Goal: Task Accomplishment & Management: Manage account settings

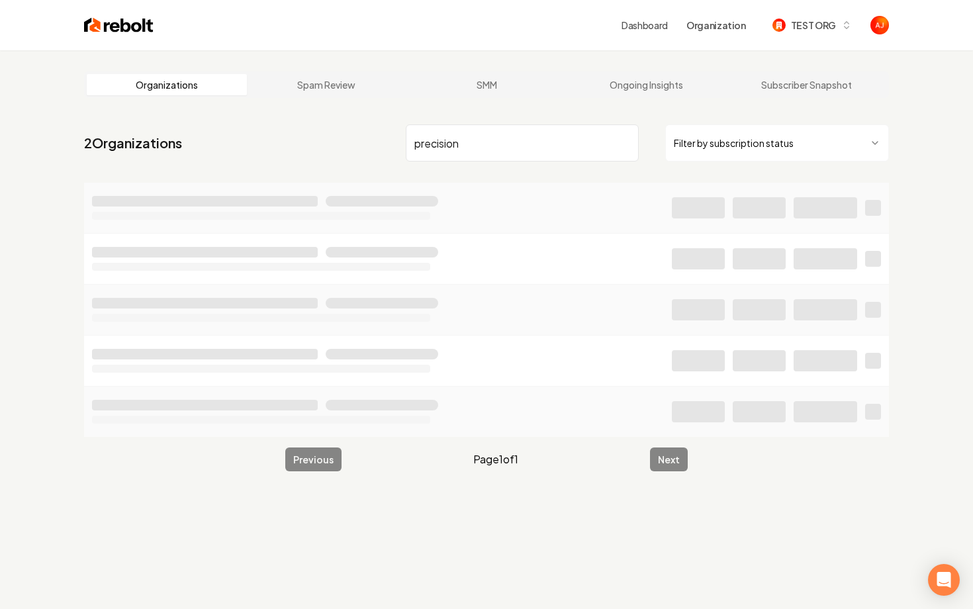
type input "precision"
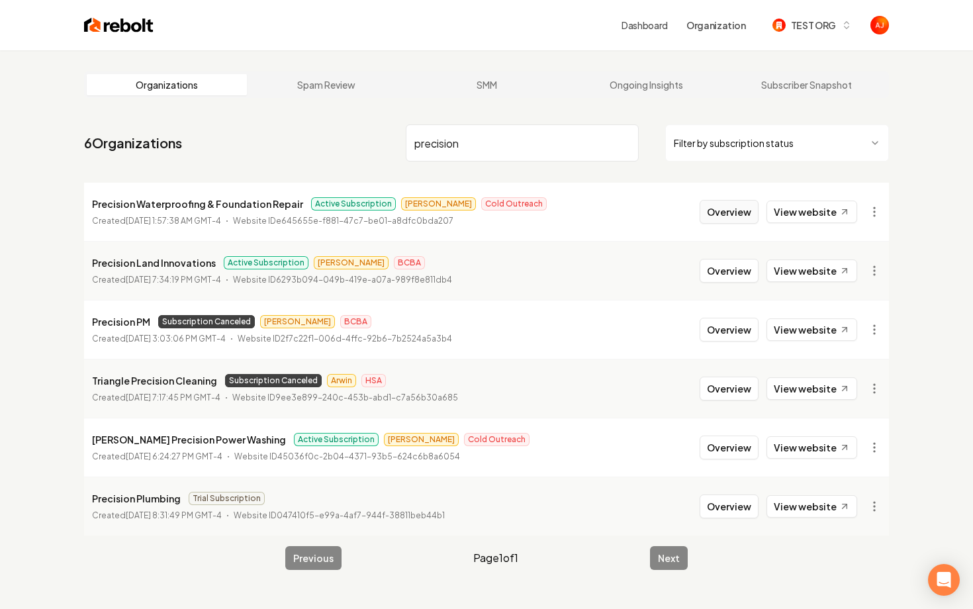
click at [734, 207] on button "Overview" at bounding box center [728, 212] width 59 height 24
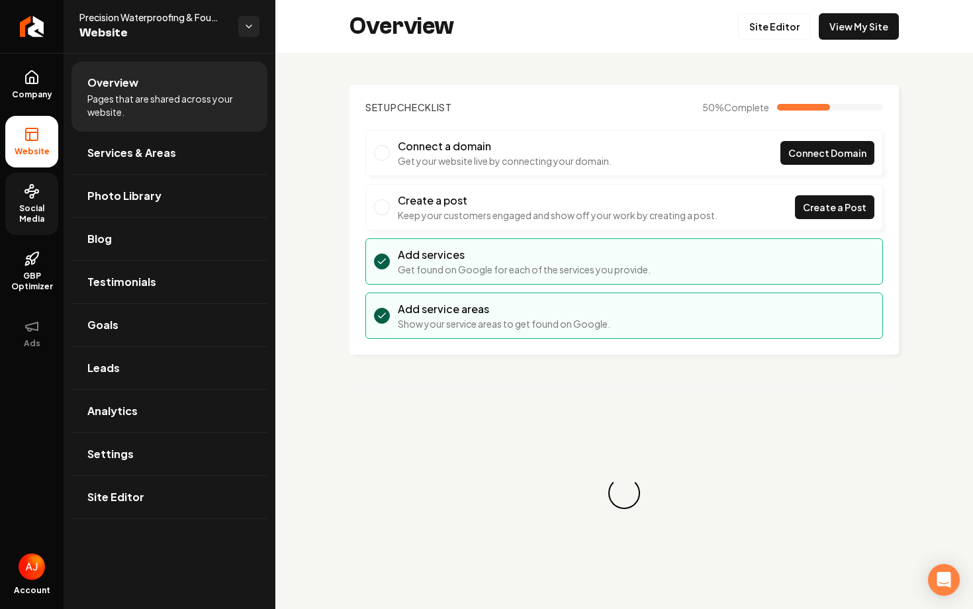
click at [33, 195] on circle at bounding box center [31, 196] width 3 height 3
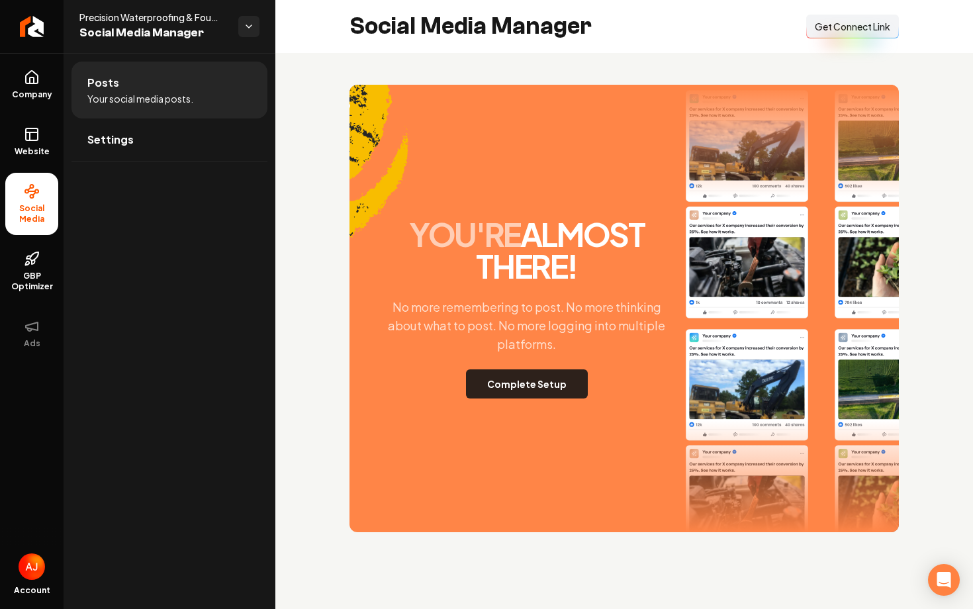
click at [540, 387] on button "Complete Setup" at bounding box center [527, 383] width 122 height 29
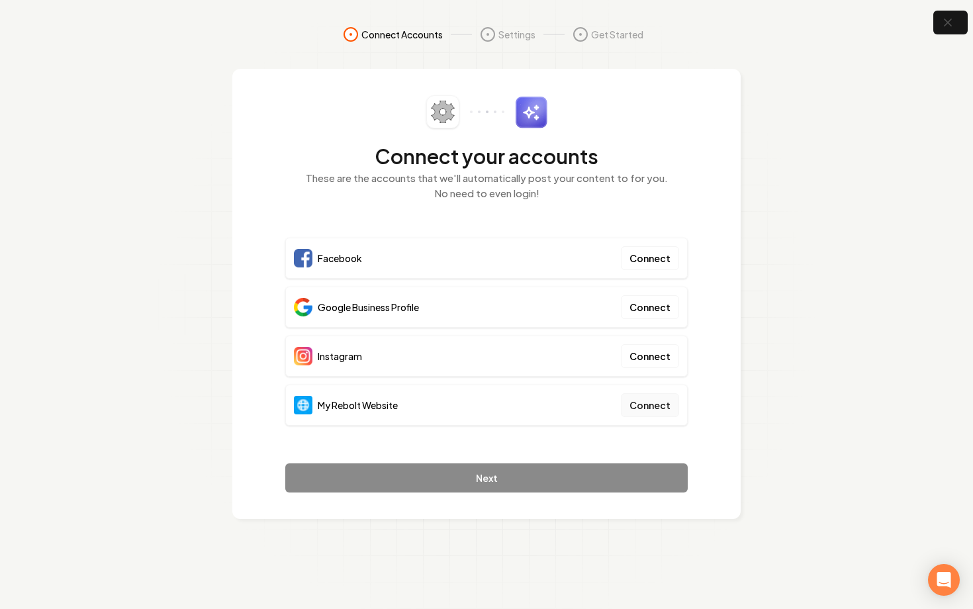
click at [648, 402] on button "Connect" at bounding box center [650, 405] width 58 height 24
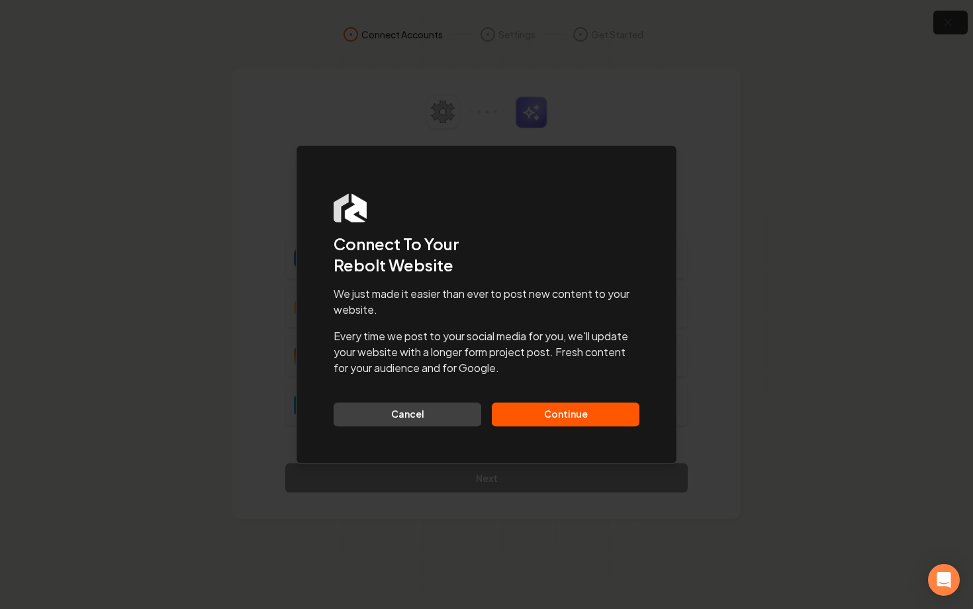
click at [519, 418] on button "Continue" at bounding box center [566, 414] width 148 height 24
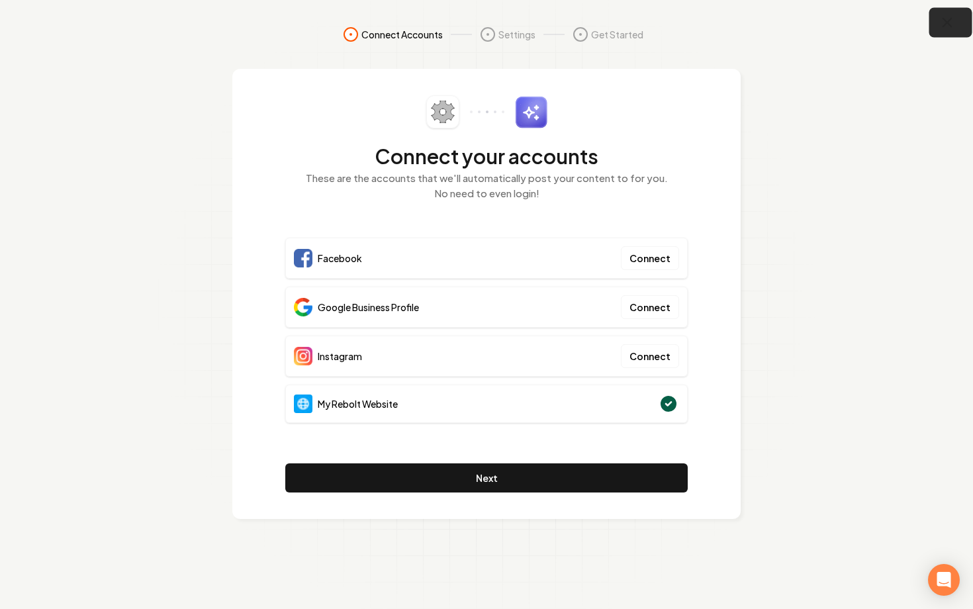
click at [948, 26] on icon "button" at bounding box center [947, 23] width 17 height 17
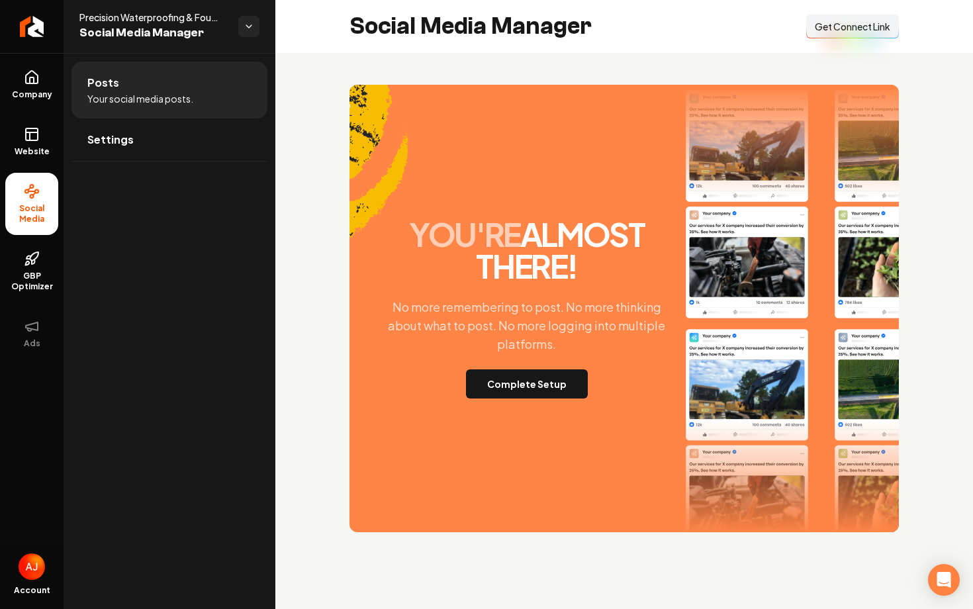
click at [832, 34] on button "Connect Link Get Connect Link" at bounding box center [852, 27] width 93 height 24
click at [515, 386] on button "Complete Setup" at bounding box center [527, 383] width 122 height 29
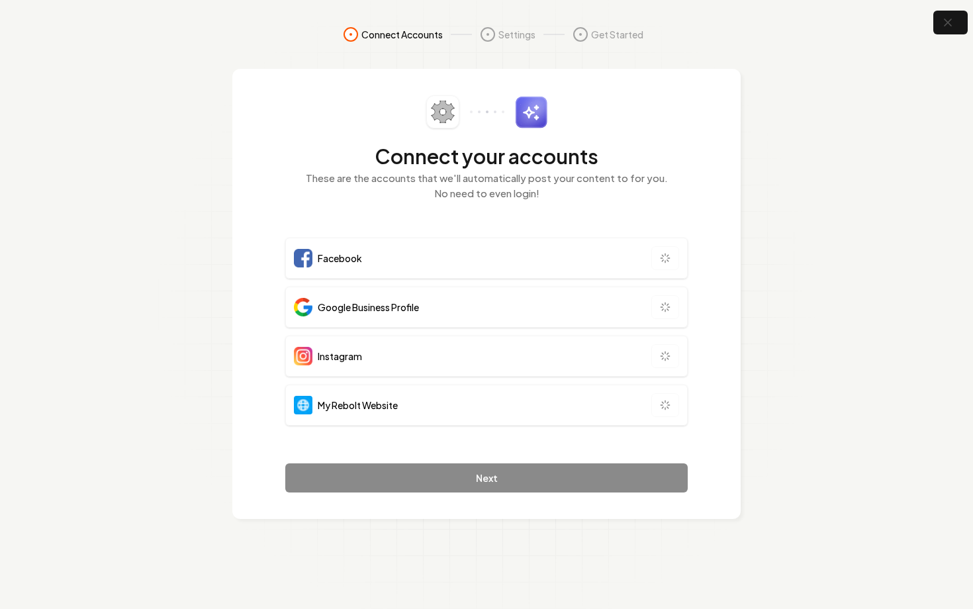
click at [509, 220] on div "Connect your accounts These are the accounts that we'll automatically post your…" at bounding box center [486, 293] width 402 height 397
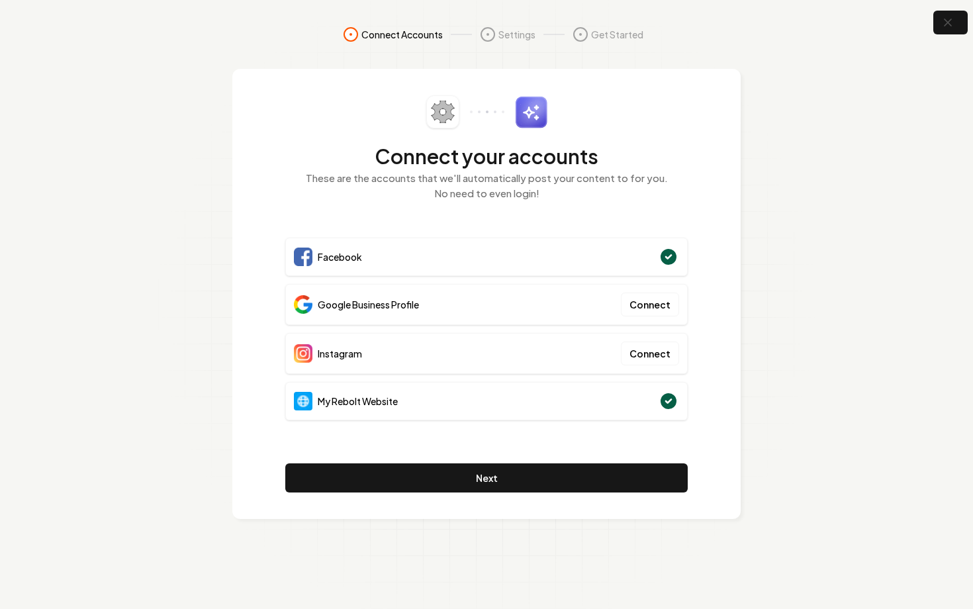
click at [717, 299] on div "Connect your accounts These are the accounts that we'll automatically post your…" at bounding box center [486, 294] width 508 height 450
click at [951, 24] on icon "button" at bounding box center [947, 23] width 17 height 17
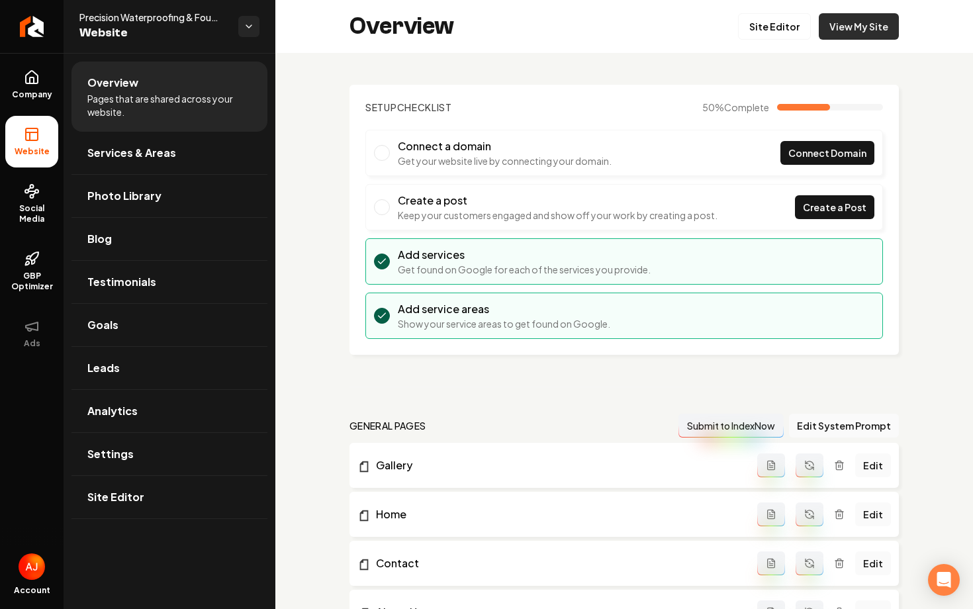
click at [875, 36] on link "View My Site" at bounding box center [858, 26] width 80 height 26
click at [49, 211] on span "Social Media" at bounding box center [31, 213] width 53 height 21
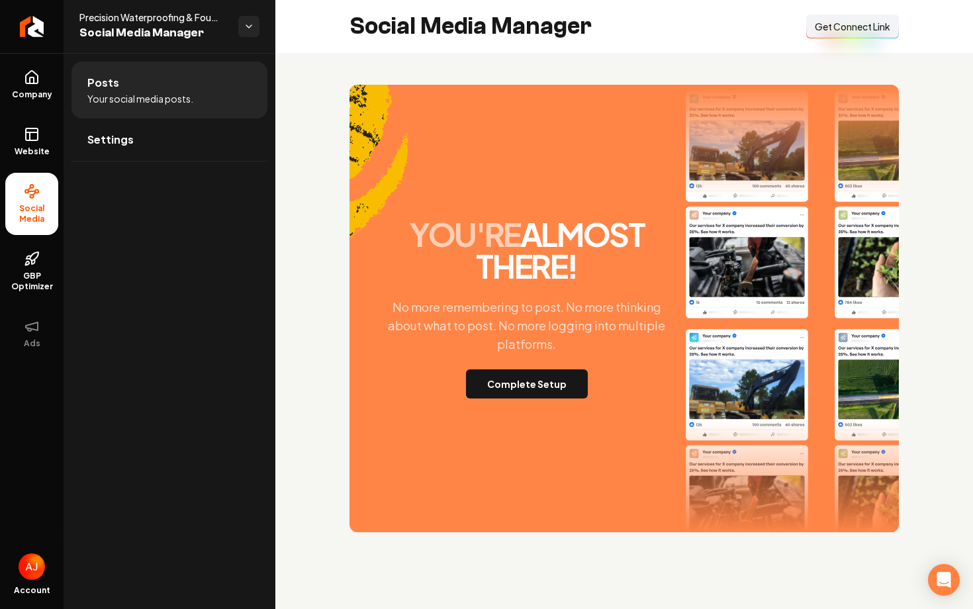
click at [494, 400] on div "you're almost there! No more remembering to post. No more thinking about what t…" at bounding box center [623, 308] width 549 height 447
click at [494, 390] on button "Complete Setup" at bounding box center [527, 383] width 122 height 29
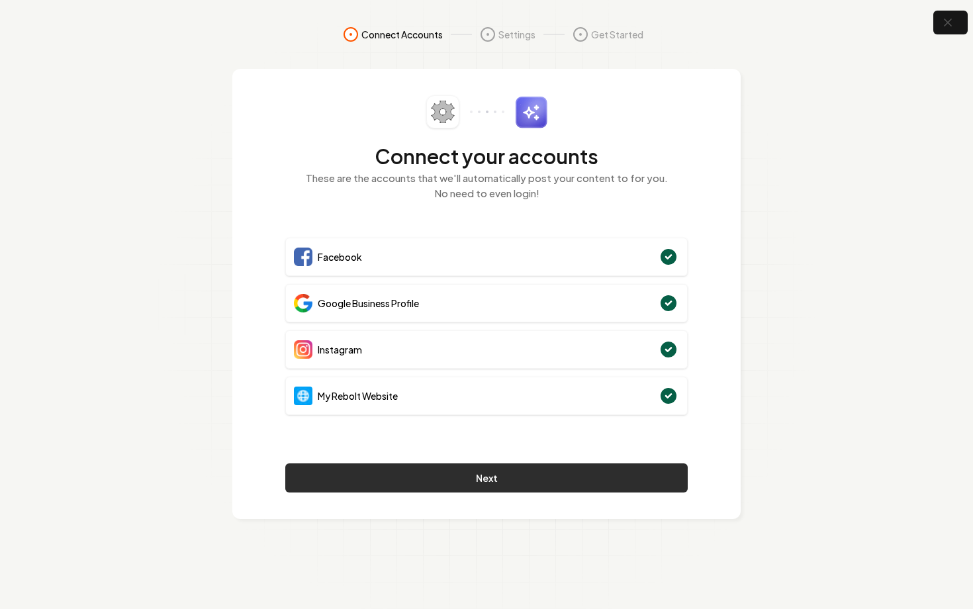
click at [498, 478] on button "Next" at bounding box center [486, 477] width 402 height 29
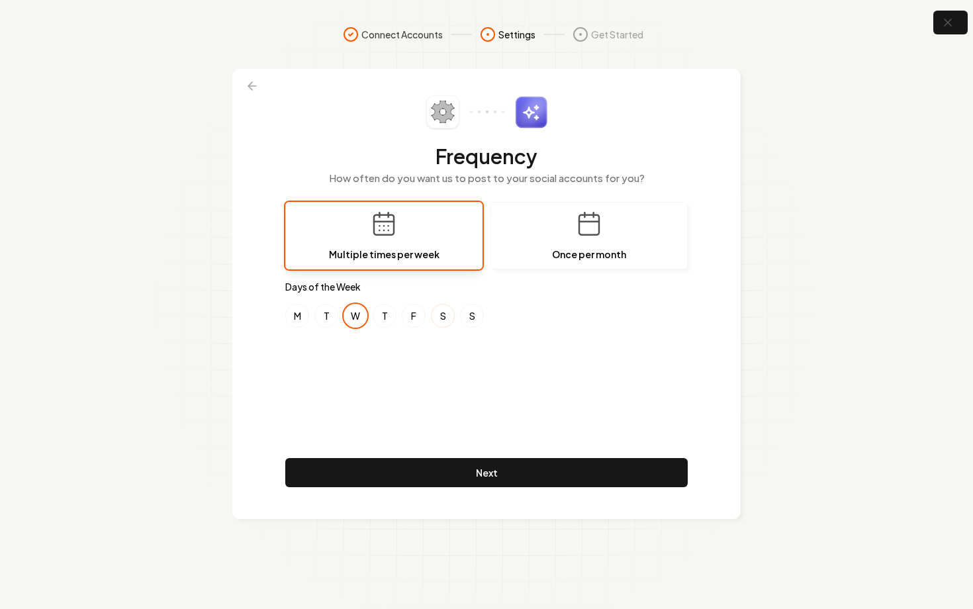
click at [435, 313] on button "S" at bounding box center [443, 316] width 24 height 24
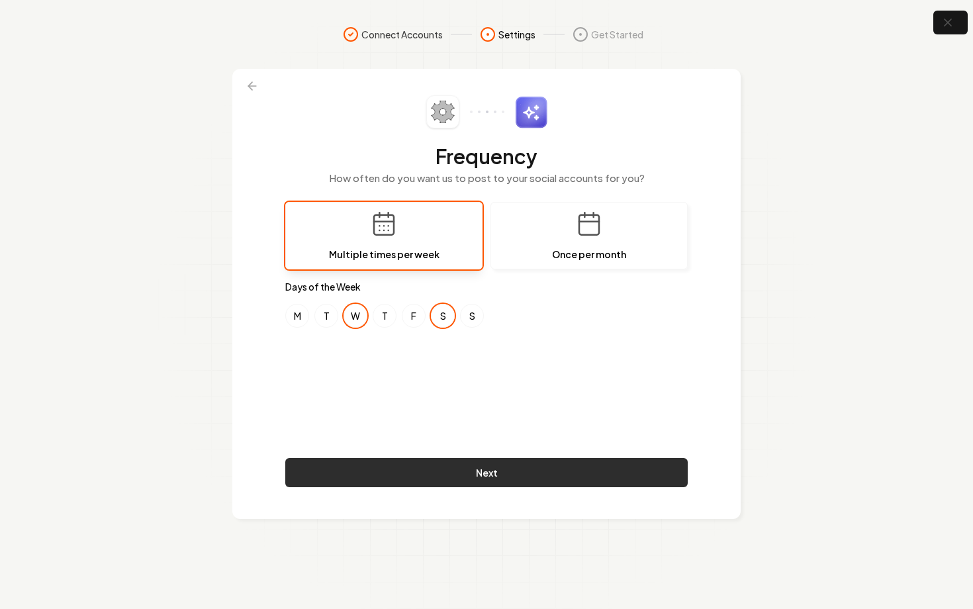
click at [523, 470] on button "Next" at bounding box center [486, 472] width 402 height 29
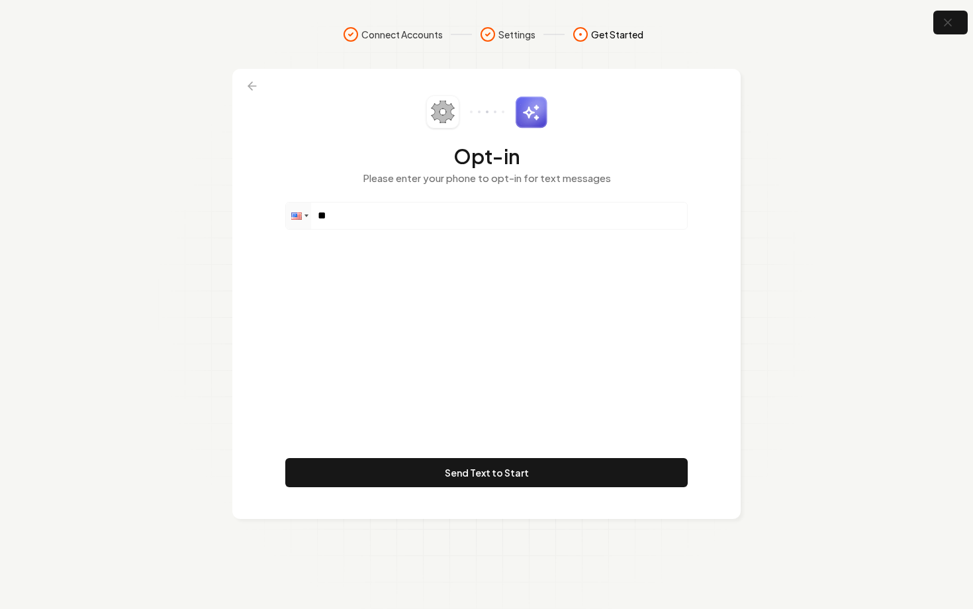
click at [490, 229] on div "Phone **" at bounding box center [486, 216] width 402 height 28
click at [497, 223] on input "**" at bounding box center [486, 215] width 401 height 26
paste input "**********"
type input "**********"
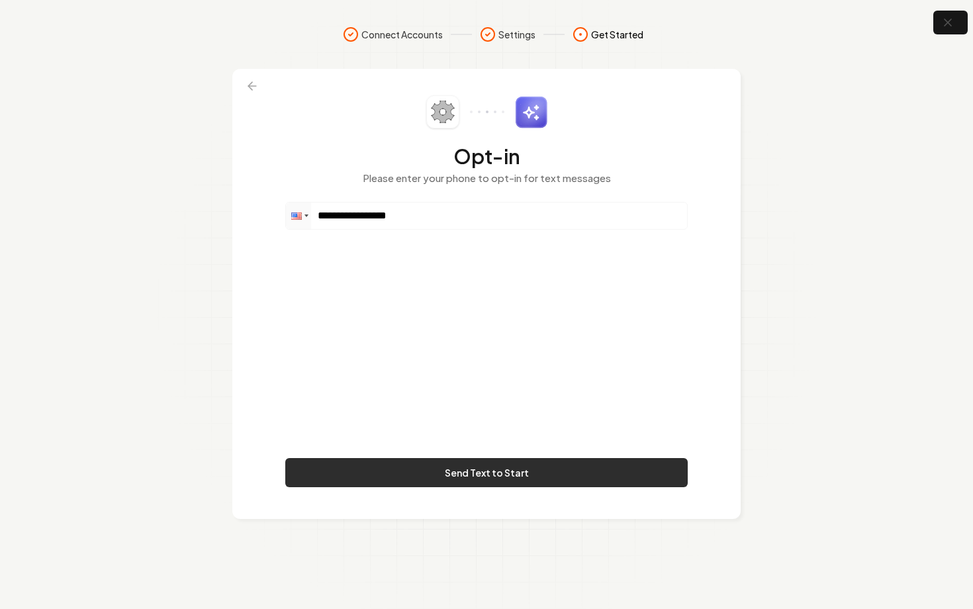
click at [540, 476] on button "Send Text to Start" at bounding box center [486, 472] width 402 height 29
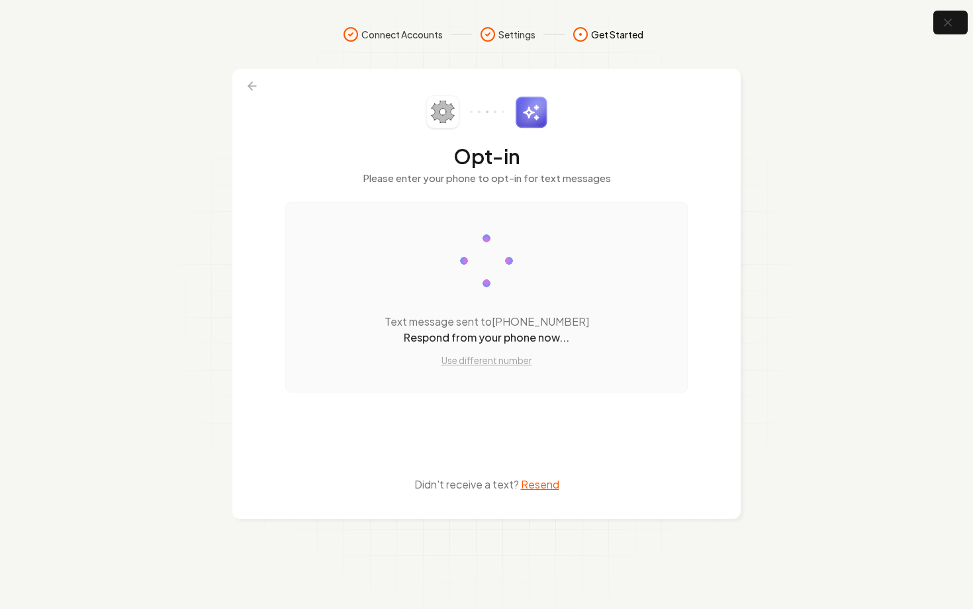
click at [540, 476] on button "Resend" at bounding box center [540, 484] width 38 height 16
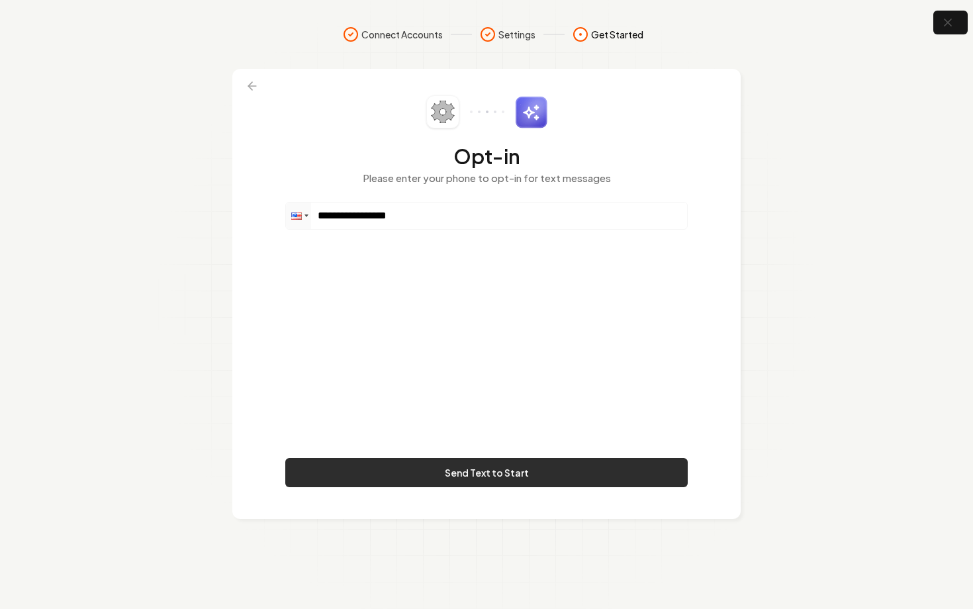
click at [496, 462] on button "Send Text to Start" at bounding box center [486, 472] width 402 height 29
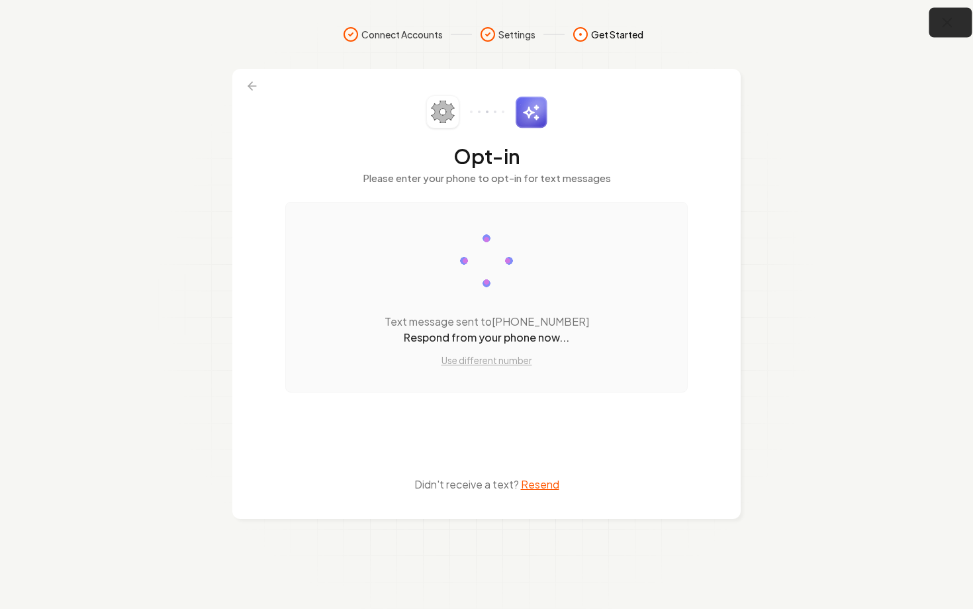
click at [945, 28] on icon "button" at bounding box center [947, 23] width 17 height 17
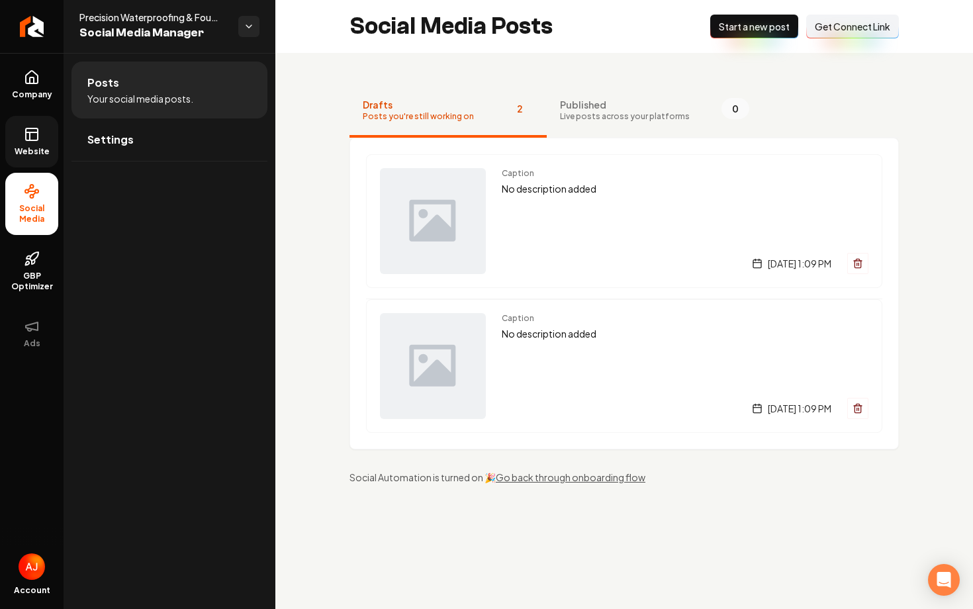
click at [39, 144] on link "Website" at bounding box center [31, 142] width 53 height 52
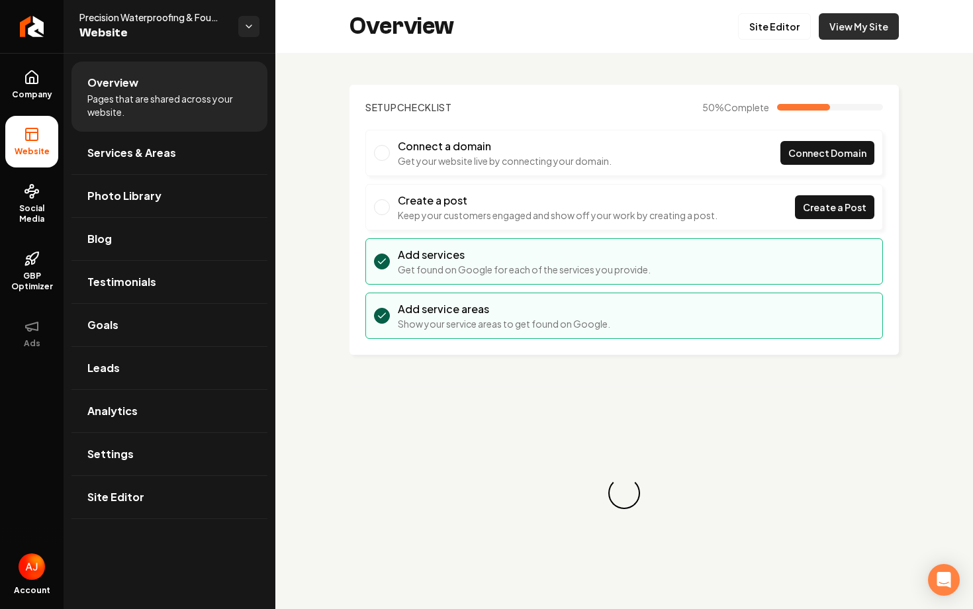
click at [841, 29] on link "View My Site" at bounding box center [858, 26] width 80 height 26
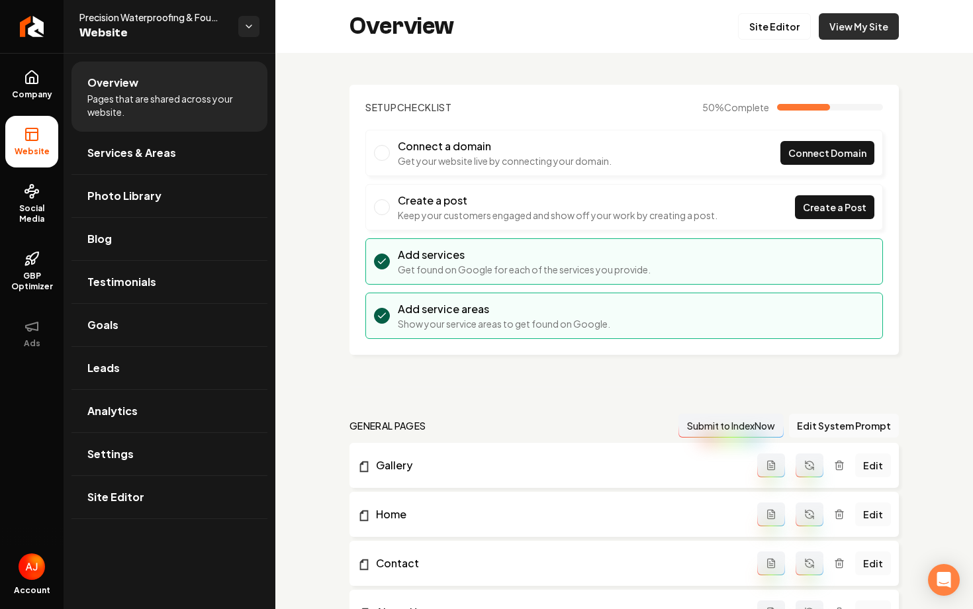
click at [865, 29] on link "View My Site" at bounding box center [858, 26] width 80 height 26
click at [98, 194] on span "Photo Library" at bounding box center [124, 196] width 74 height 16
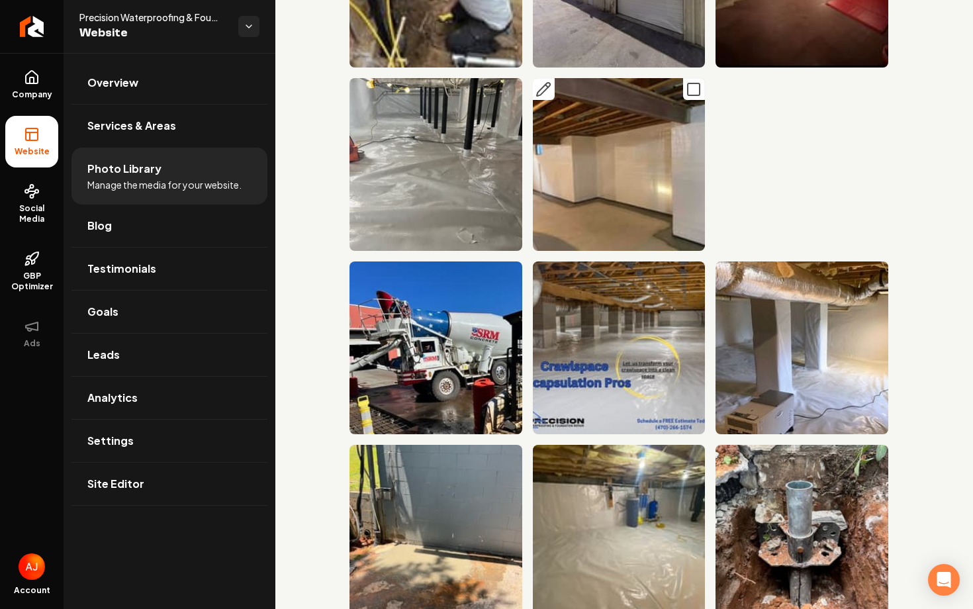
scroll to position [6542, 0]
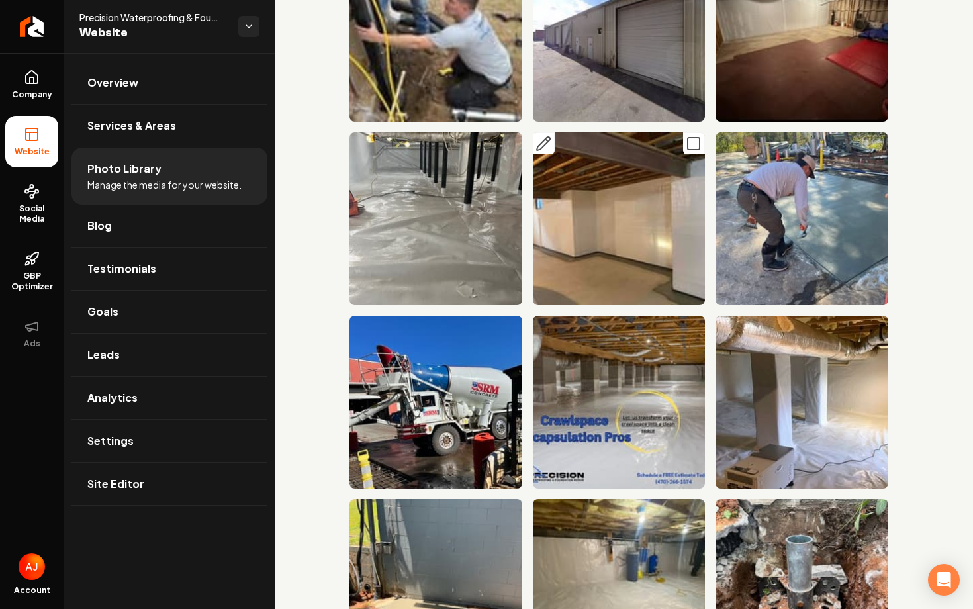
click at [691, 146] on icon "Main content area" at bounding box center [693, 144] width 16 height 16
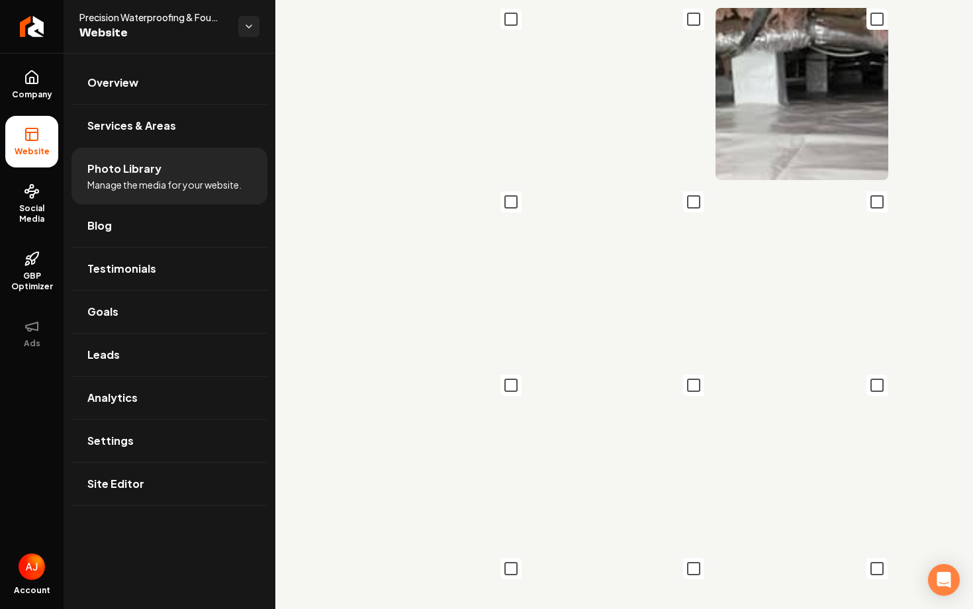
scroll to position [0, 0]
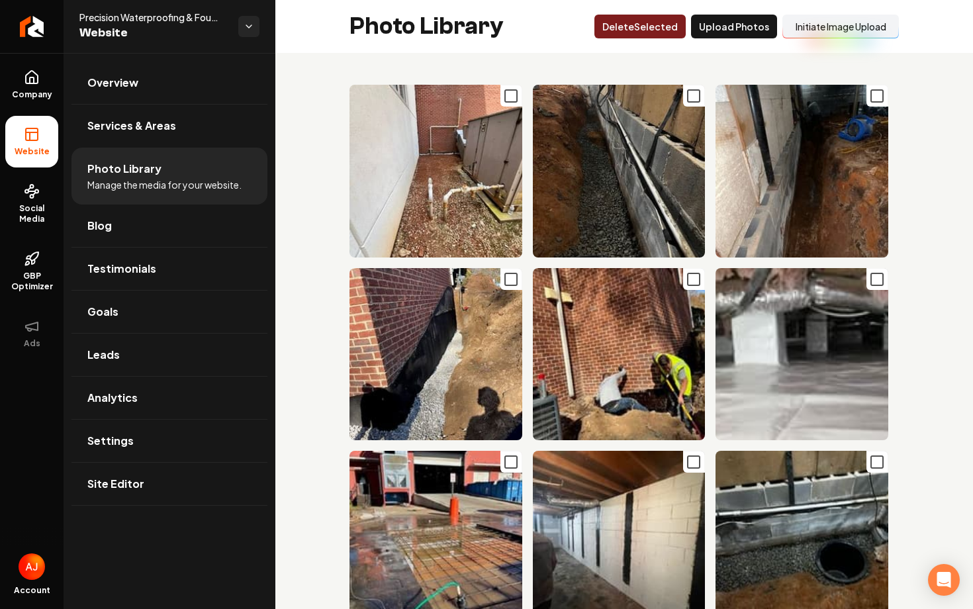
click at [541, 22] on div "Photo Library Delet e Selected Upload Photos Initiate Image Upload" at bounding box center [623, 26] width 697 height 53
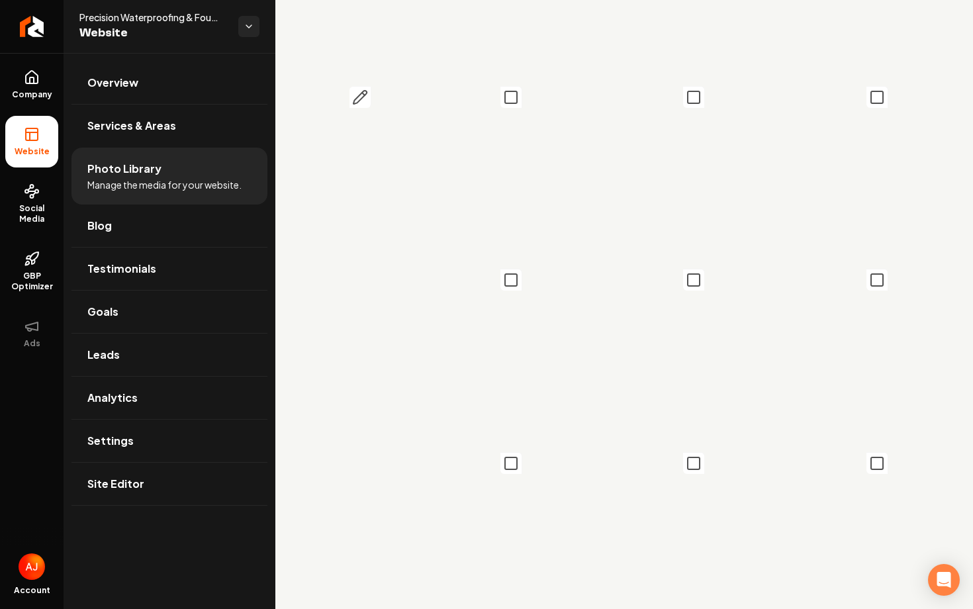
scroll to position [2372, 0]
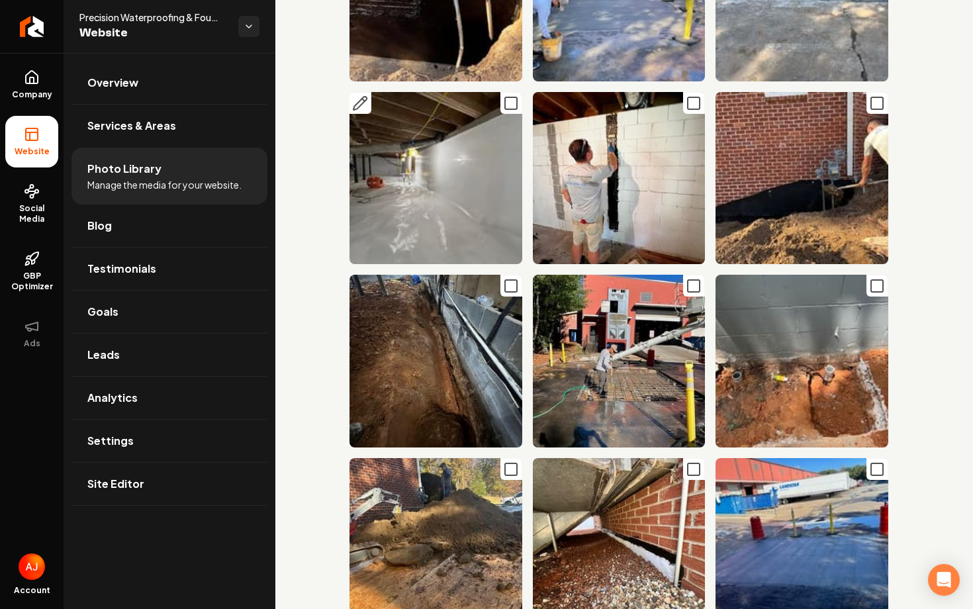
click at [421, 175] on img "Main content area" at bounding box center [435, 178] width 173 height 173
click at [460, 186] on img "Main content area" at bounding box center [435, 178] width 173 height 173
click at [421, 175] on img "Main content area" at bounding box center [435, 178] width 173 height 173
click at [126, 81] on span "Overview" at bounding box center [112, 83] width 51 height 16
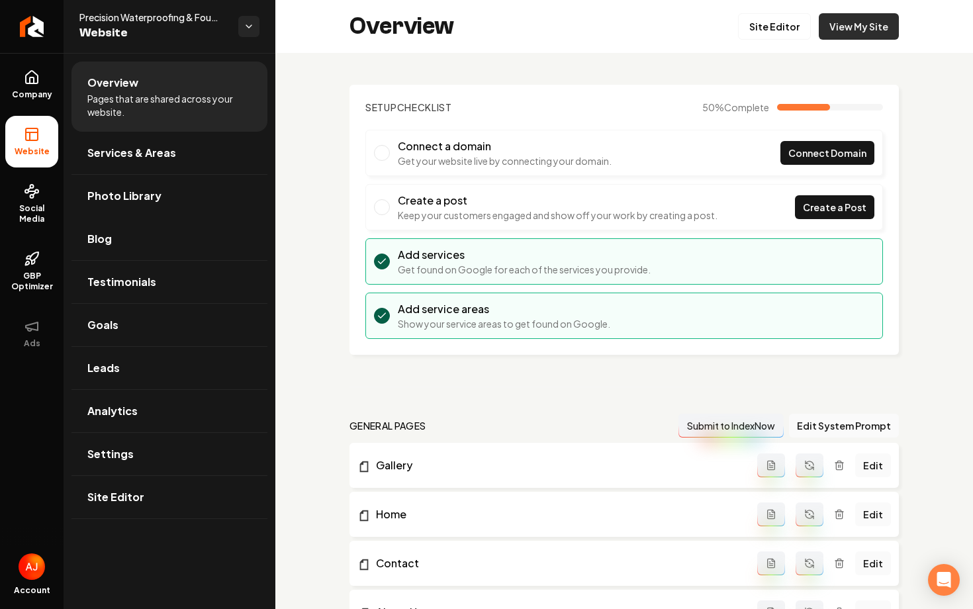
click at [838, 17] on link "View My Site" at bounding box center [858, 26] width 80 height 26
click at [138, 207] on link "Photo Library" at bounding box center [169, 196] width 196 height 42
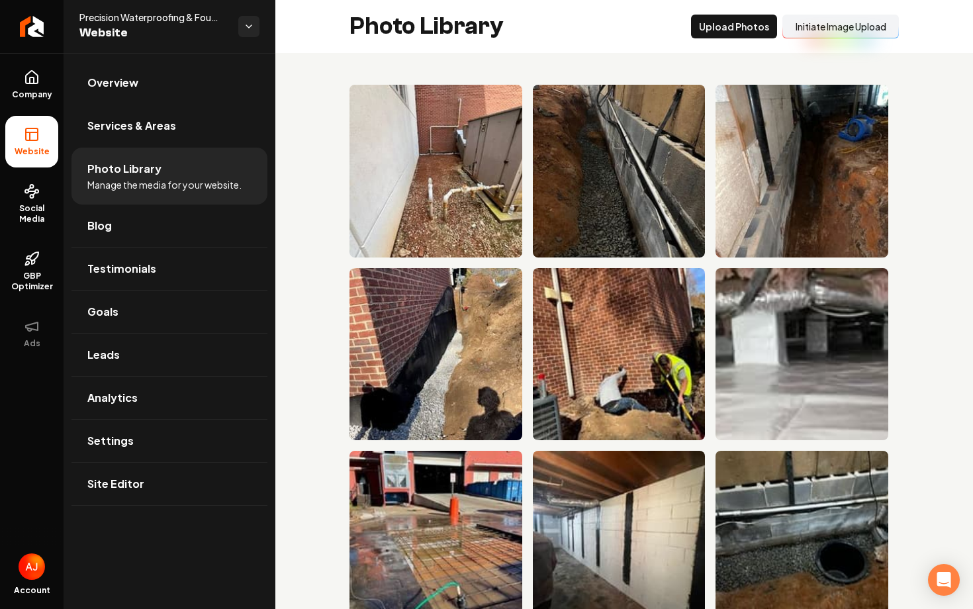
click at [828, 27] on button "Initiate Image Upload" at bounding box center [840, 27] width 116 height 24
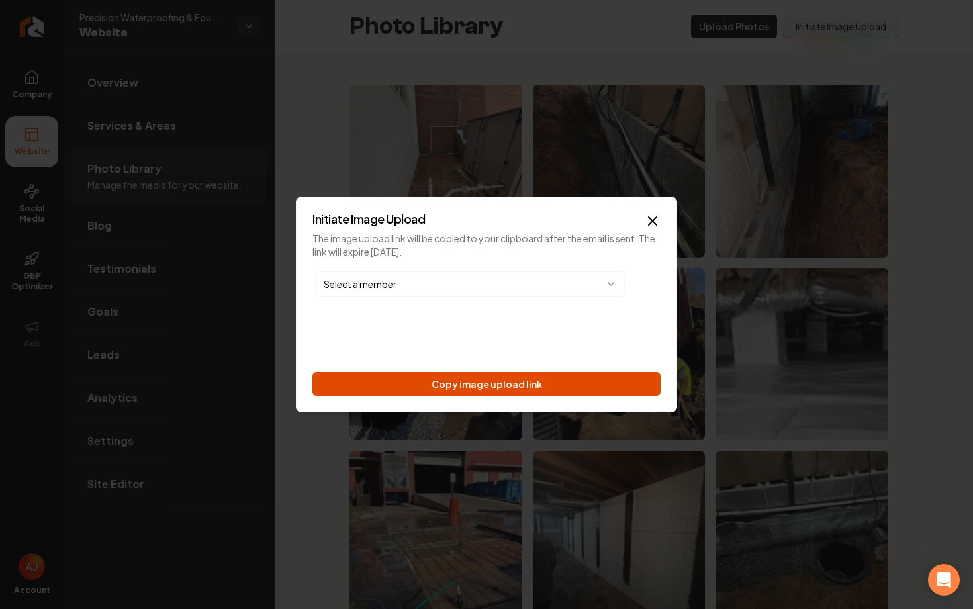
click at [490, 386] on button "Copy image upload link" at bounding box center [486, 384] width 348 height 24
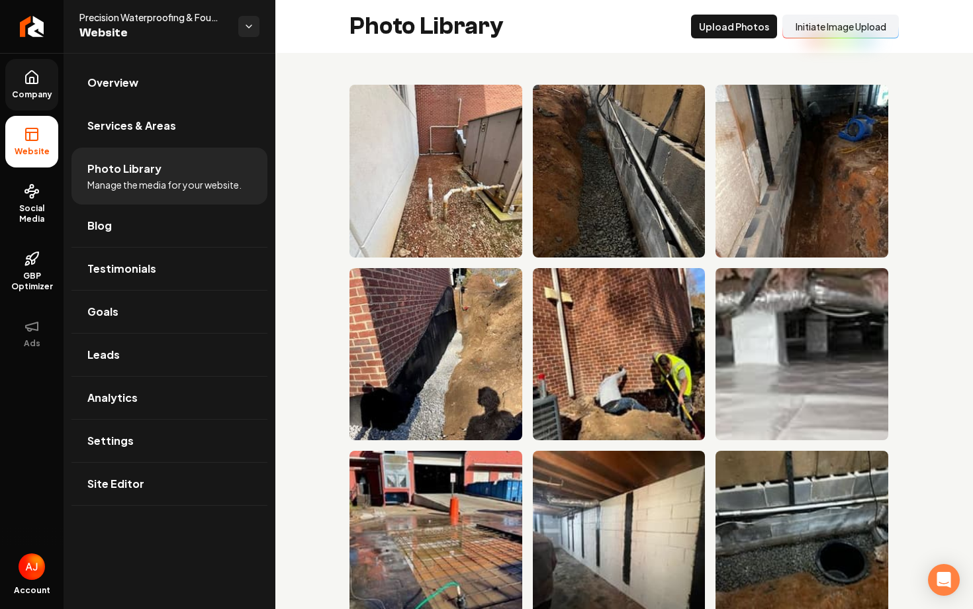
click at [35, 95] on span "Company" at bounding box center [32, 94] width 51 height 11
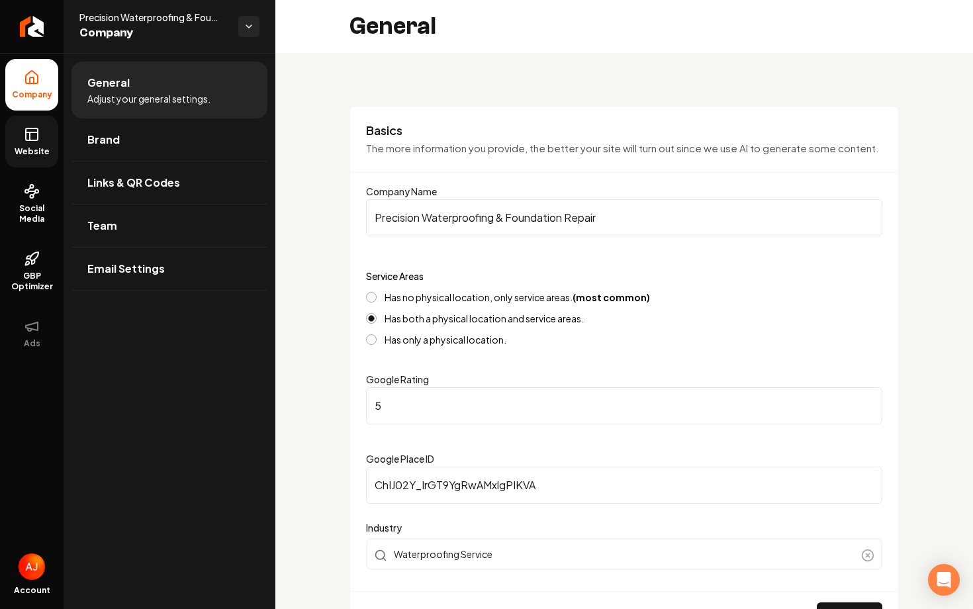
click at [33, 140] on rect at bounding box center [32, 134] width 12 height 12
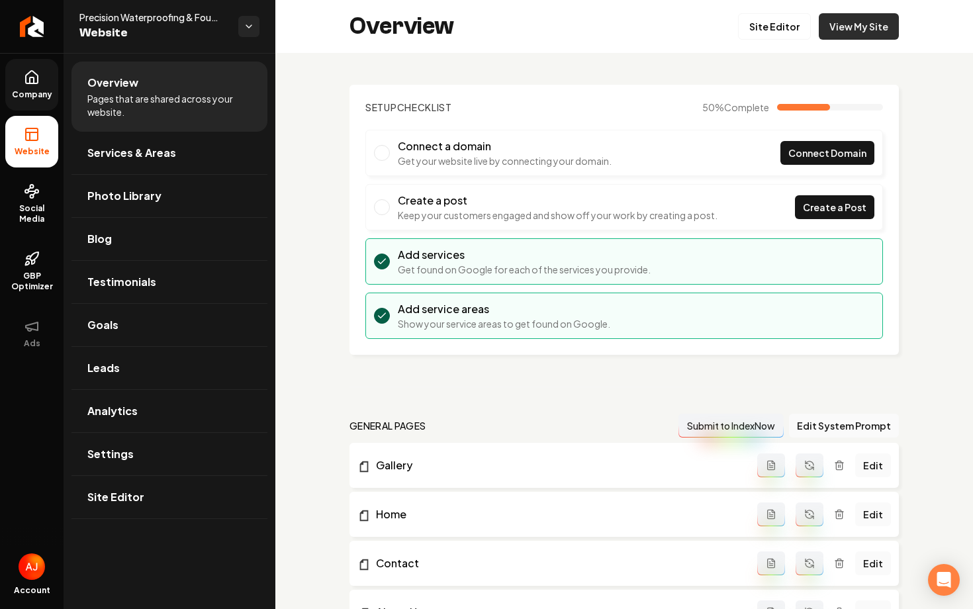
click at [837, 30] on link "View My Site" at bounding box center [858, 26] width 80 height 26
click at [44, 222] on span "Social Media" at bounding box center [31, 213] width 53 height 21
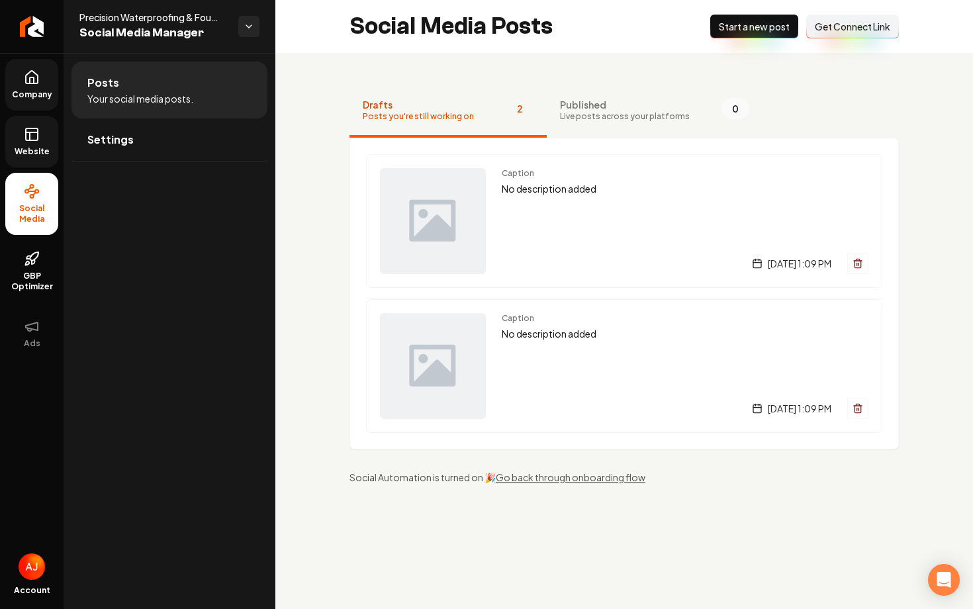
click at [8, 130] on link "Website" at bounding box center [31, 142] width 53 height 52
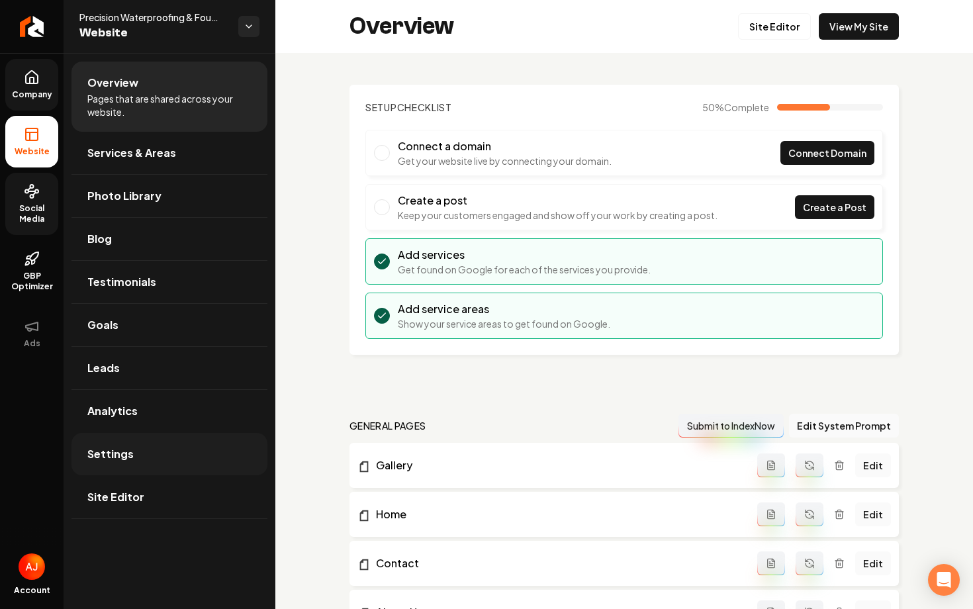
click at [129, 447] on span "Settings" at bounding box center [110, 454] width 46 height 16
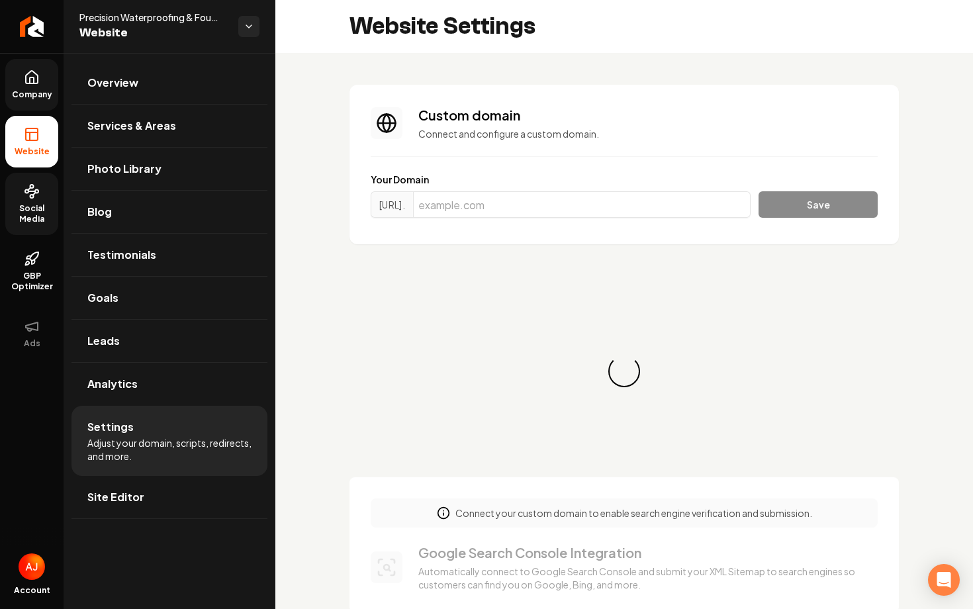
scroll to position [48, 0]
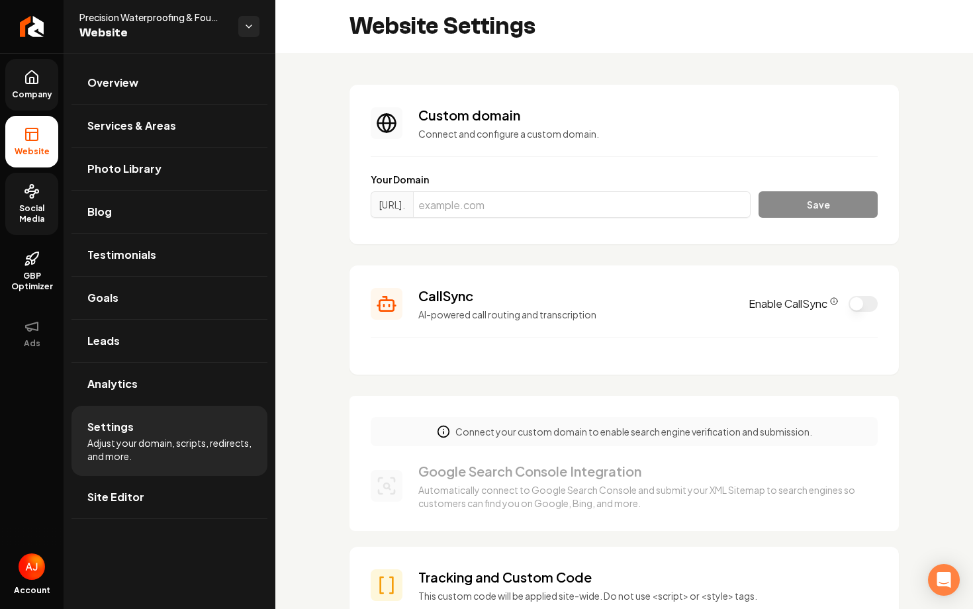
click at [40, 81] on link "Company" at bounding box center [31, 85] width 53 height 52
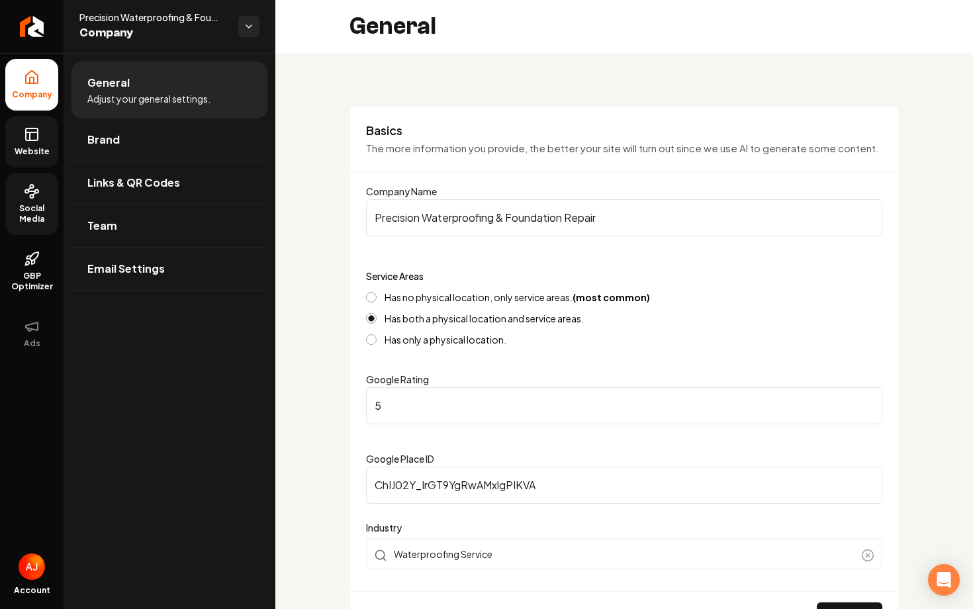
click at [30, 147] on span "Website" at bounding box center [32, 151] width 46 height 11
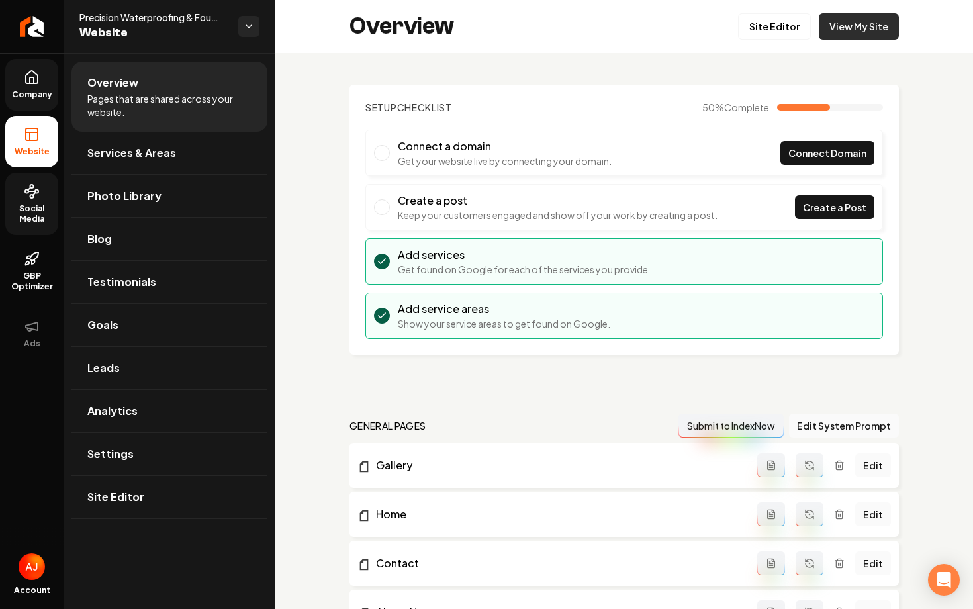
click at [856, 28] on link "View My Site" at bounding box center [858, 26] width 80 height 26
click at [34, 91] on span "Company" at bounding box center [32, 94] width 51 height 11
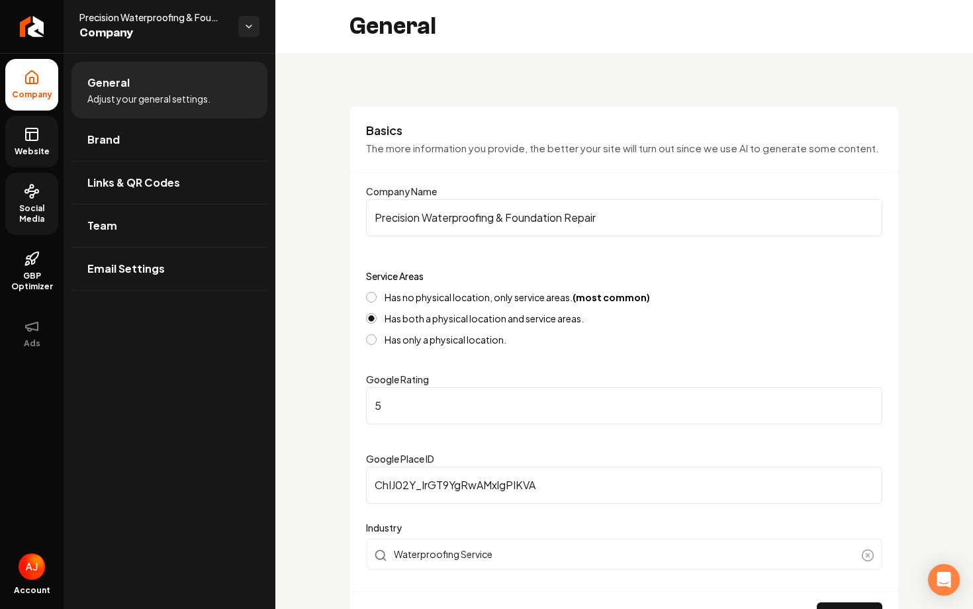
click at [27, 137] on icon at bounding box center [32, 134] width 16 height 16
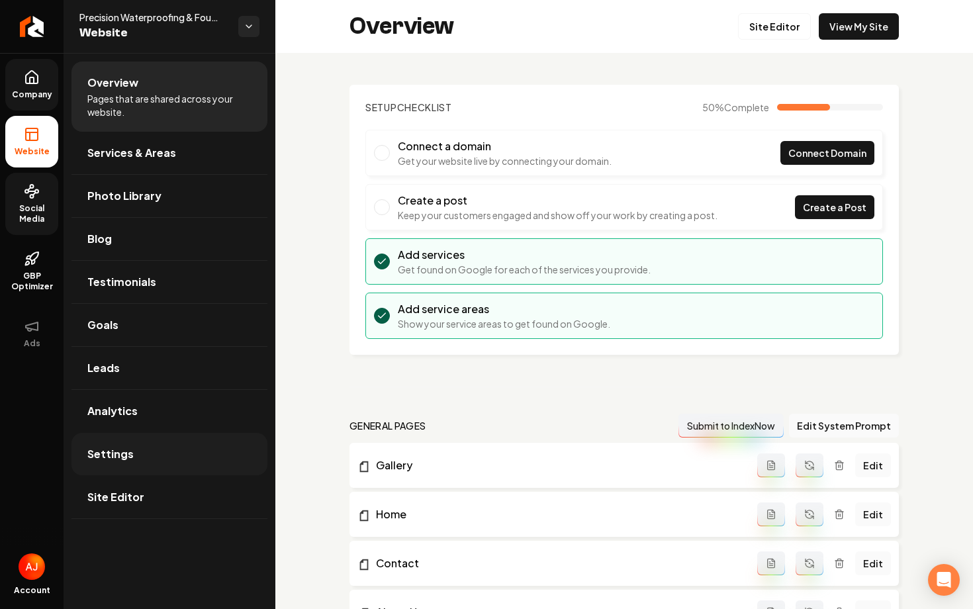
click at [135, 443] on link "Settings" at bounding box center [169, 454] width 196 height 42
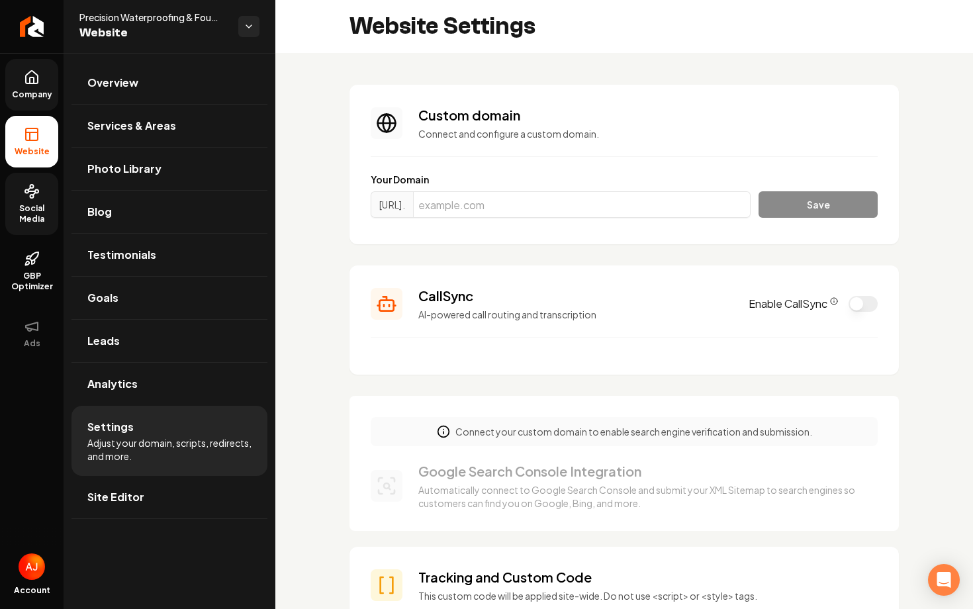
scroll to position [48, 0]
click at [38, 91] on span "Company" at bounding box center [32, 94] width 51 height 11
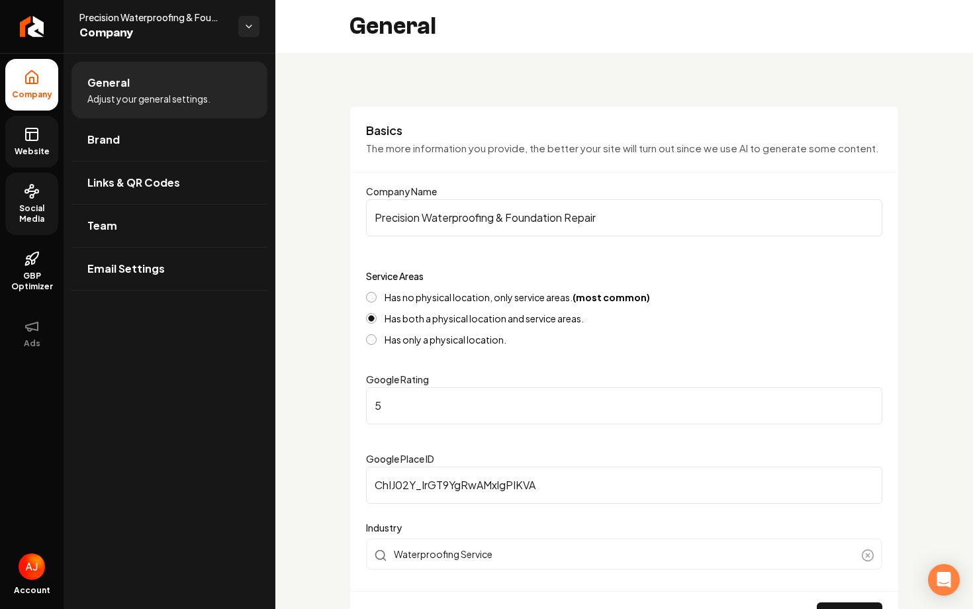
click at [47, 138] on link "Website" at bounding box center [31, 142] width 53 height 52
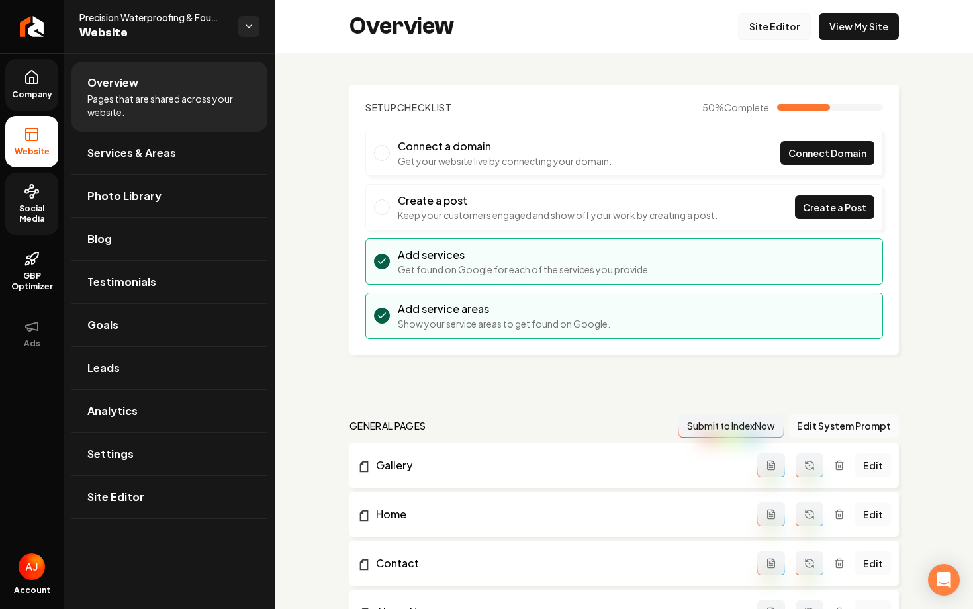
click at [790, 27] on link "Site Editor" at bounding box center [774, 26] width 73 height 26
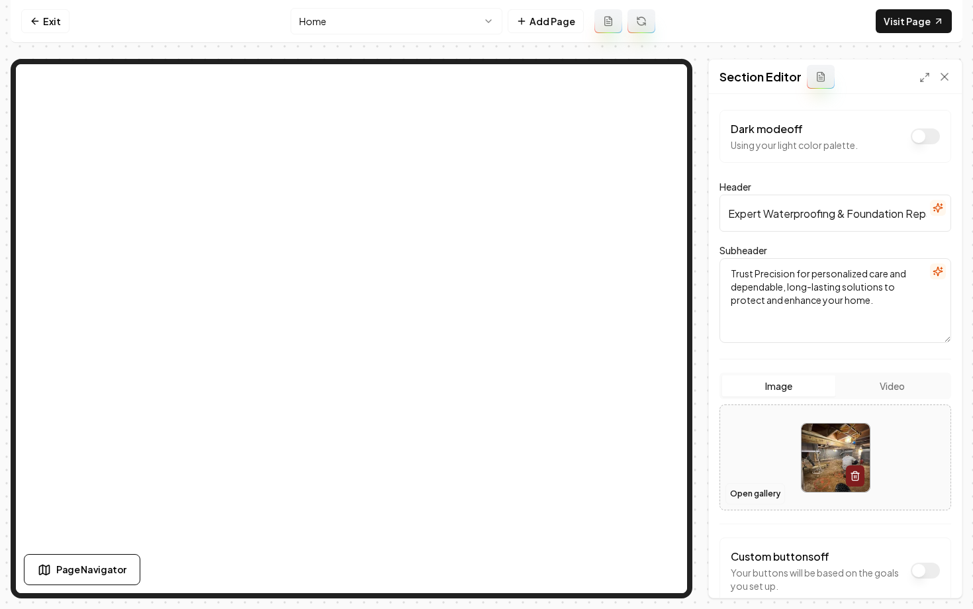
click at [755, 496] on button "Open gallery" at bounding box center [755, 493] width 60 height 21
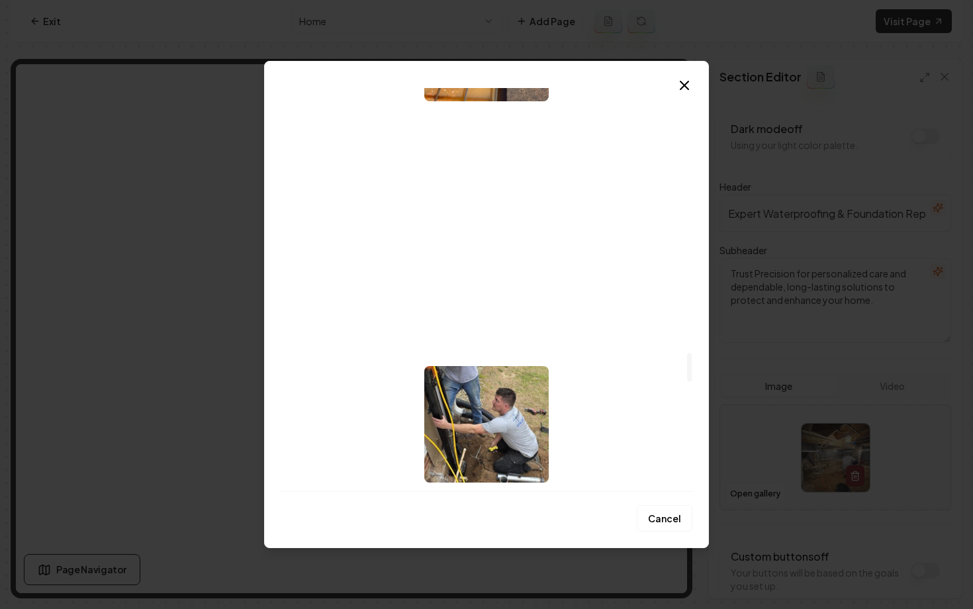
scroll to position [3700, 0]
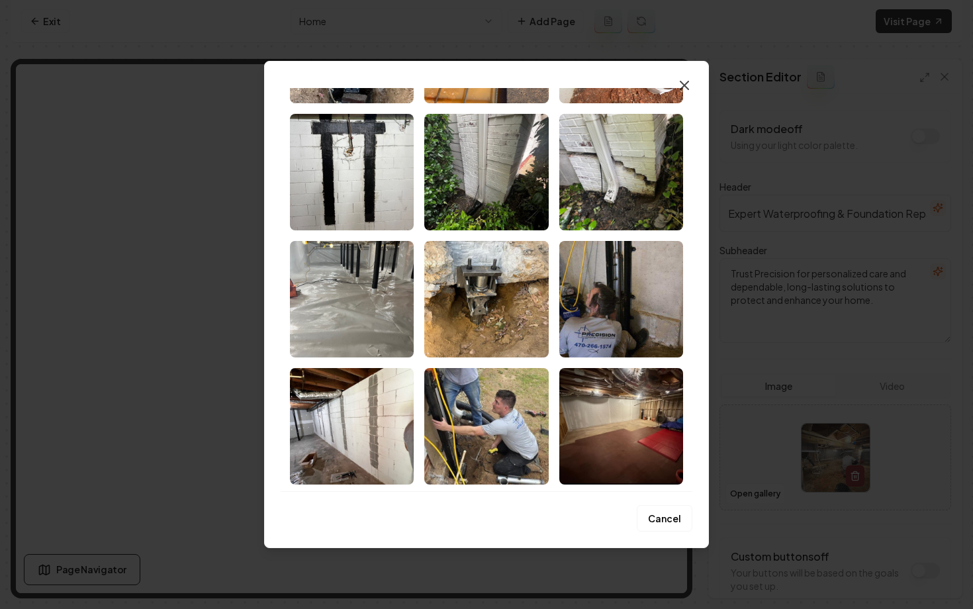
click at [685, 86] on icon "button" at bounding box center [684, 85] width 8 height 8
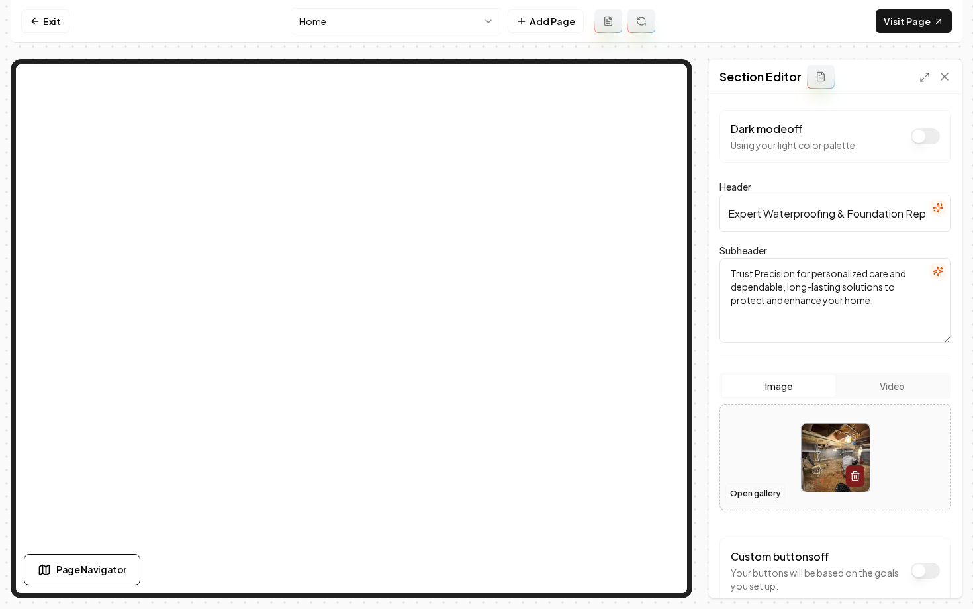
click at [756, 494] on button "Open gallery" at bounding box center [755, 493] width 60 height 21
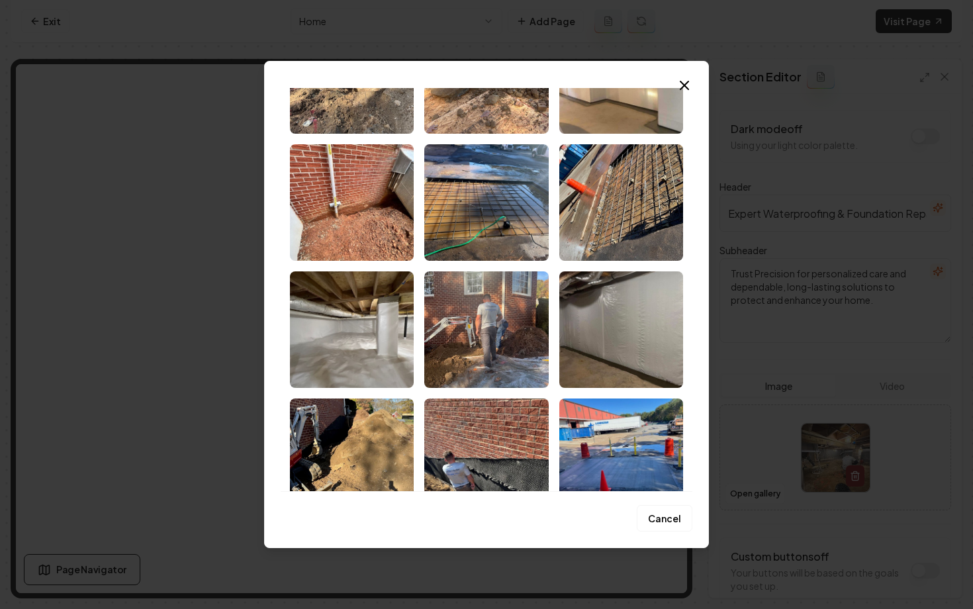
scroll to position [2554, 0]
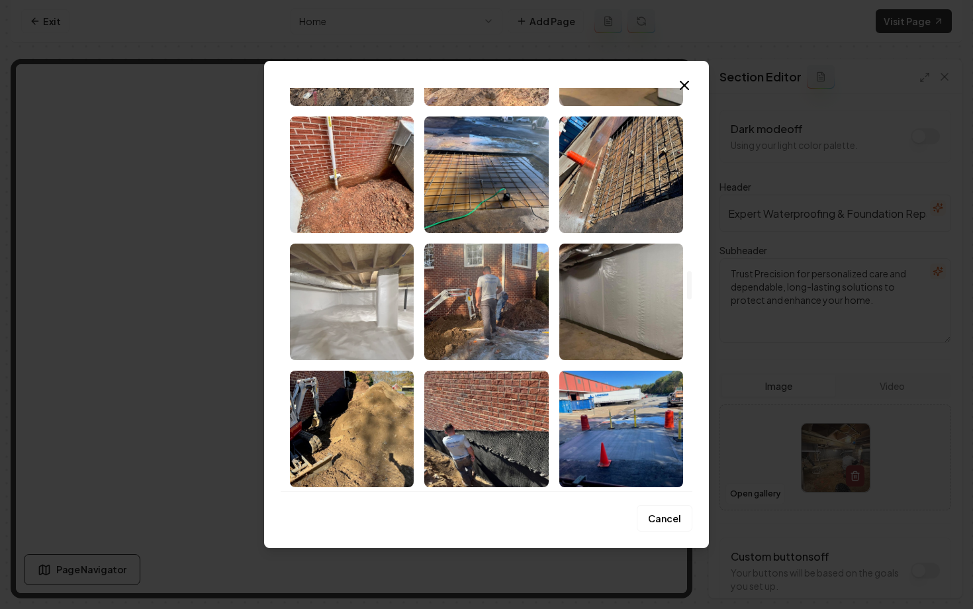
click at [376, 300] on img "Select image image_68bf1c995c7cd75eb8f84451.jpg" at bounding box center [352, 301] width 124 height 116
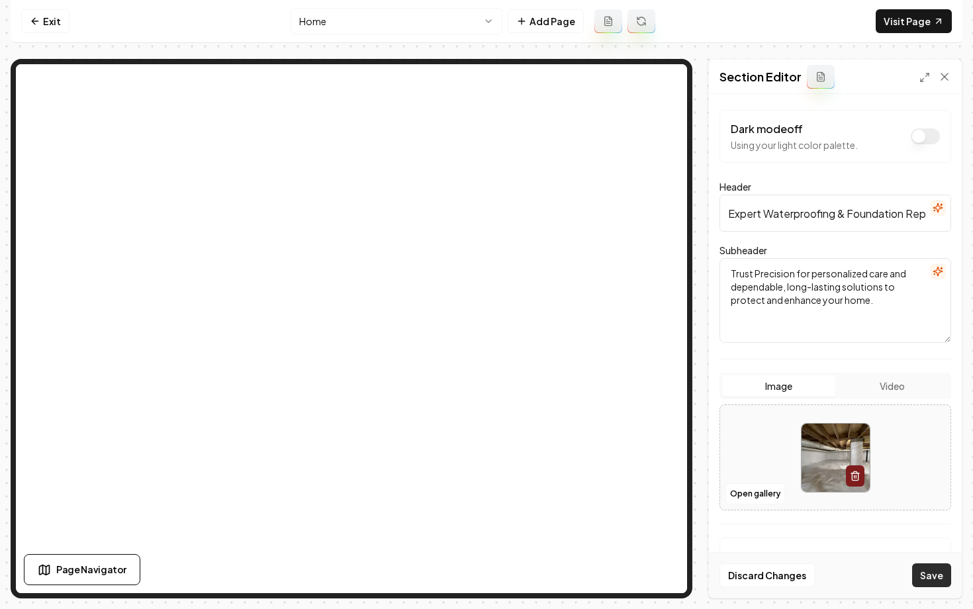
click at [928, 572] on button "Save" at bounding box center [931, 575] width 39 height 24
click at [376, 21] on html "Computer Required This feature is only available on a computer. Please switch t…" at bounding box center [486, 304] width 973 height 609
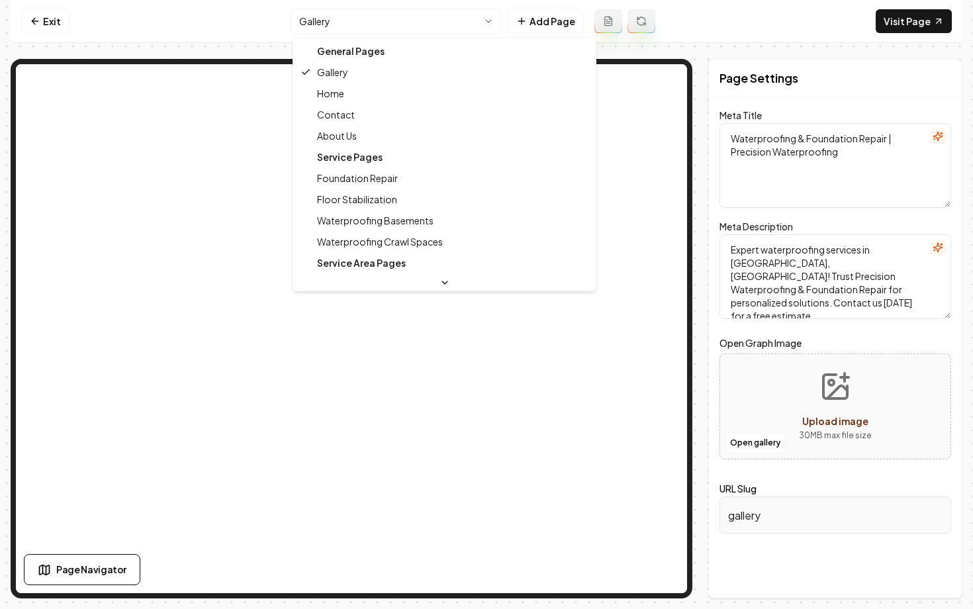
click at [361, 28] on html "Computer Required This feature is only available on a computer. Please switch t…" at bounding box center [486, 304] width 973 height 609
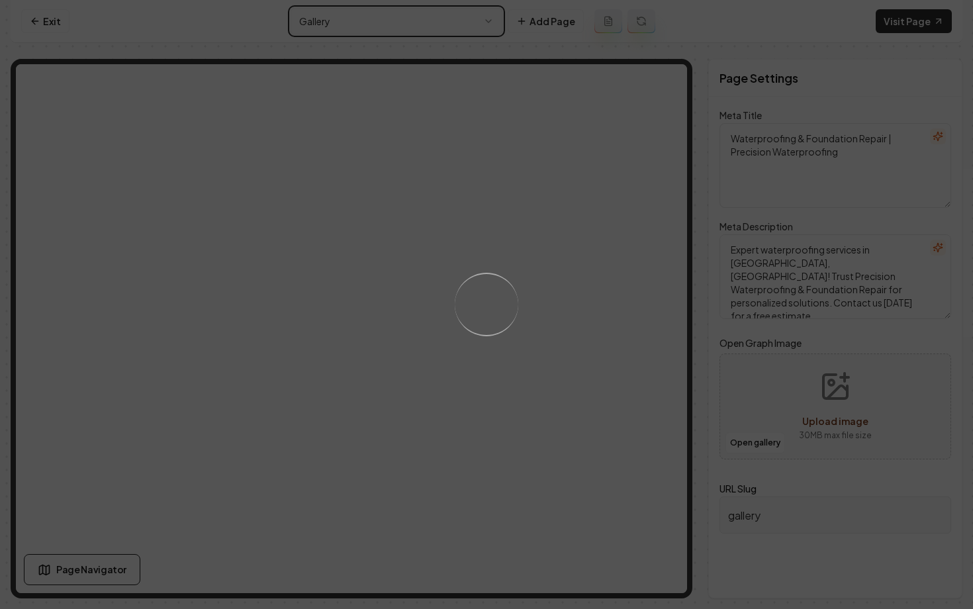
type textarea "Waterproofing & Foundation Experts | Precision Waterproofing"
type textarea "Discover exceptional waterproofing and foundation repair with Precision Waterpr…"
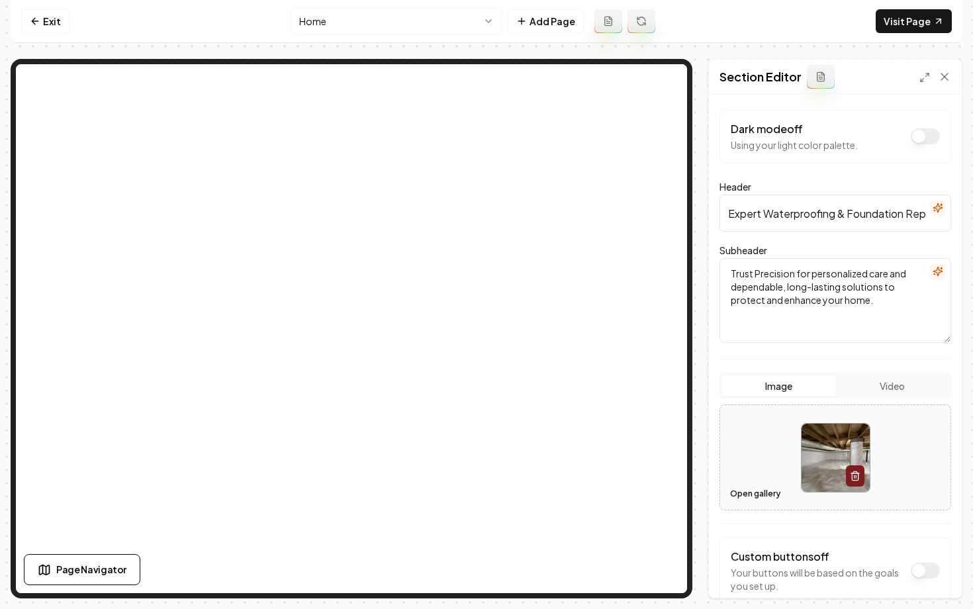
click at [745, 487] on button "Open gallery" at bounding box center [755, 493] width 60 height 21
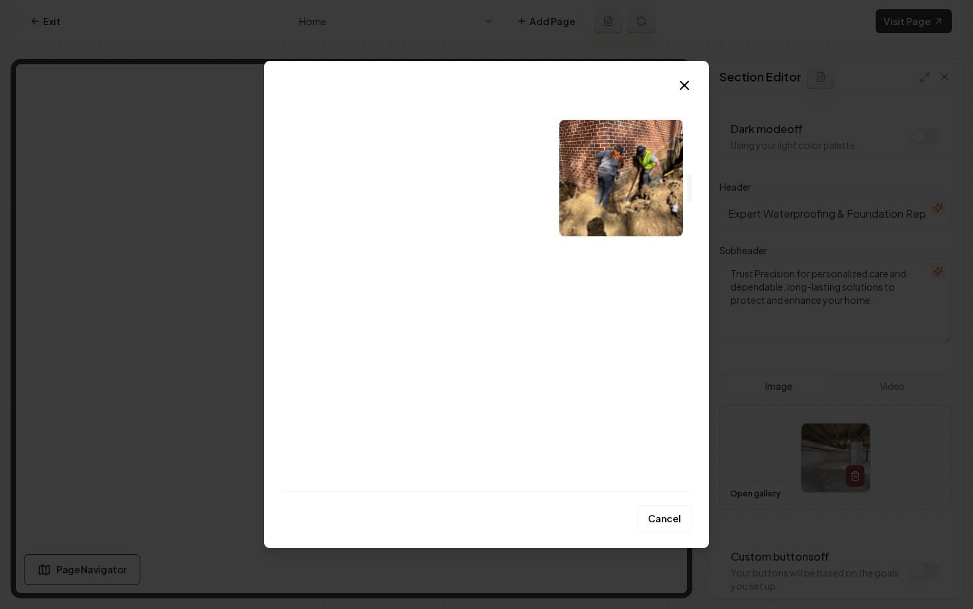
scroll to position [1201, 0]
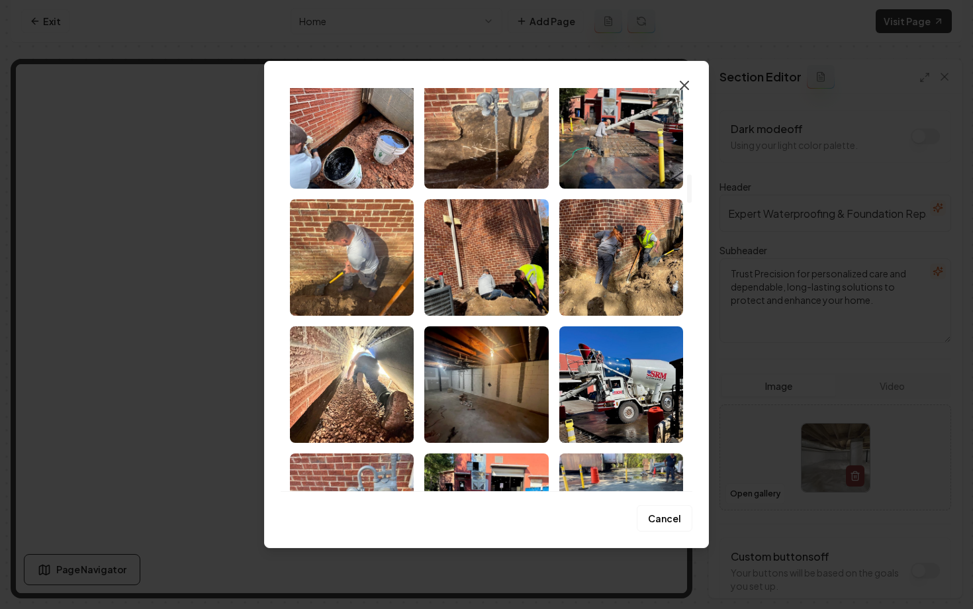
click at [687, 85] on icon "button" at bounding box center [684, 85] width 16 height 16
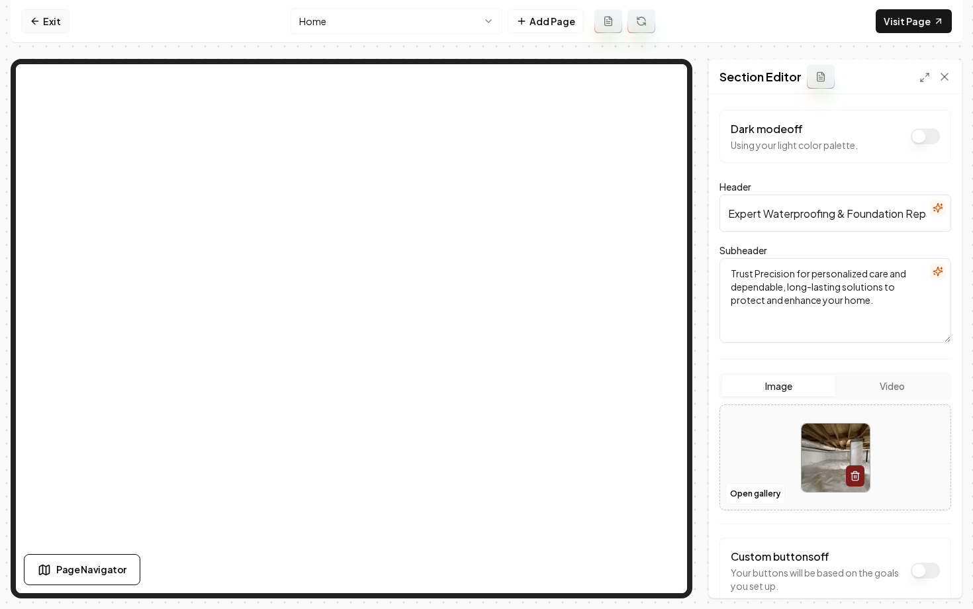
click at [26, 22] on link "Exit" at bounding box center [45, 21] width 48 height 24
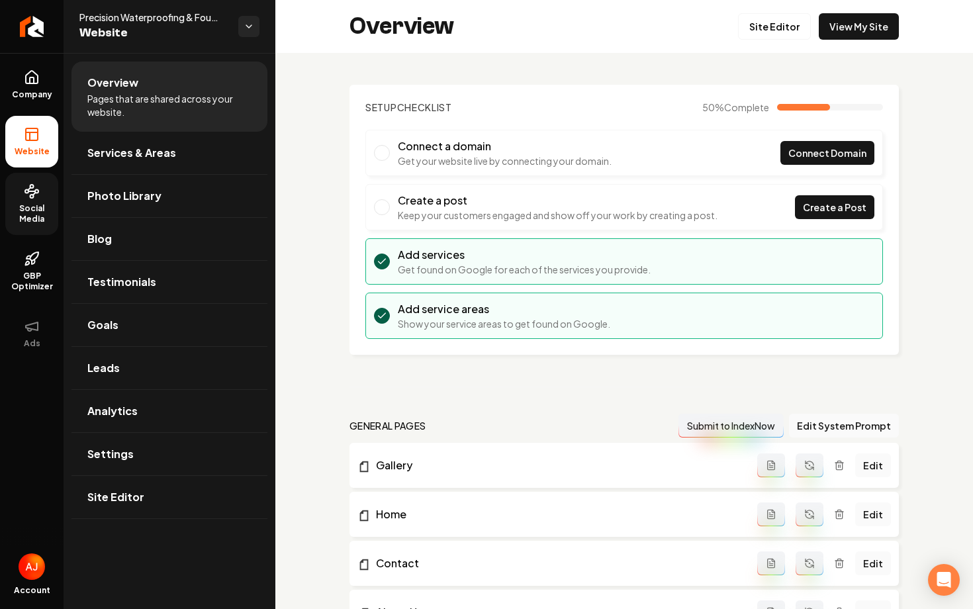
click at [30, 200] on link "Social Media" at bounding box center [31, 204] width 53 height 62
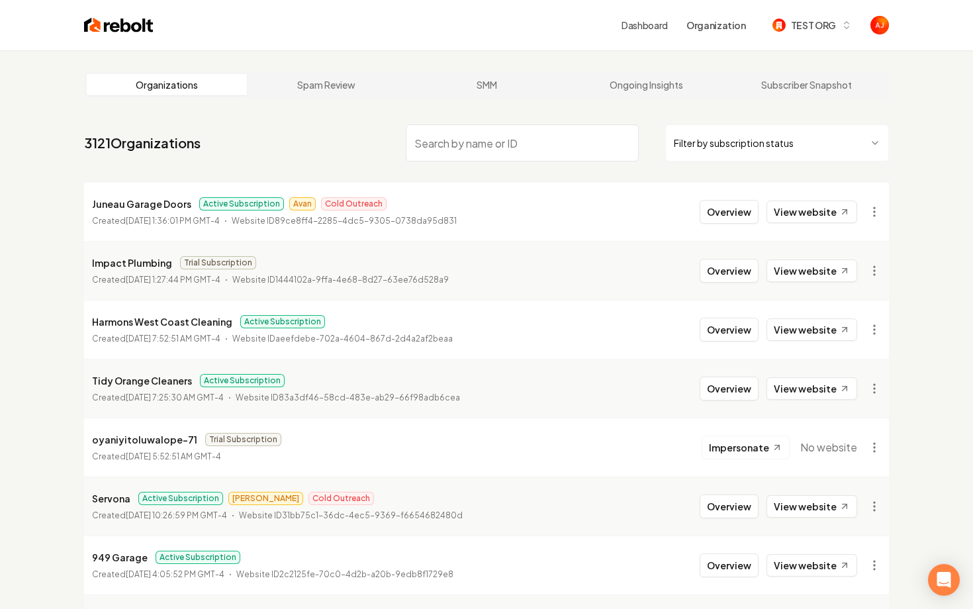
click at [443, 155] on input "search" at bounding box center [522, 142] width 233 height 37
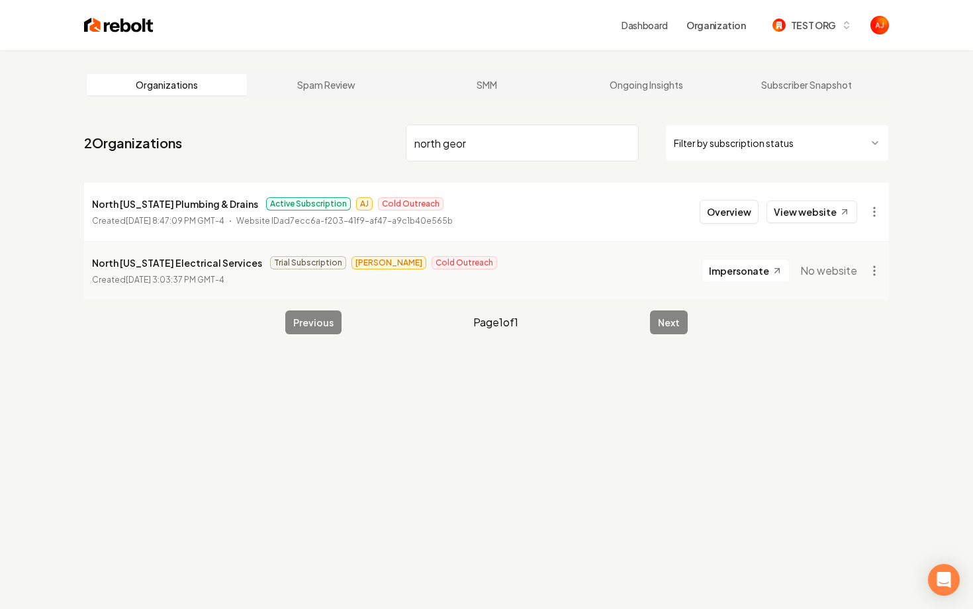
type input "north geor"
drag, startPoint x: 489, startPoint y: 141, endPoint x: 339, endPoint y: 144, distance: 150.2
click at [339, 144] on nav "2 Organizations north geor Filter by subscription status" at bounding box center [486, 148] width 804 height 58
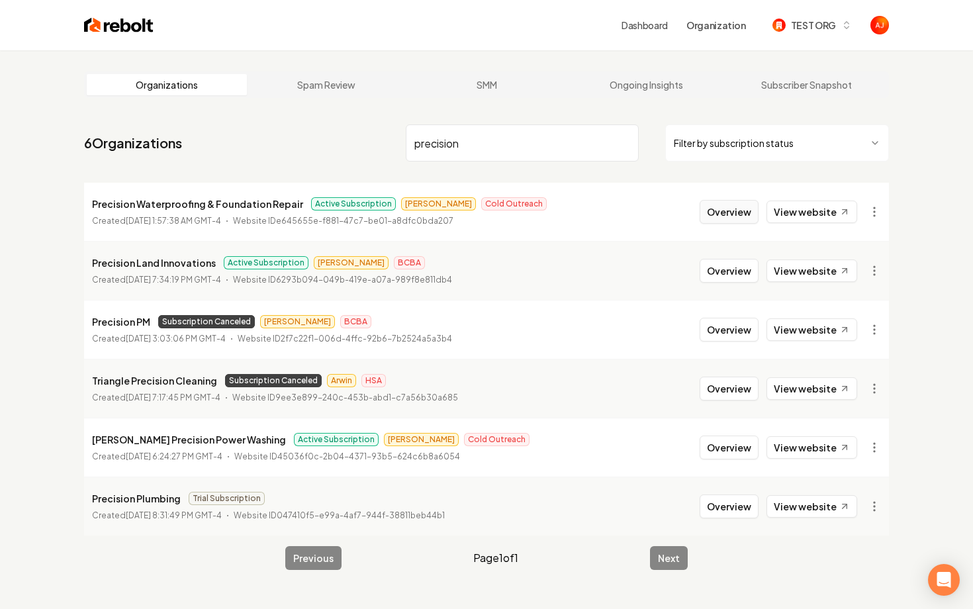
type input "precision"
click at [724, 210] on button "Overview" at bounding box center [728, 212] width 59 height 24
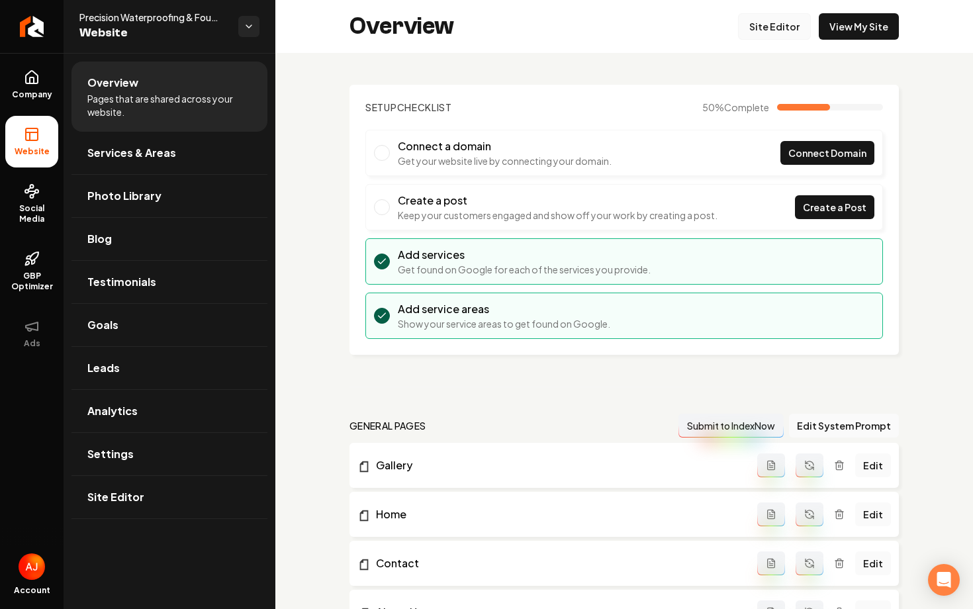
click at [764, 32] on link "Site Editor" at bounding box center [774, 26] width 73 height 26
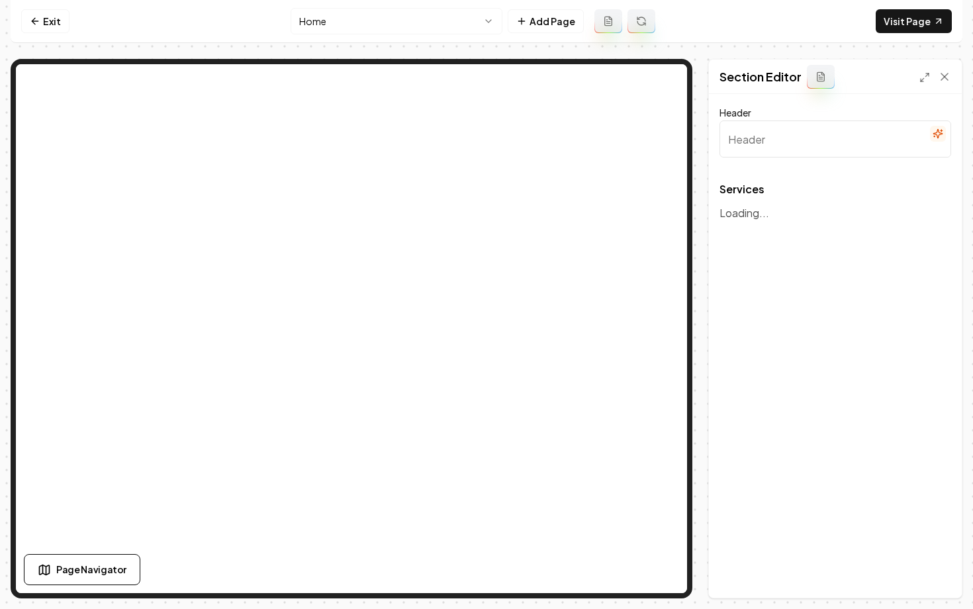
click at [425, 38] on nav "Exit Home Add Page Visit Page" at bounding box center [486, 21] width 951 height 43
type input "Our Expert Services"
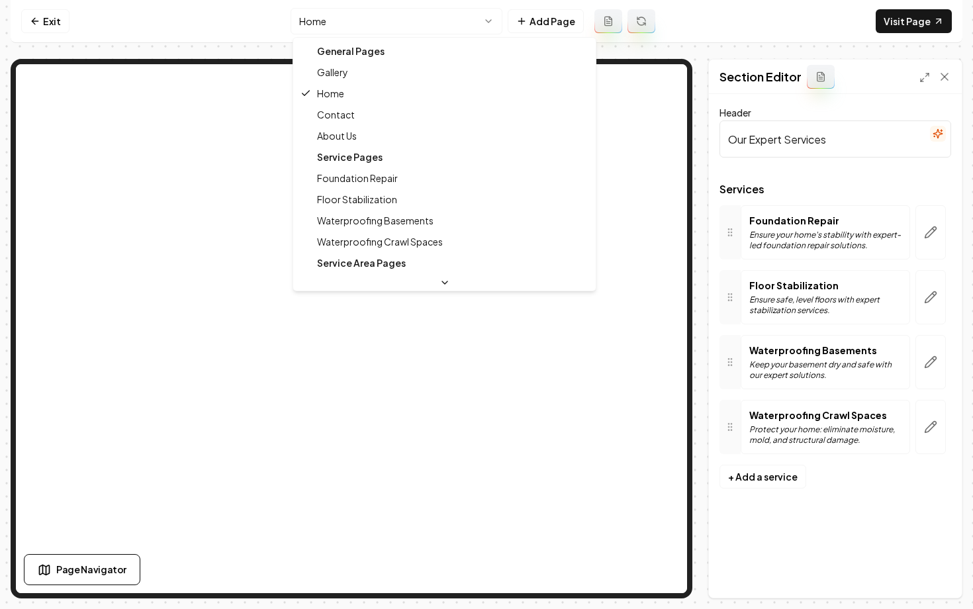
click at [425, 27] on html "Computer Required This feature is only available on a computer. Please switch t…" at bounding box center [486, 304] width 973 height 609
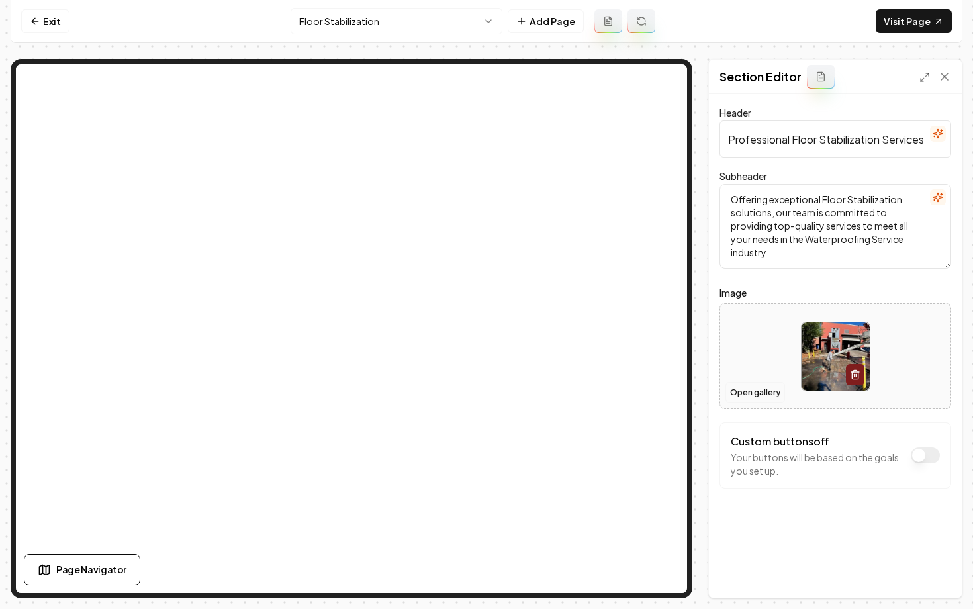
click at [742, 390] on button "Open gallery" at bounding box center [755, 392] width 60 height 21
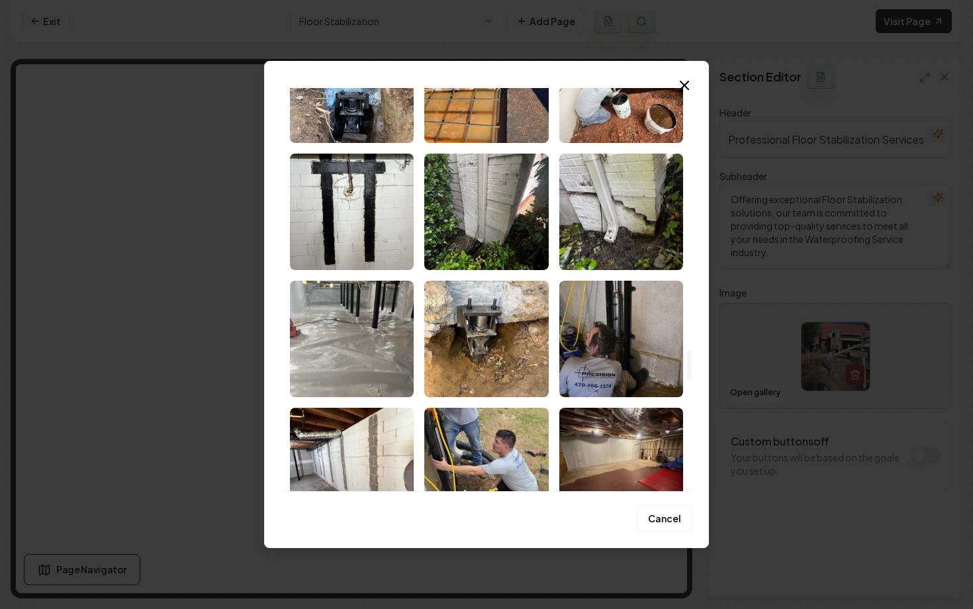
scroll to position [3662, 0]
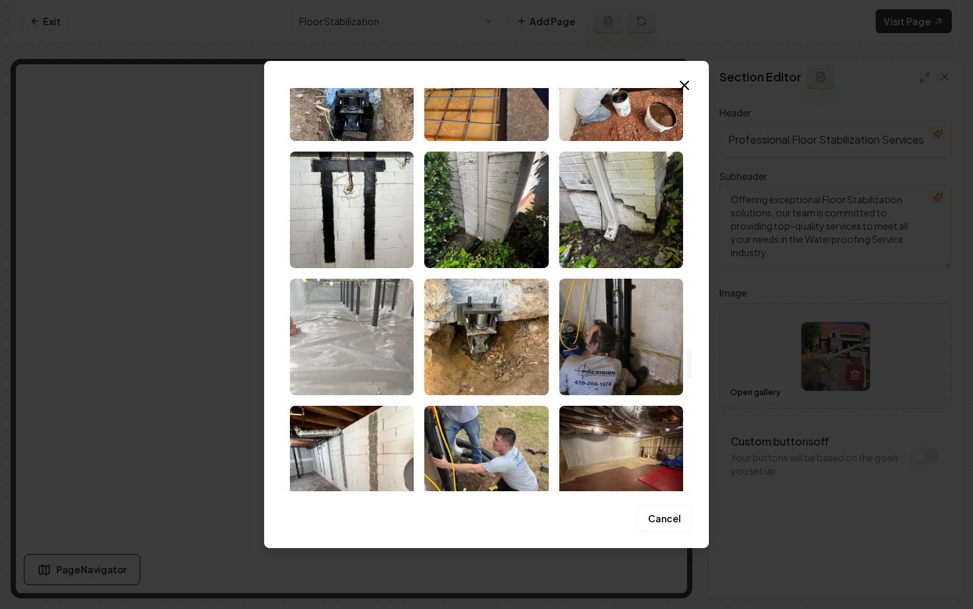
click at [353, 328] on img "Select image image_68bf1c985c7cd75eb8f83dcf.jpg" at bounding box center [352, 337] width 124 height 116
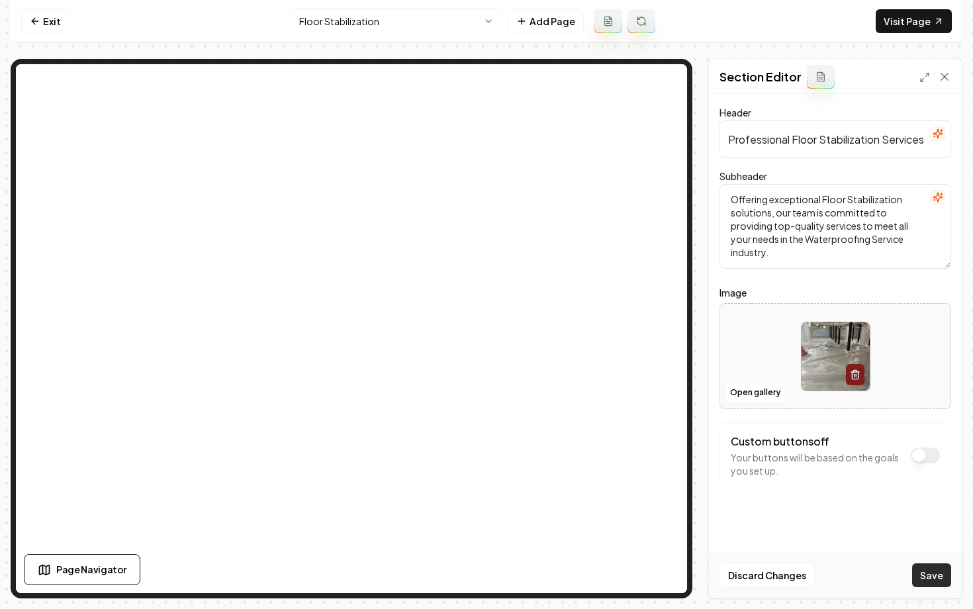
click at [935, 572] on button "Save" at bounding box center [931, 575] width 39 height 24
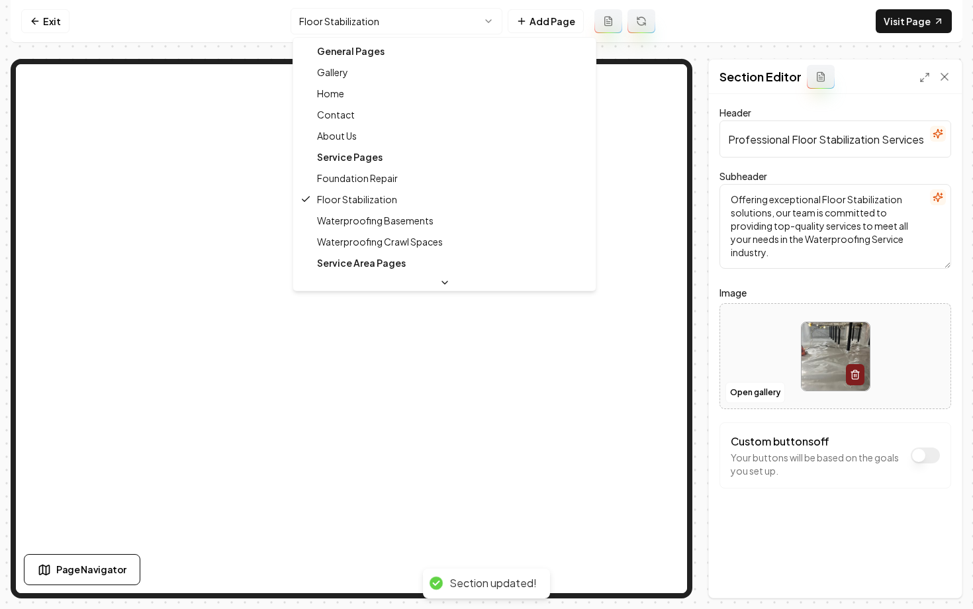
click at [325, 21] on html "Computer Required This feature is only available on a computer. Please switch t…" at bounding box center [486, 304] width 973 height 609
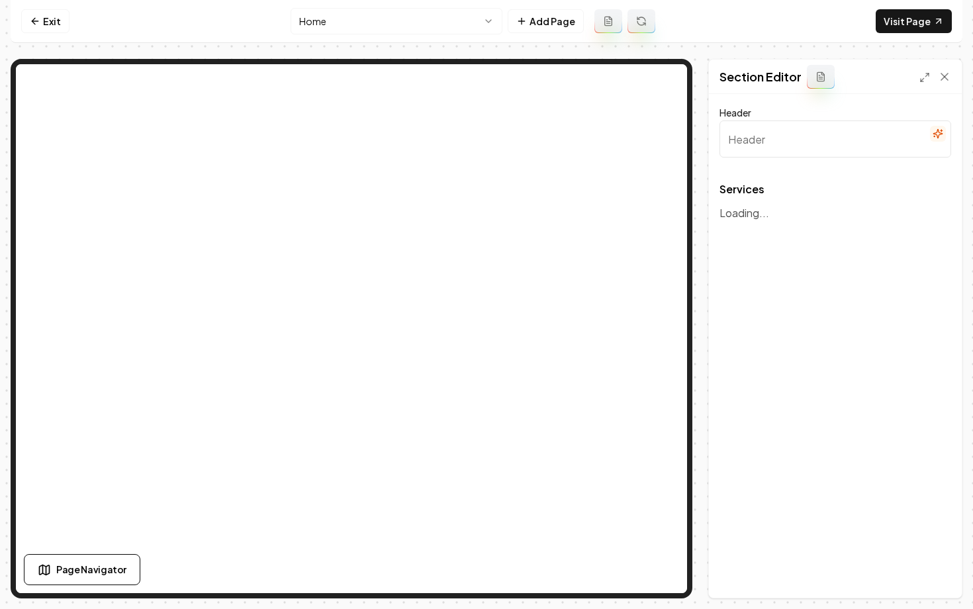
type input "Our Expert Services"
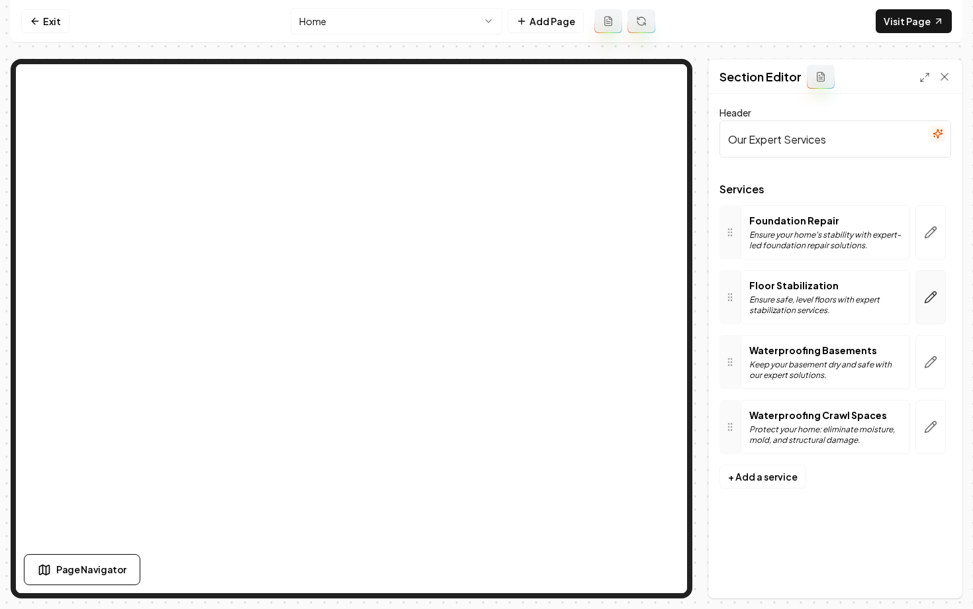
click at [925, 290] on button "button" at bounding box center [930, 297] width 30 height 54
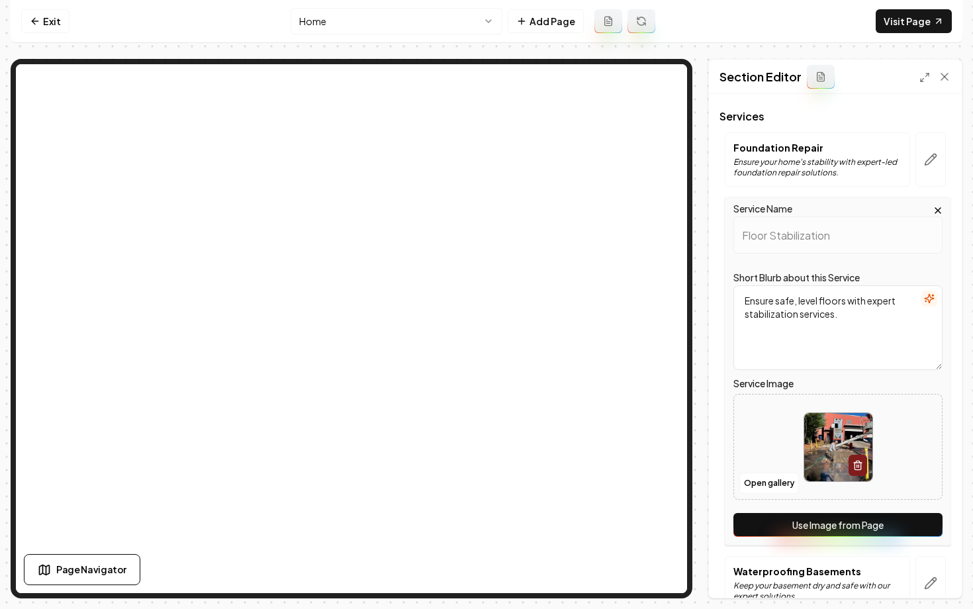
scroll to position [76, 0]
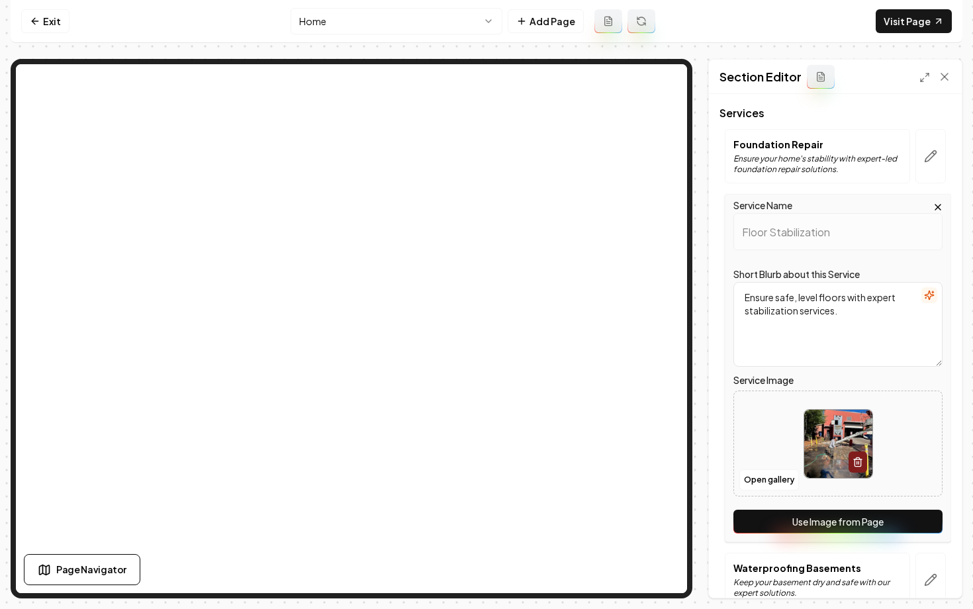
click at [759, 517] on button "Use Image from Page" at bounding box center [837, 521] width 209 height 24
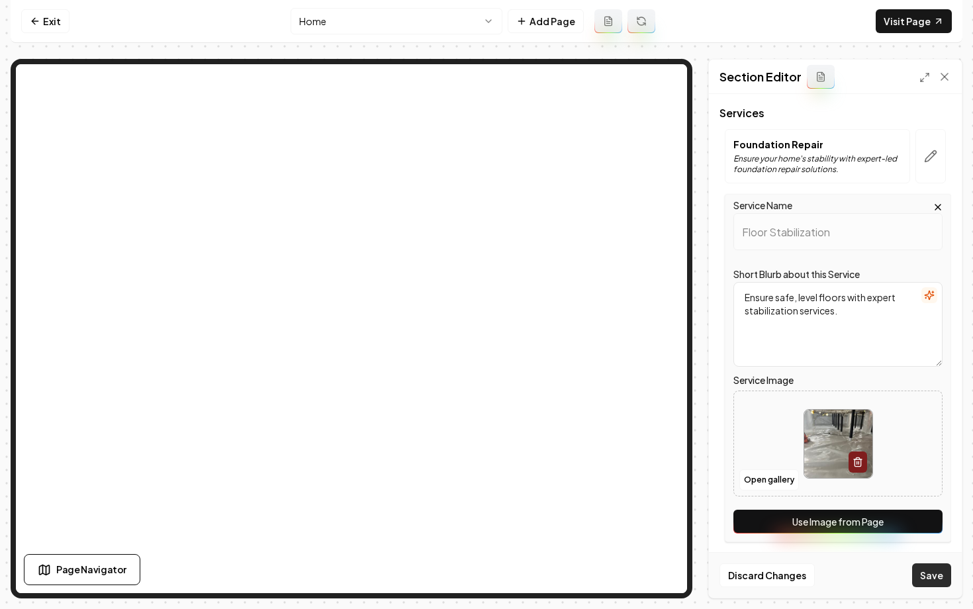
click at [931, 581] on button "Save" at bounding box center [931, 575] width 39 height 24
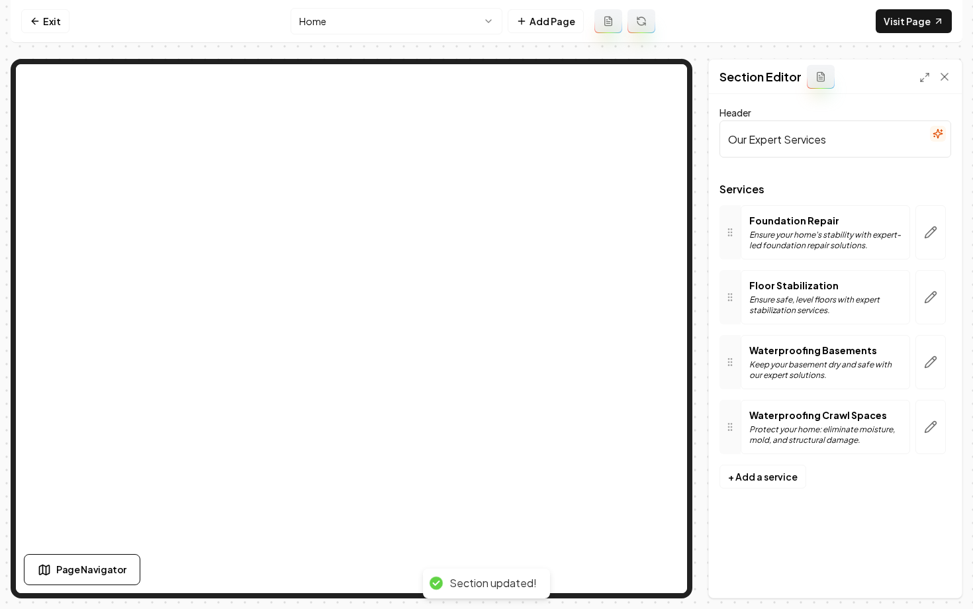
scroll to position [0, 0]
click at [343, 20] on html "Computer Required This feature is only available on a computer. Please switch t…" at bounding box center [486, 304] width 973 height 609
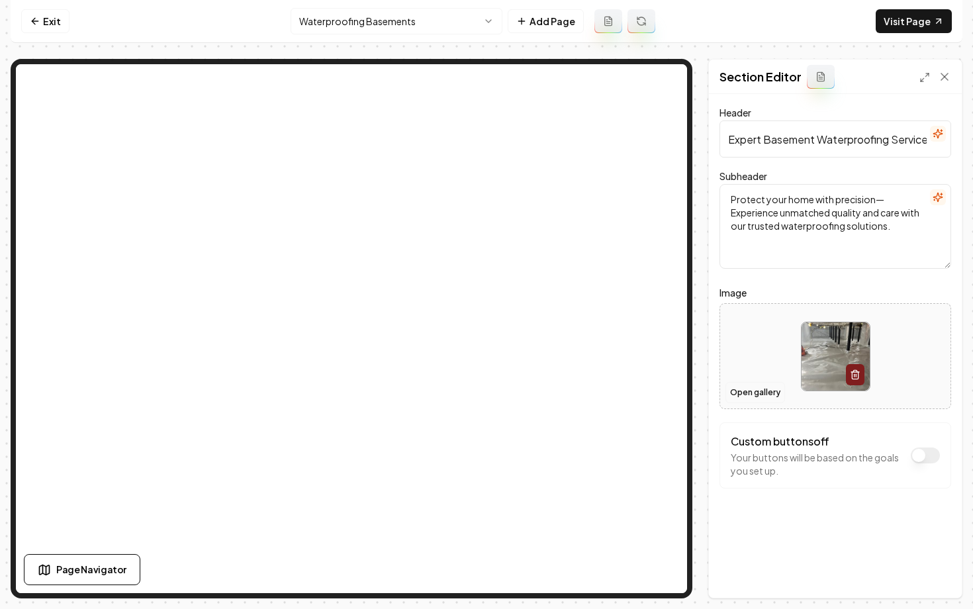
click at [756, 388] on button "Open gallery" at bounding box center [755, 392] width 60 height 21
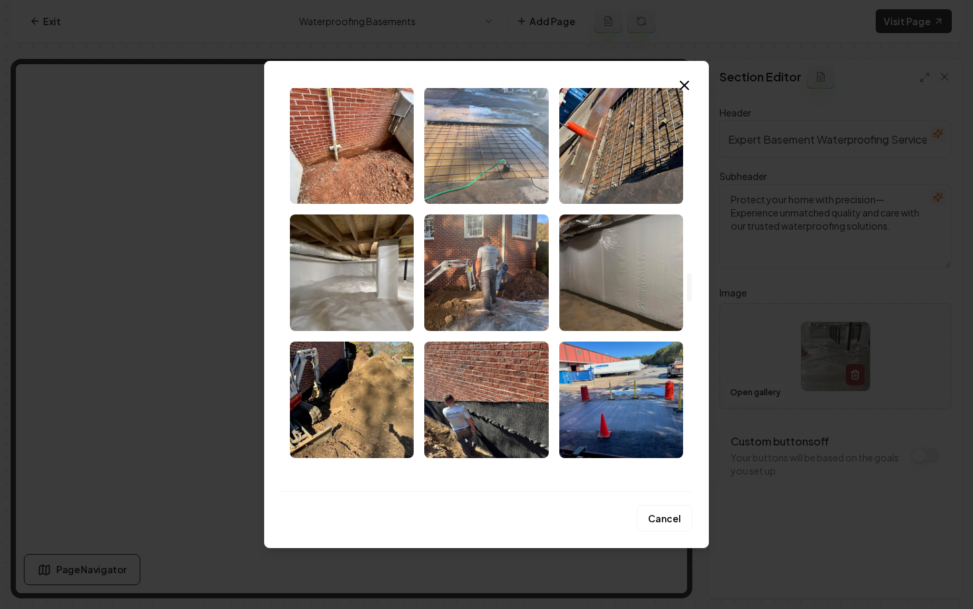
scroll to position [2582, 0]
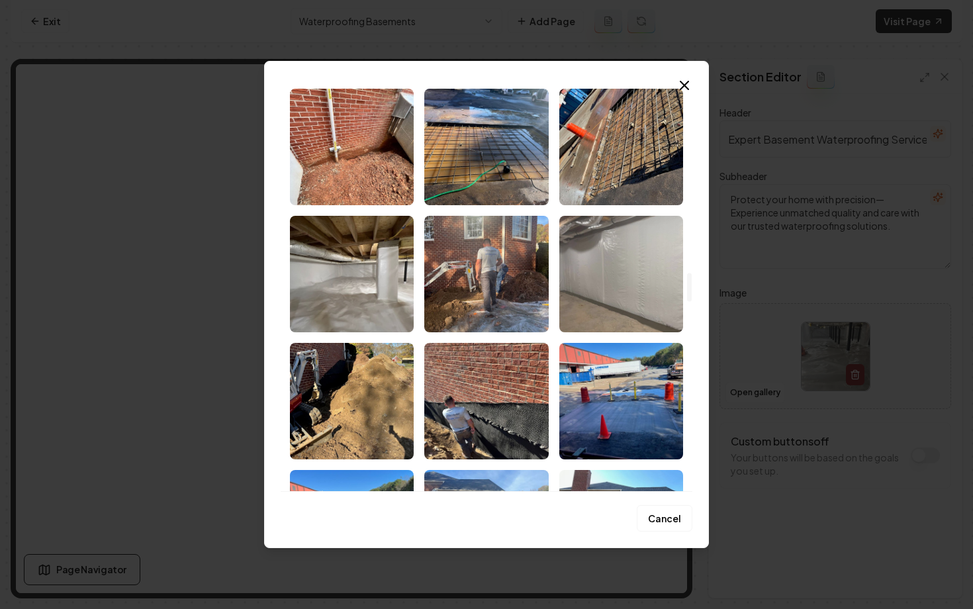
click at [603, 245] on img "Select image image_68bf1c995c7cd75eb8f84545.jpg" at bounding box center [621, 274] width 124 height 116
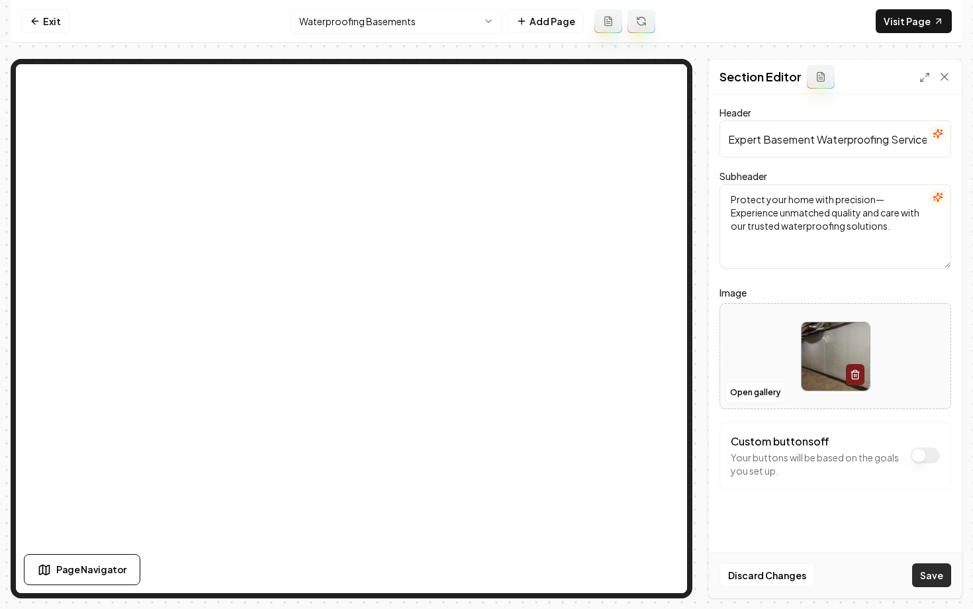
click at [929, 580] on button "Save" at bounding box center [931, 575] width 39 height 24
click at [319, 23] on html "Computer Required This feature is only available on a computer. Please switch t…" at bounding box center [486, 304] width 973 height 609
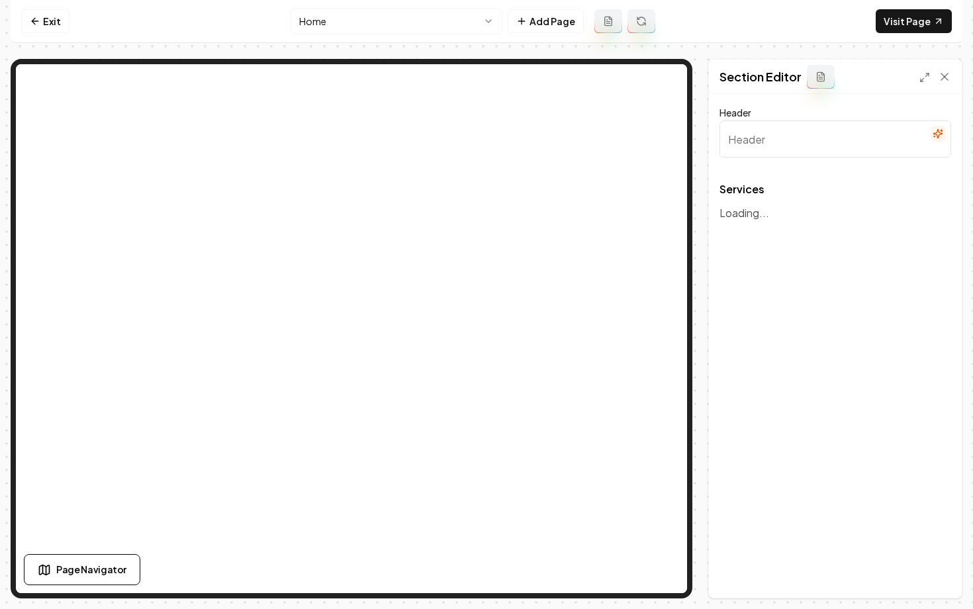
type input "Our Expert Services"
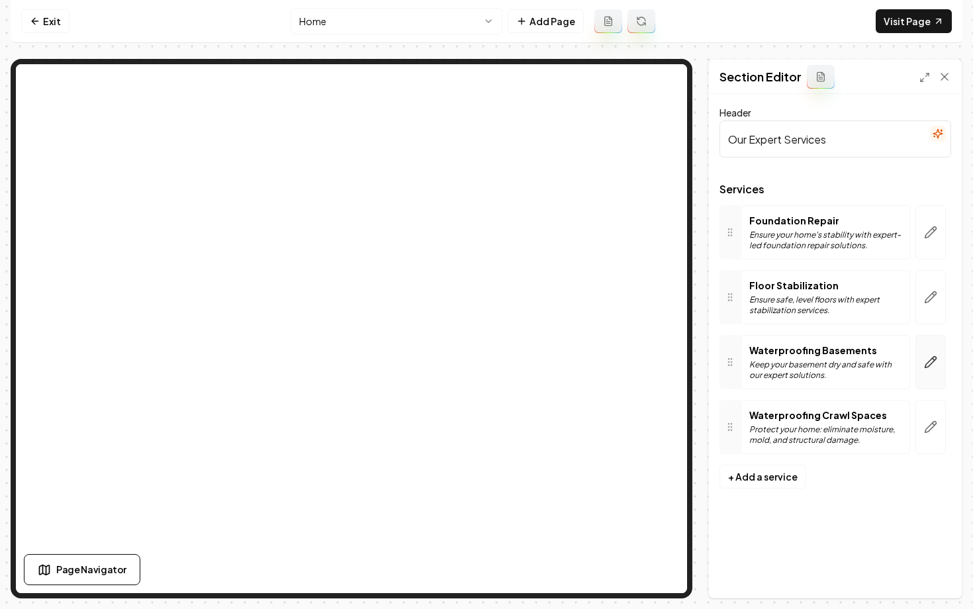
click at [926, 364] on icon "button" at bounding box center [930, 362] width 11 height 11
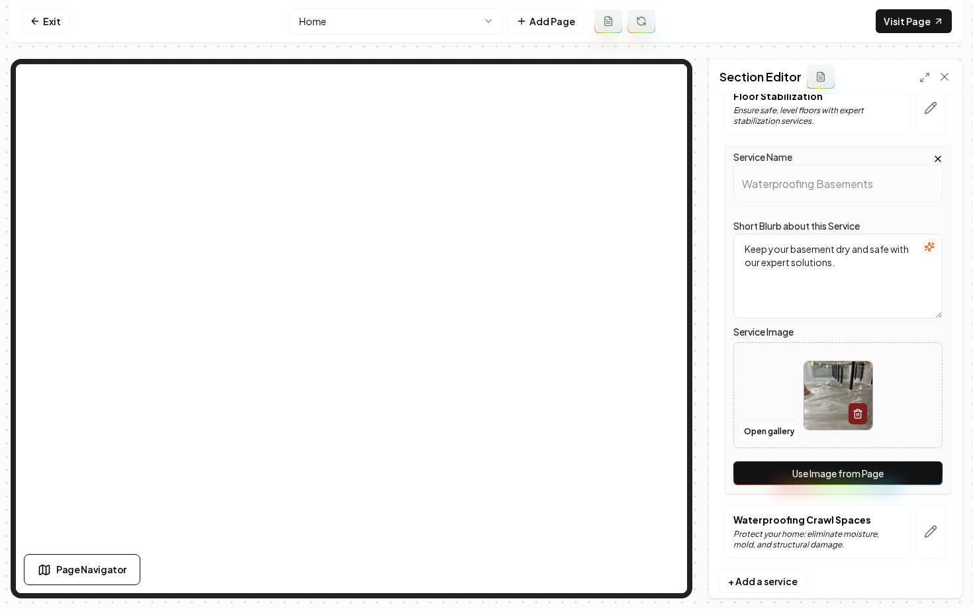
scroll to position [211, 0]
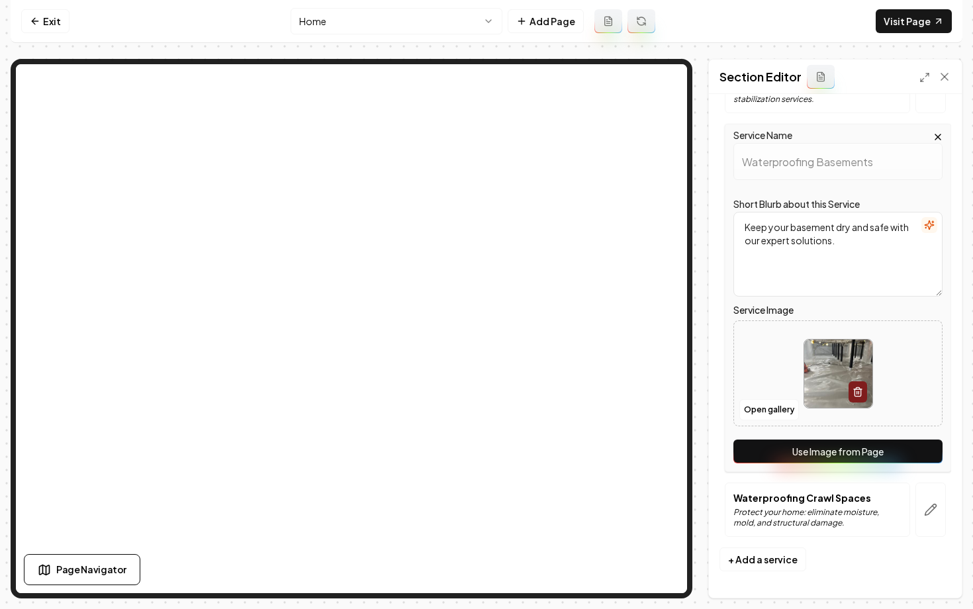
click at [838, 456] on button "Use Image from Page" at bounding box center [837, 451] width 209 height 24
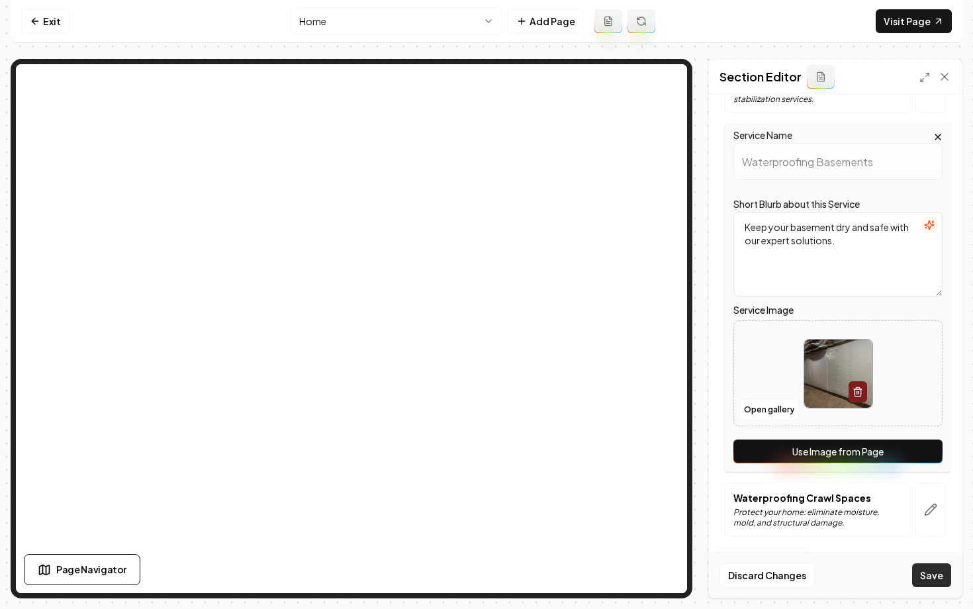
click at [930, 583] on button "Save" at bounding box center [931, 575] width 39 height 24
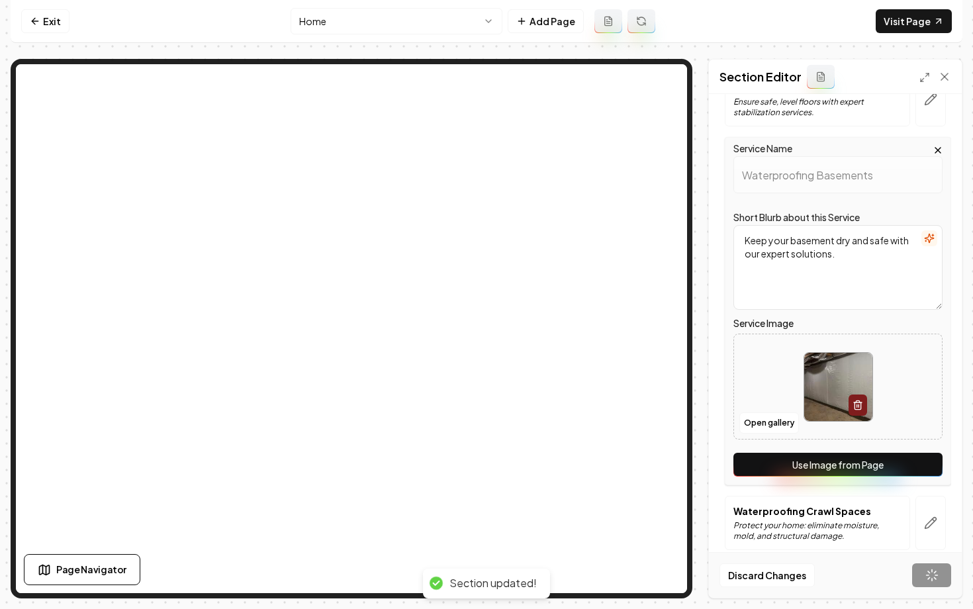
scroll to position [0, 0]
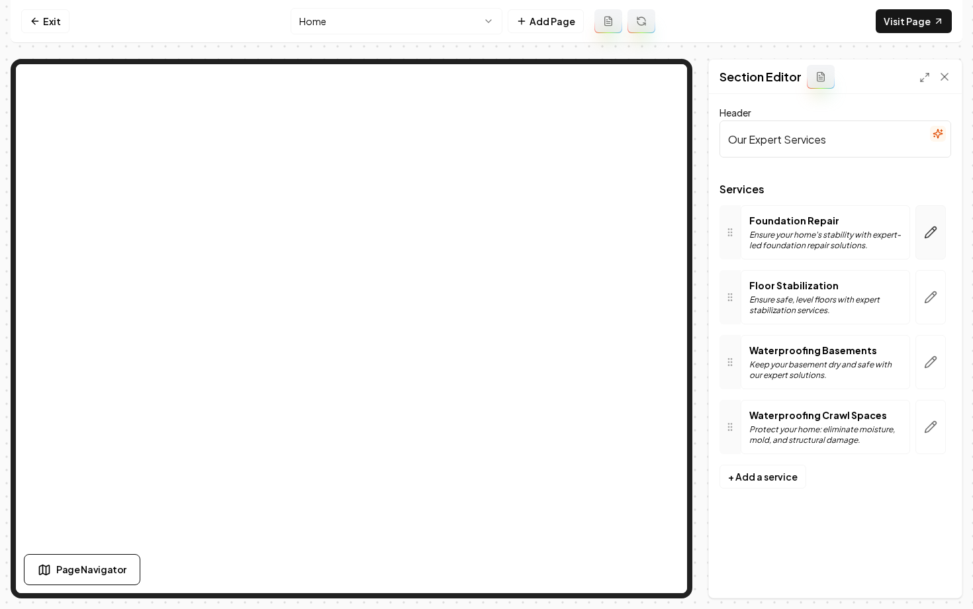
click at [929, 245] on button "button" at bounding box center [930, 232] width 30 height 54
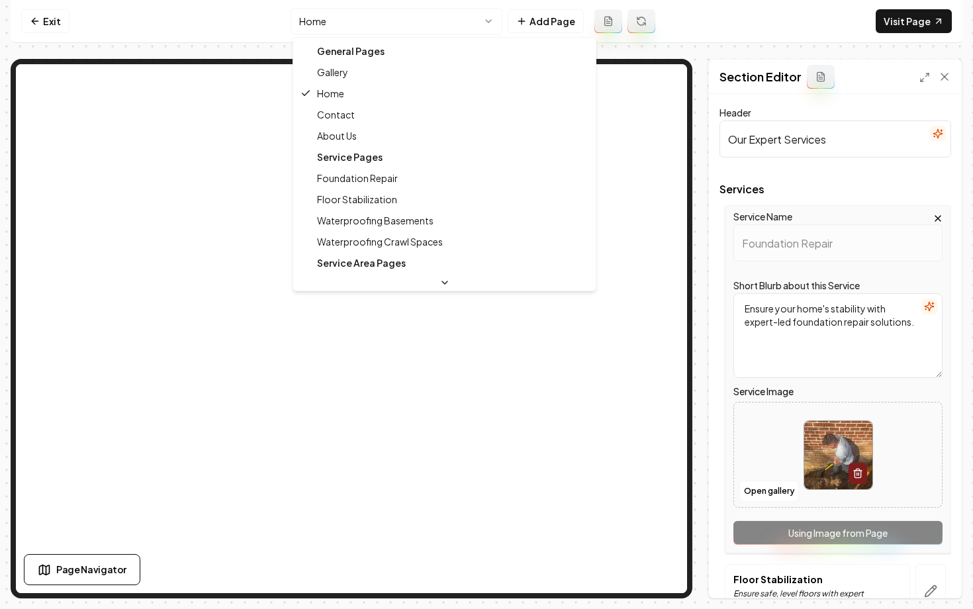
click at [385, 22] on html "Computer Required This feature is only available on a computer. Please switch t…" at bounding box center [486, 304] width 973 height 609
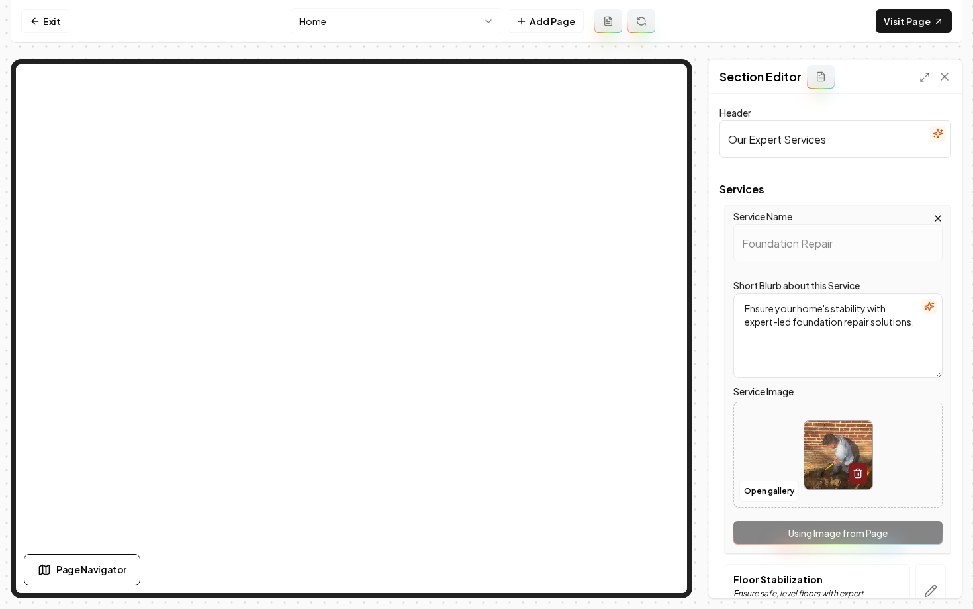
click at [363, 26] on html "Computer Required This feature is only available on a computer. Please switch t…" at bounding box center [486, 304] width 973 height 609
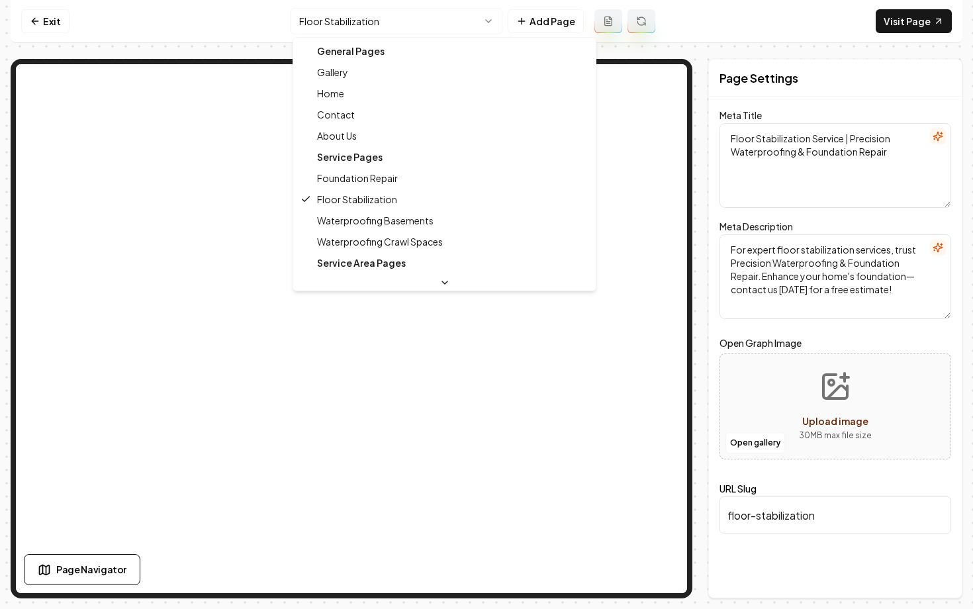
click at [374, 29] on html "Computer Required This feature is only available on a computer. Please switch t…" at bounding box center [486, 304] width 973 height 609
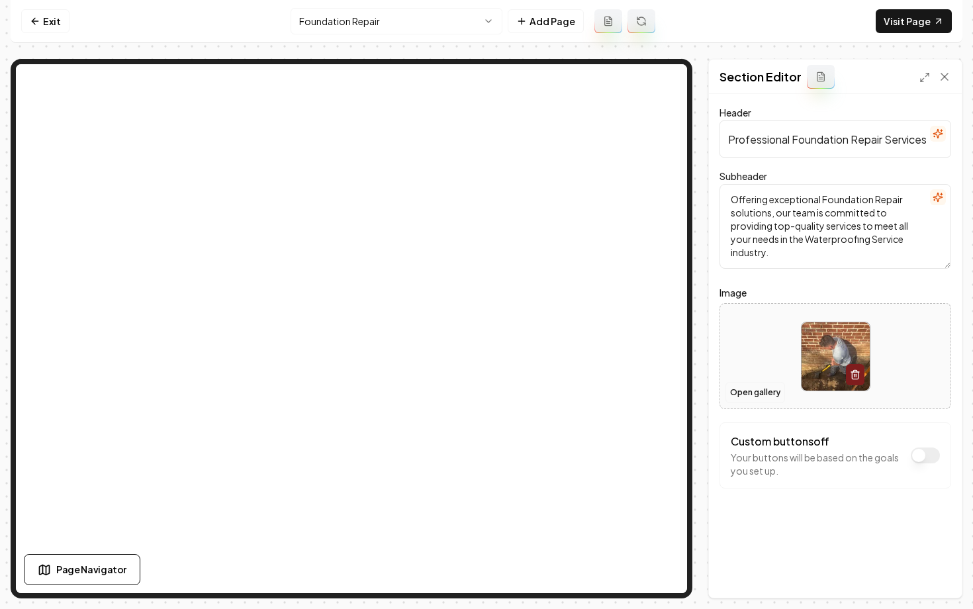
click at [754, 396] on button "Open gallery" at bounding box center [755, 392] width 60 height 21
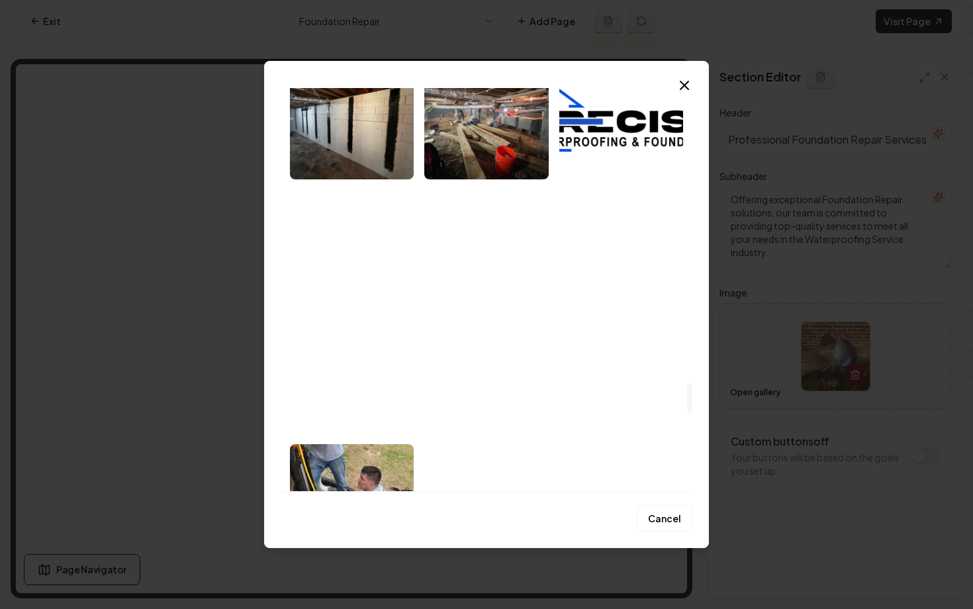
scroll to position [4159, 0]
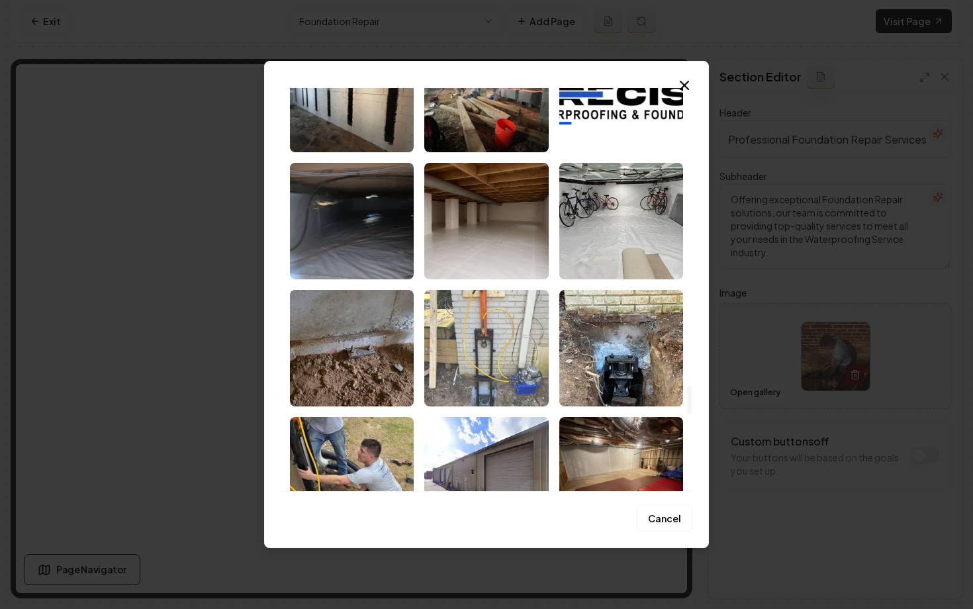
click at [481, 356] on img "Select image image_68be33015c7cd75eb8c66cf3.jpeg" at bounding box center [486, 348] width 124 height 116
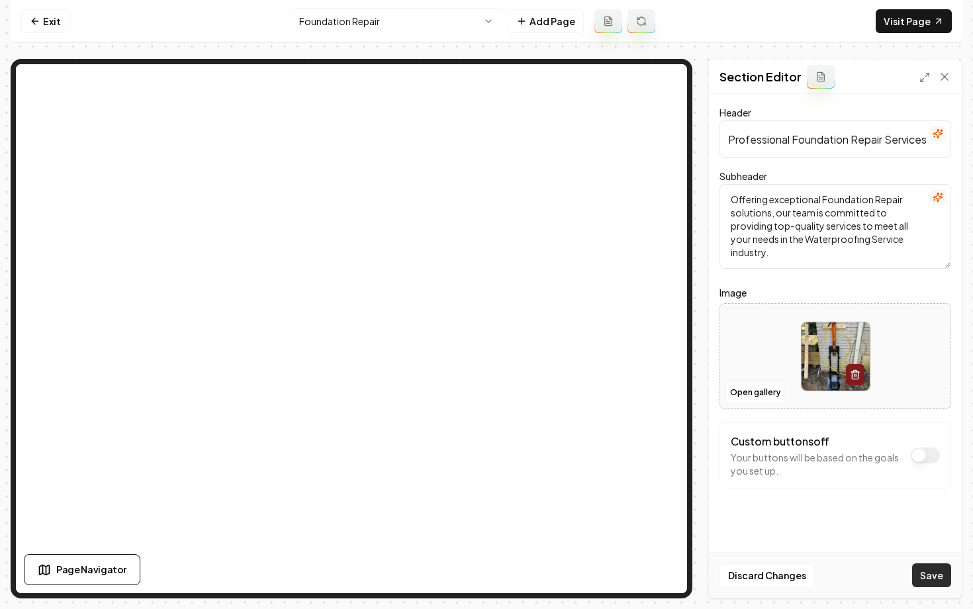
click at [926, 568] on button "Save" at bounding box center [931, 575] width 39 height 24
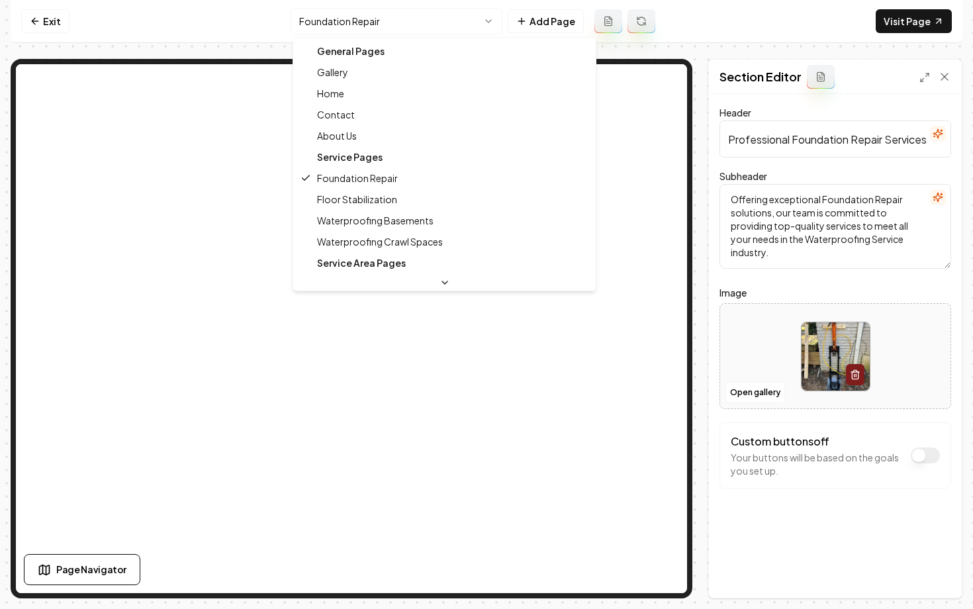
click at [407, 23] on html "Computer Required This feature is only available on a computer. Please switch t…" at bounding box center [486, 304] width 973 height 609
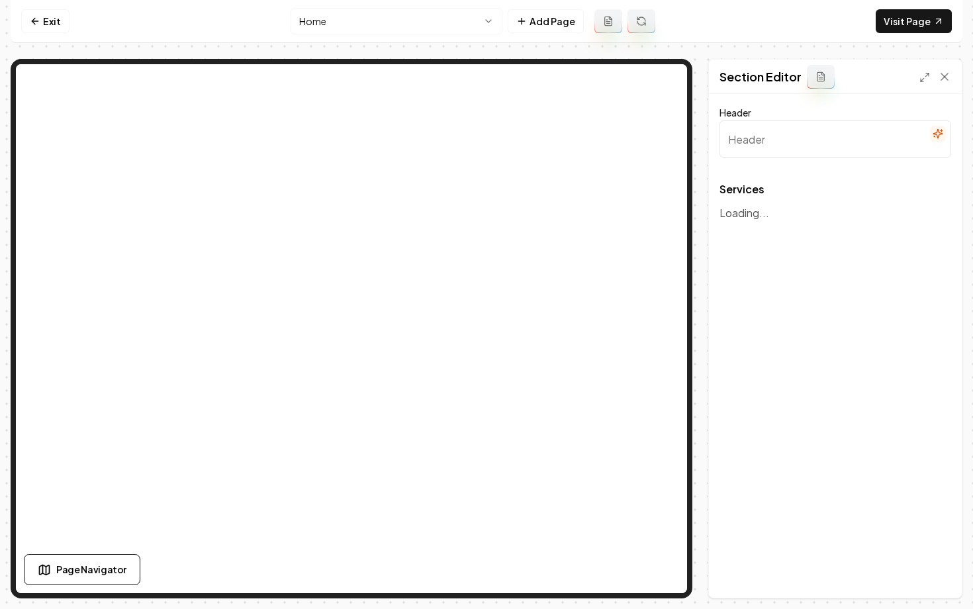
type input "Our Expert Services"
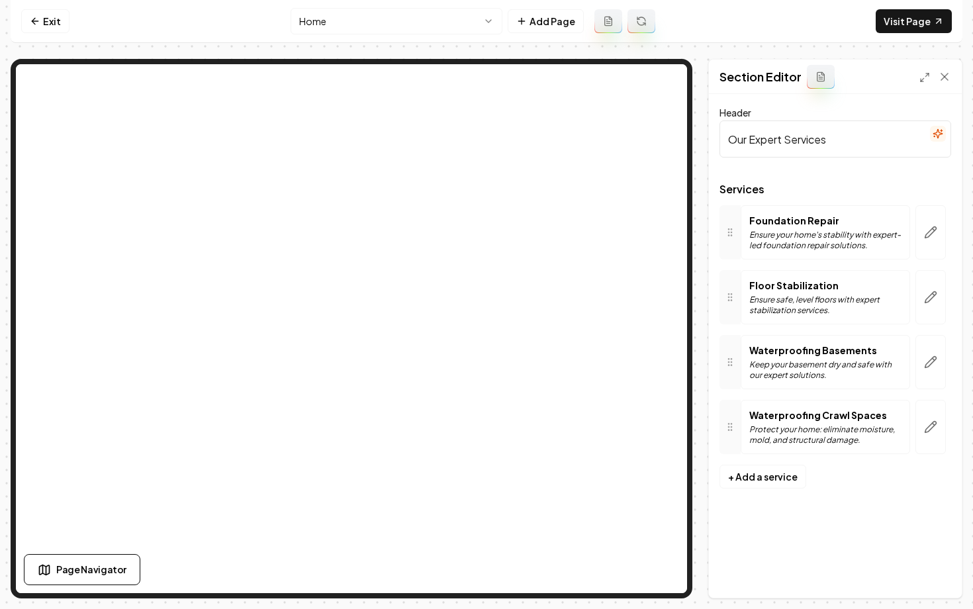
click at [948, 227] on div at bounding box center [930, 232] width 41 height 54
click at [939, 227] on button "button" at bounding box center [930, 232] width 30 height 54
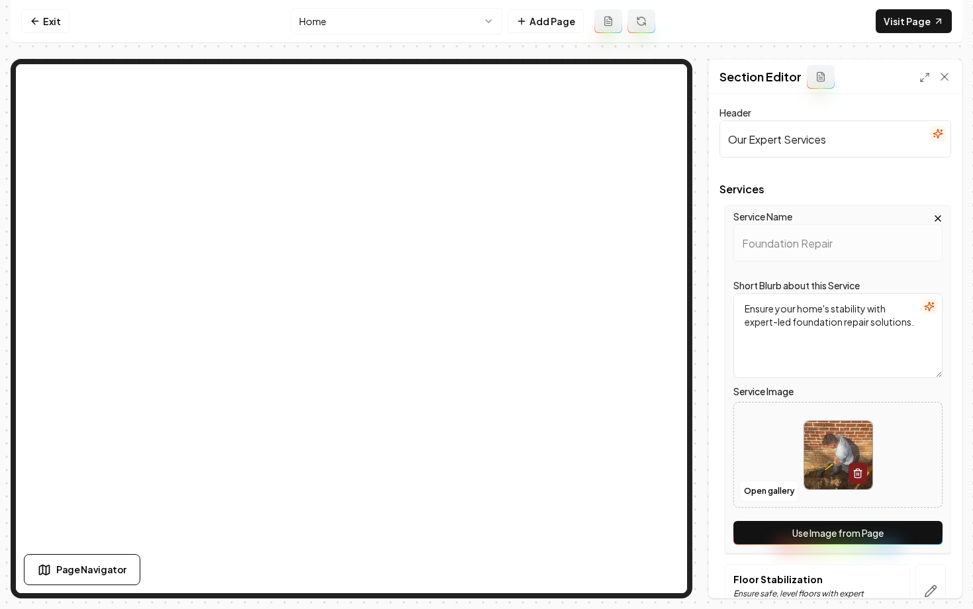
click at [765, 535] on button "Use Image from Page" at bounding box center [837, 533] width 209 height 24
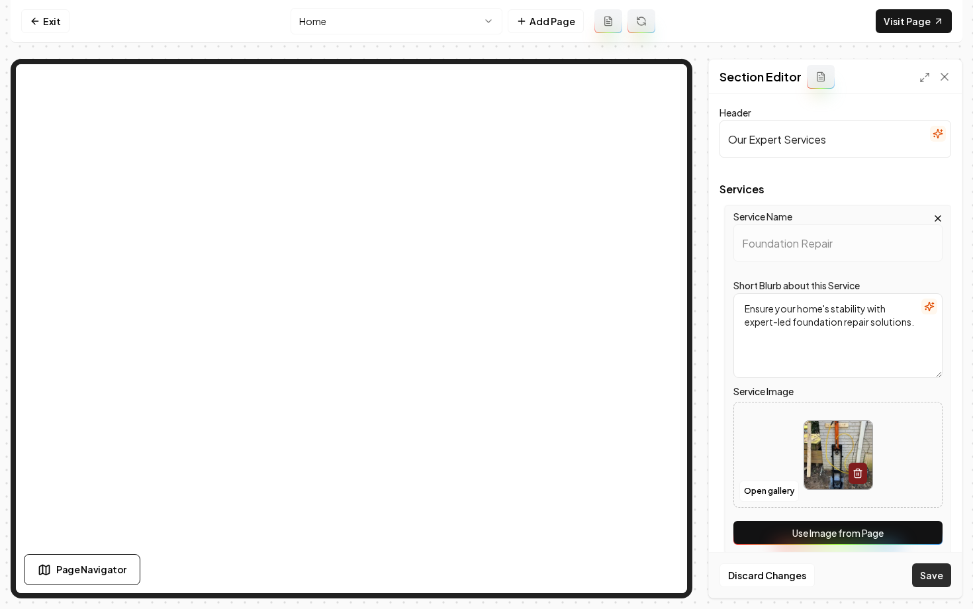
click at [927, 576] on button "Save" at bounding box center [931, 575] width 39 height 24
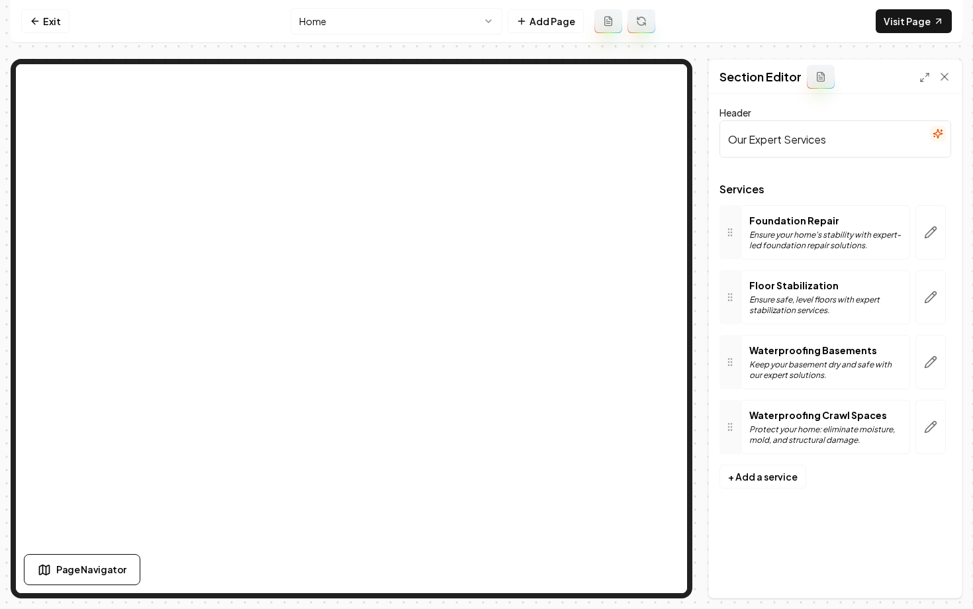
click at [353, 19] on html "Computer Required This feature is only available on a computer. Please switch t…" at bounding box center [486, 304] width 973 height 609
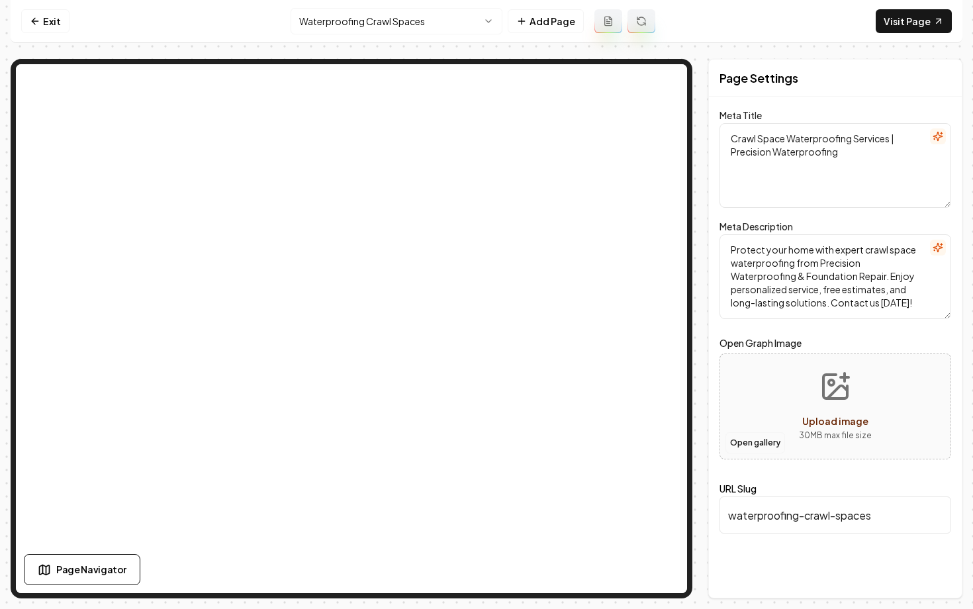
click at [736, 447] on button "Open gallery" at bounding box center [755, 442] width 60 height 21
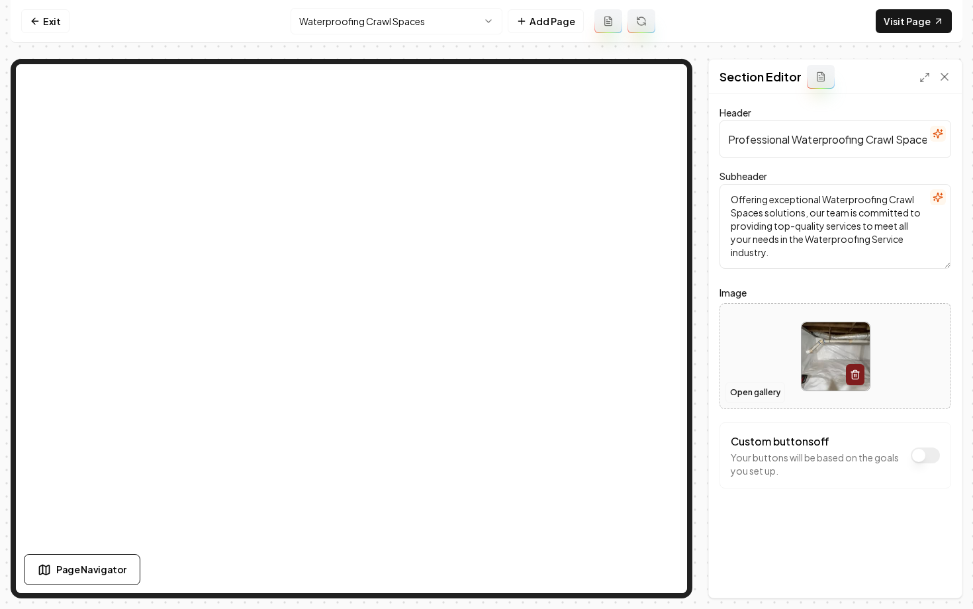
click at [748, 390] on button "Open gallery" at bounding box center [755, 392] width 60 height 21
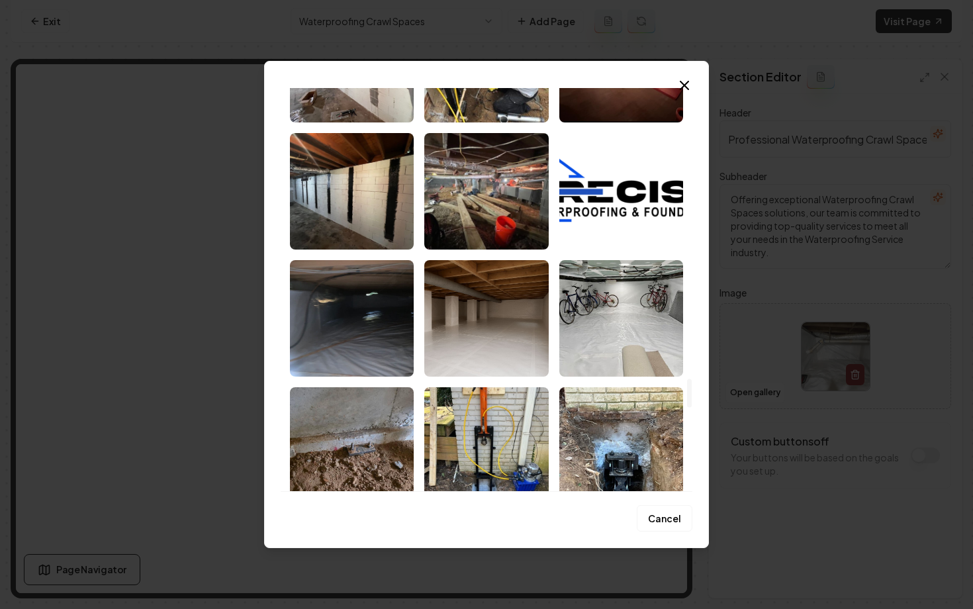
scroll to position [4065, 0]
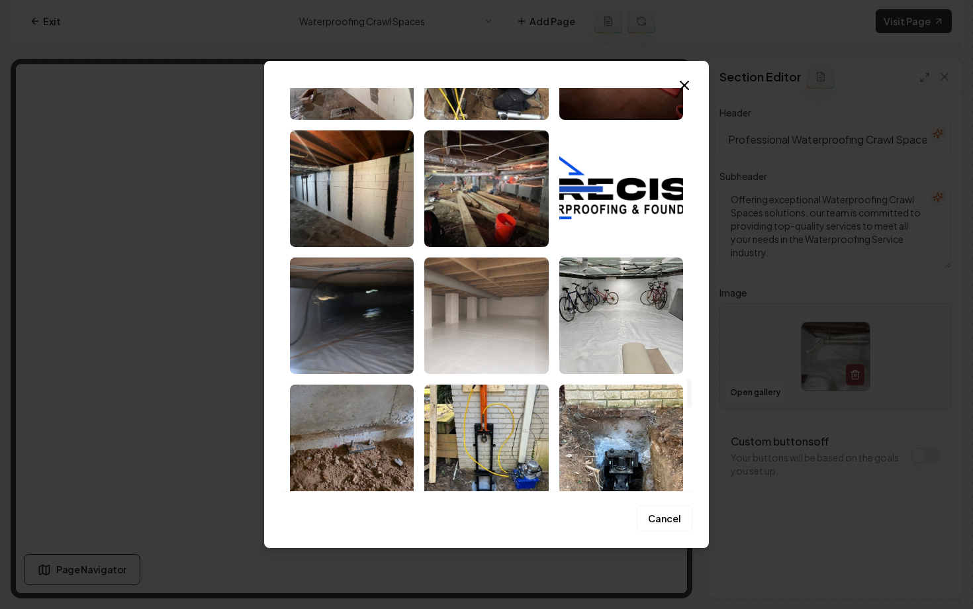
click at [497, 324] on img "Select image image_68be33025c7cd75eb8c66f17.jpeg" at bounding box center [486, 315] width 124 height 116
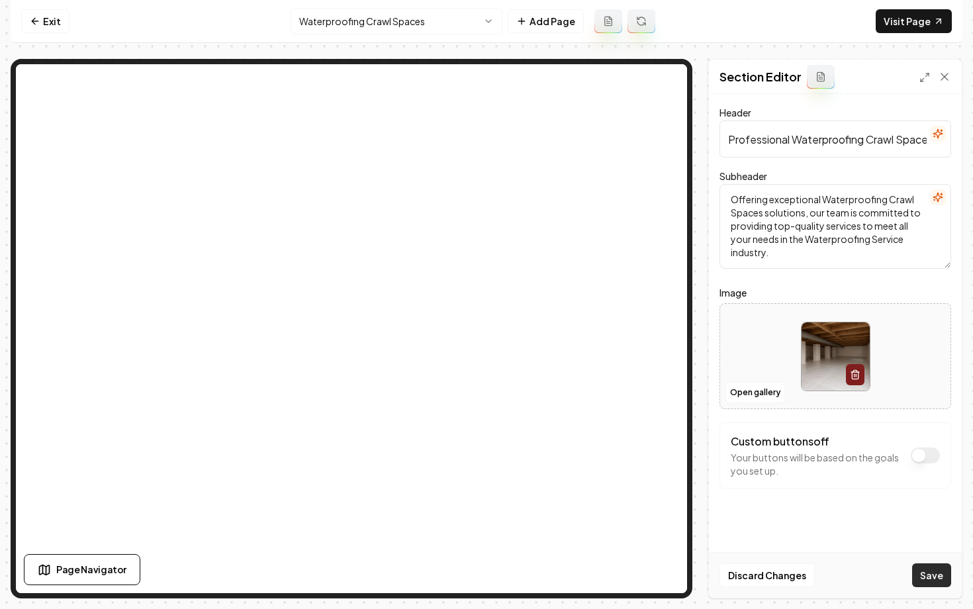
click at [936, 579] on button "Save" at bounding box center [931, 575] width 39 height 24
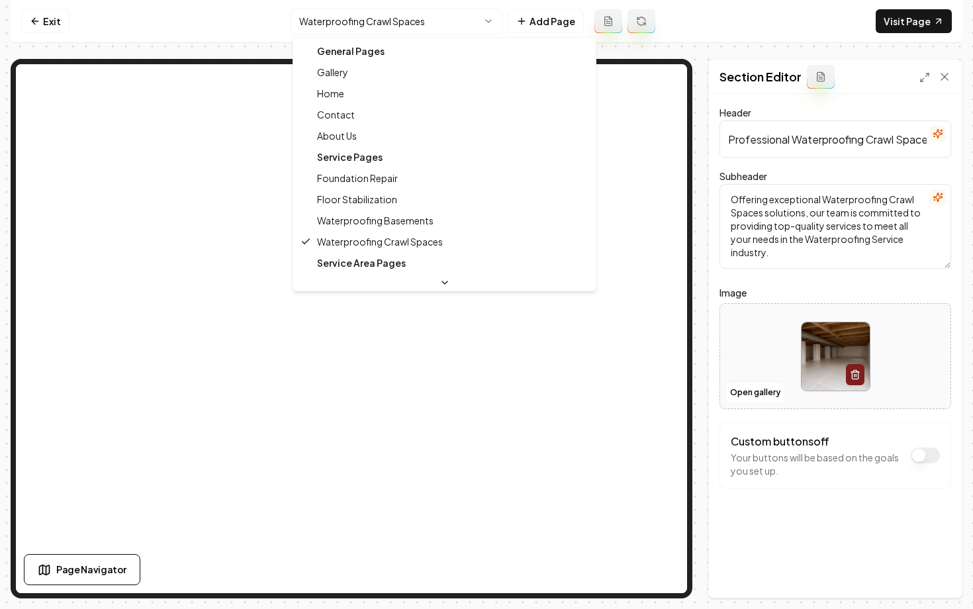
click at [362, 21] on html "Computer Required This feature is only available on a computer. Please switch t…" at bounding box center [486, 304] width 973 height 609
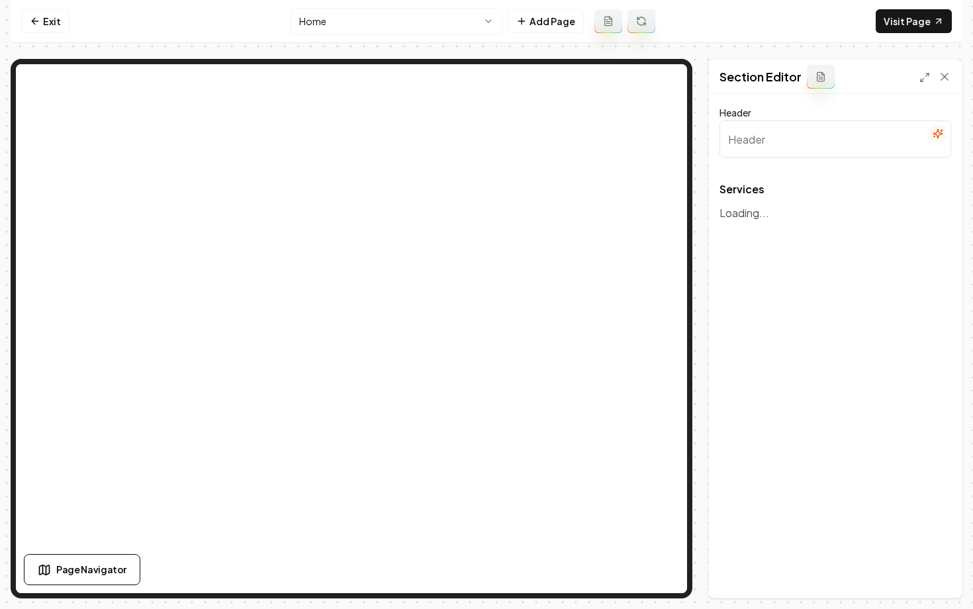
type input "Our Expert Services"
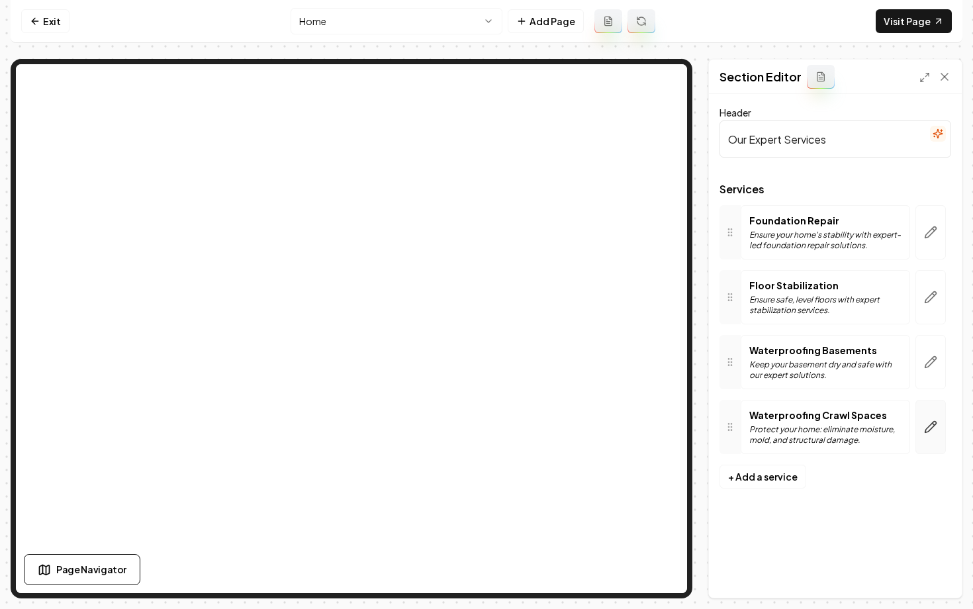
click at [943, 421] on button "button" at bounding box center [930, 427] width 30 height 54
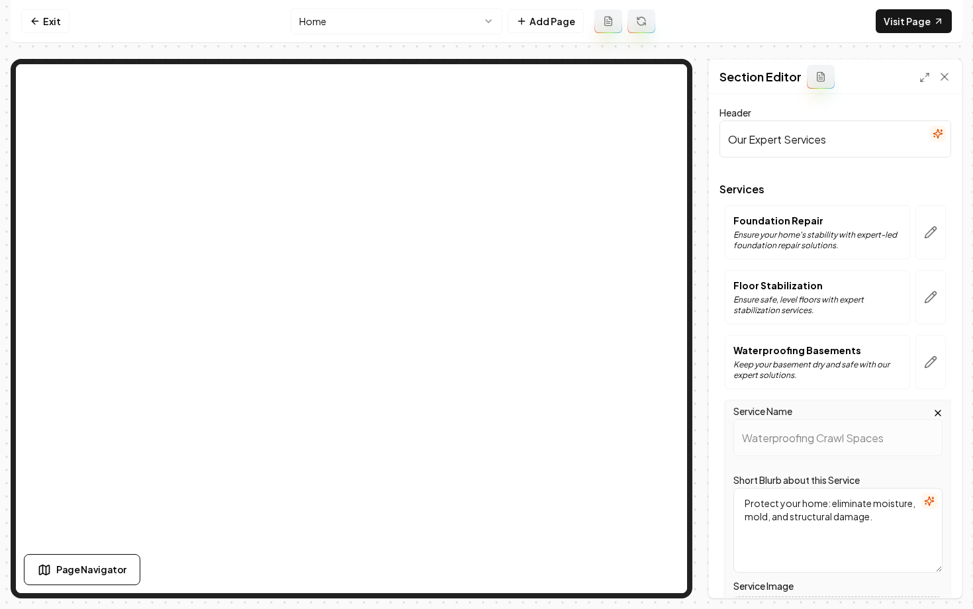
scroll to position [211, 0]
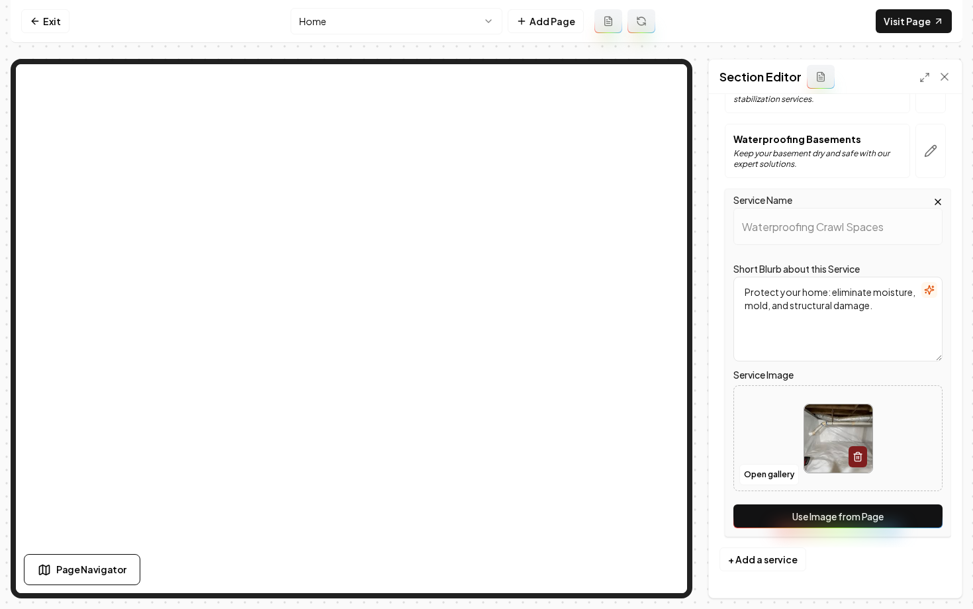
click at [844, 497] on div "Service Name Waterproofing Crawl Spaces Short Blurb about this Service Protect …" at bounding box center [837, 363] width 226 height 348
click at [844, 503] on div "Service Name Waterproofing Crawl Spaces Short Blurb about this Service Protect …" at bounding box center [837, 363] width 226 height 348
click at [846, 519] on button "Use Image from Page" at bounding box center [837, 516] width 209 height 24
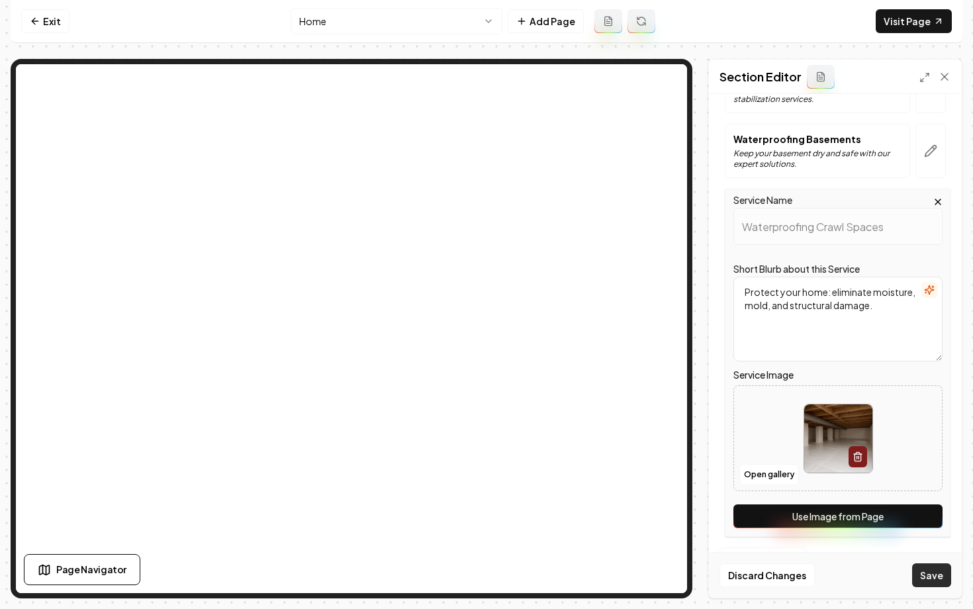
click at [924, 574] on button "Save" at bounding box center [931, 575] width 39 height 24
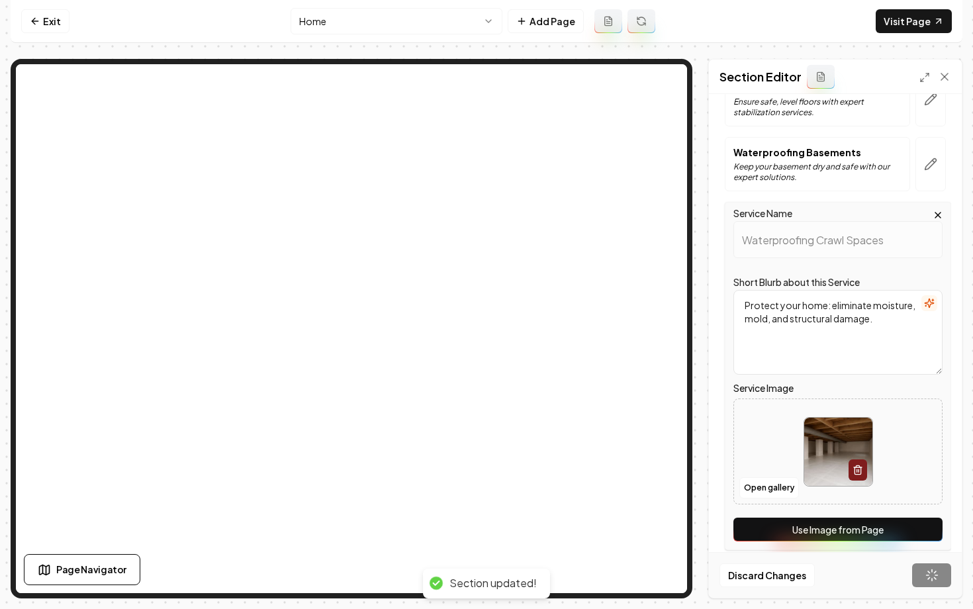
scroll to position [0, 0]
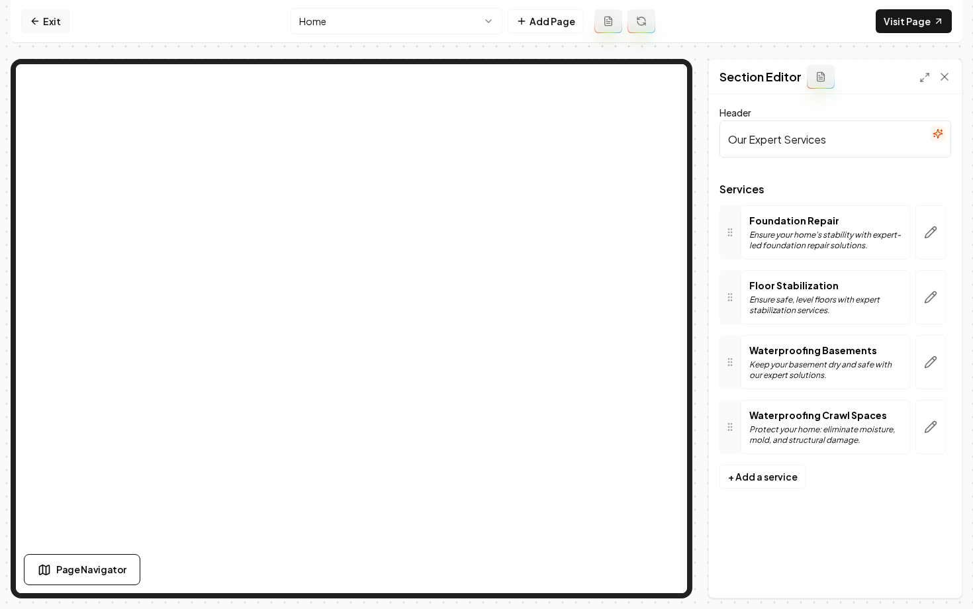
click at [42, 26] on link "Exit" at bounding box center [45, 21] width 48 height 24
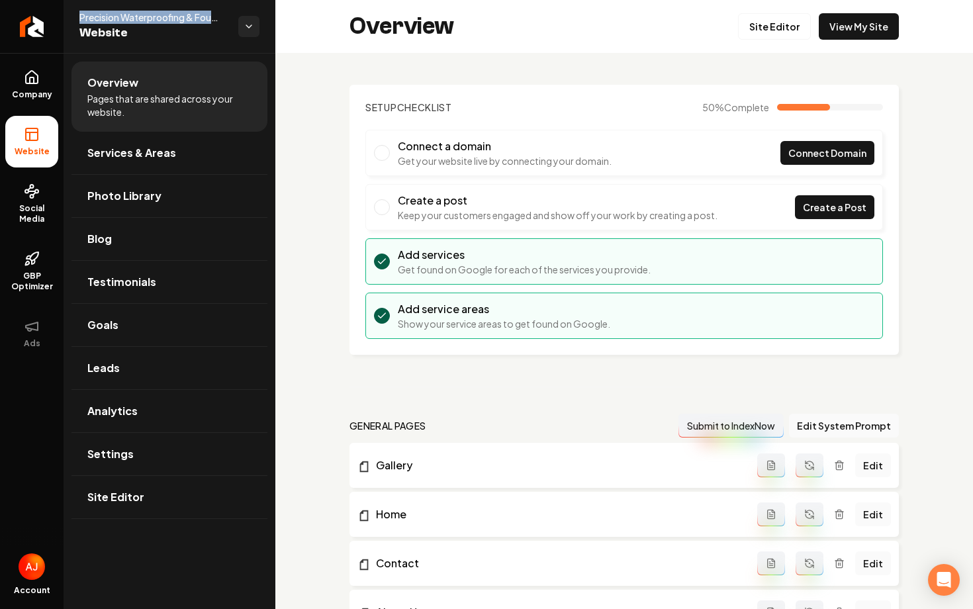
drag, startPoint x: 81, startPoint y: 17, endPoint x: 214, endPoint y: 17, distance: 132.3
click at [214, 17] on span "Precision Waterproofing & Foundation Repair" at bounding box center [153, 17] width 148 height 13
copy span "Precision Waterproofing & Fou"
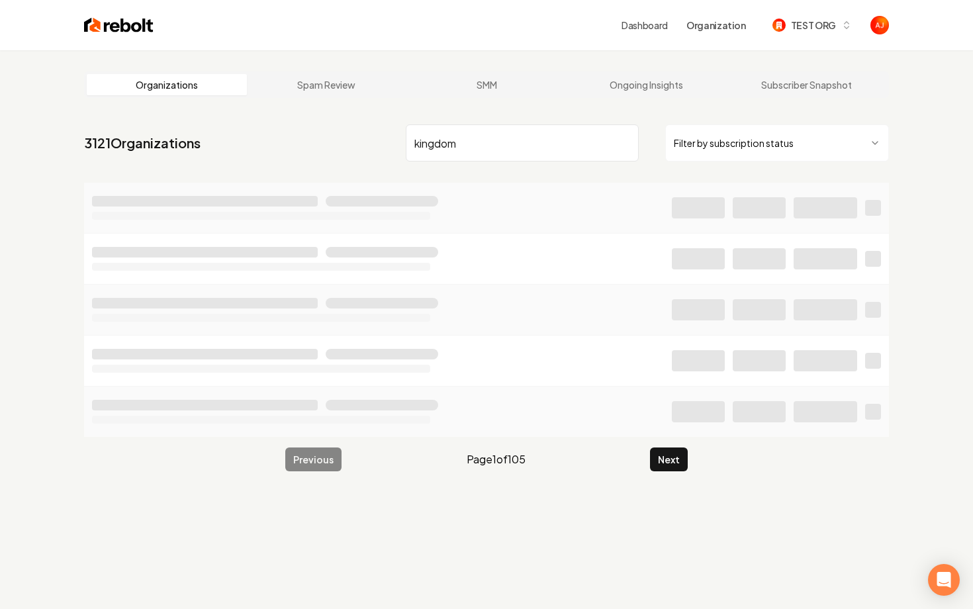
type input "kingdom"
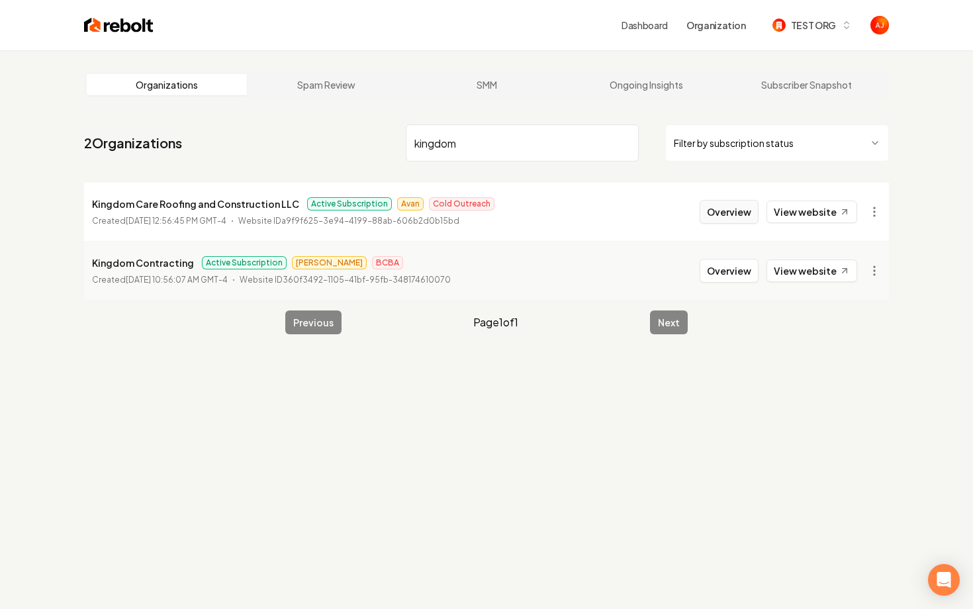
click at [718, 214] on button "Overview" at bounding box center [728, 212] width 59 height 24
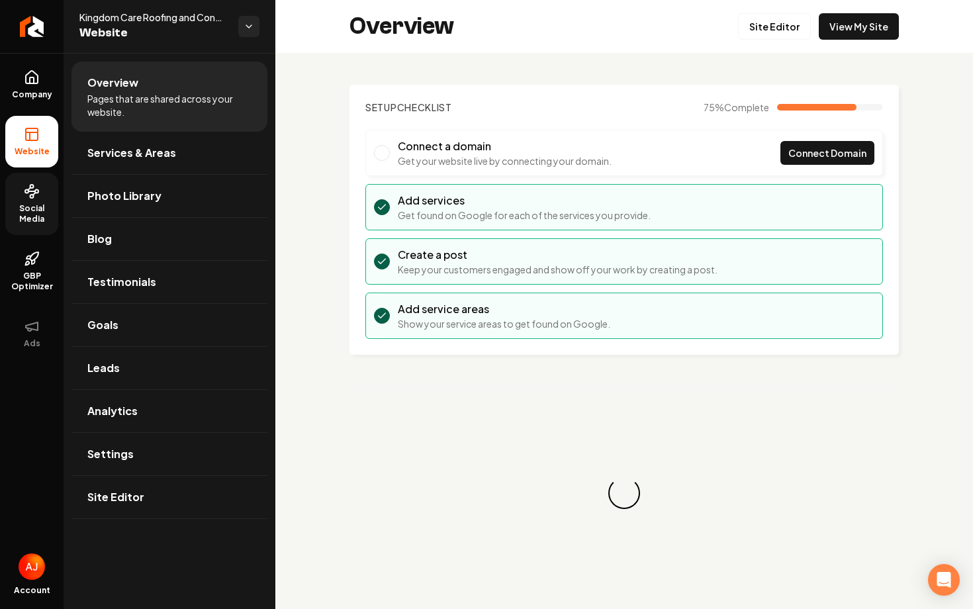
click at [47, 210] on span "Social Media" at bounding box center [31, 213] width 53 height 21
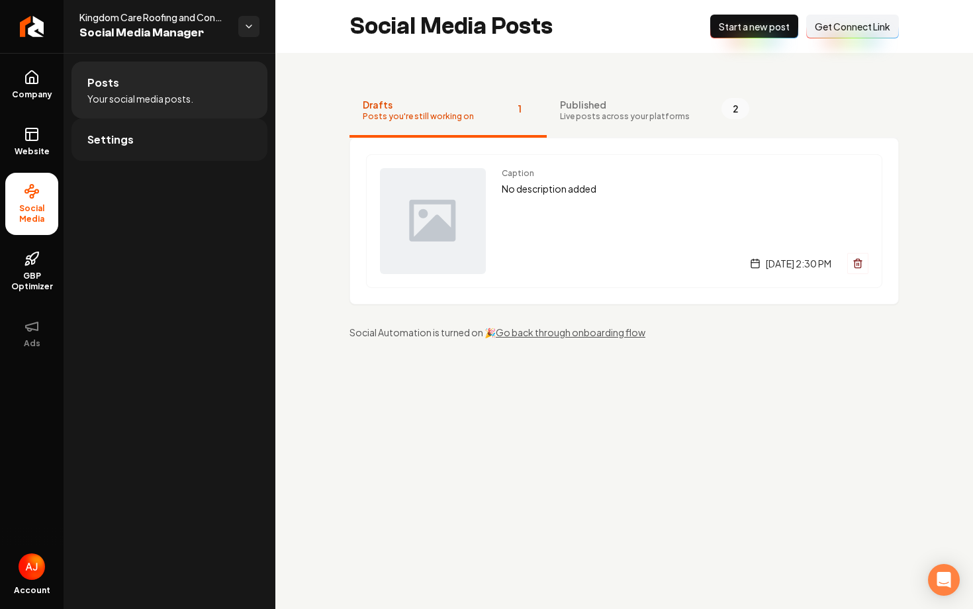
click at [189, 152] on link "Settings" at bounding box center [169, 139] width 196 height 42
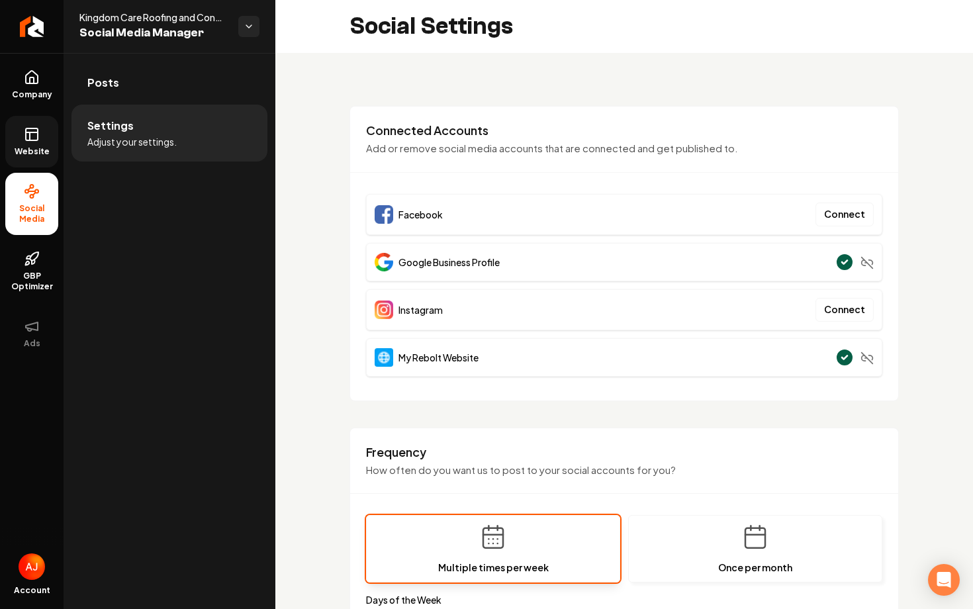
click at [28, 145] on link "Website" at bounding box center [31, 142] width 53 height 52
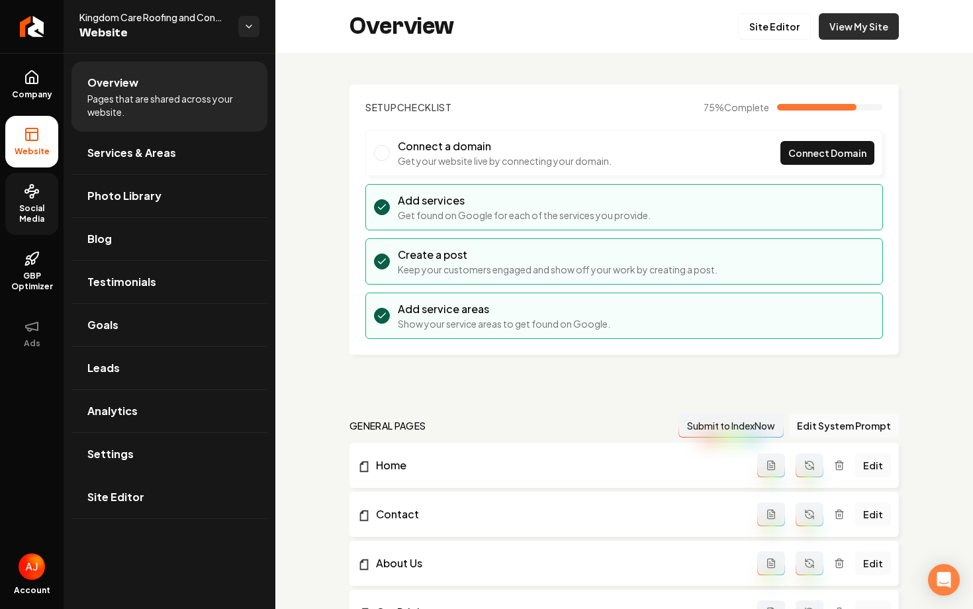
click at [845, 30] on link "View My Site" at bounding box center [858, 26] width 80 height 26
click at [26, 202] on link "Social Media" at bounding box center [31, 204] width 53 height 62
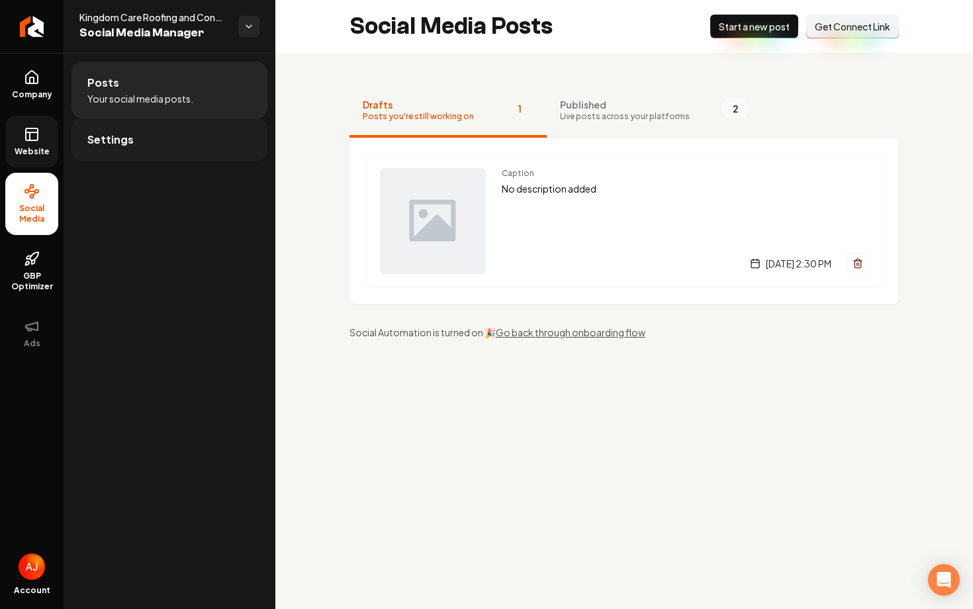
click at [168, 155] on link "Settings" at bounding box center [169, 139] width 196 height 42
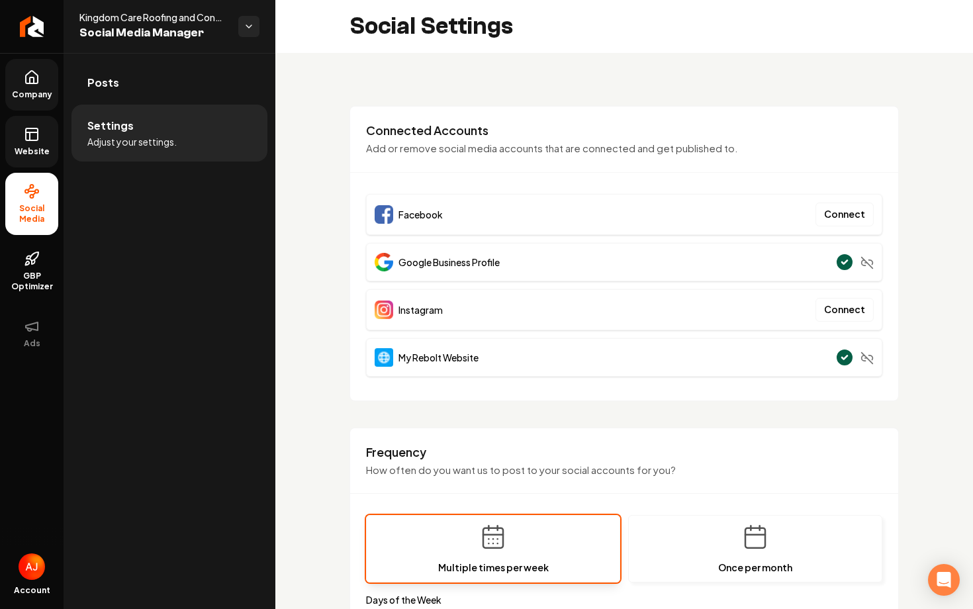
click at [33, 99] on span "Company" at bounding box center [32, 94] width 51 height 11
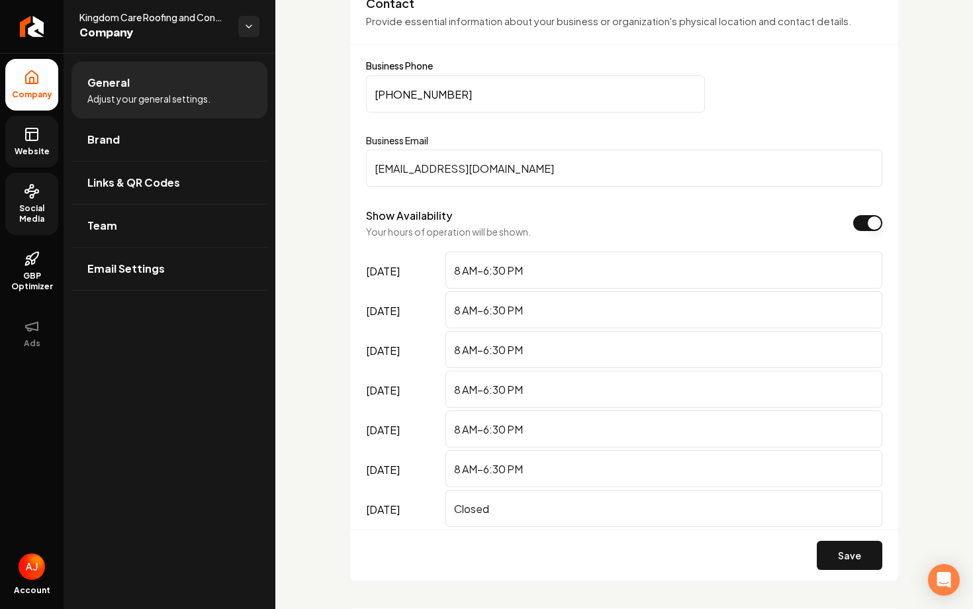
scroll to position [693, 0]
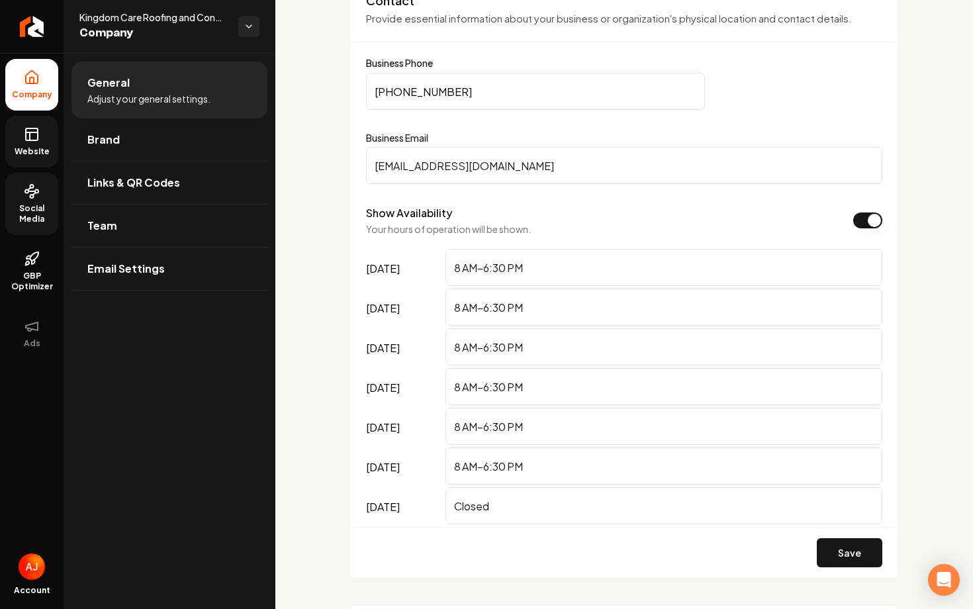
click at [450, 167] on input "[EMAIL_ADDRESS][DOMAIN_NAME]" at bounding box center [624, 165] width 516 height 37
click at [36, 207] on span "Social Media" at bounding box center [31, 213] width 53 height 21
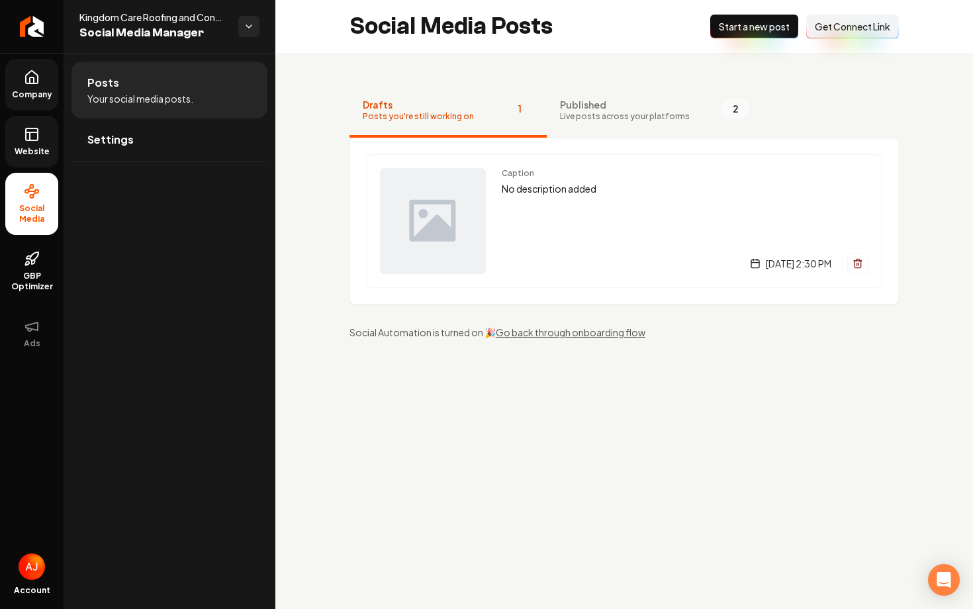
click at [842, 32] on span "Get Connect Link" at bounding box center [851, 26] width 75 height 13
click at [120, 148] on link "Settings" at bounding box center [169, 139] width 196 height 42
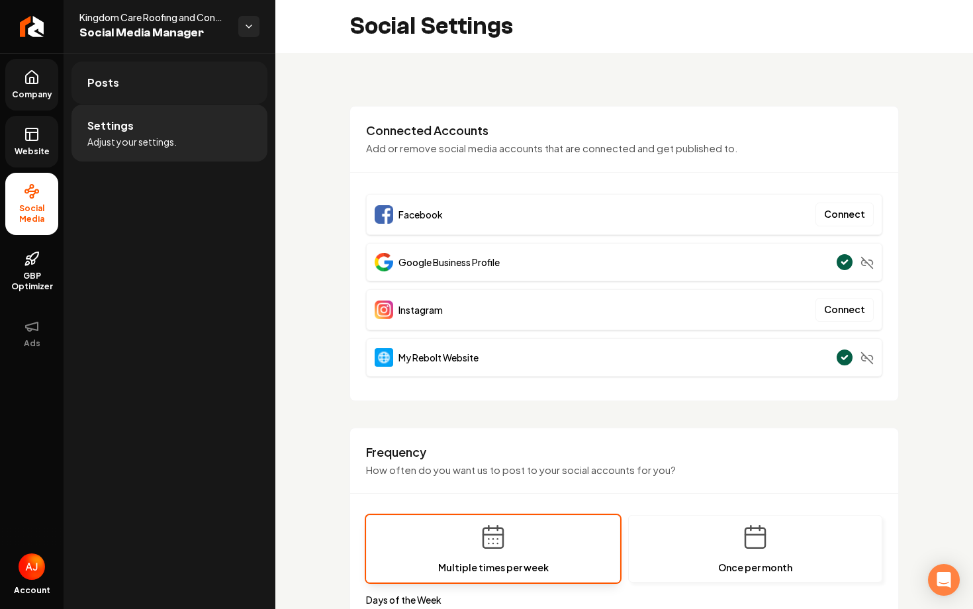
click at [176, 85] on link "Posts" at bounding box center [169, 83] width 196 height 42
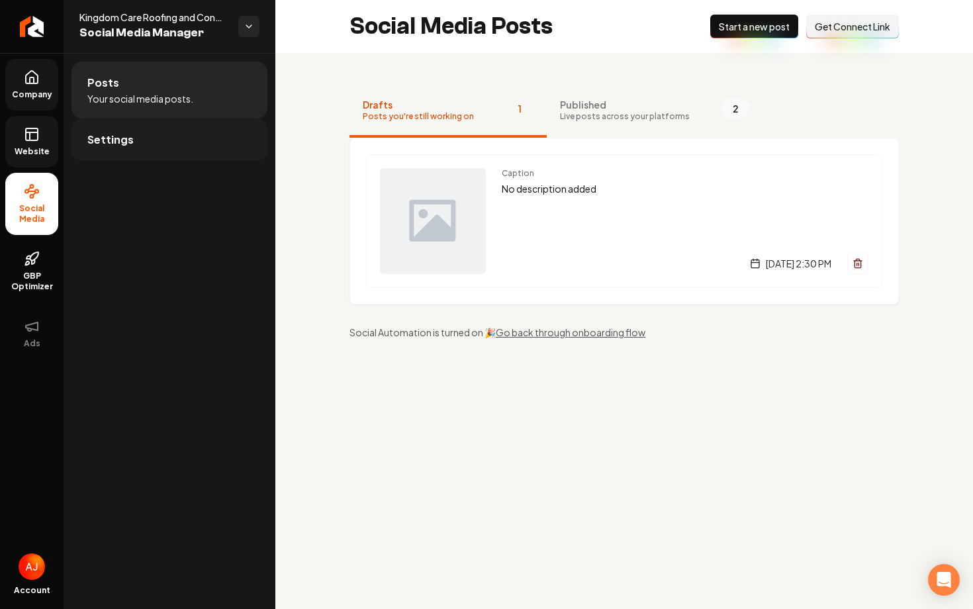
click at [169, 143] on link "Settings" at bounding box center [169, 139] width 196 height 42
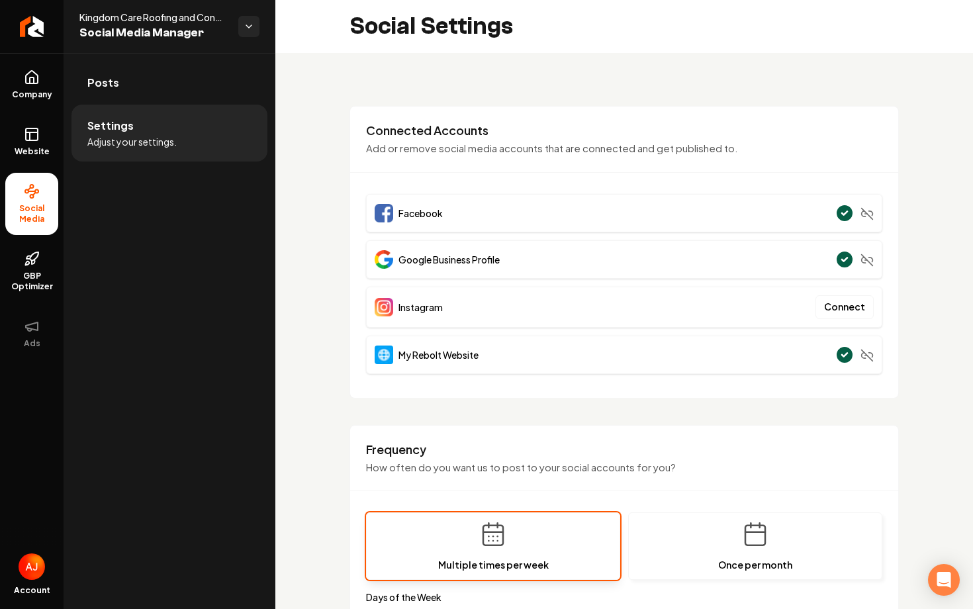
click at [684, 183] on div "Connected Accounts Add or remove social media accounts that are connected and g…" at bounding box center [623, 252] width 549 height 292
click at [922, 341] on div "**********" at bounding box center [623, 620] width 697 height 1134
click at [902, 308] on div "**********" at bounding box center [623, 620] width 697 height 1134
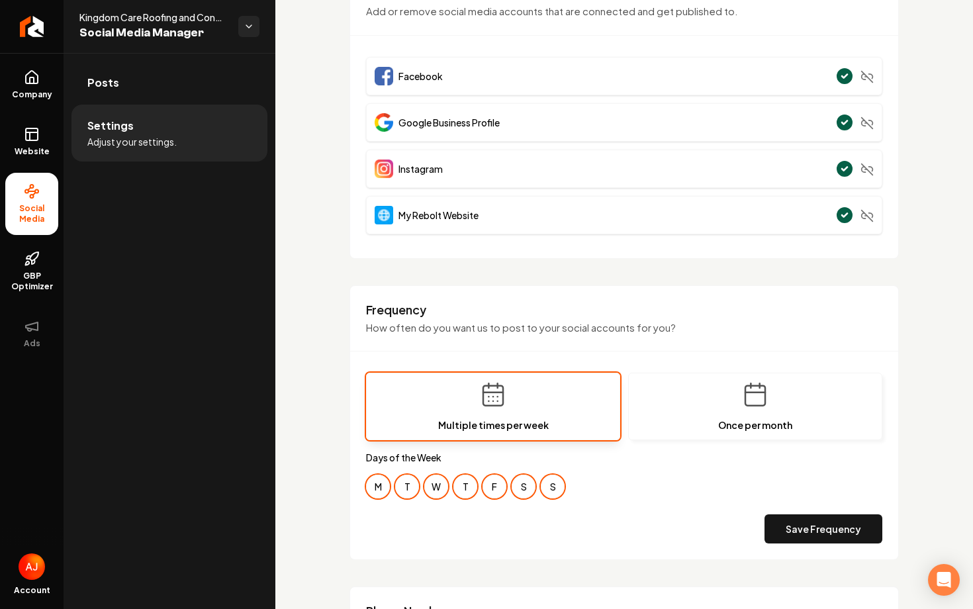
scroll to position [140, 0]
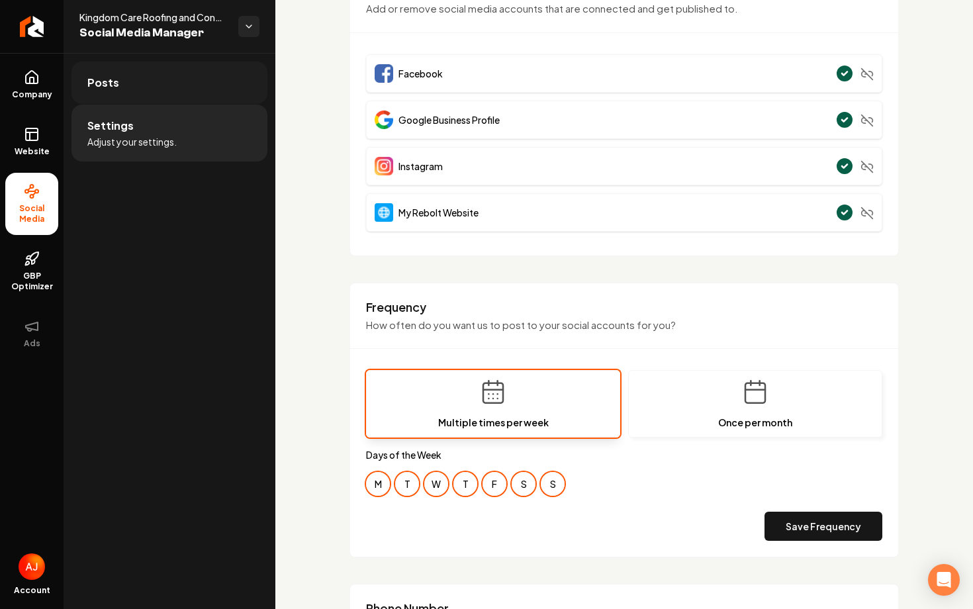
click at [171, 85] on link "Posts" at bounding box center [169, 83] width 196 height 42
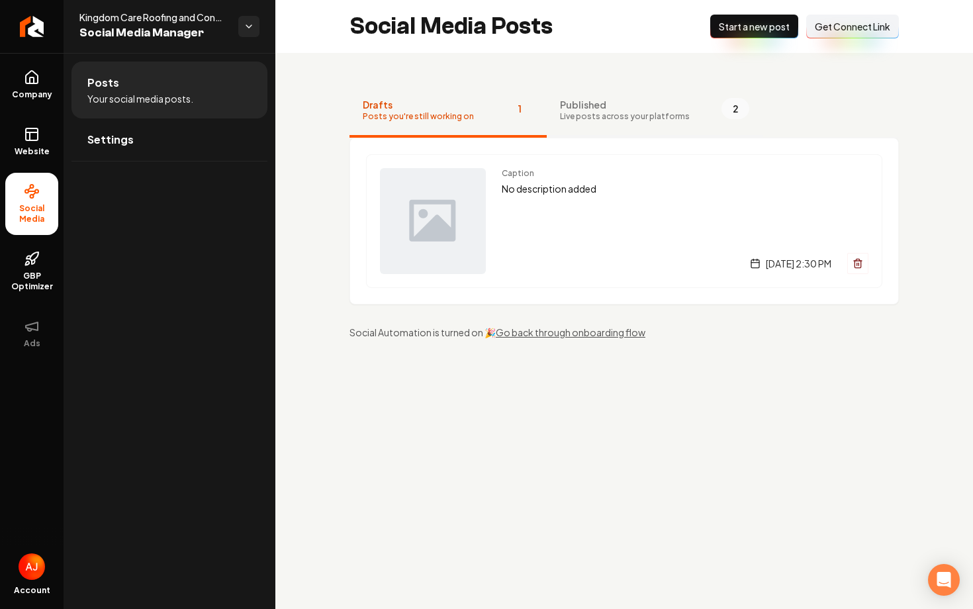
click at [616, 126] on button "Published Live posts across your platforms 2" at bounding box center [654, 111] width 216 height 53
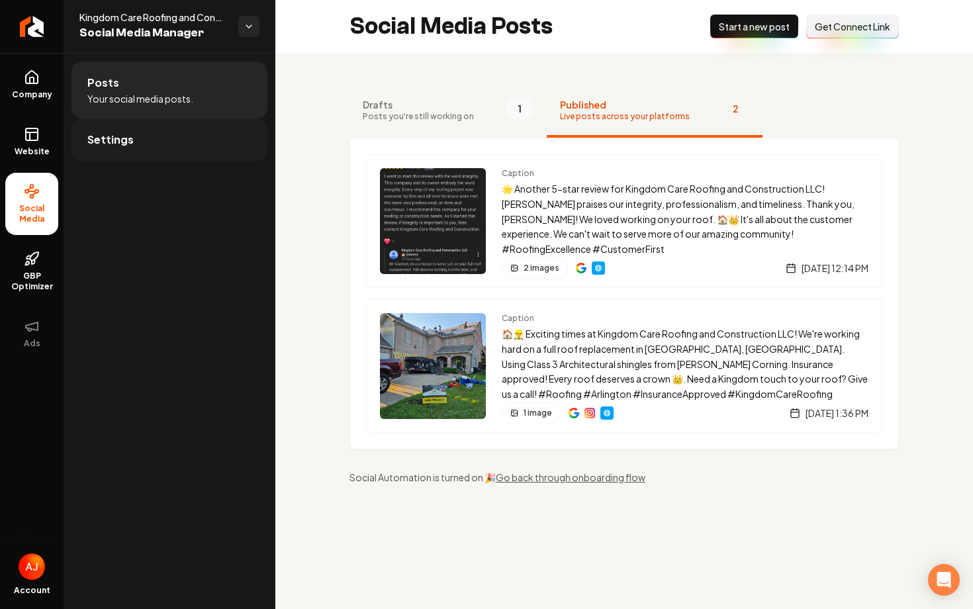
click at [197, 130] on link "Settings" at bounding box center [169, 139] width 196 height 42
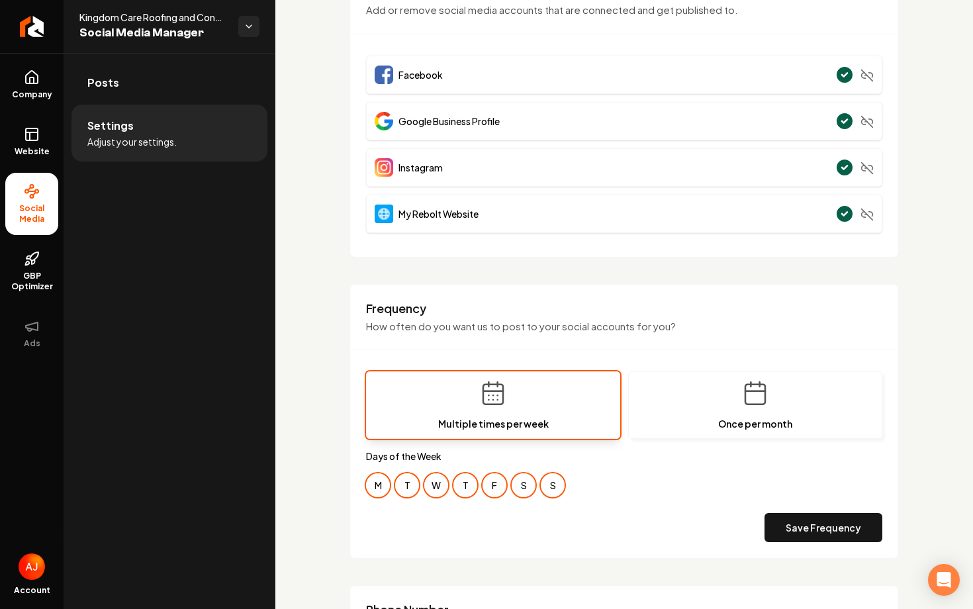
scroll to position [163, 0]
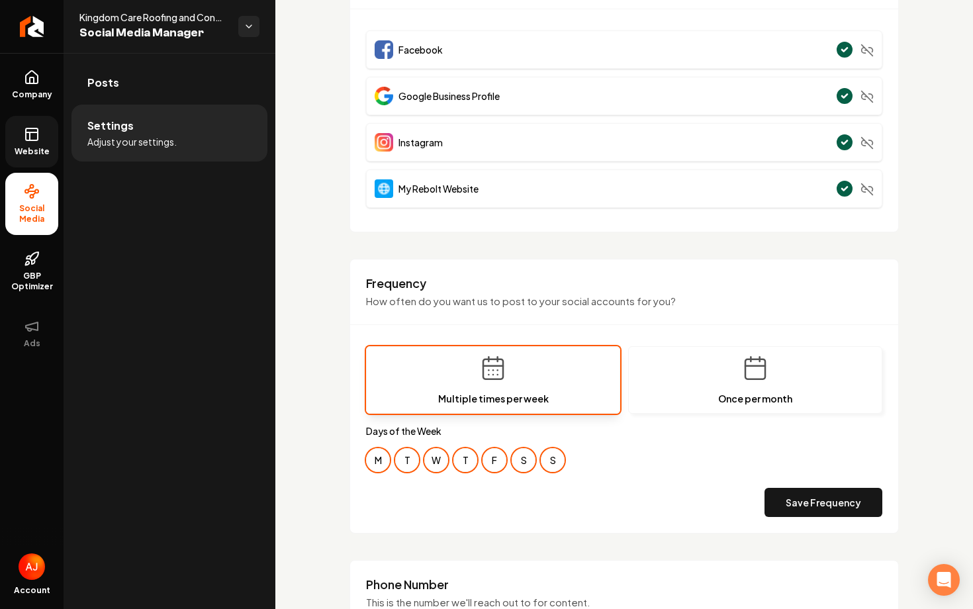
click at [26, 153] on span "Website" at bounding box center [32, 151] width 46 height 11
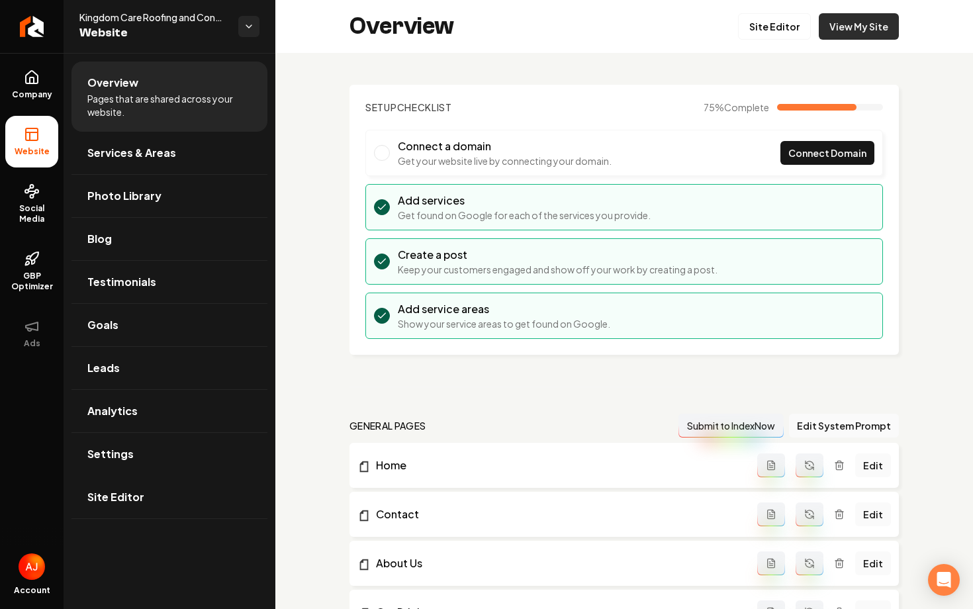
click at [859, 27] on link "View My Site" at bounding box center [858, 26] width 80 height 26
click at [161, 456] on link "Settings" at bounding box center [169, 454] width 196 height 42
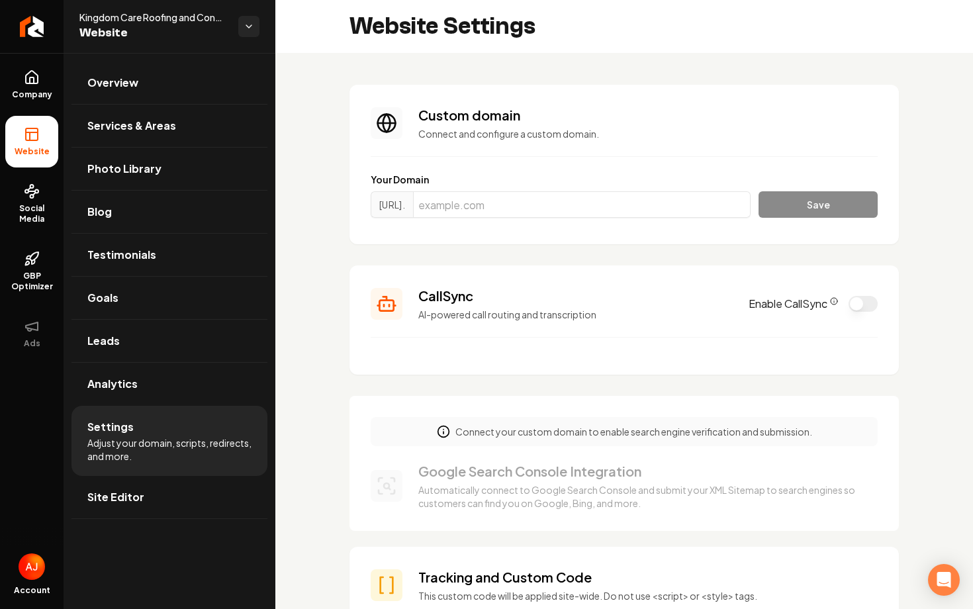
click at [875, 304] on button "Enable CallSync" at bounding box center [862, 304] width 29 height 16
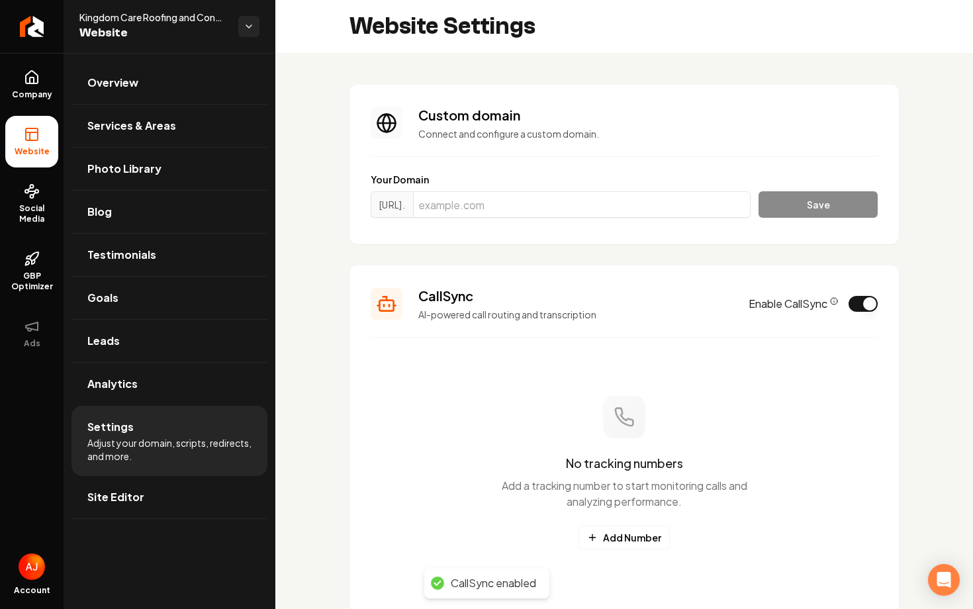
scroll to position [1, 0]
click at [653, 535] on button "Add Number" at bounding box center [623, 537] width 91 height 24
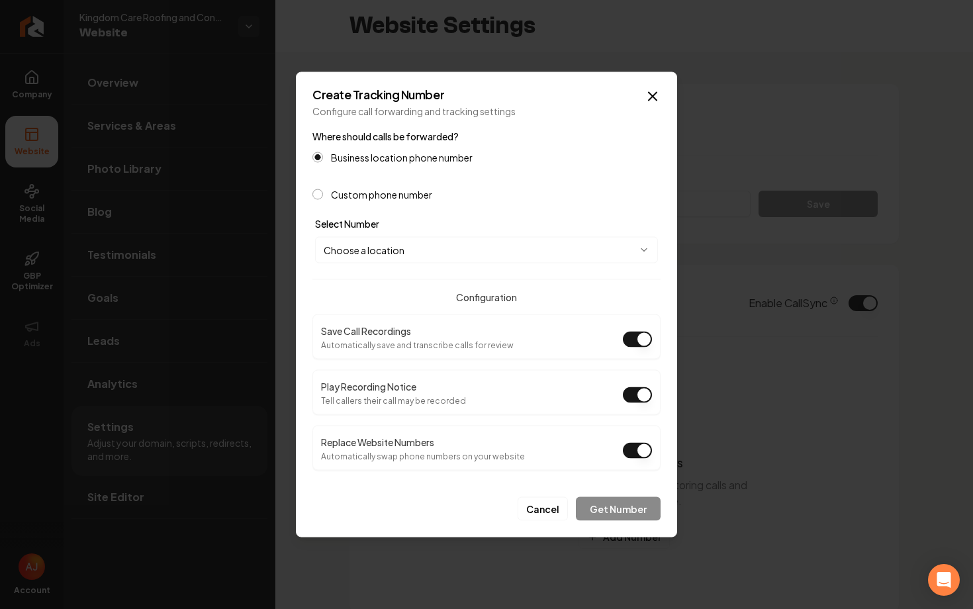
click at [505, 249] on body "Company Website Social Media GBP Optimizer Ads Account Kingdom Care Roofing and…" at bounding box center [486, 304] width 973 height 609
select select "**********"
click at [603, 503] on button "Get Number" at bounding box center [618, 509] width 85 height 24
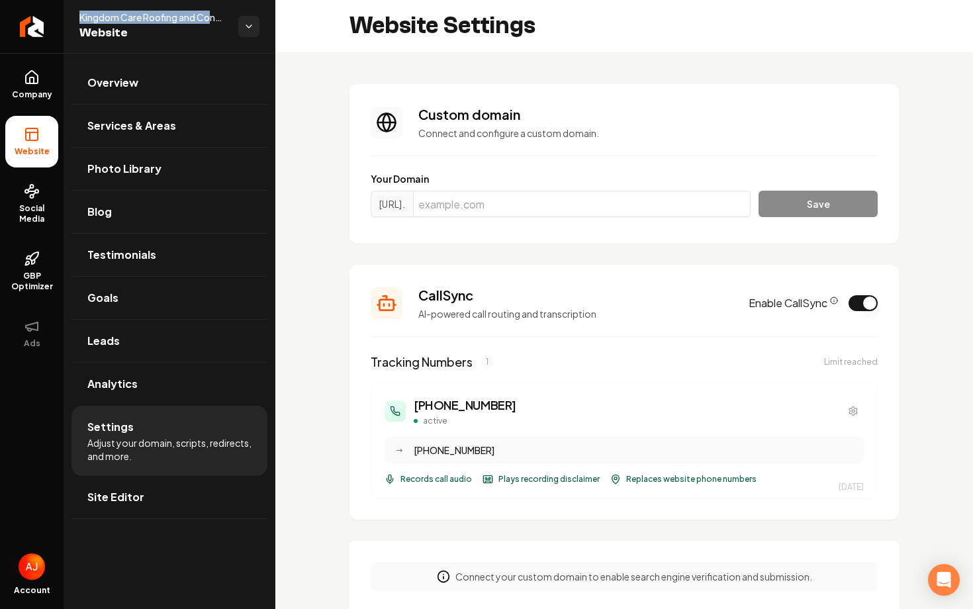
drag, startPoint x: 79, startPoint y: 13, endPoint x: 214, endPoint y: 18, distance: 135.0
click at [214, 18] on span "Kingdom Care Roofing and Construction LLC 👑" at bounding box center [153, 17] width 148 height 13
copy span "Kingdom Care Roofing and Co"
click at [50, 93] on span "Company" at bounding box center [32, 94] width 51 height 11
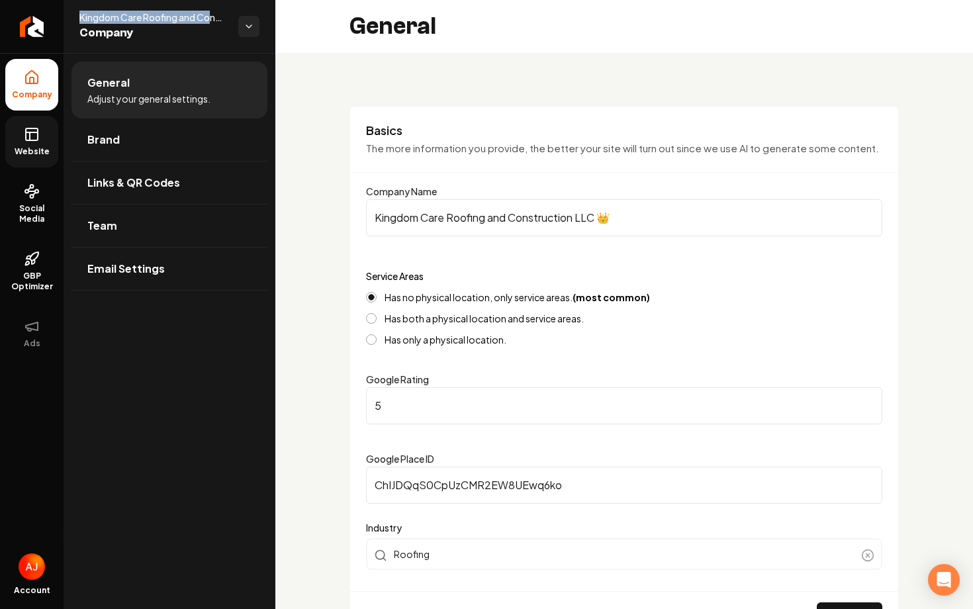
click at [46, 137] on link "Website" at bounding box center [31, 142] width 53 height 52
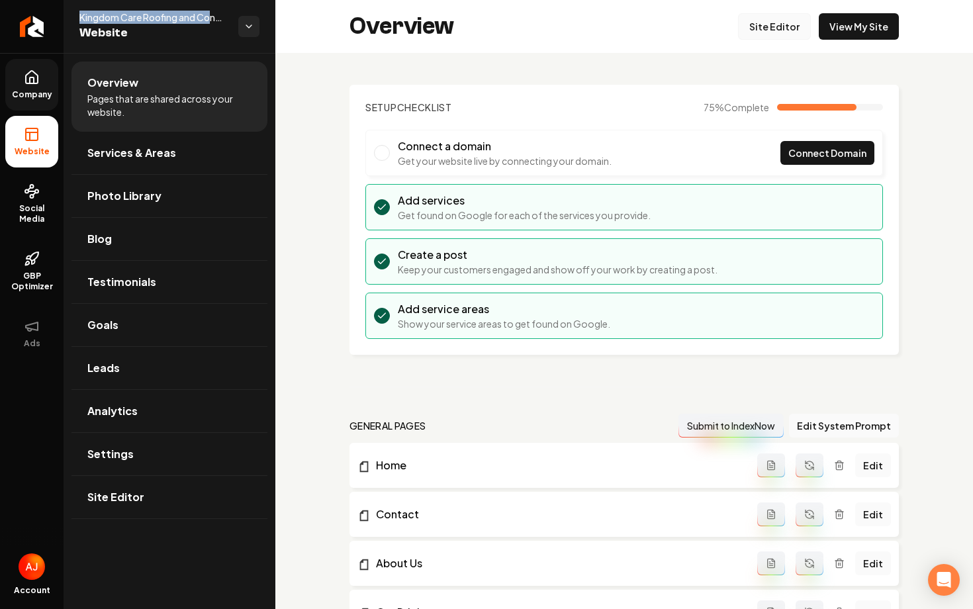
click at [767, 26] on link "Site Editor" at bounding box center [774, 26] width 73 height 26
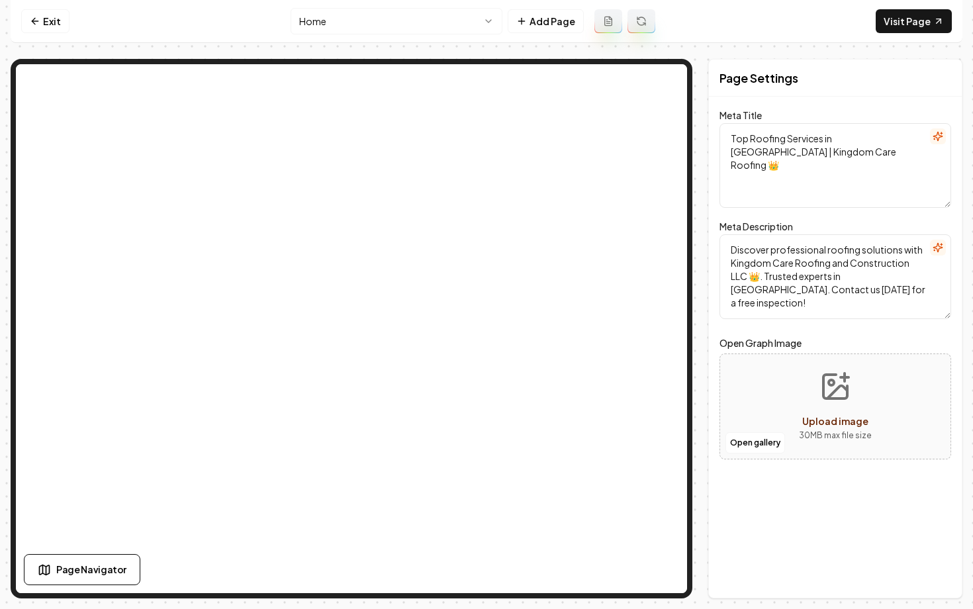
click at [364, 28] on html "Computer Required This feature is only available on a computer. Please switch t…" at bounding box center [486, 304] width 973 height 609
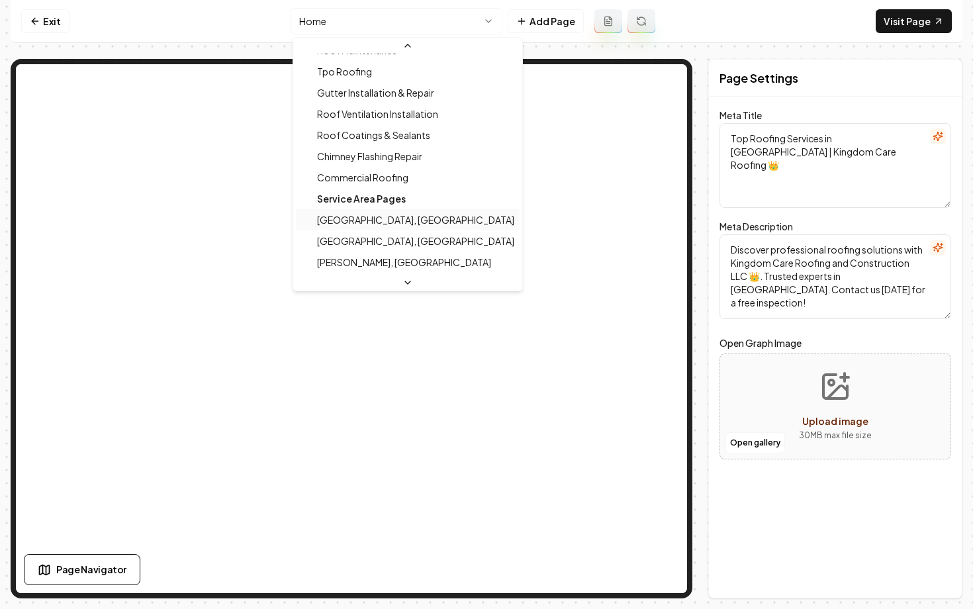
scroll to position [421, 0]
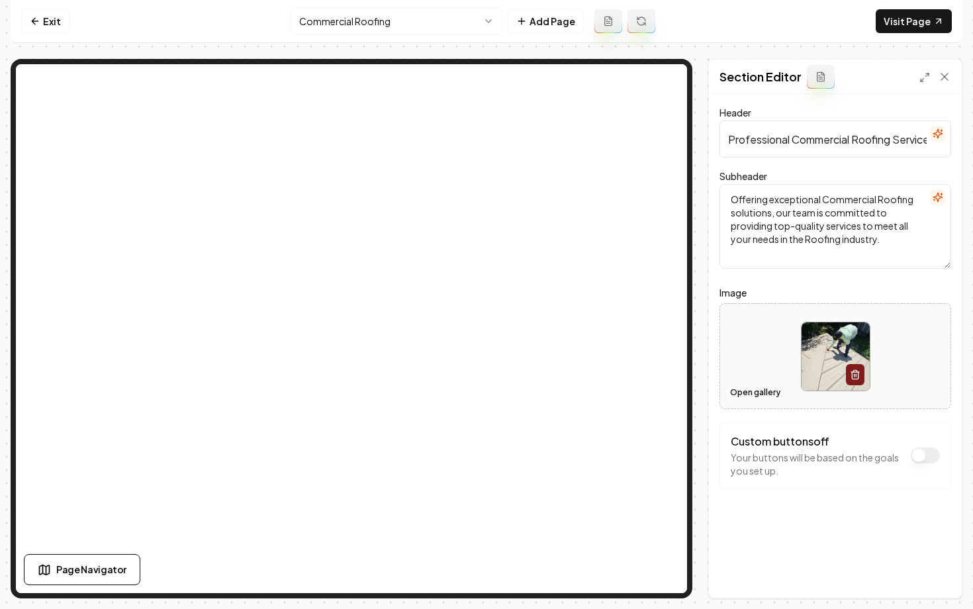
click at [735, 396] on button "Open gallery" at bounding box center [755, 392] width 60 height 21
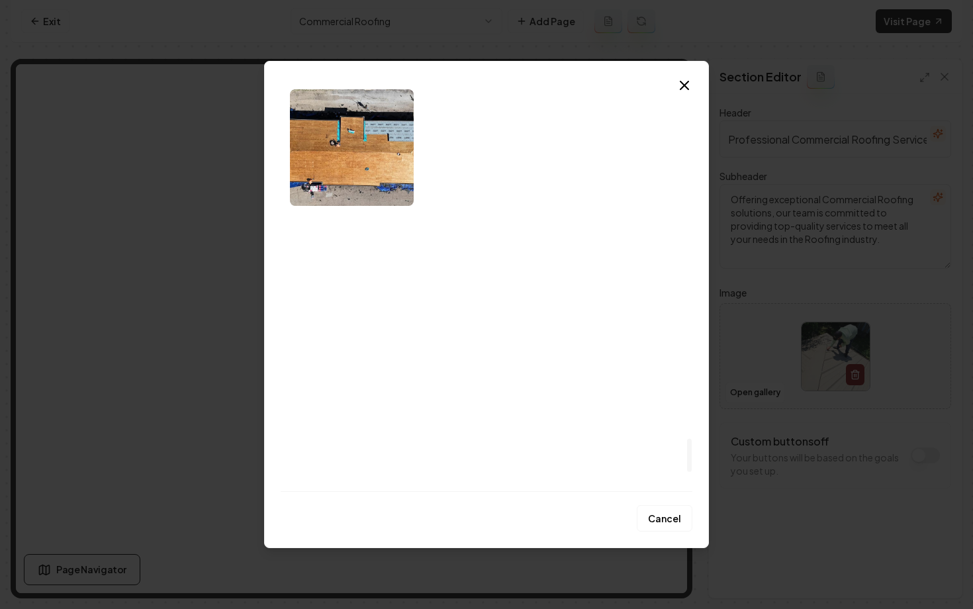
scroll to position [4241, 0]
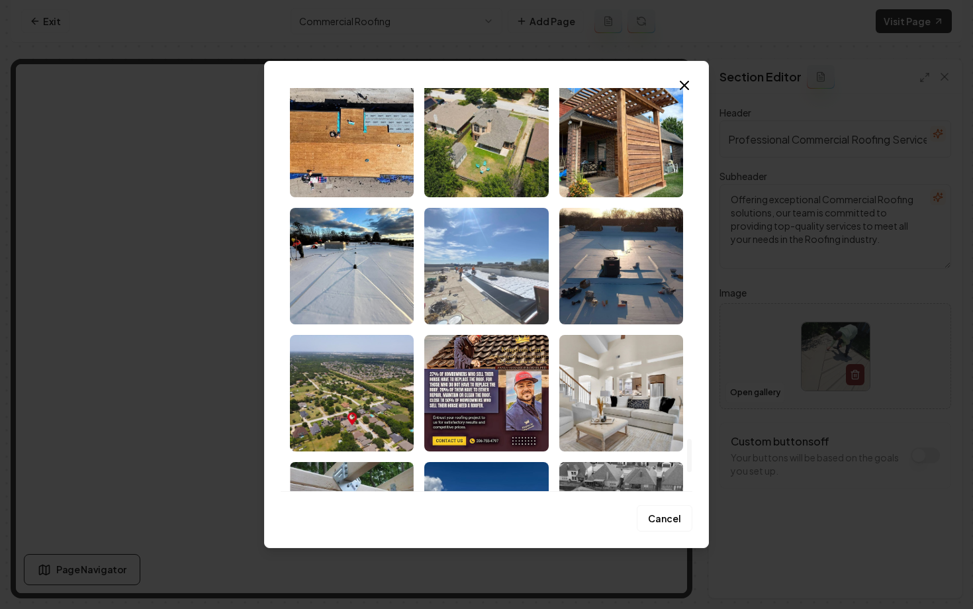
click at [482, 286] on img "Select image image_681a3e98432c476416e1fbf6.jpeg" at bounding box center [486, 266] width 124 height 116
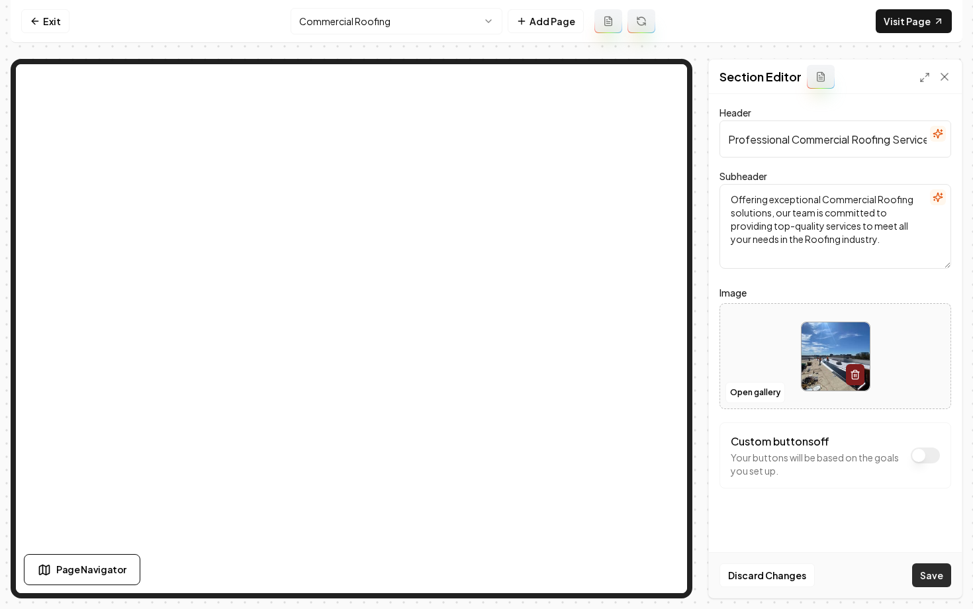
click at [940, 582] on button "Save" at bounding box center [931, 575] width 39 height 24
click at [353, 17] on html "Computer Required This feature is only available on a computer. Please switch t…" at bounding box center [486, 304] width 973 height 609
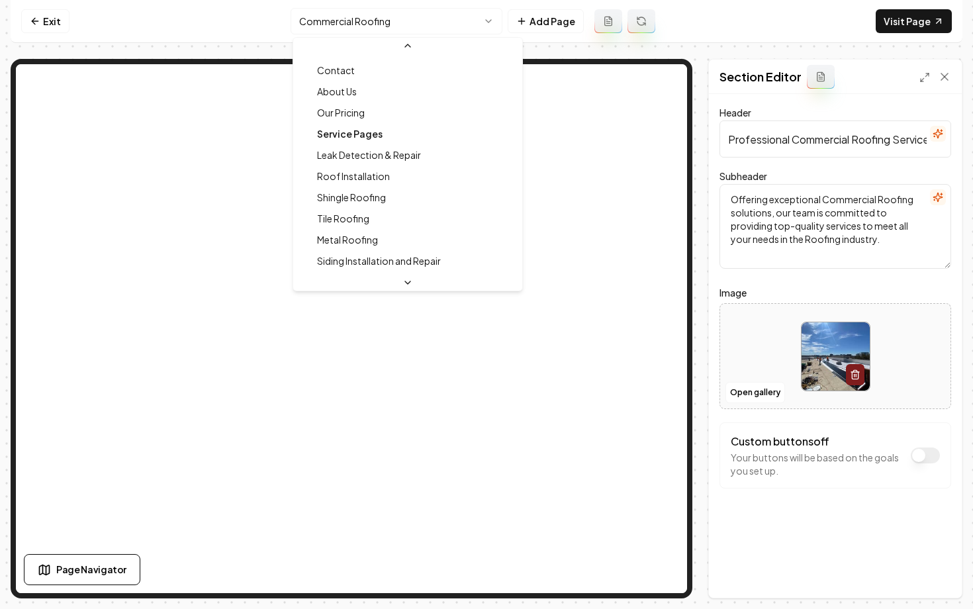
scroll to position [15, 0]
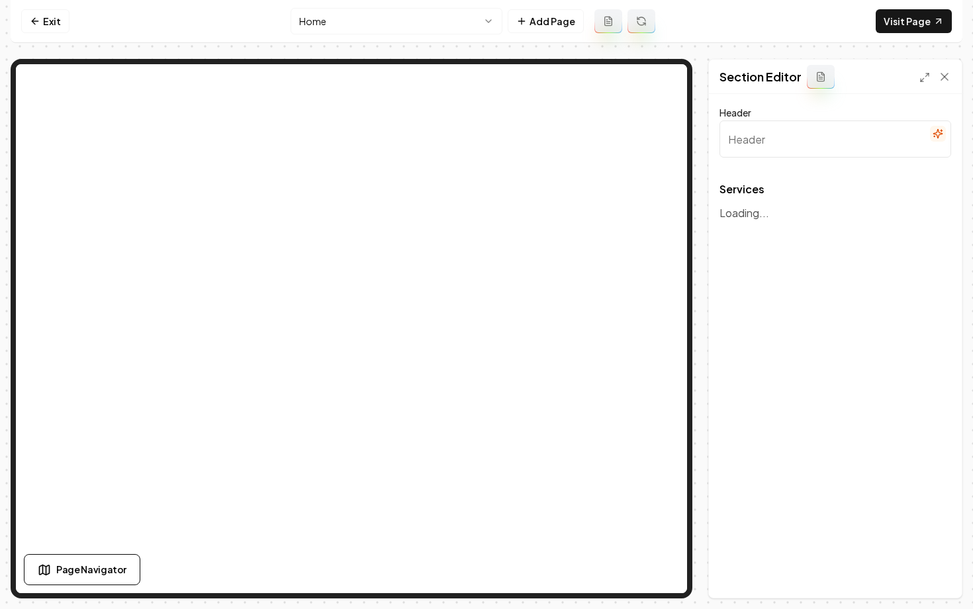
type input "Expert Roofing Solutions"
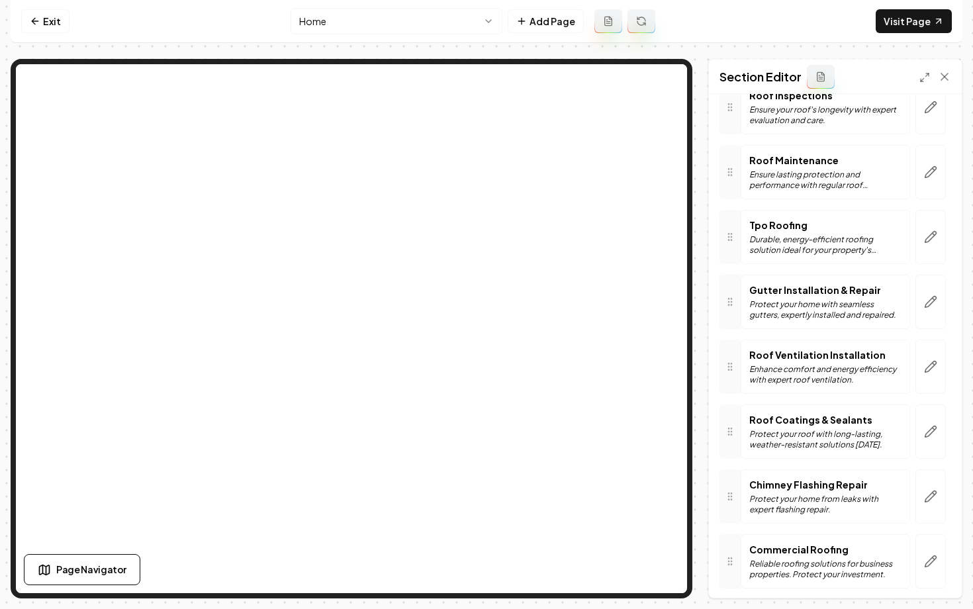
scroll to position [920, 0]
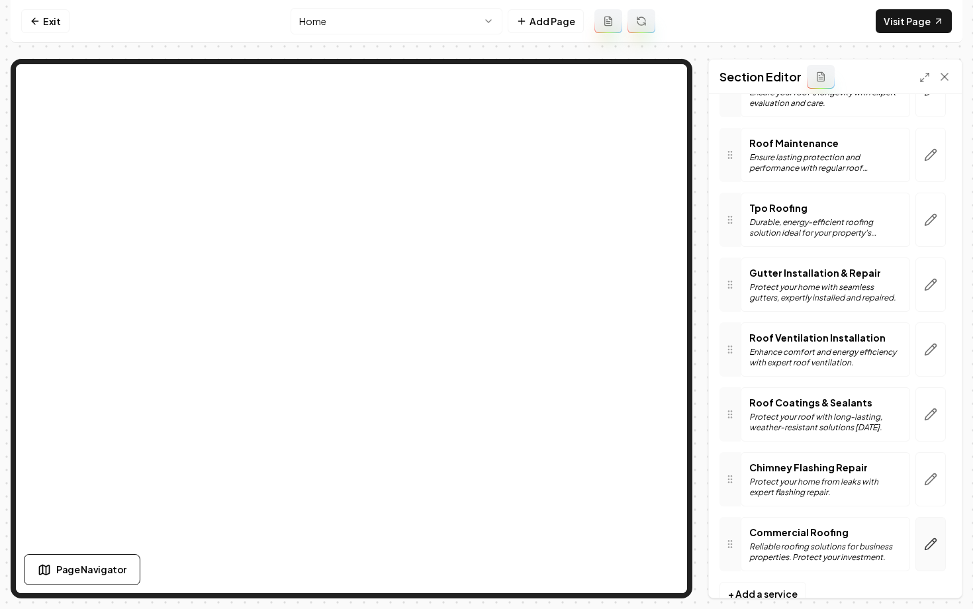
click at [924, 542] on icon "button" at bounding box center [930, 543] width 13 height 13
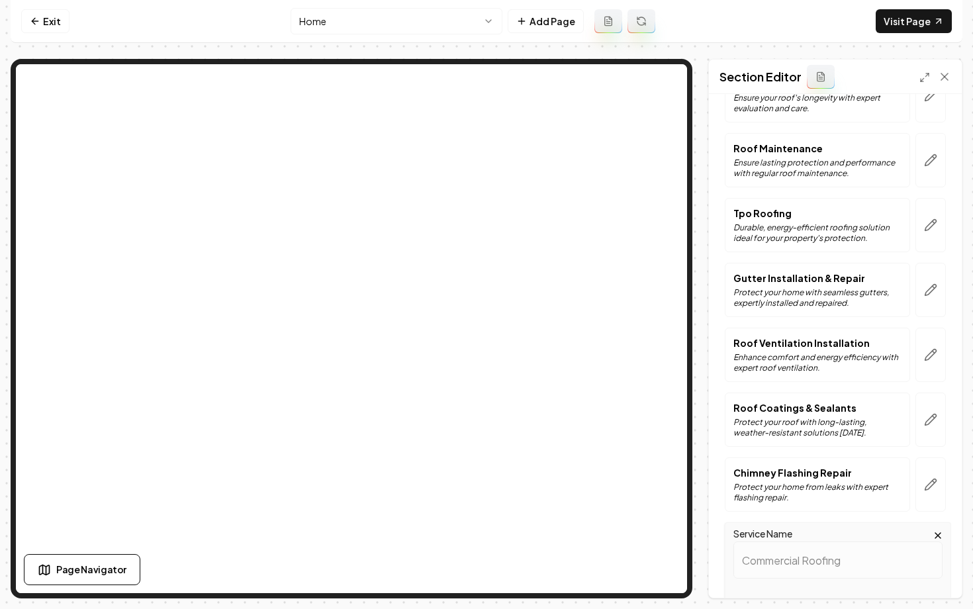
scroll to position [1248, 0]
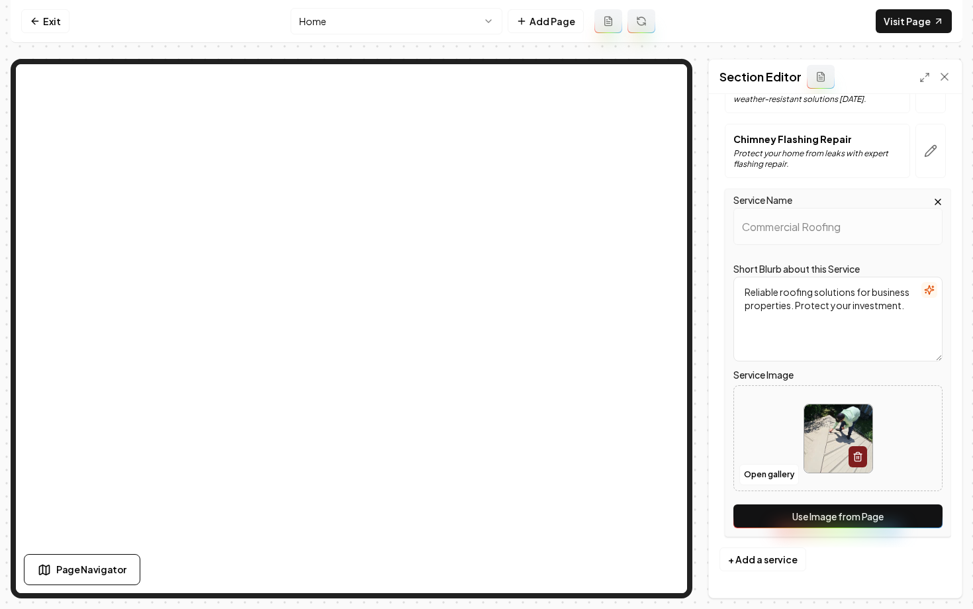
click at [817, 525] on button "Use Image from Page" at bounding box center [837, 516] width 209 height 24
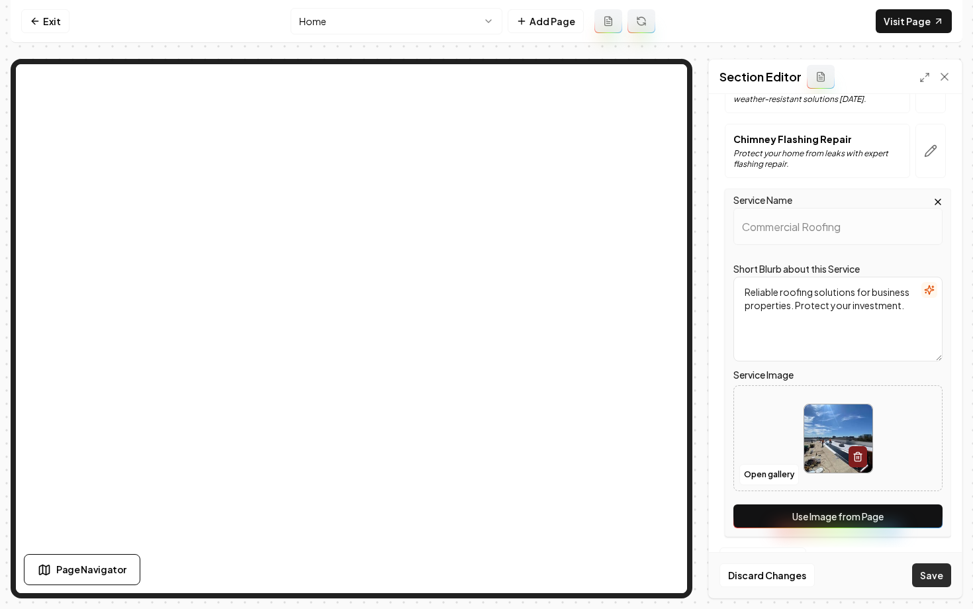
click at [925, 576] on button "Save" at bounding box center [931, 575] width 39 height 24
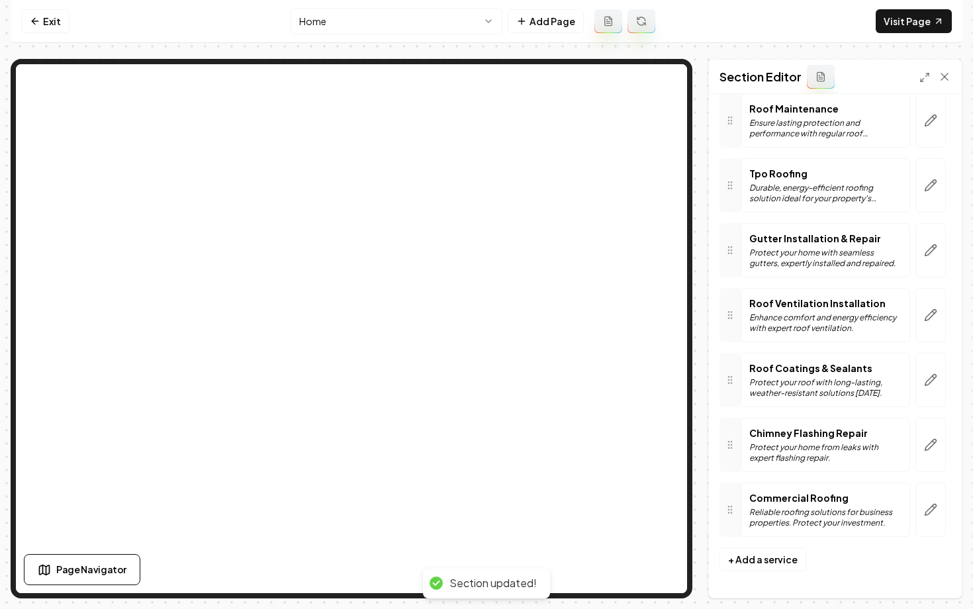
scroll to position [955, 0]
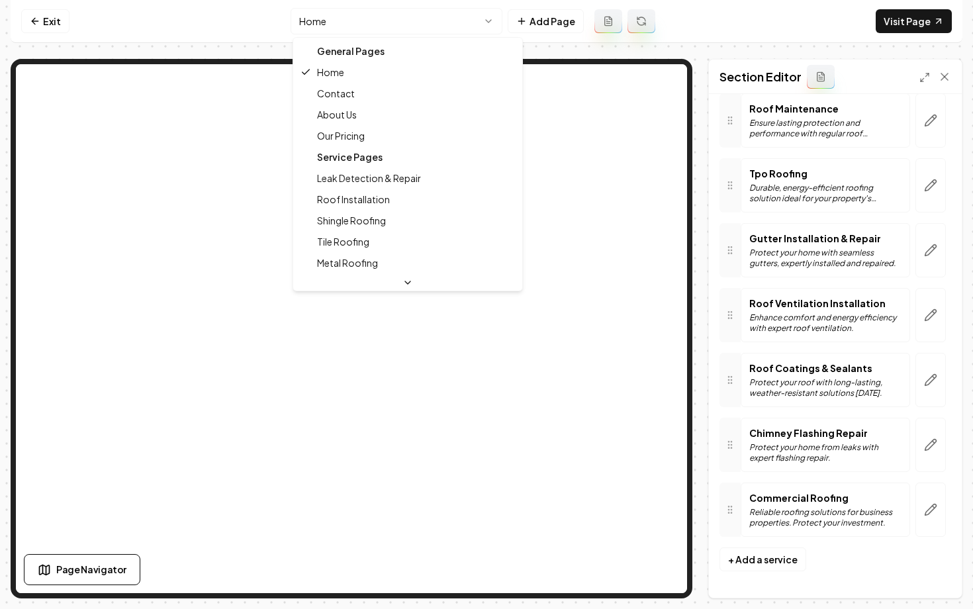
click at [378, 19] on html "Computer Required This feature is only available on a computer. Please switch t…" at bounding box center [486, 304] width 973 height 609
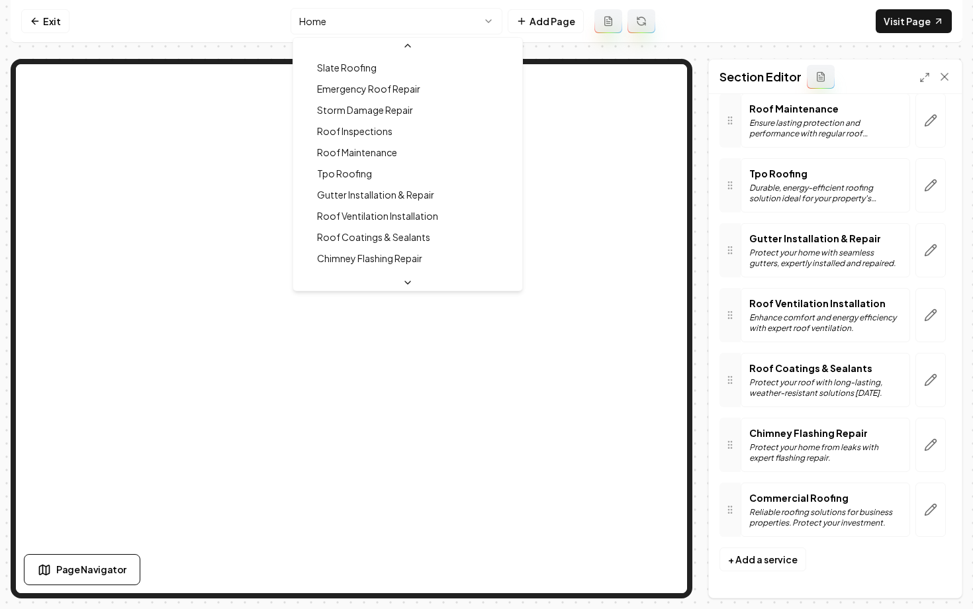
scroll to position [337, 0]
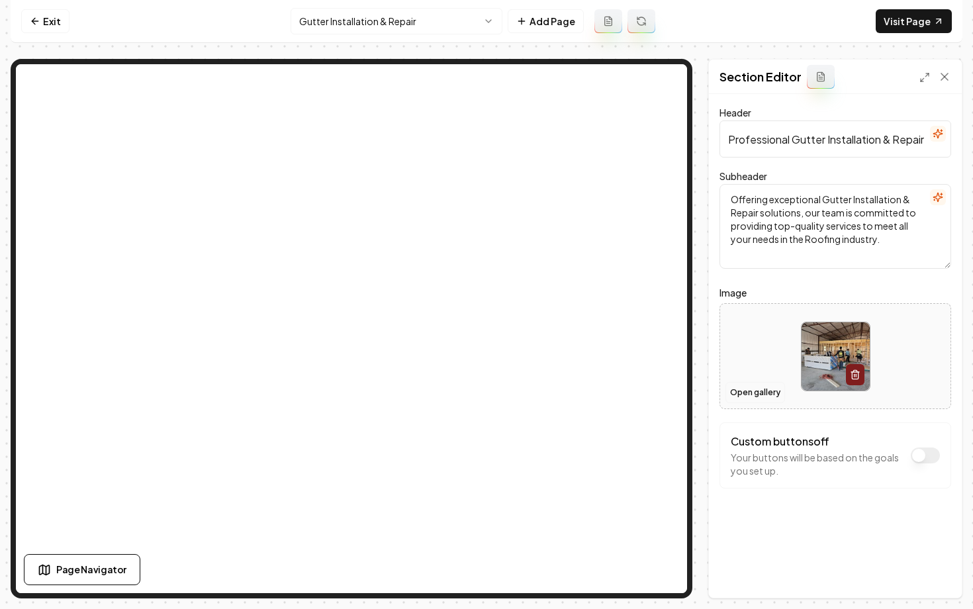
click at [744, 390] on button "Open gallery" at bounding box center [755, 392] width 60 height 21
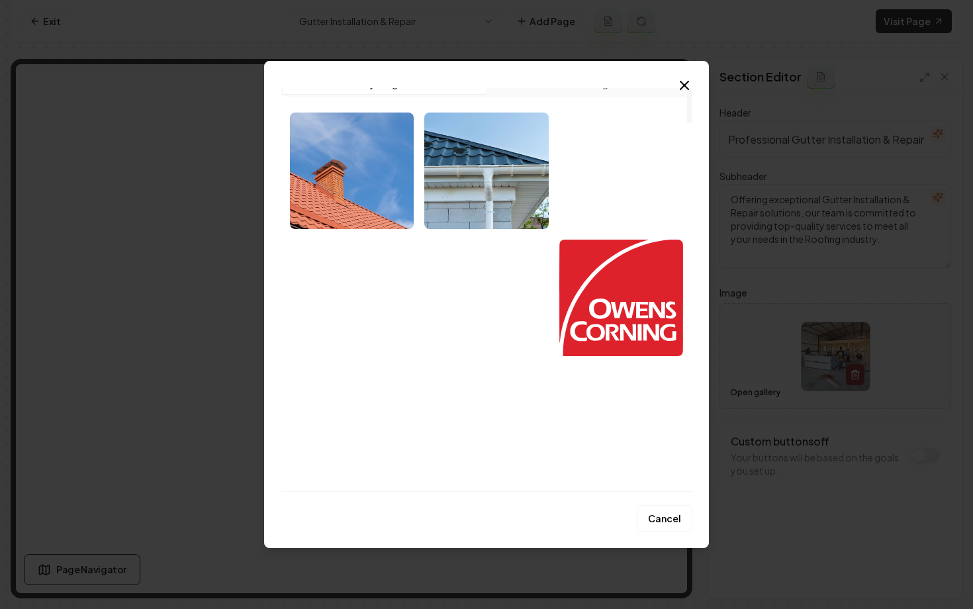
scroll to position [19, 0]
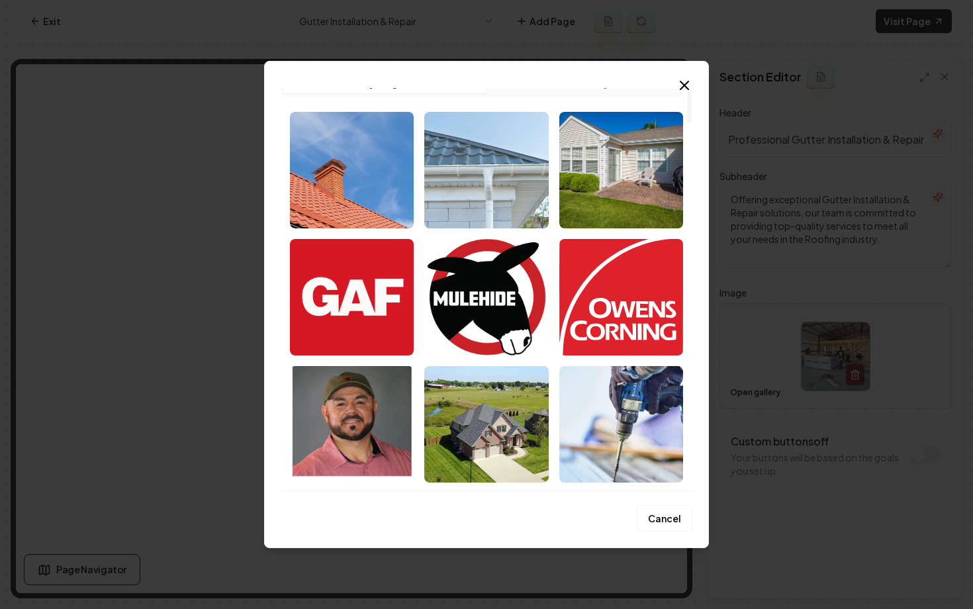
click at [478, 199] on img "Select image image_68c453985c7cd75eb8fab6c8.jpeg" at bounding box center [486, 170] width 124 height 116
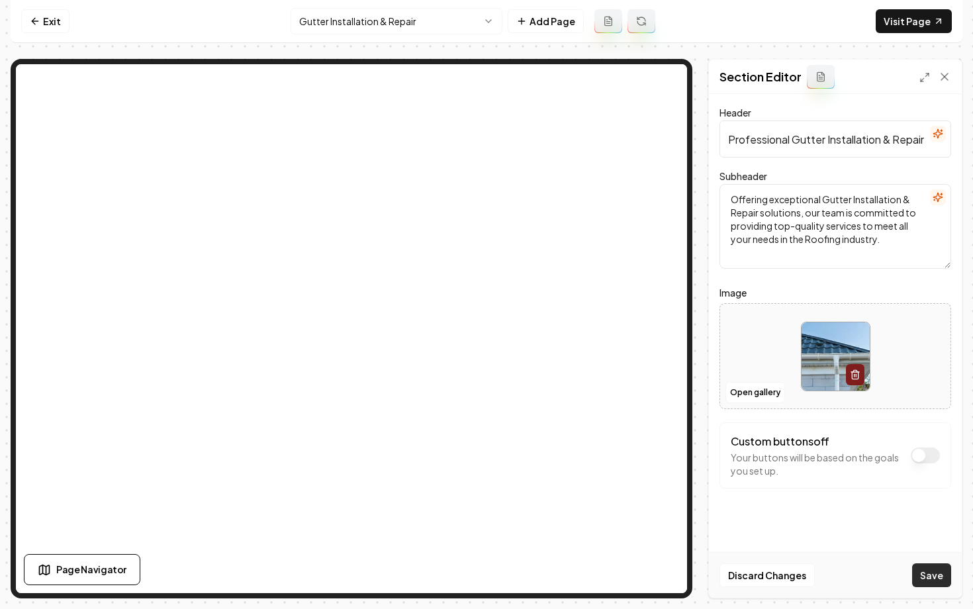
click at [920, 571] on button "Save" at bounding box center [931, 575] width 39 height 24
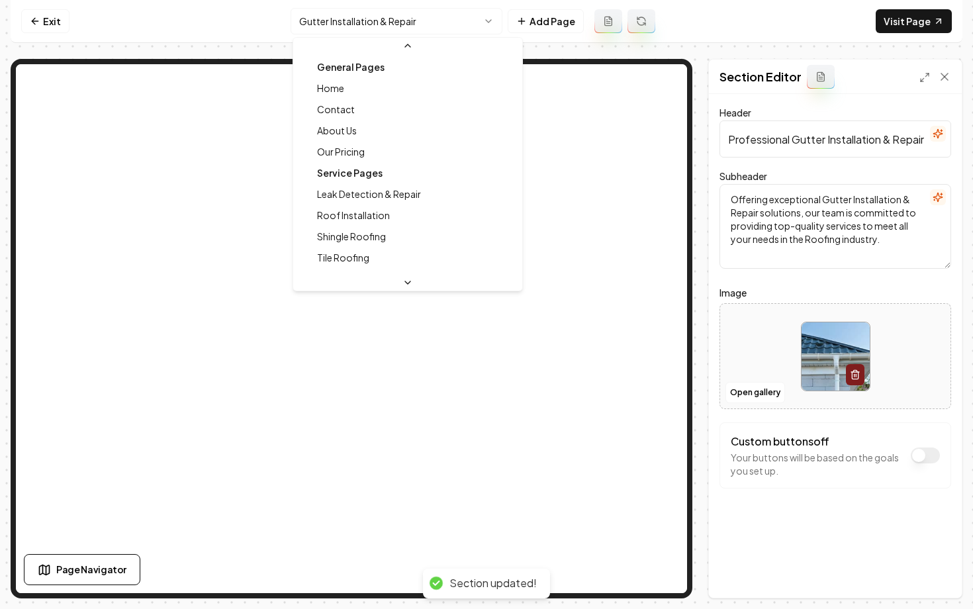
click at [352, 23] on html "Computer Required This feature is only available on a computer. Please switch t…" at bounding box center [486, 304] width 973 height 609
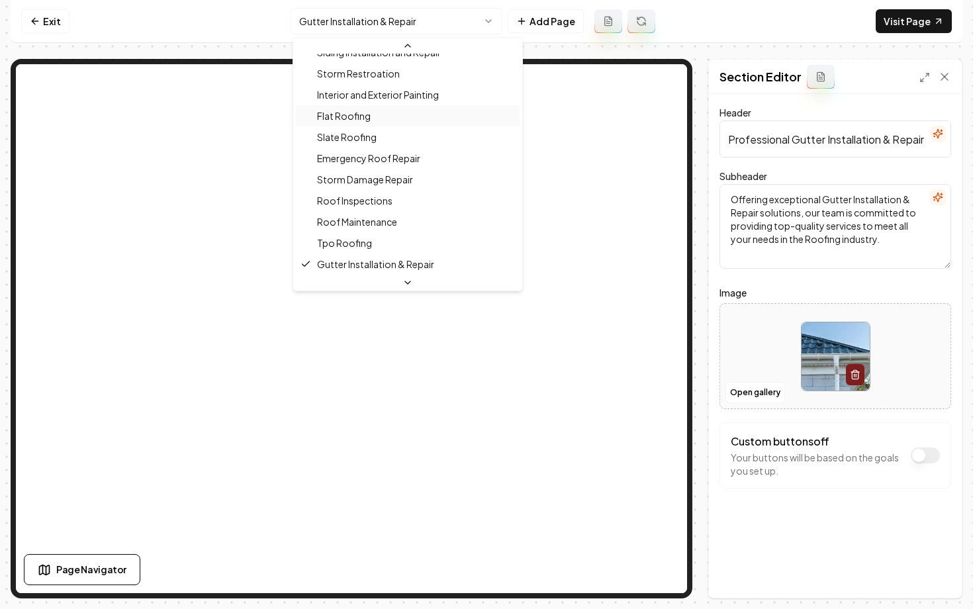
scroll to position [0, 0]
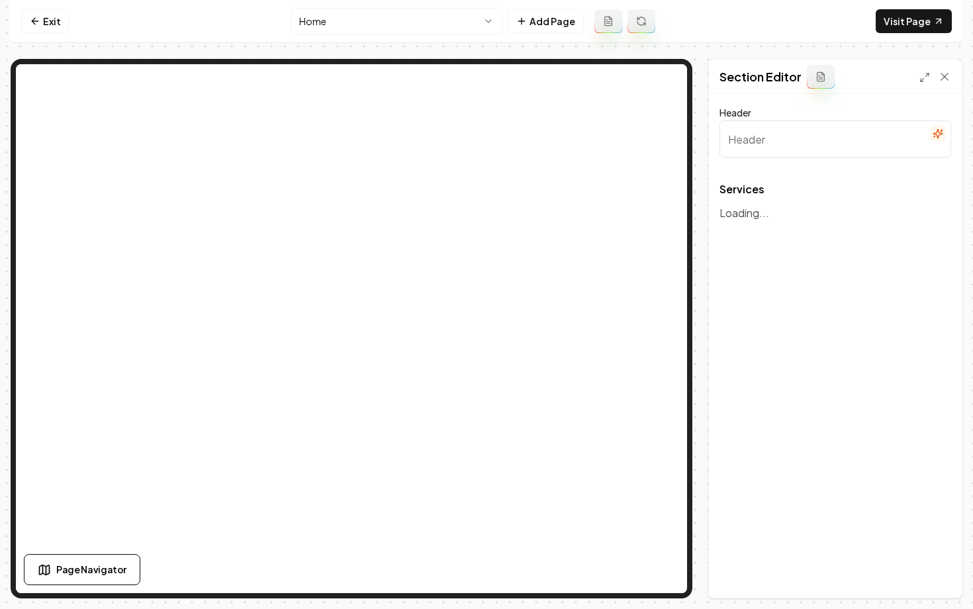
type input "Expert Roofing Solutions"
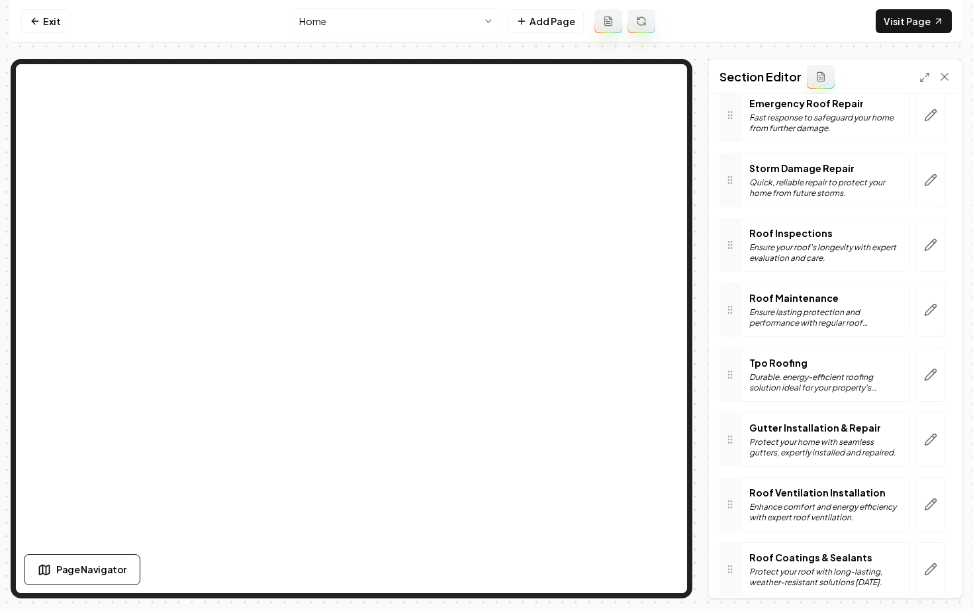
scroll to position [768, 0]
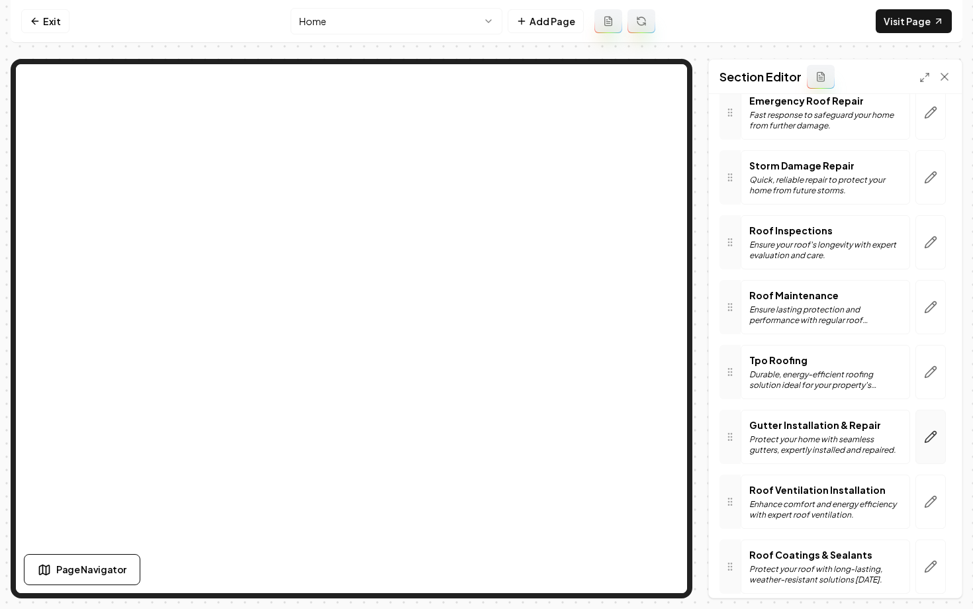
click at [921, 441] on button "button" at bounding box center [930, 437] width 30 height 54
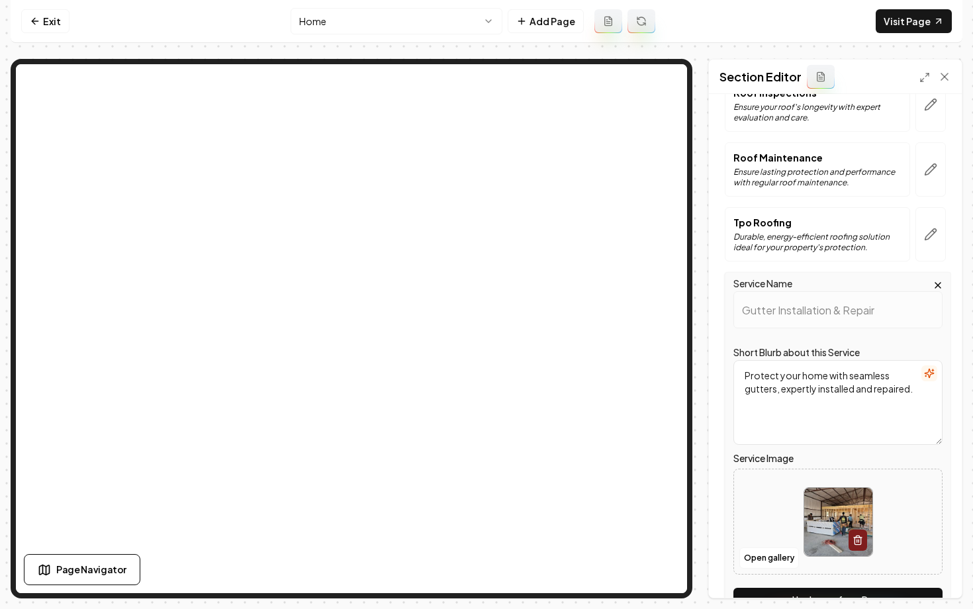
scroll to position [1248, 0]
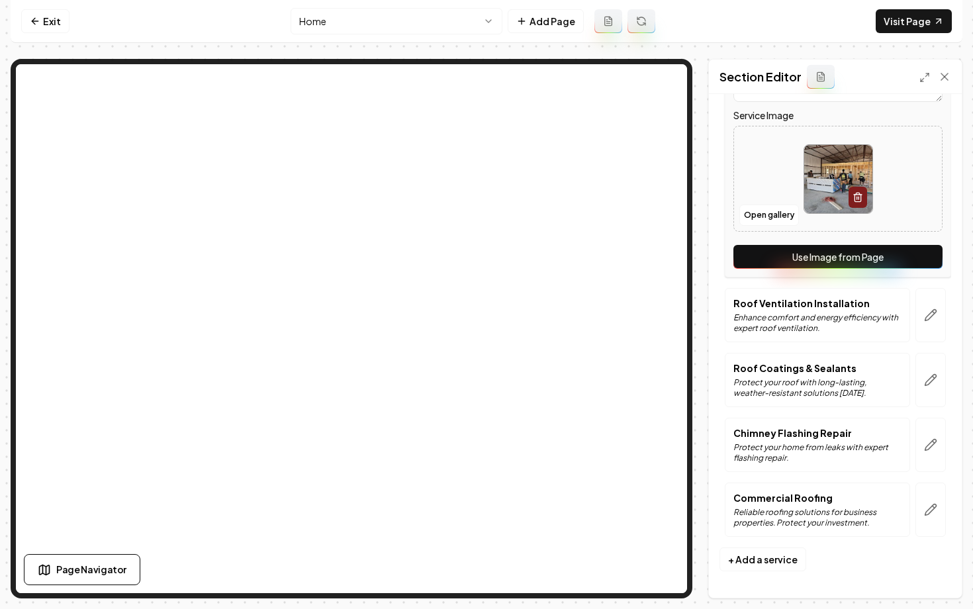
click at [844, 257] on button "Use Image from Page" at bounding box center [837, 257] width 209 height 24
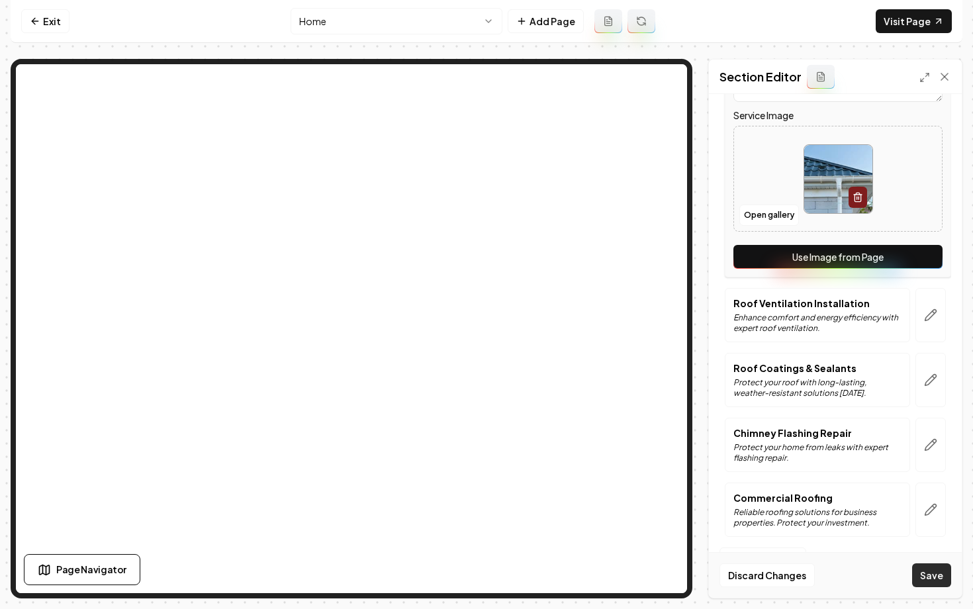
click at [922, 568] on button "Save" at bounding box center [931, 575] width 39 height 24
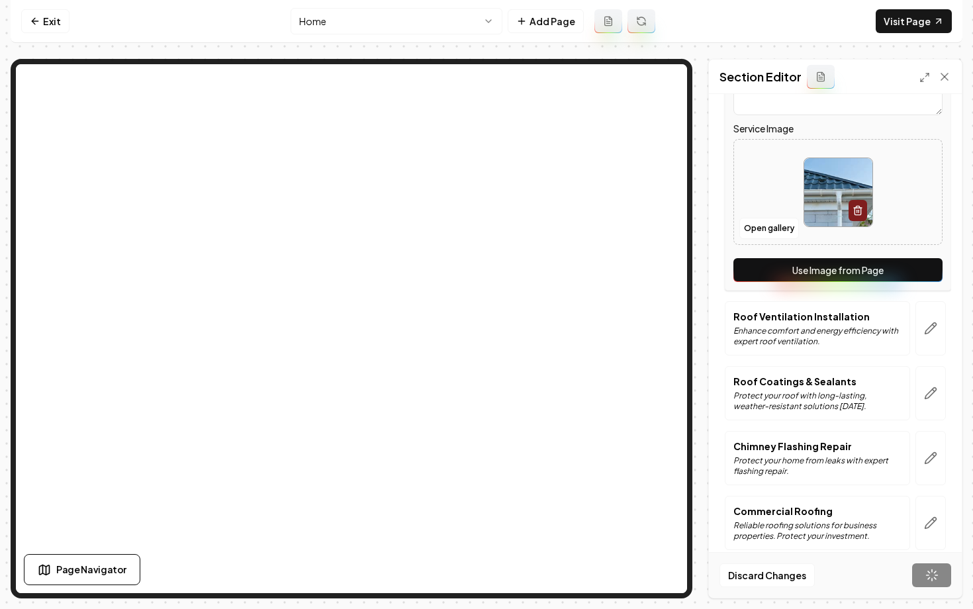
click at [318, 21] on html "Computer Required This feature is only available on a computer. Please switch t…" at bounding box center [486, 304] width 973 height 609
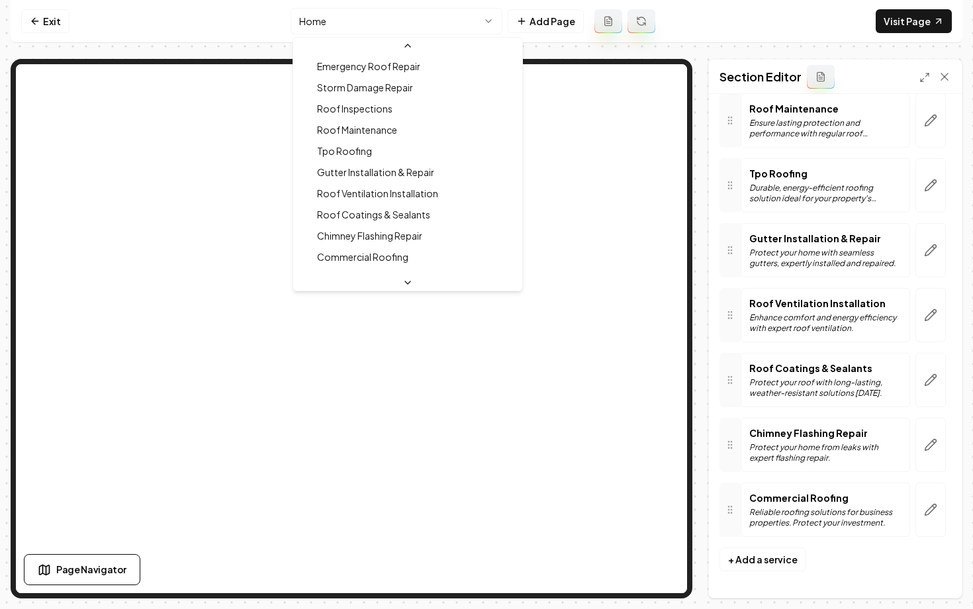
scroll to position [347, 0]
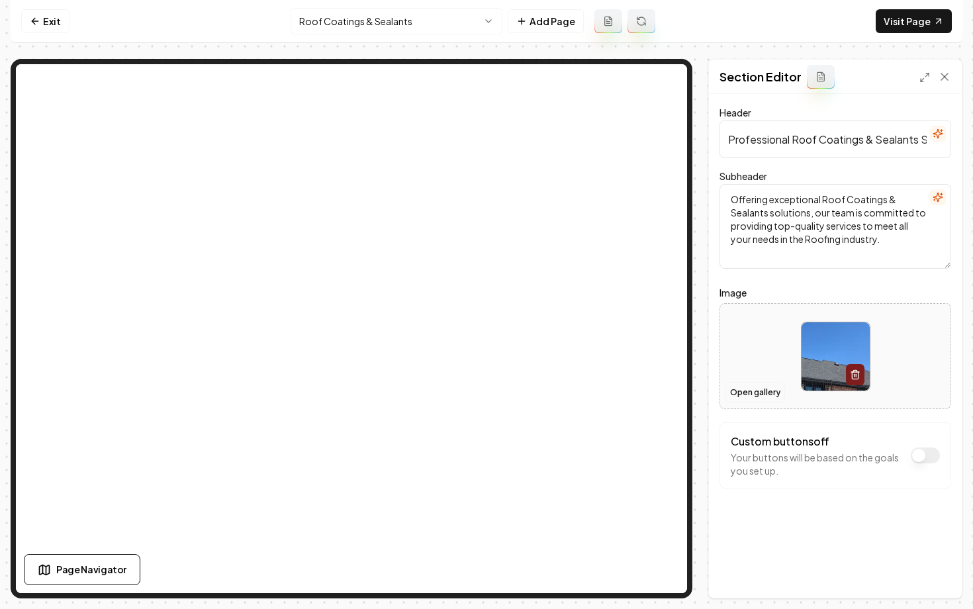
click at [768, 392] on button "Open gallery" at bounding box center [755, 392] width 60 height 21
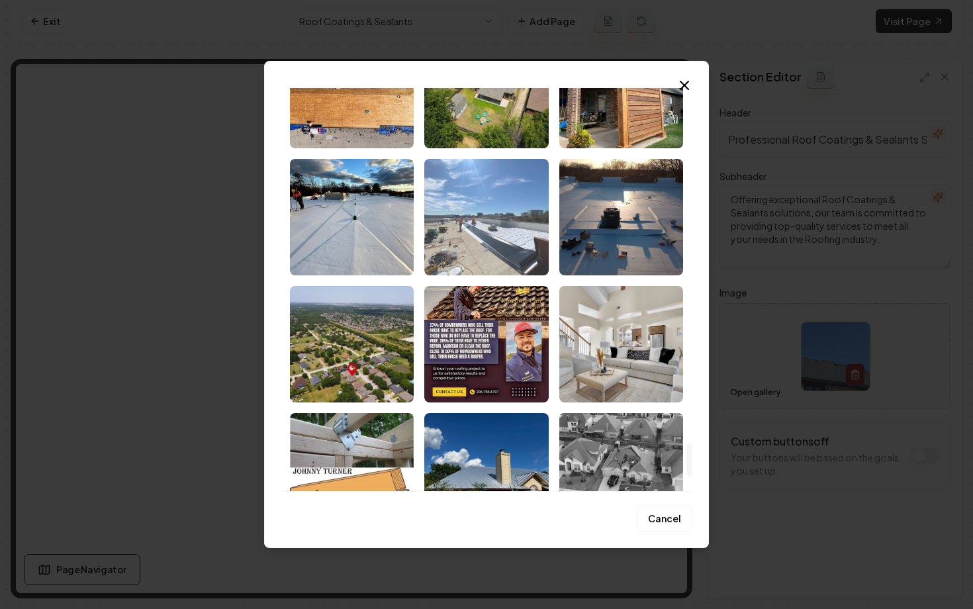
scroll to position [4292, 0]
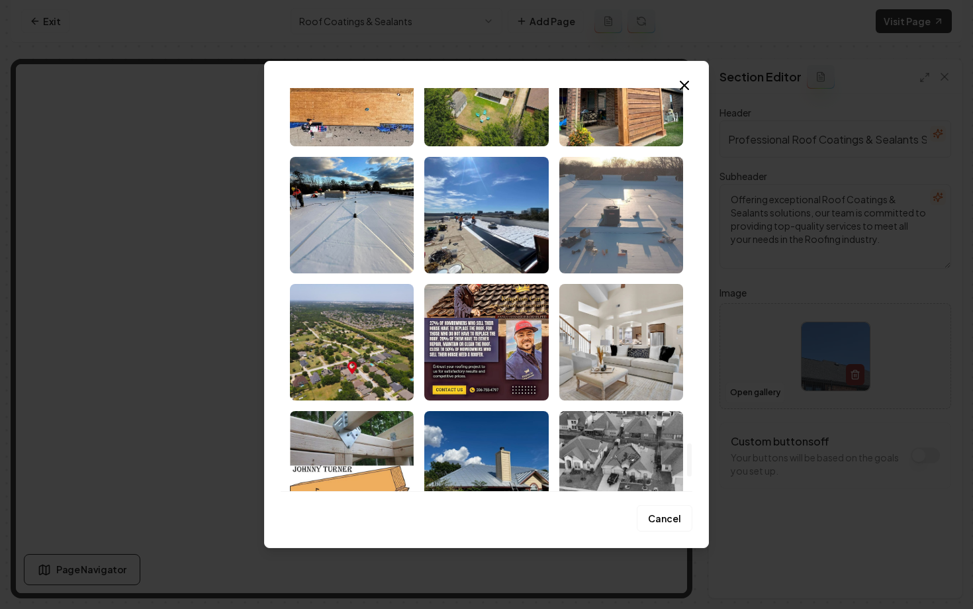
click at [653, 238] on img "Select image image_681a3e99432c476416e205fc.jpeg" at bounding box center [621, 215] width 124 height 116
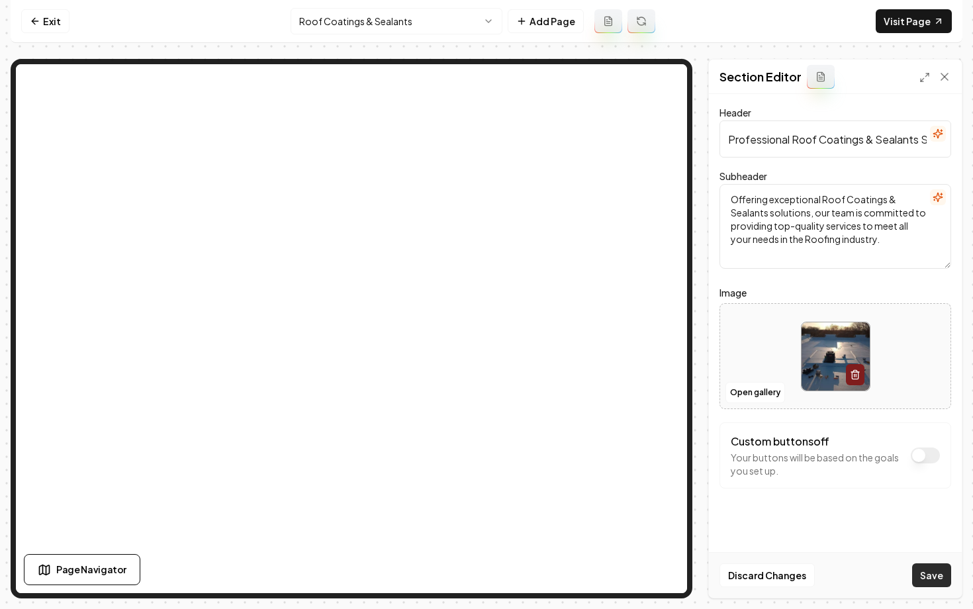
click at [928, 568] on button "Save" at bounding box center [931, 575] width 39 height 24
click at [386, 15] on html "Computer Required This feature is only available on a computer. Please switch t…" at bounding box center [486, 304] width 973 height 609
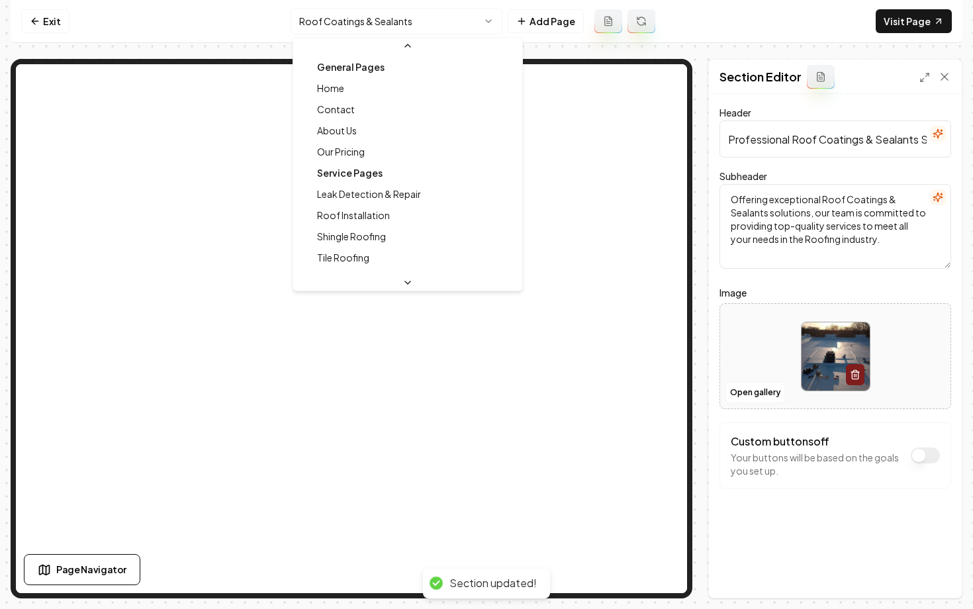
scroll to position [290, 0]
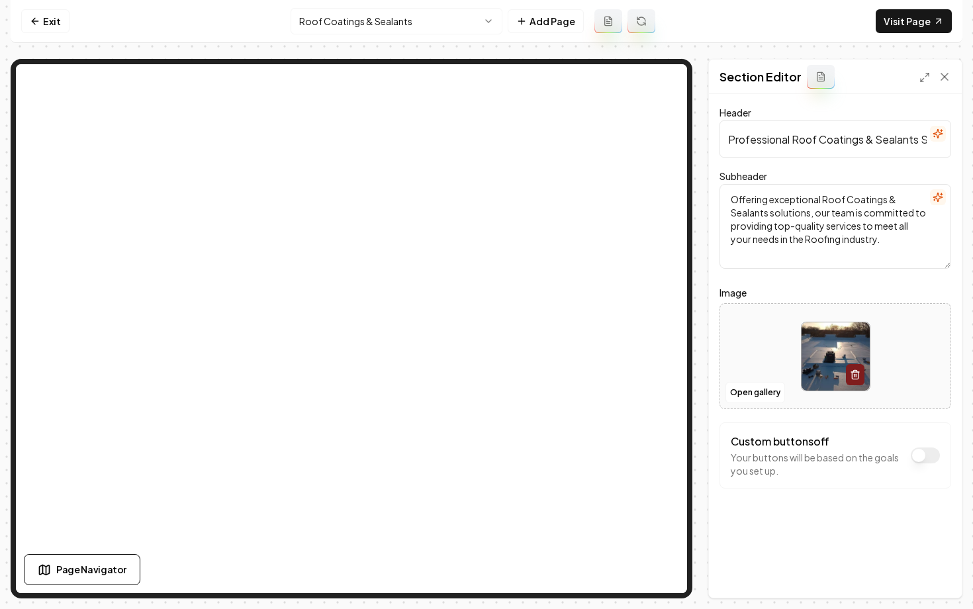
click at [315, 22] on html "Computer Required This feature is only available on a computer. Please switch t…" at bounding box center [486, 304] width 973 height 609
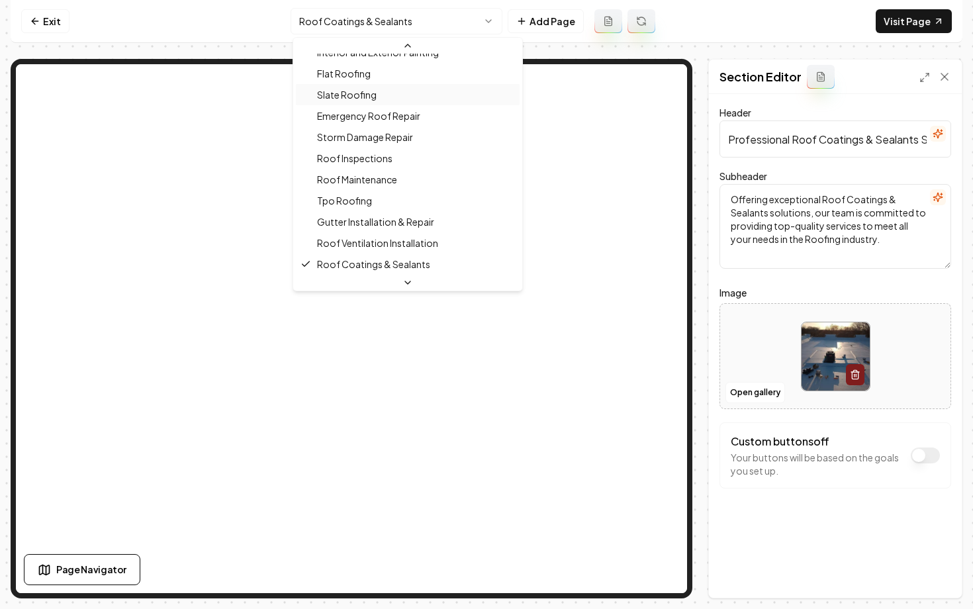
scroll to position [0, 0]
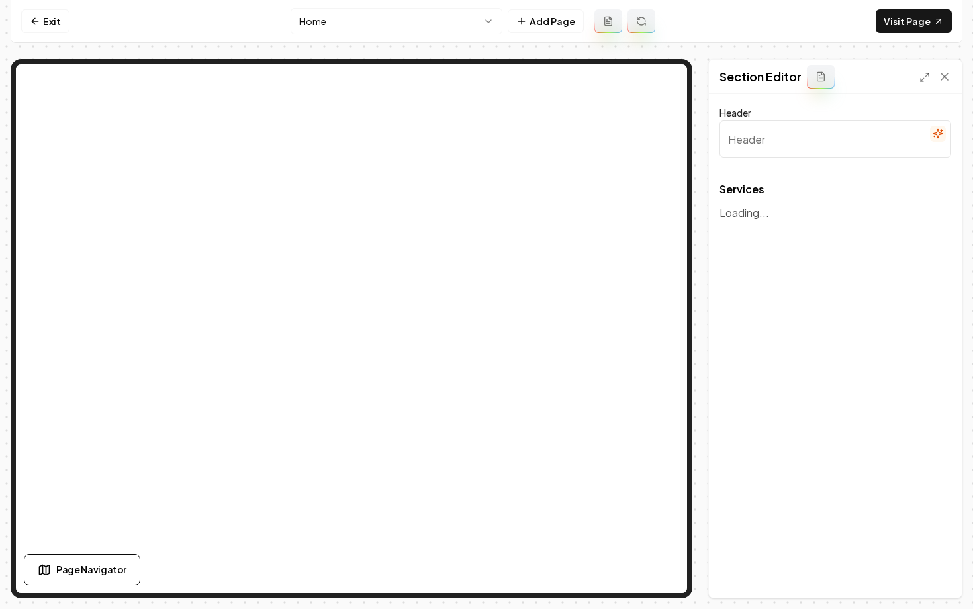
type input "Expert Roofing Solutions"
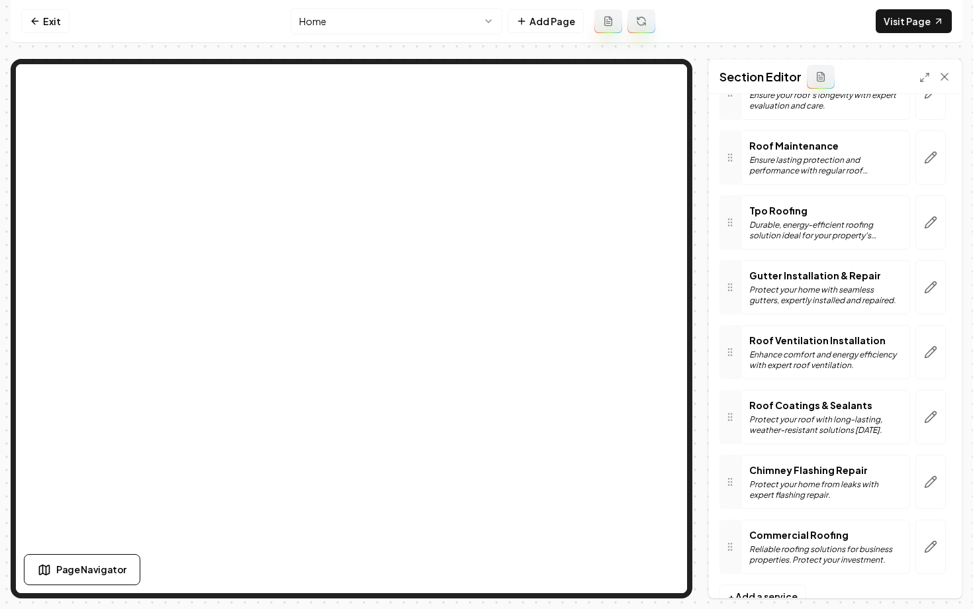
scroll to position [955, 0]
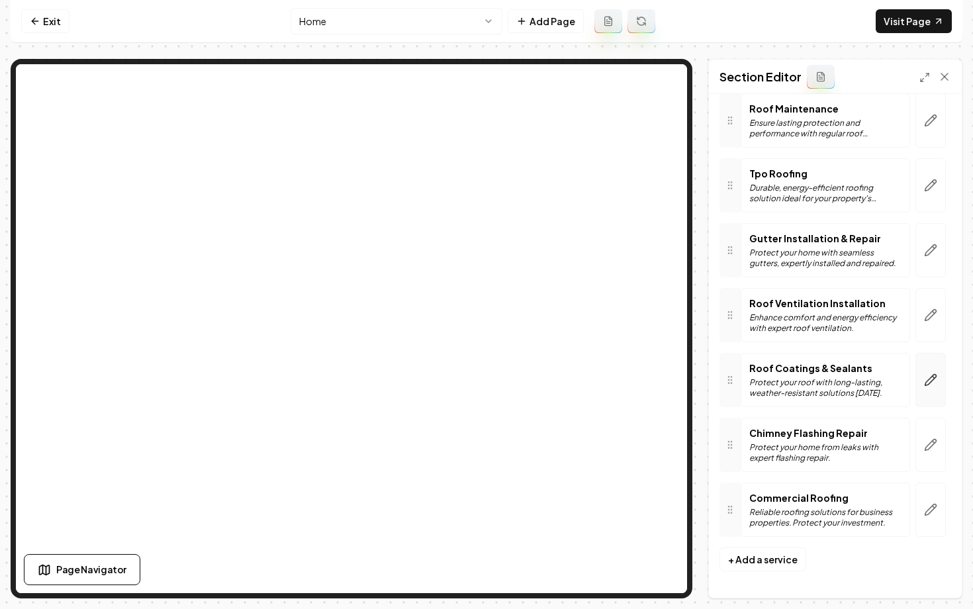
click at [929, 382] on icon "button" at bounding box center [930, 379] width 11 height 11
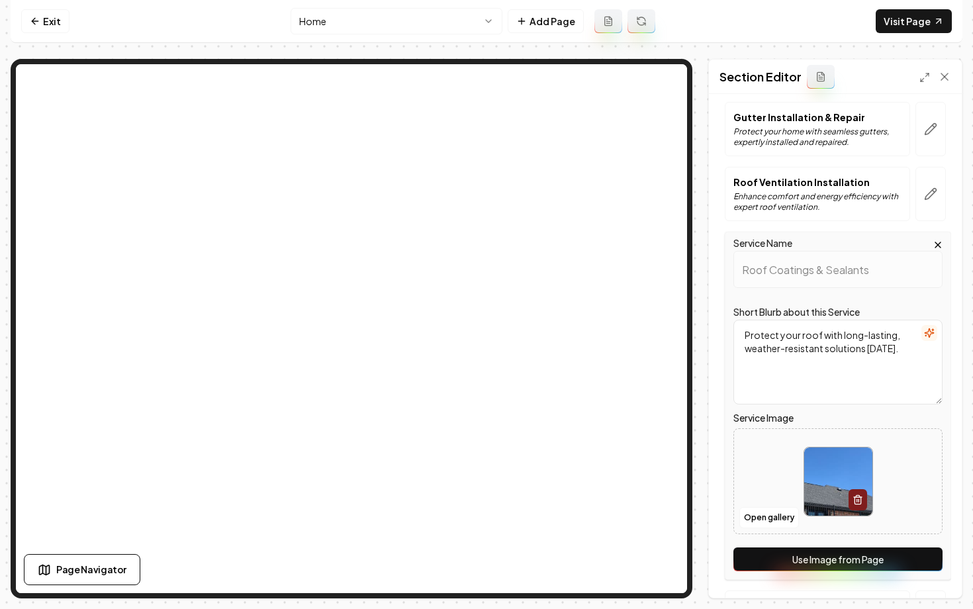
scroll to position [1240, 0]
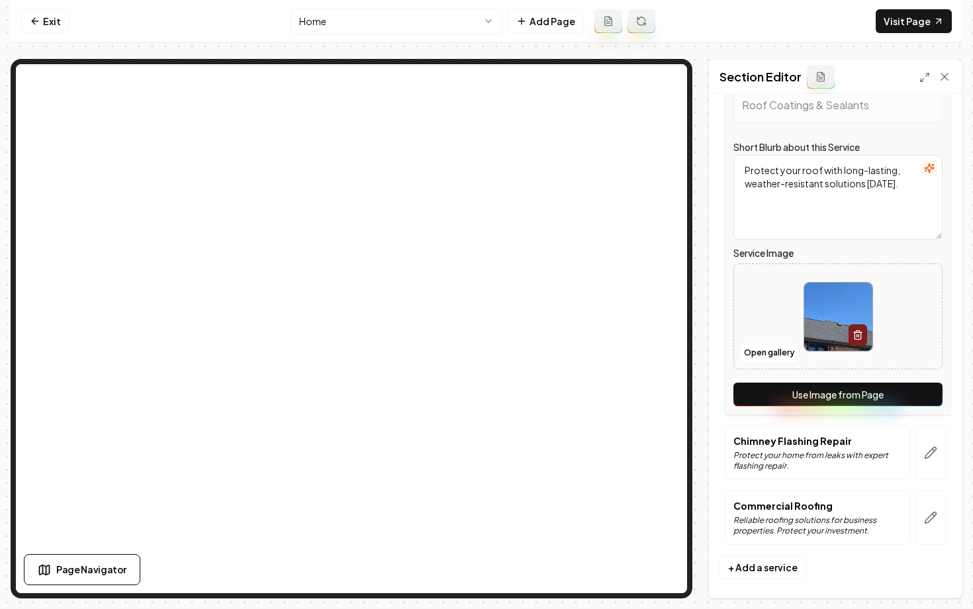
click at [808, 401] on button "Use Image from Page" at bounding box center [837, 394] width 209 height 24
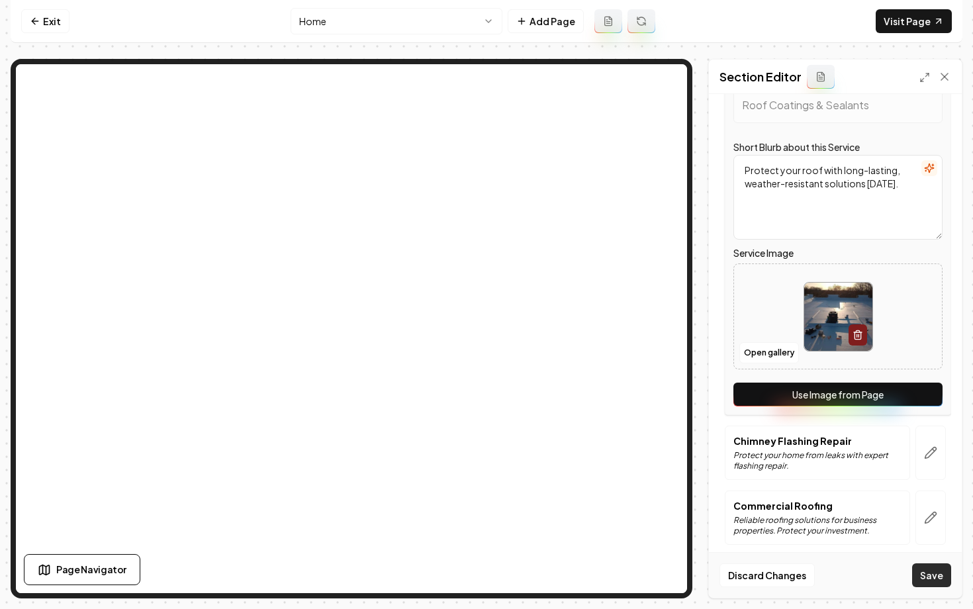
click at [921, 581] on button "Save" at bounding box center [931, 575] width 39 height 24
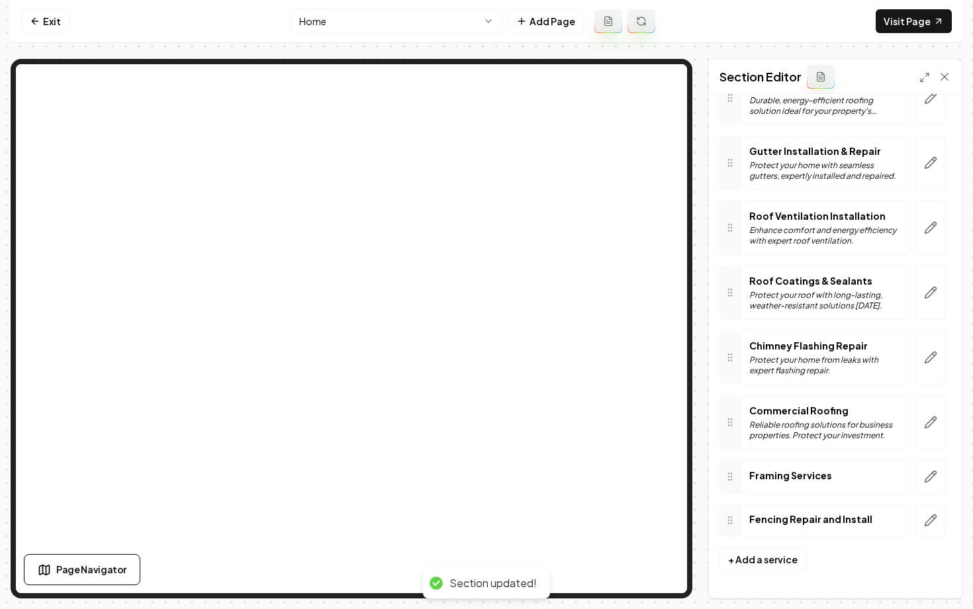
scroll to position [1042, 0]
click at [401, 22] on html "Computer Required This feature is only available on a computer. Please switch t…" at bounding box center [486, 304] width 973 height 609
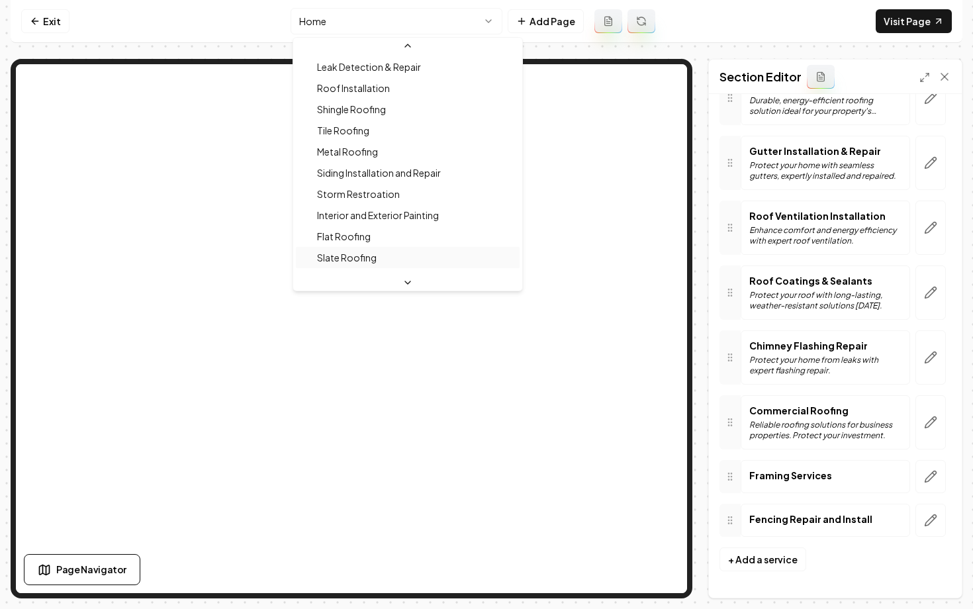
scroll to position [148, 0]
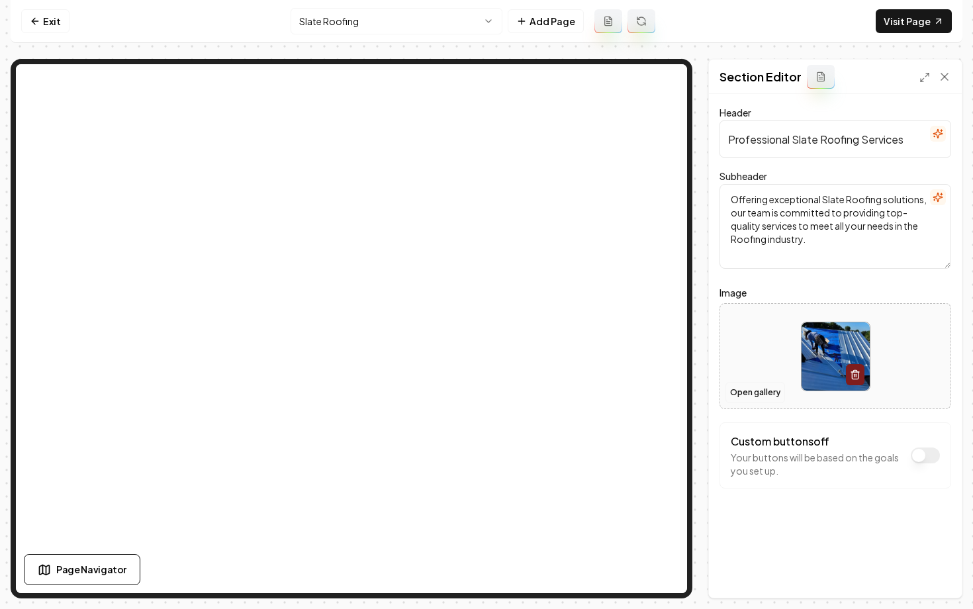
click at [733, 392] on button "Open gallery" at bounding box center [755, 392] width 60 height 21
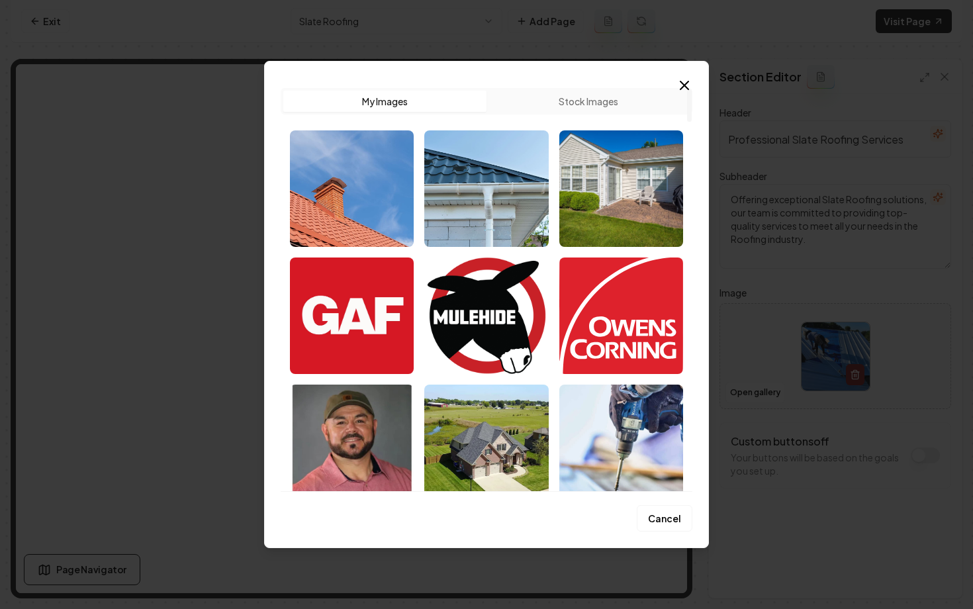
click at [411, 105] on button "My Images" at bounding box center [384, 101] width 203 height 21
click at [517, 98] on button "Stock Images" at bounding box center [587, 101] width 203 height 21
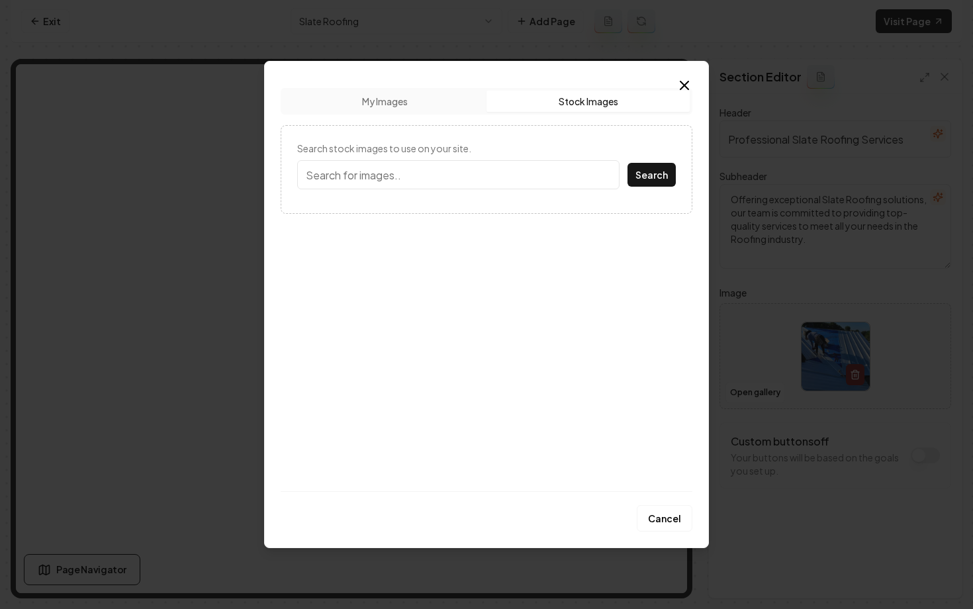
click at [466, 176] on input "Search stock images to use on your site." at bounding box center [458, 174] width 322 height 29
type input "slate roofing"
click at [627, 163] on button "Search" at bounding box center [651, 175] width 48 height 24
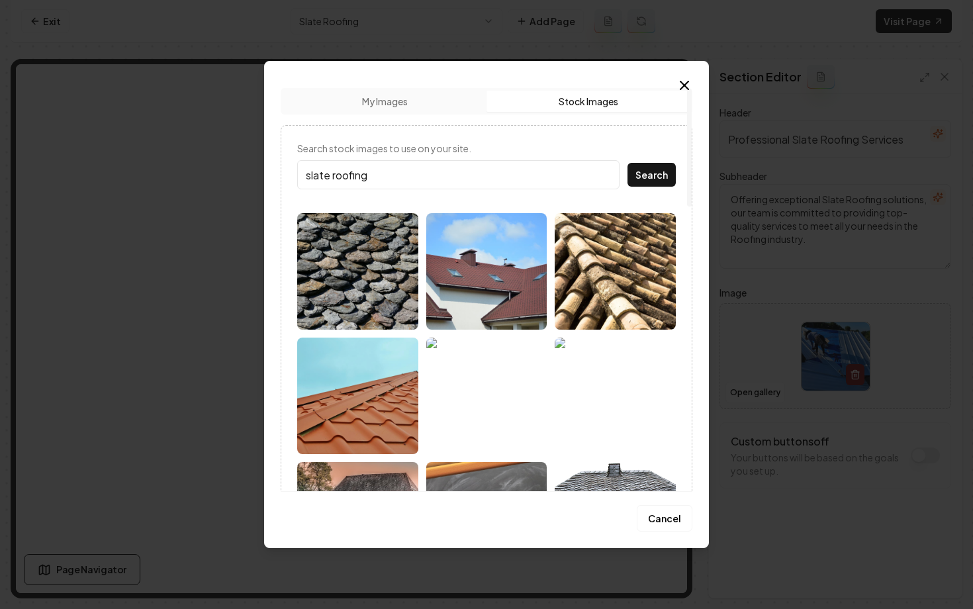
click at [474, 302] on img at bounding box center [486, 271] width 121 height 116
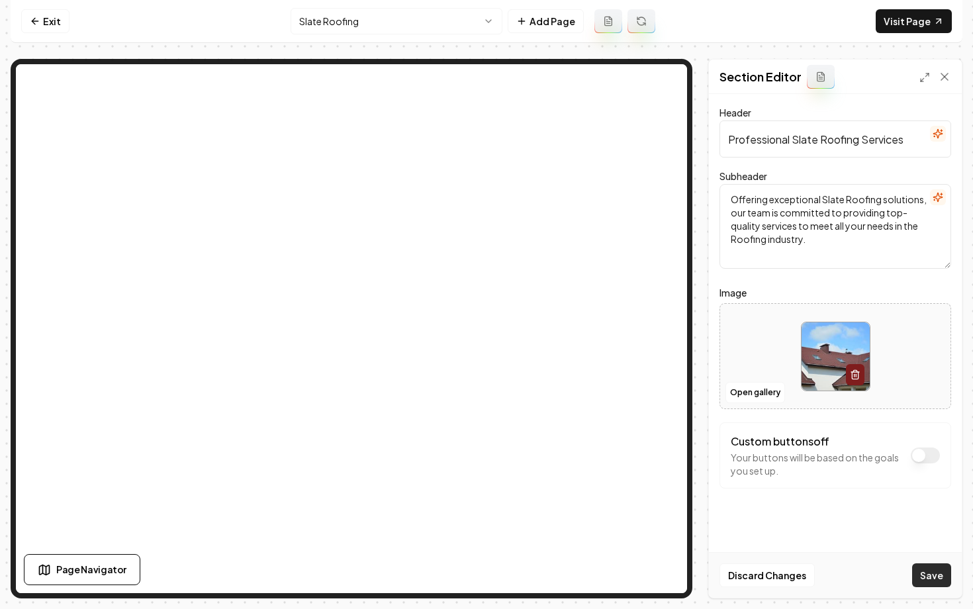
click at [923, 562] on div "Discard Changes Save" at bounding box center [835, 575] width 253 height 46
click at [923, 572] on button "Save" at bounding box center [931, 575] width 39 height 24
click at [422, 23] on html "Computer Required This feature is only available on a computer. Please switch t…" at bounding box center [486, 304] width 973 height 609
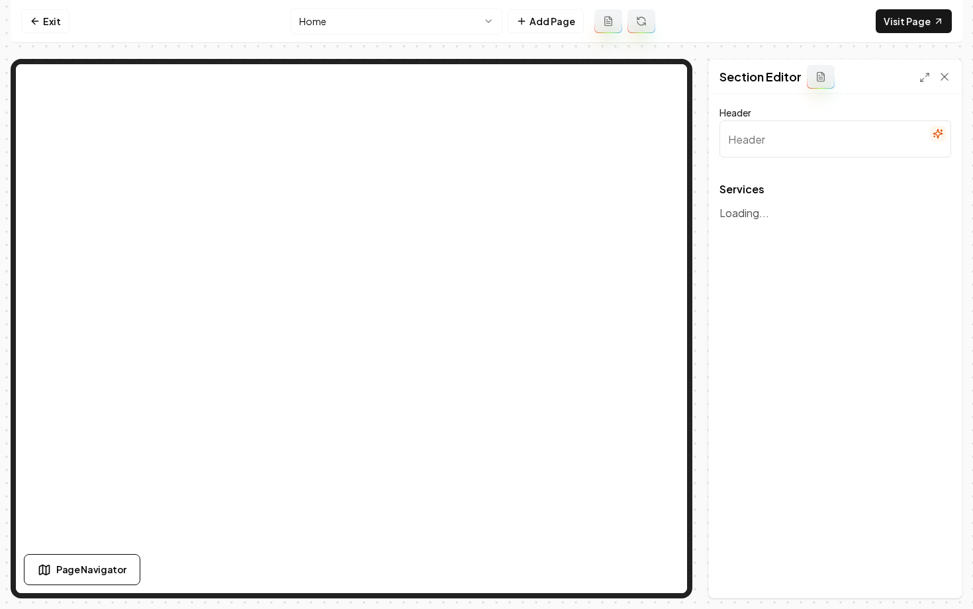
type input "Expert Roofing Solutions"
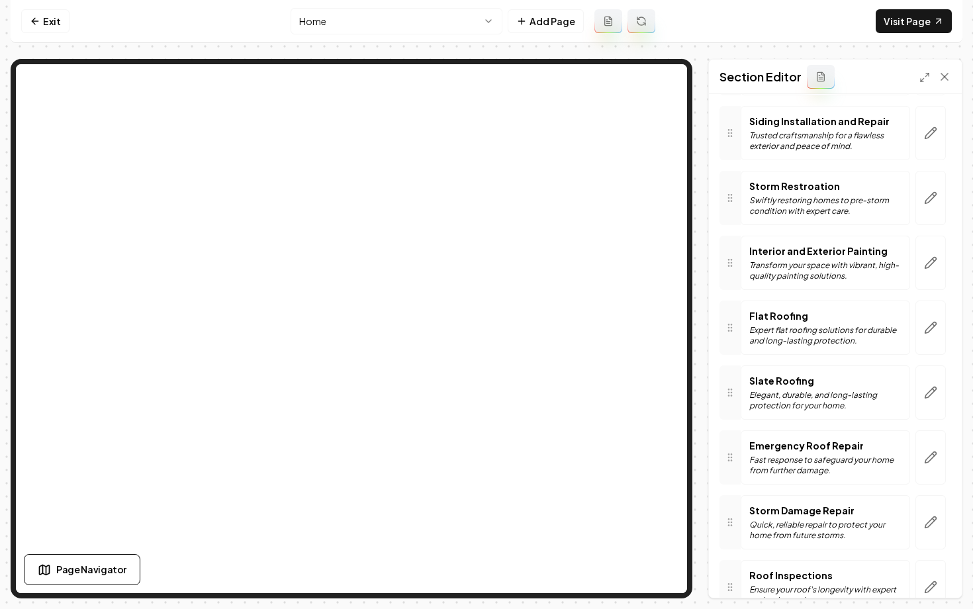
scroll to position [535, 0]
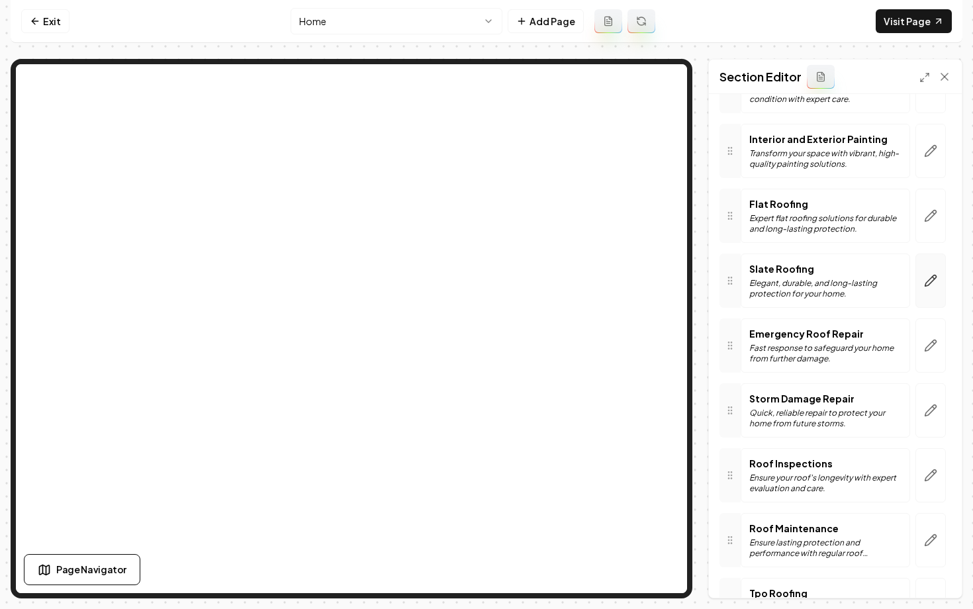
click at [933, 283] on icon "button" at bounding box center [930, 280] width 13 height 13
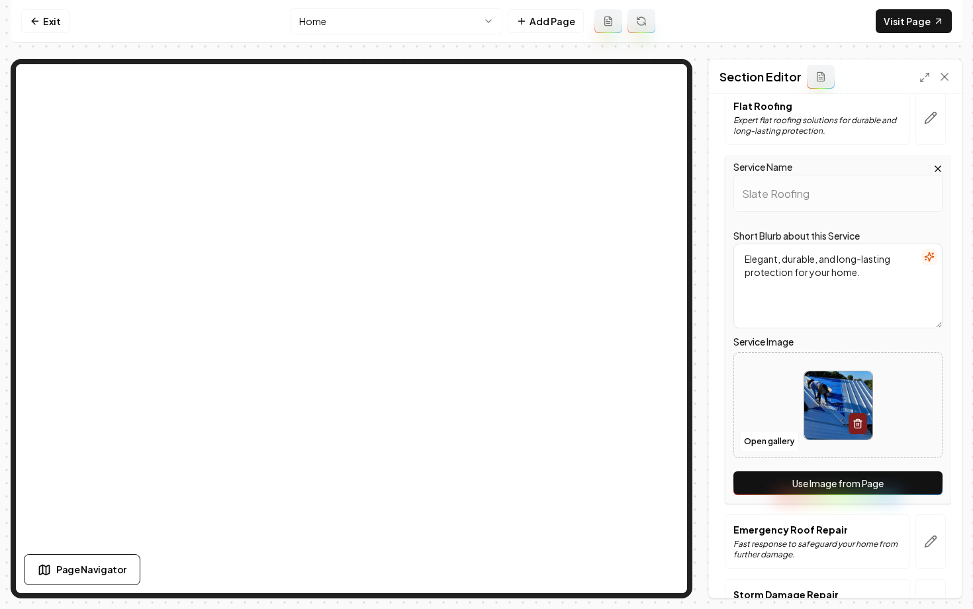
scroll to position [650, 0]
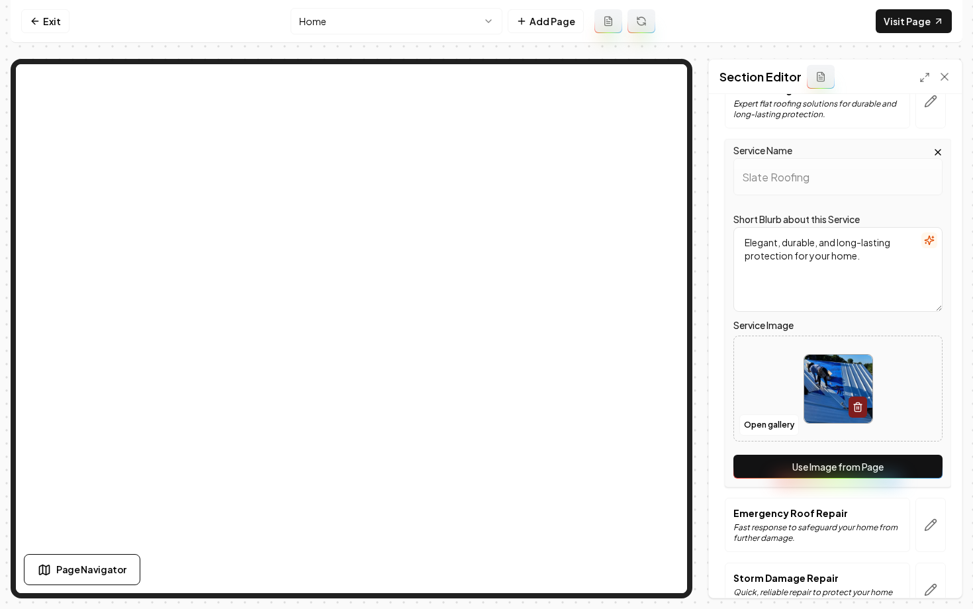
click at [831, 468] on button "Use Image from Page" at bounding box center [837, 466] width 209 height 24
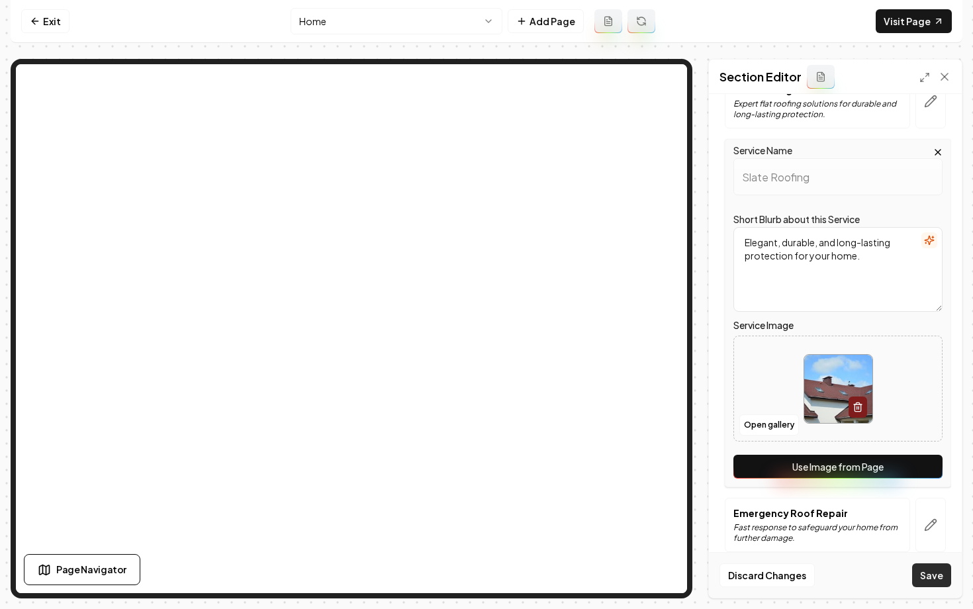
click at [935, 583] on button "Save" at bounding box center [931, 575] width 39 height 24
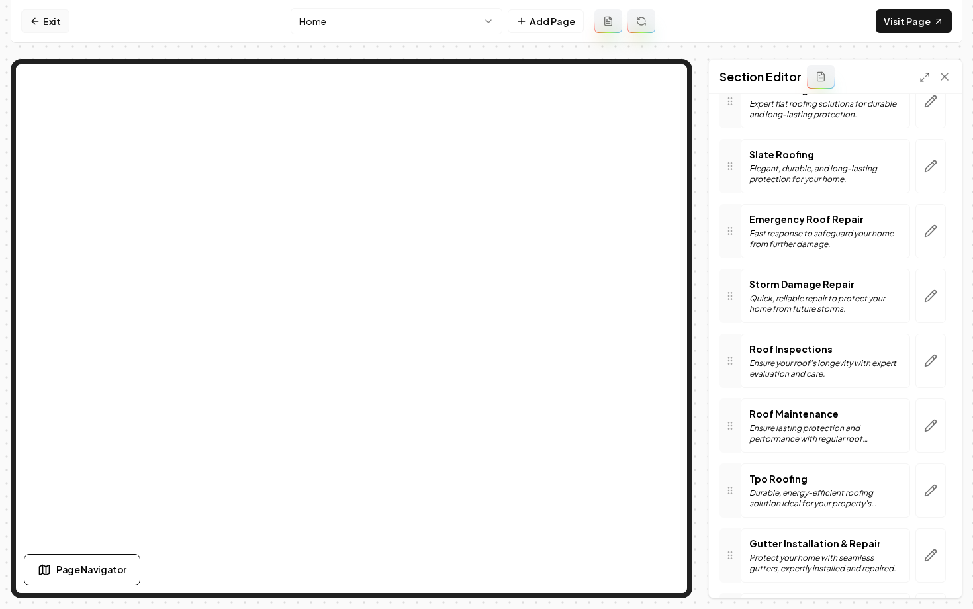
click at [42, 32] on link "Exit" at bounding box center [45, 21] width 48 height 24
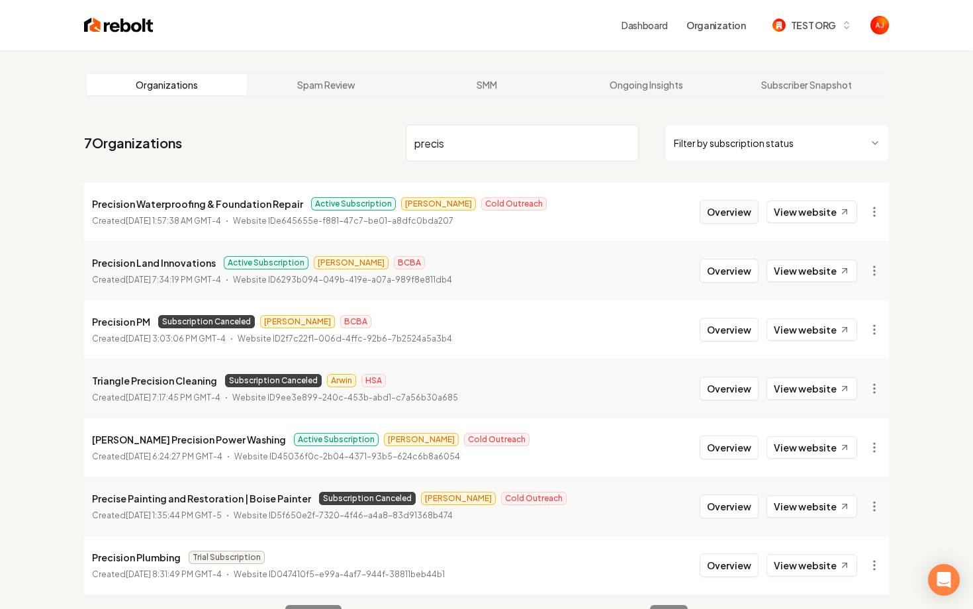
type input "precis"
click at [718, 217] on button "Overview" at bounding box center [728, 212] width 59 height 24
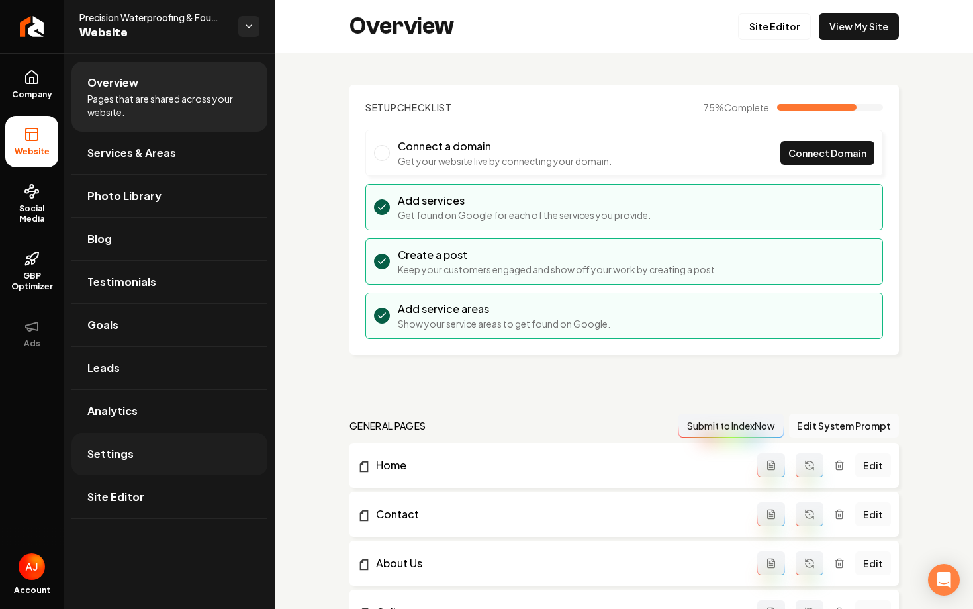
click at [145, 447] on link "Settings" at bounding box center [169, 454] width 196 height 42
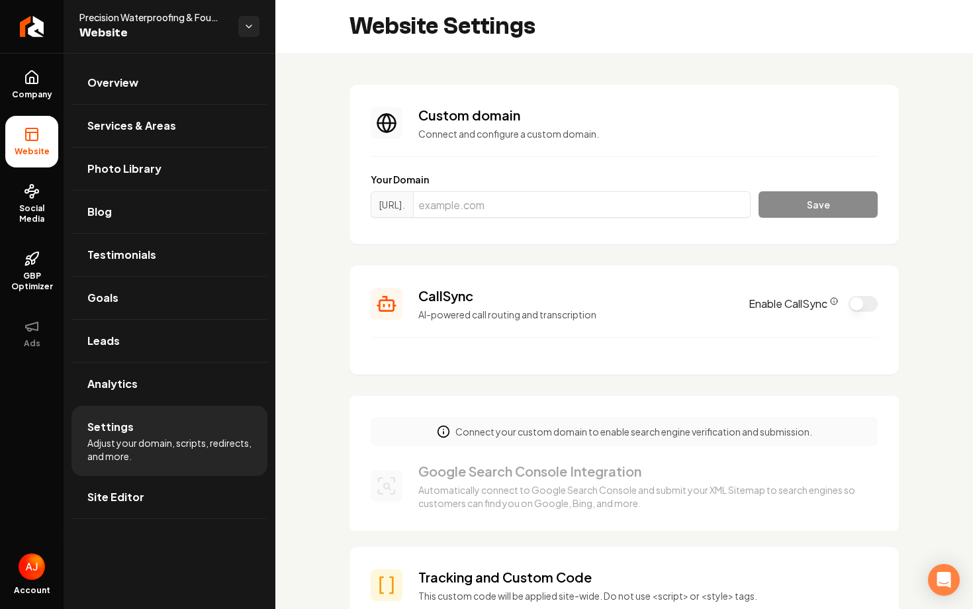
scroll to position [48, 0]
click at [468, 202] on input "Main content area" at bounding box center [581, 204] width 337 height 26
paste input "precisionwaterproofing.net"
type input "precisionwaterproofing.net"
click at [831, 204] on button "Save" at bounding box center [817, 204] width 119 height 26
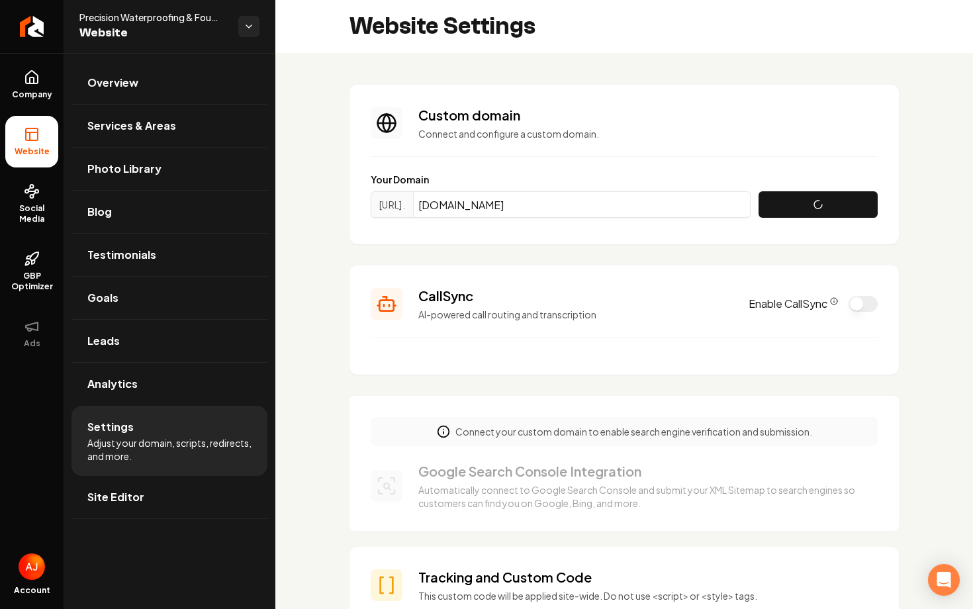
click at [859, 305] on button "Enable CallSync" at bounding box center [862, 304] width 29 height 16
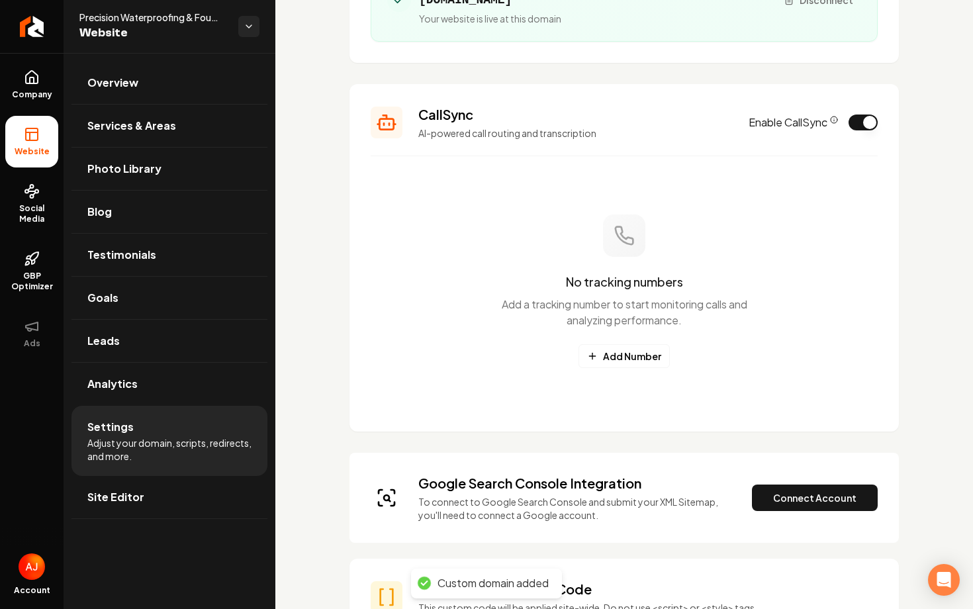
scroll to position [187, 0]
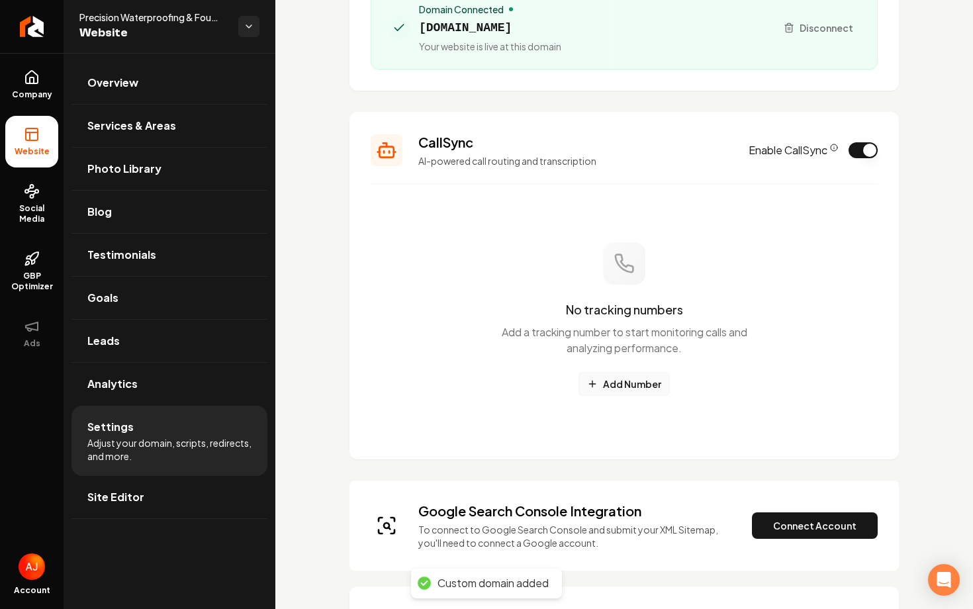
click at [632, 392] on button "Add Number" at bounding box center [623, 384] width 91 height 24
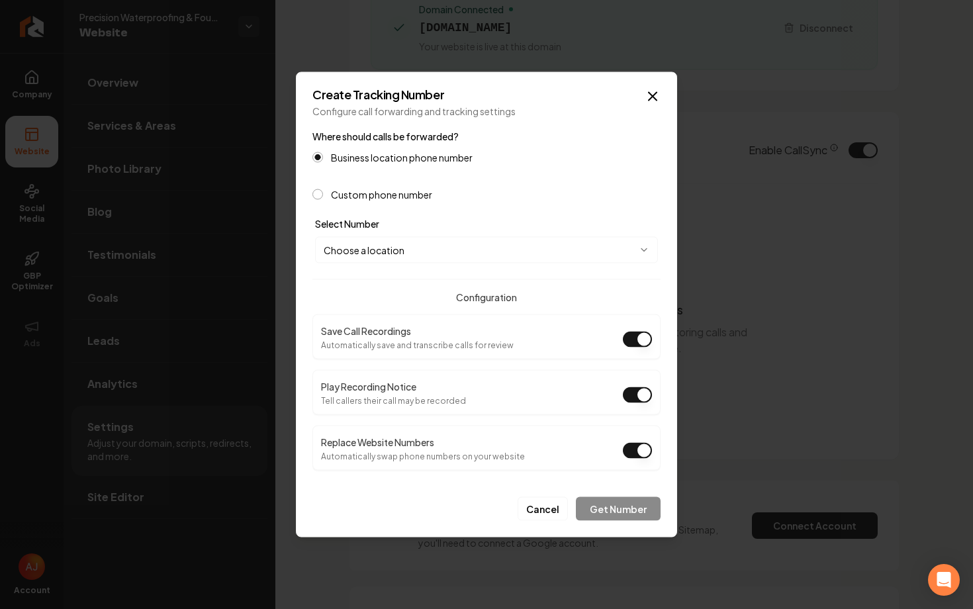
click at [411, 254] on body "Company Website Social Media GBP Optimizer Ads Account Precision Waterproofing …" at bounding box center [486, 304] width 973 height 609
select select "**********"
click at [642, 502] on button "Get Number" at bounding box center [618, 509] width 85 height 24
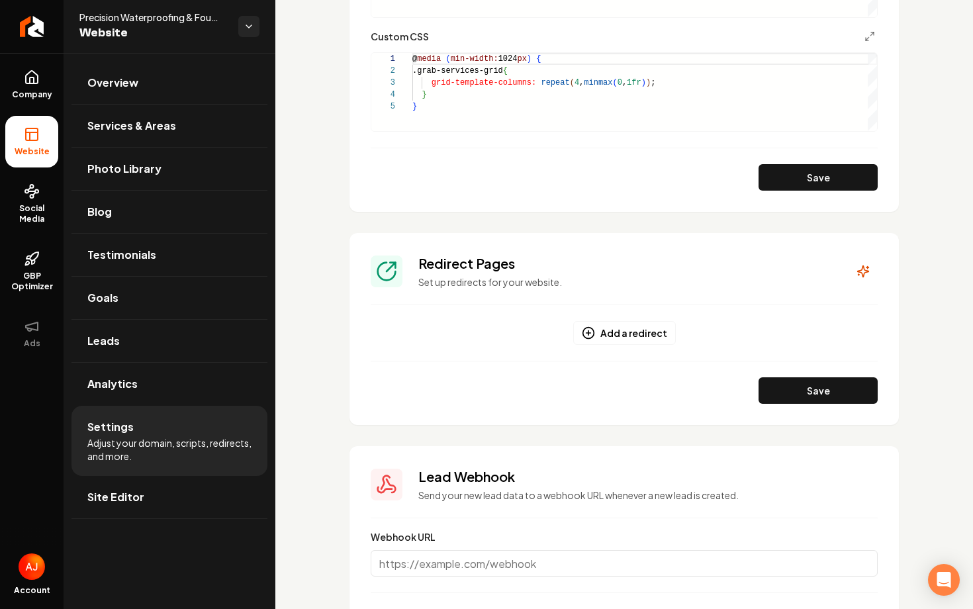
scroll to position [1257, 0]
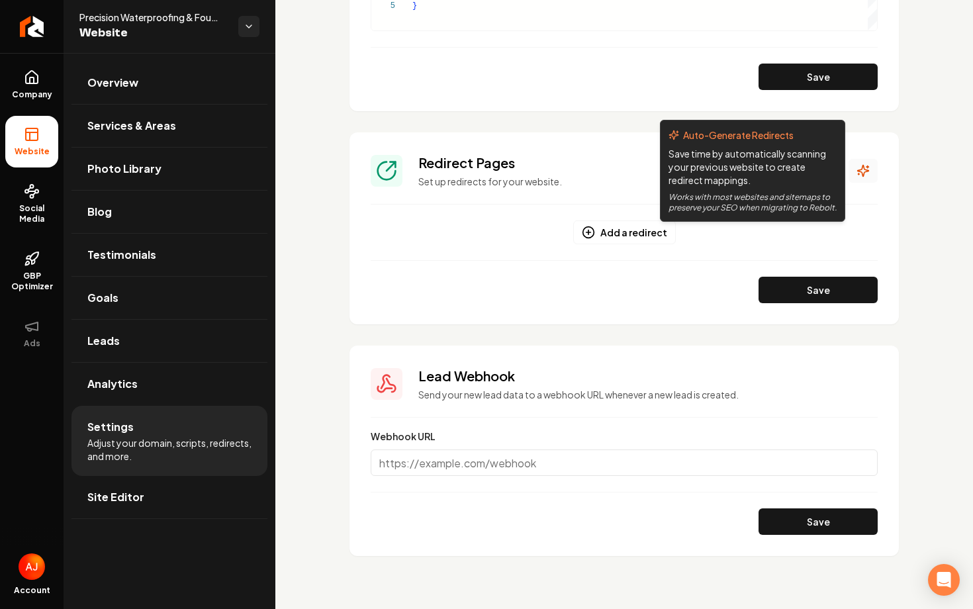
click at [861, 172] on icon "Main content area" at bounding box center [862, 170] width 11 height 11
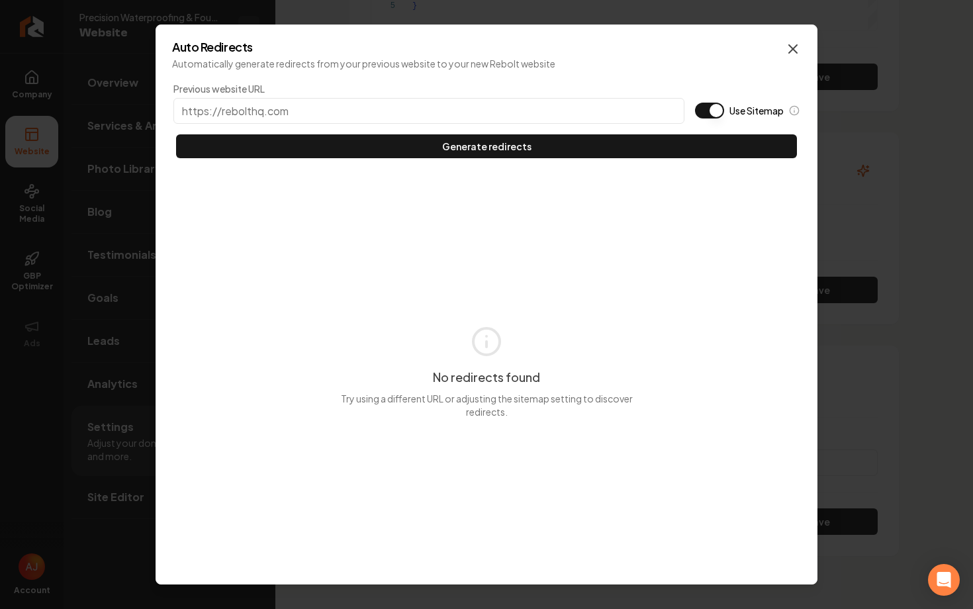
click at [796, 52] on icon "button" at bounding box center [793, 49] width 16 height 16
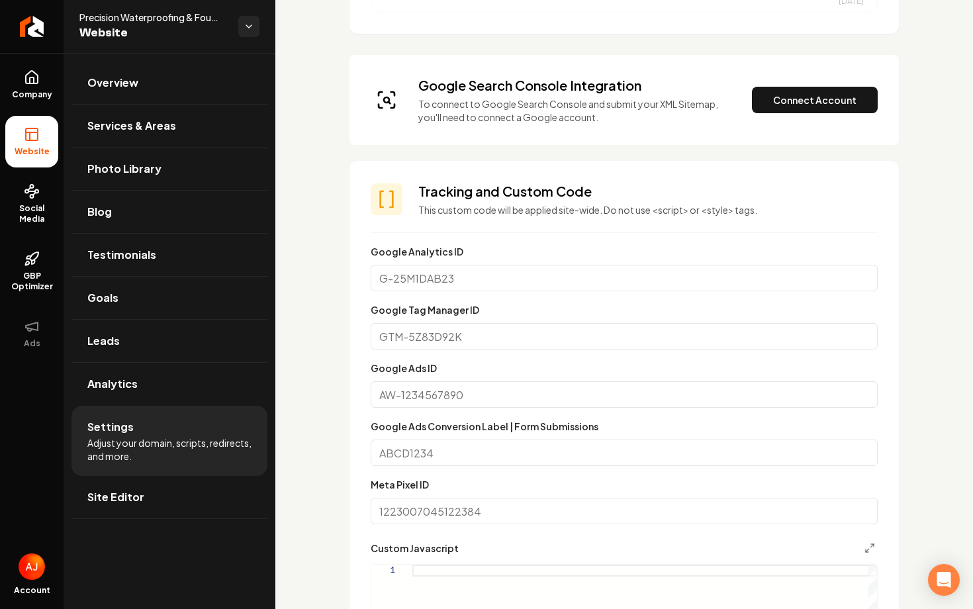
scroll to position [251, 0]
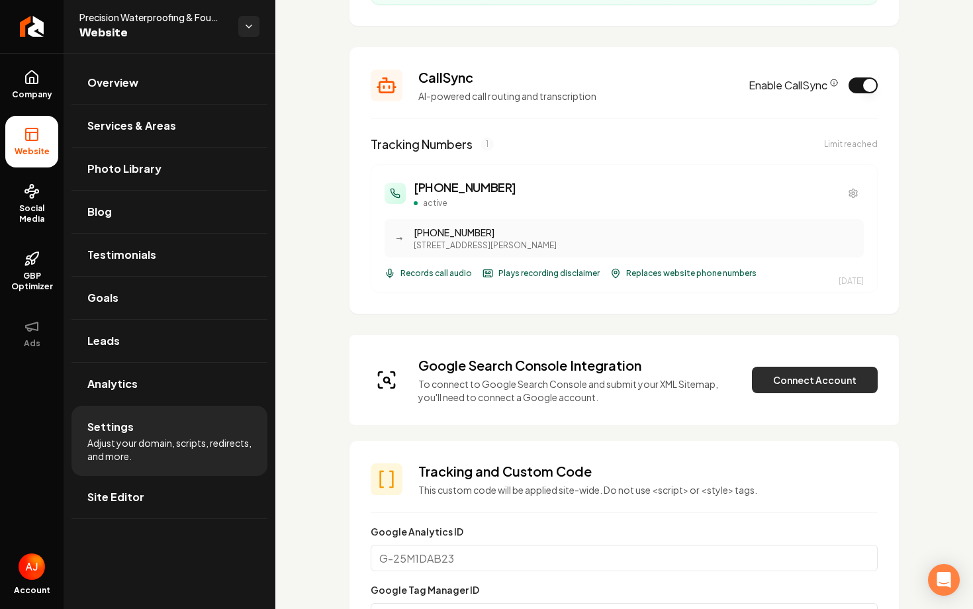
click at [775, 379] on button "Connect Account" at bounding box center [815, 380] width 126 height 26
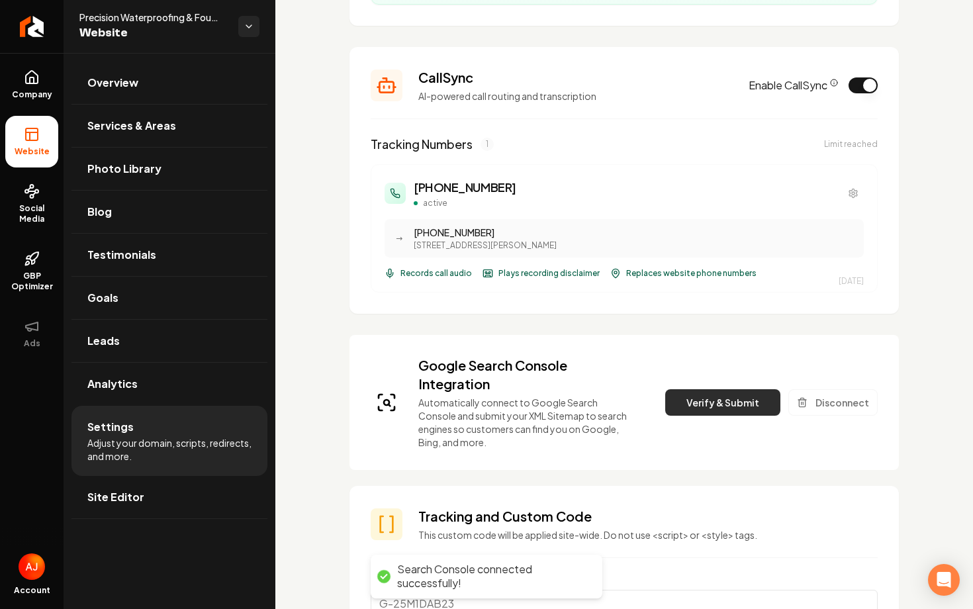
click at [696, 404] on button "Verify & Submit" at bounding box center [722, 402] width 115 height 26
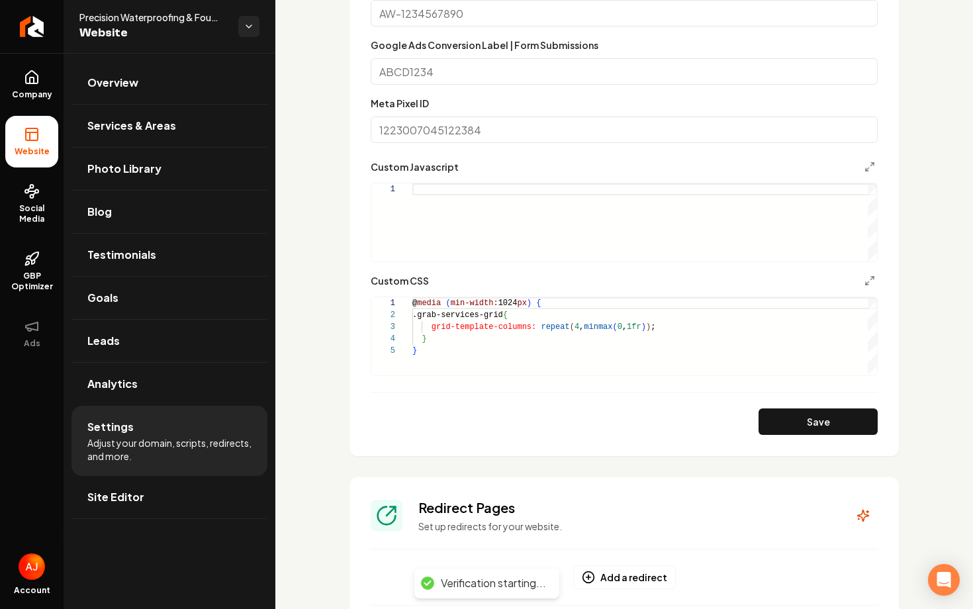
scroll to position [1168, 0]
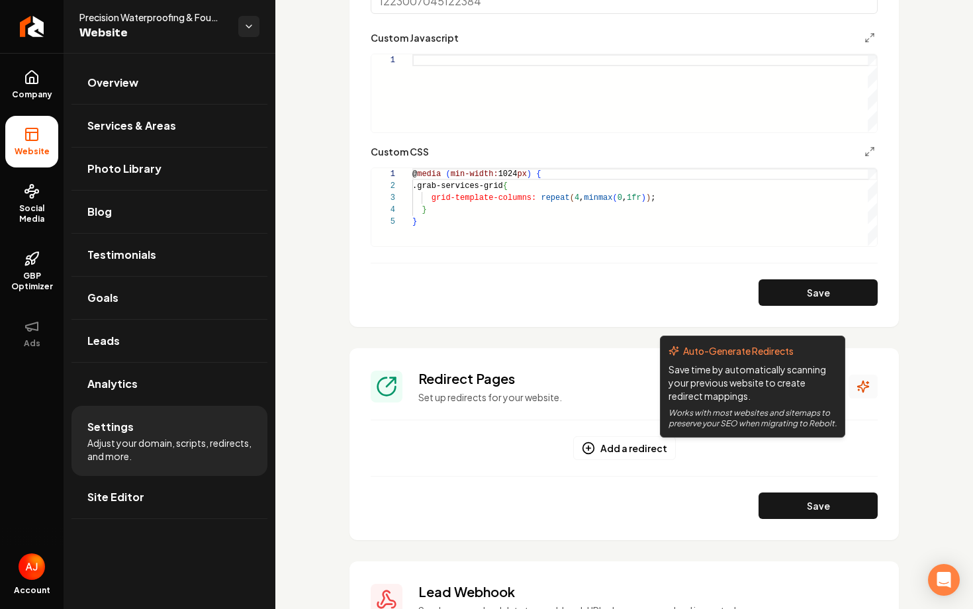
click at [859, 382] on icon "Main content area" at bounding box center [862, 386] width 13 height 13
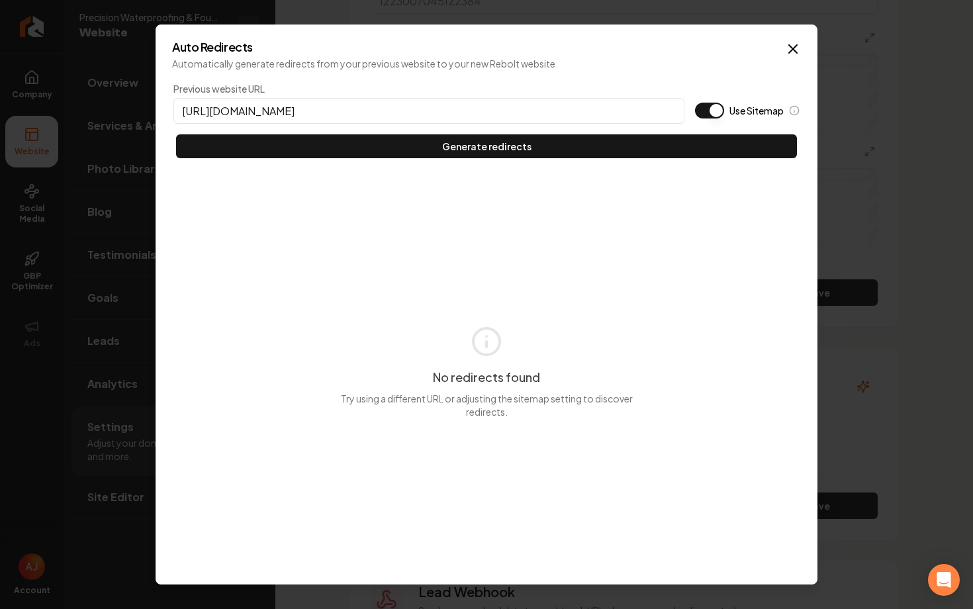
type input "https://precisionwaterproofing.net"
click at [713, 103] on button "Use Sitemap" at bounding box center [709, 111] width 29 height 16
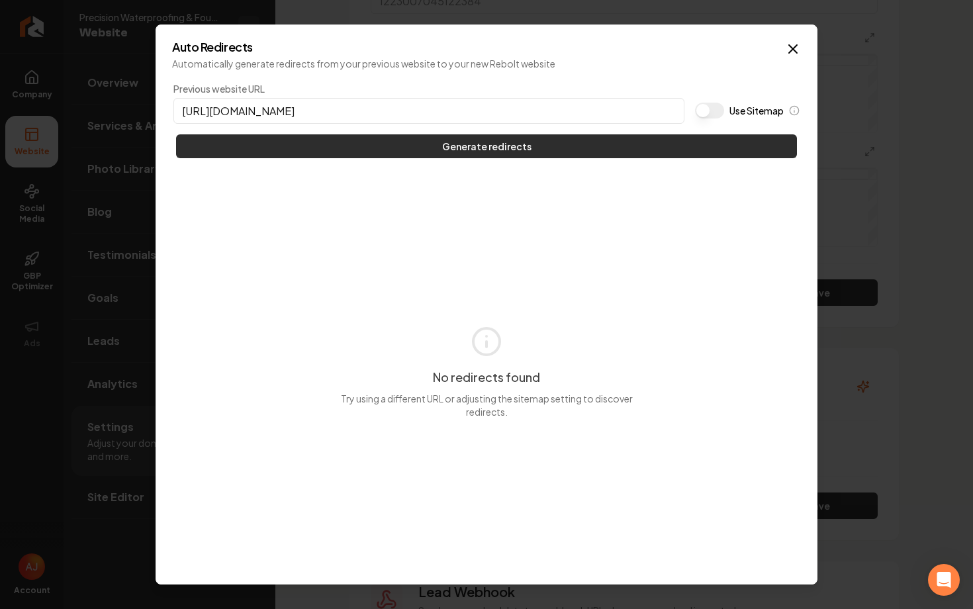
click at [708, 140] on button "Generate redirects" at bounding box center [486, 146] width 621 height 24
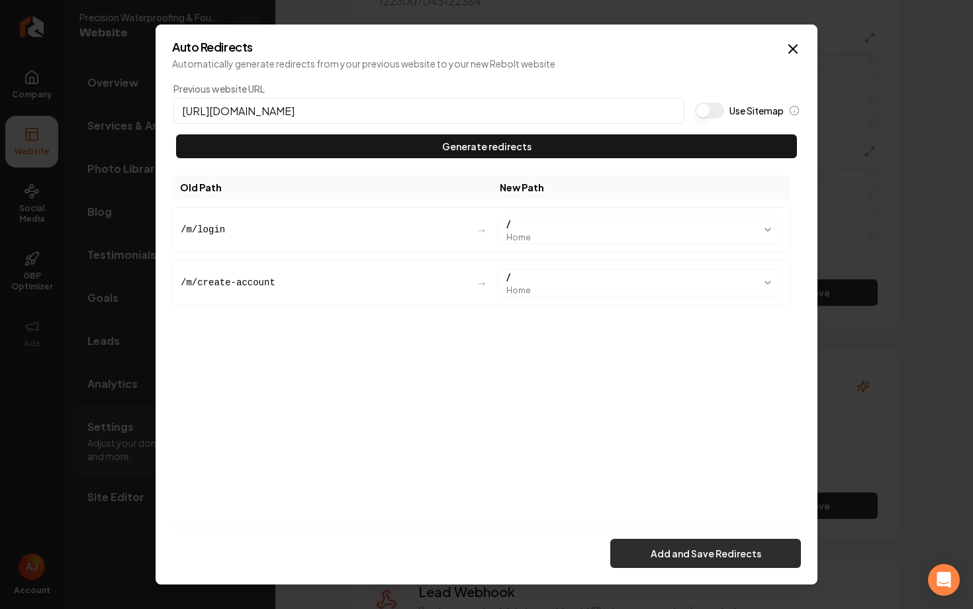
click at [740, 550] on button "Add and Save Redirects" at bounding box center [705, 553] width 191 height 29
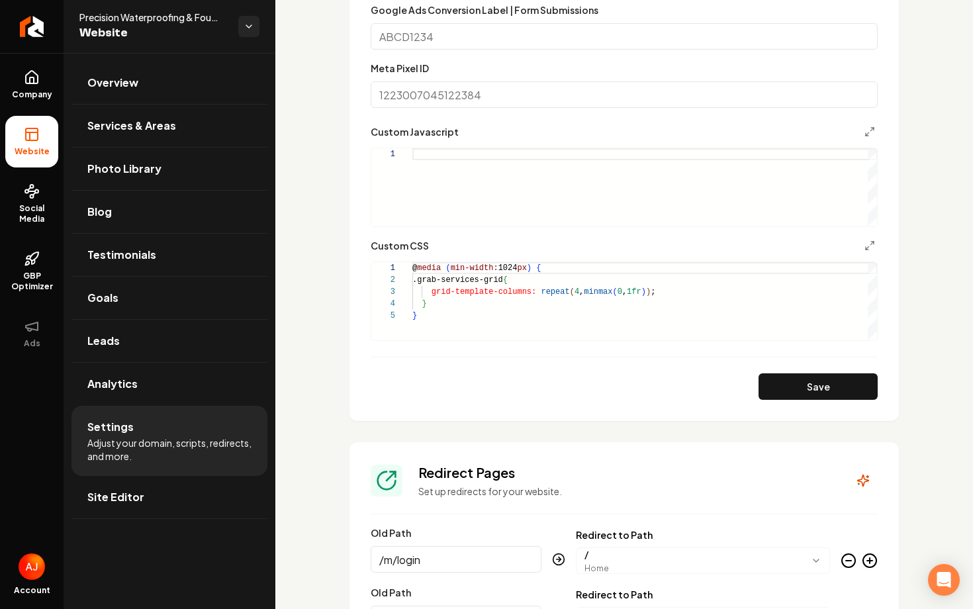
scroll to position [1262, 0]
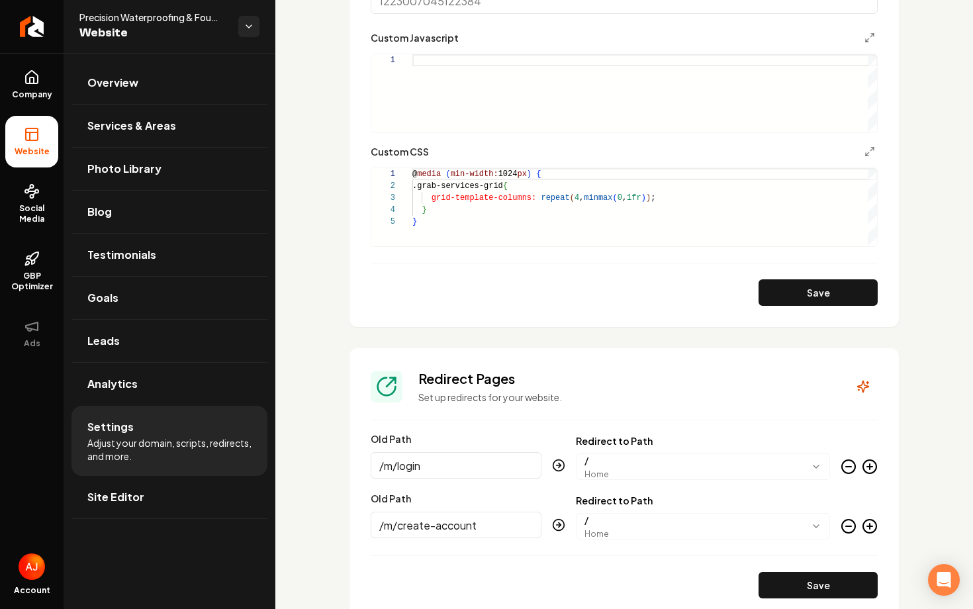
click at [138, 88] on link "Overview" at bounding box center [169, 83] width 196 height 42
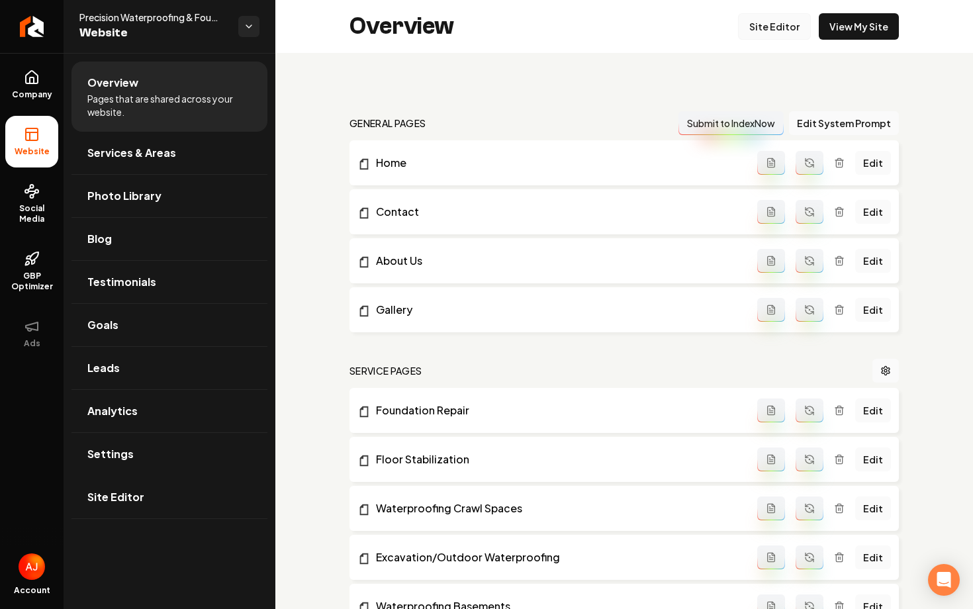
click at [766, 25] on link "Site Editor" at bounding box center [774, 26] width 73 height 26
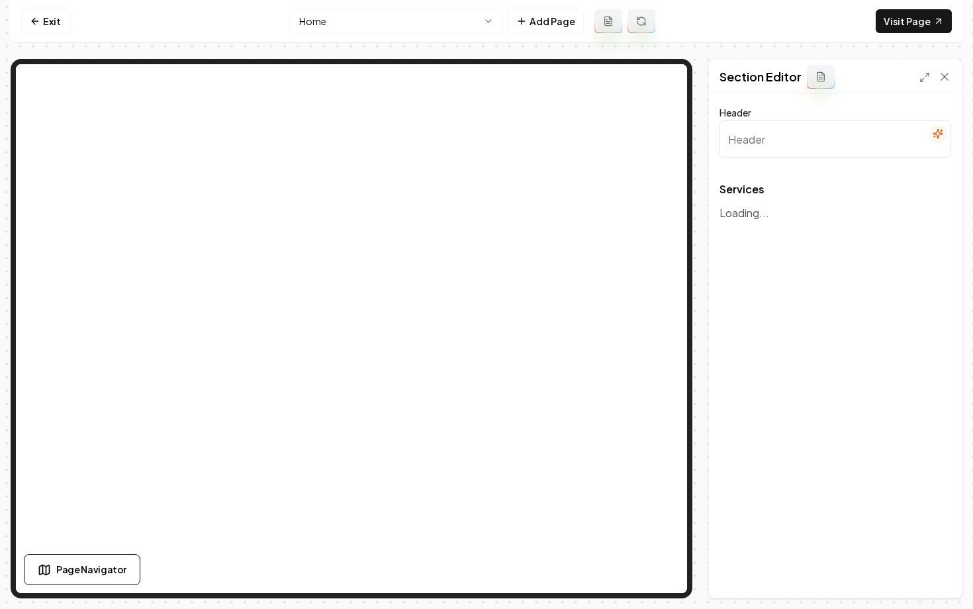
type input "Our Expert Waterproofing & Foundation Services"
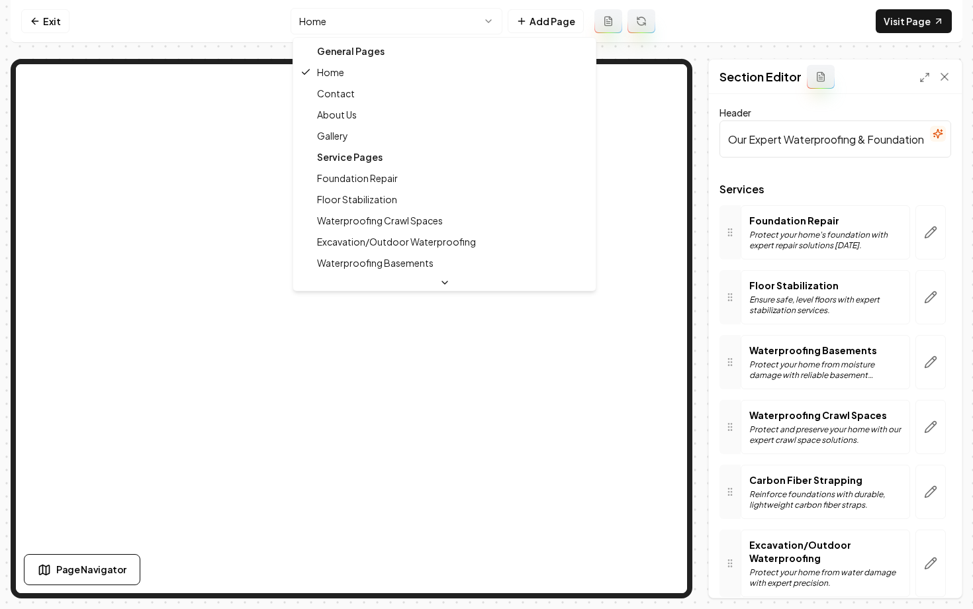
click at [337, 25] on html "Computer Required This feature is only available on a computer. Please switch t…" at bounding box center [486, 304] width 973 height 609
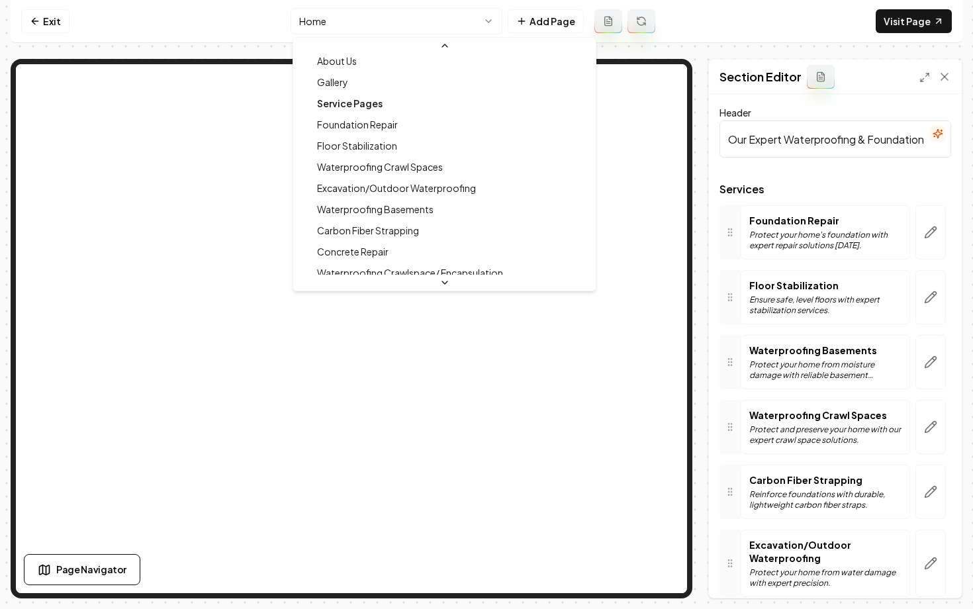
scroll to position [73, 0]
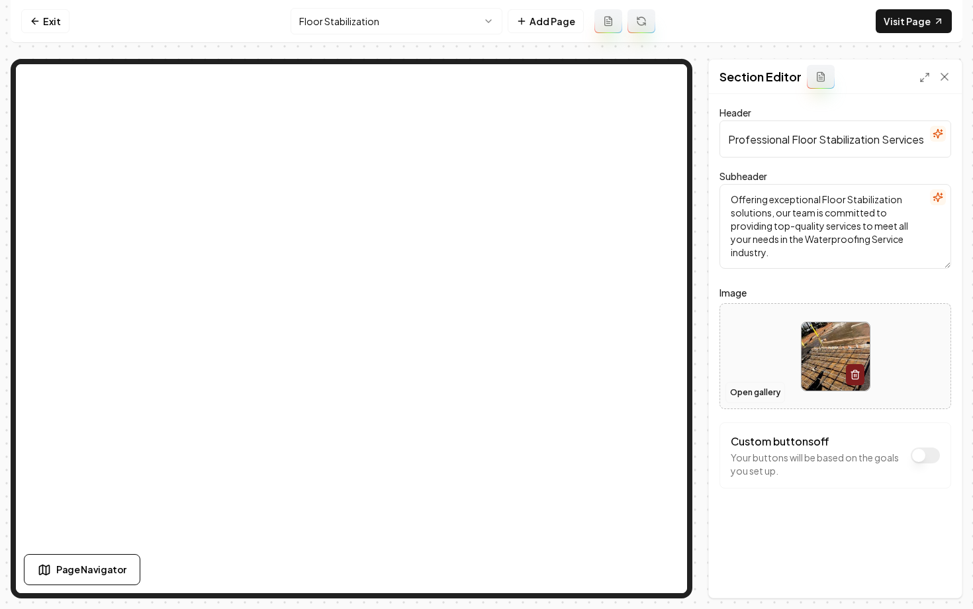
click at [764, 392] on button "Open gallery" at bounding box center [755, 392] width 60 height 21
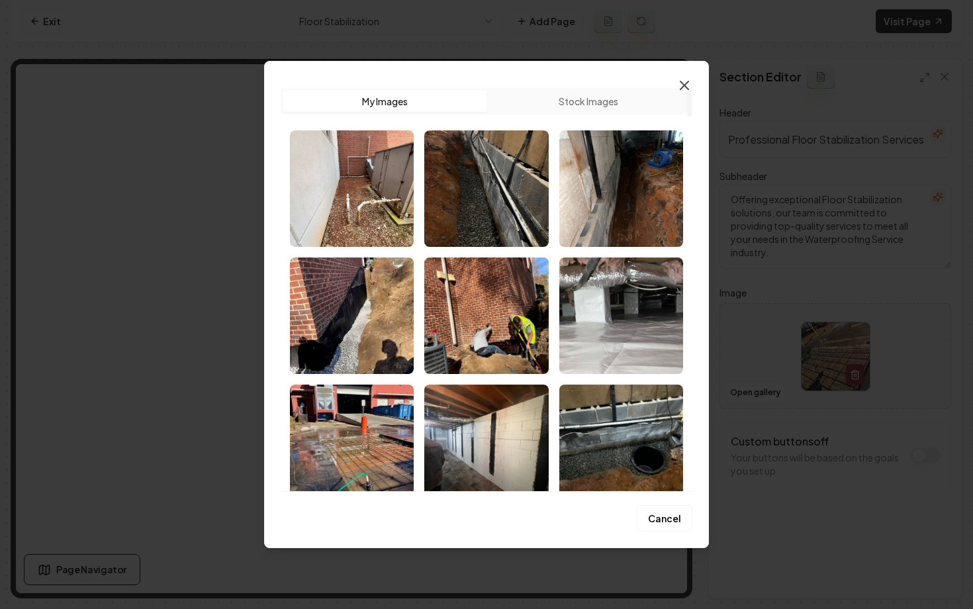
click at [687, 80] on icon "button" at bounding box center [684, 85] width 16 height 16
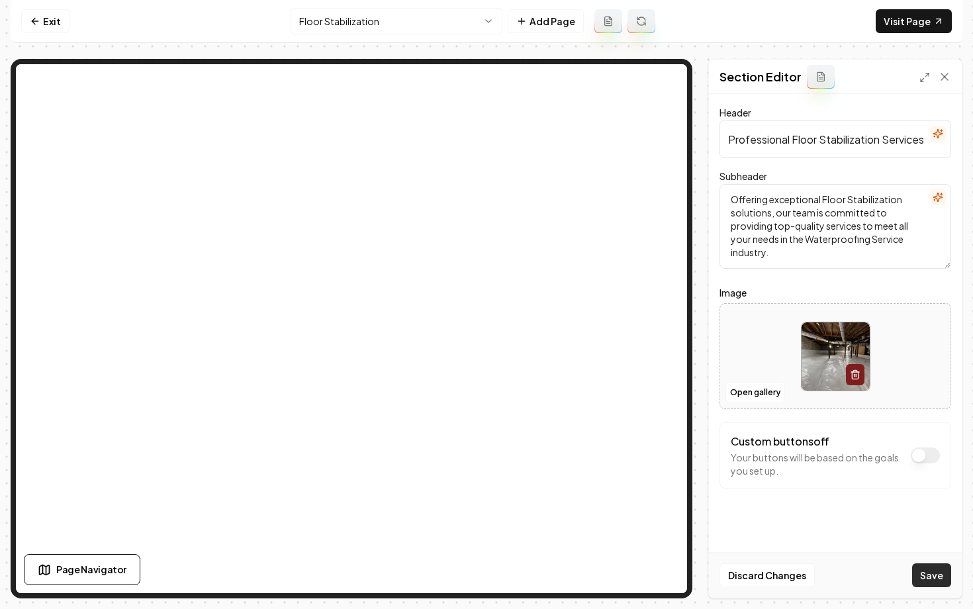
click at [934, 574] on button "Save" at bounding box center [931, 575] width 39 height 24
click at [348, 22] on html "Computer Required This feature is only available on a computer. Please switch t…" at bounding box center [486, 304] width 973 height 609
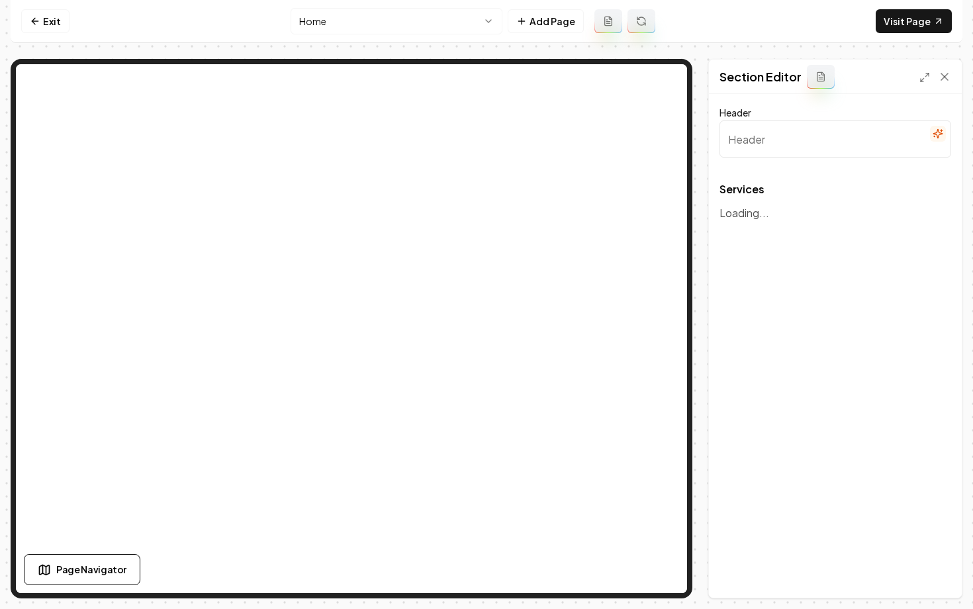
type input "Our Expert Waterproofing & Foundation Services"
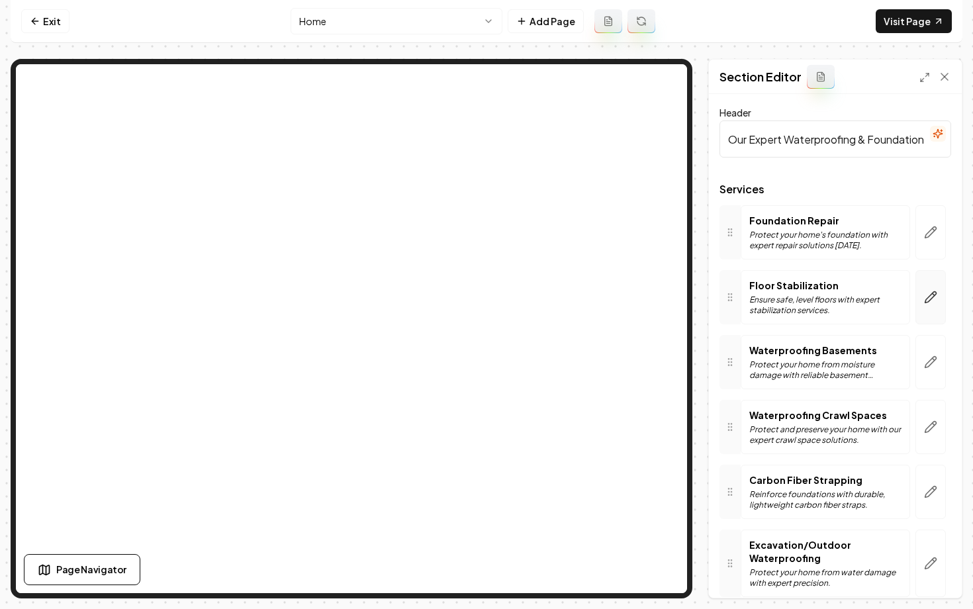
click at [926, 310] on button "button" at bounding box center [930, 297] width 30 height 54
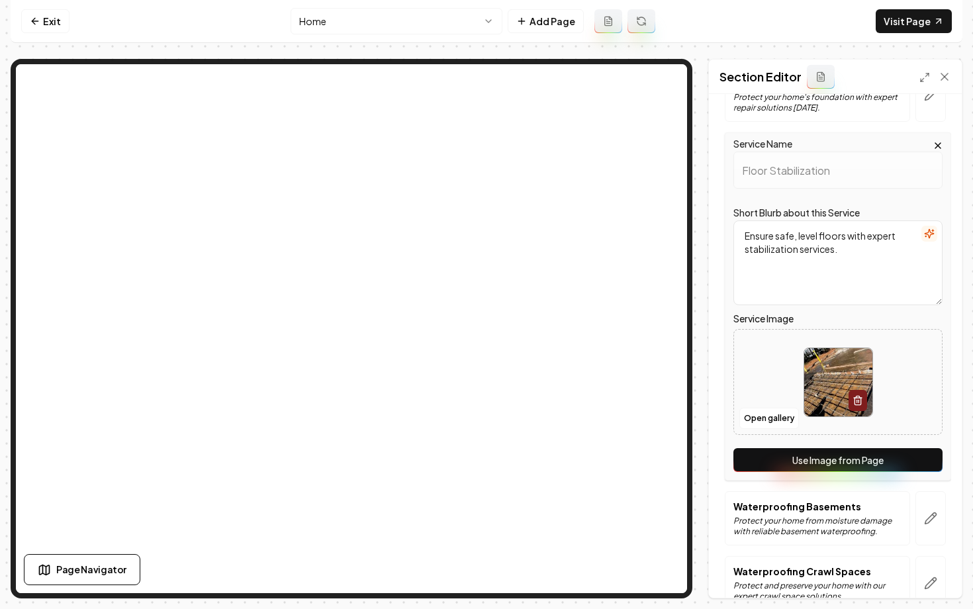
scroll to position [139, 0]
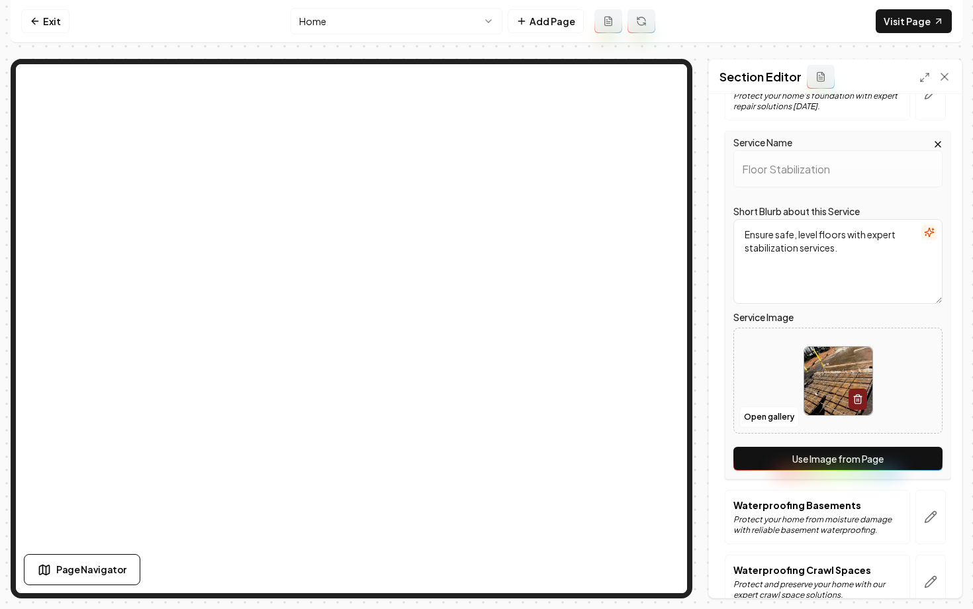
click at [820, 466] on button "Use Image from Page" at bounding box center [837, 459] width 209 height 24
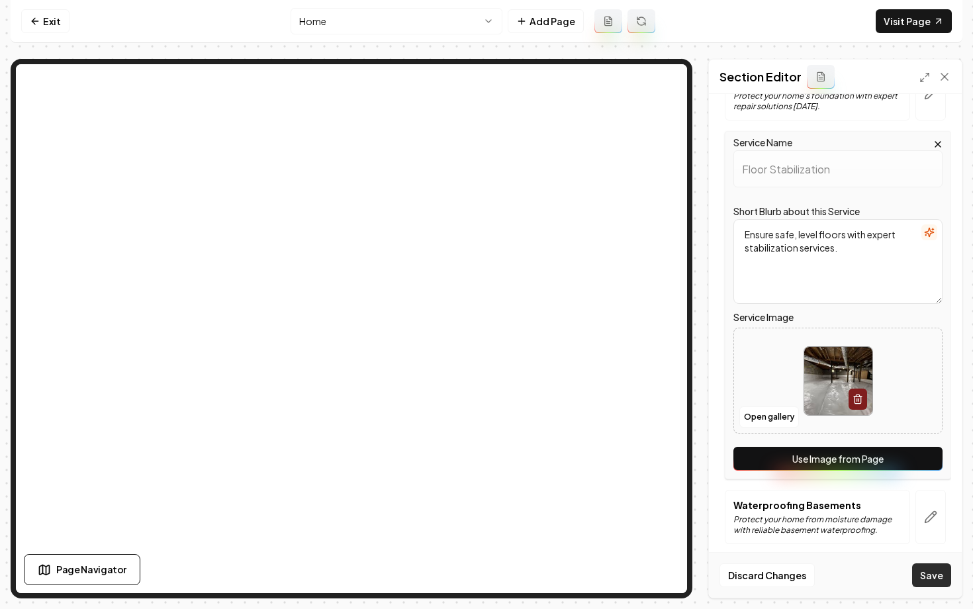
click at [935, 566] on button "Save" at bounding box center [931, 575] width 39 height 24
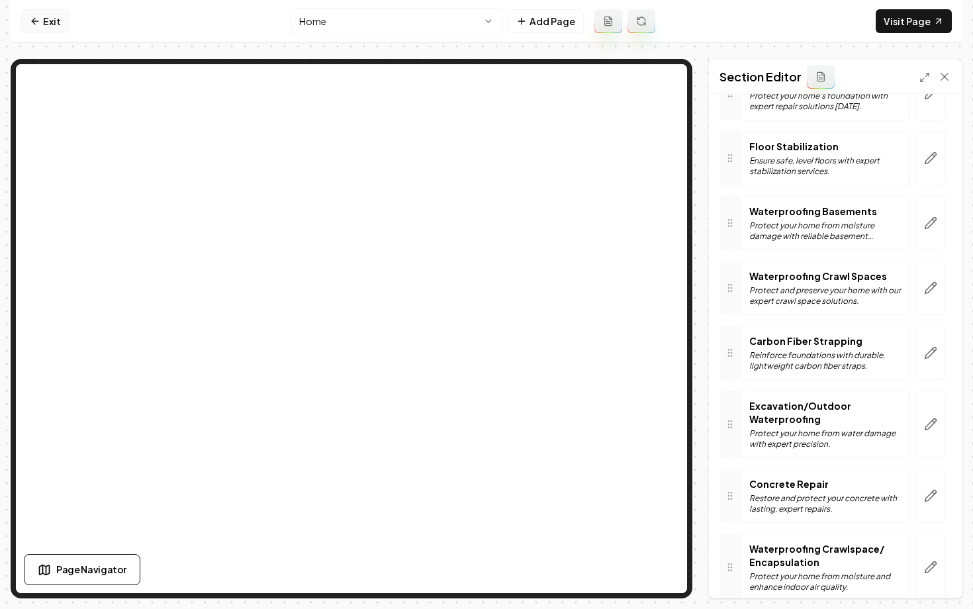
click at [60, 21] on link "Exit" at bounding box center [45, 21] width 48 height 24
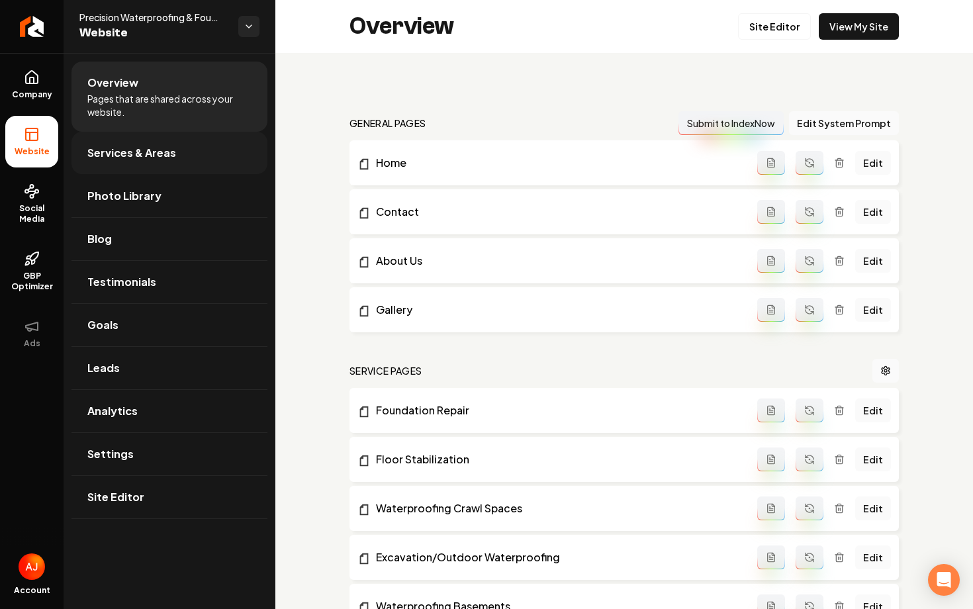
click at [130, 153] on span "Services & Areas" at bounding box center [131, 153] width 89 height 16
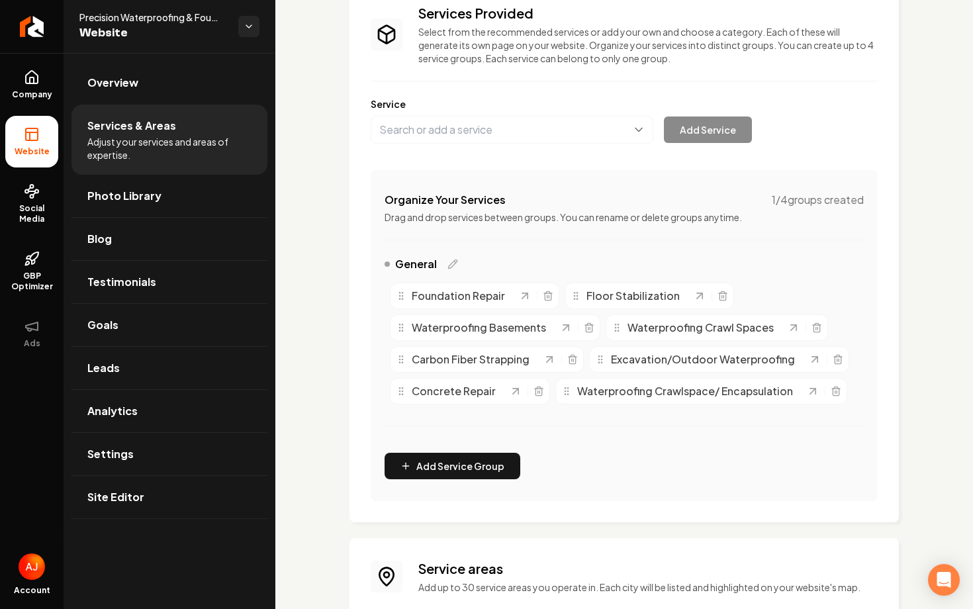
scroll to position [136, 0]
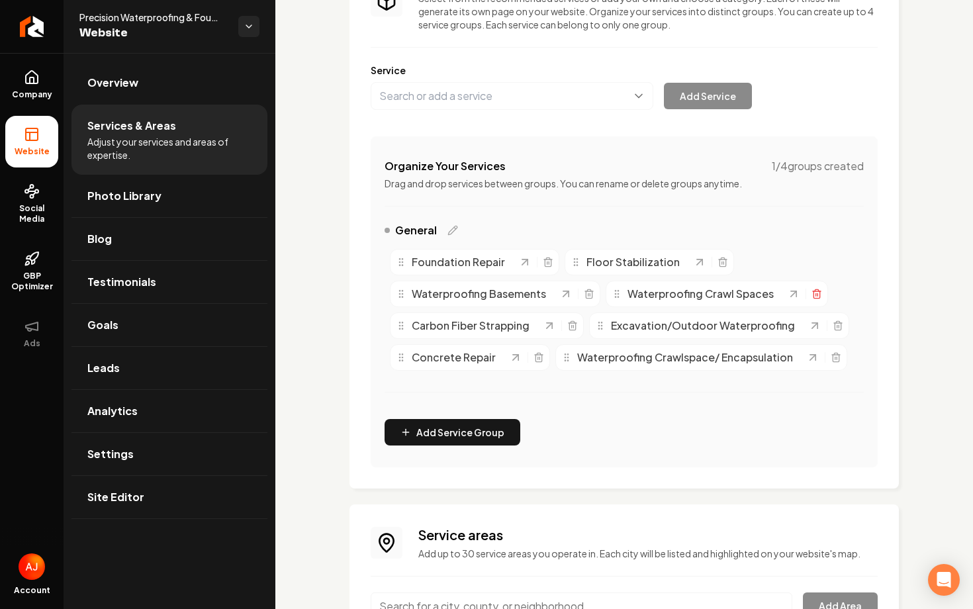
click at [817, 294] on line "Main content area" at bounding box center [817, 294] width 0 height 3
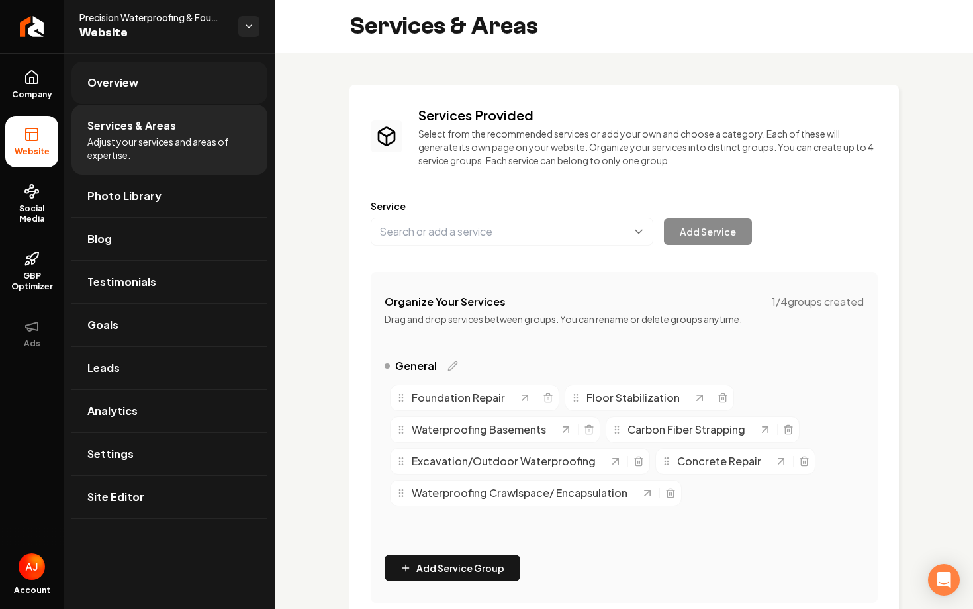
click at [107, 81] on span "Overview" at bounding box center [112, 83] width 51 height 16
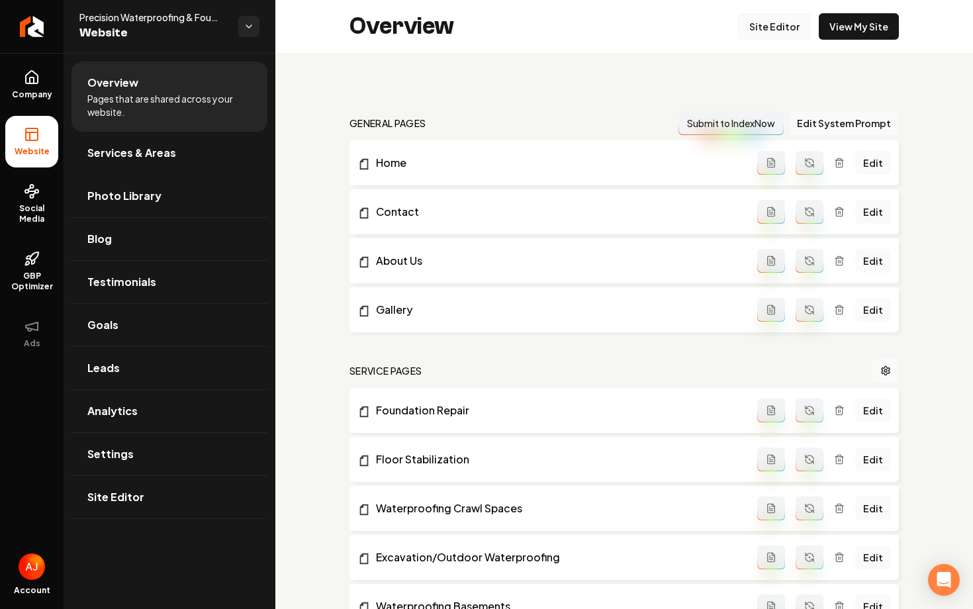
click at [763, 26] on link "Site Editor" at bounding box center [774, 26] width 73 height 26
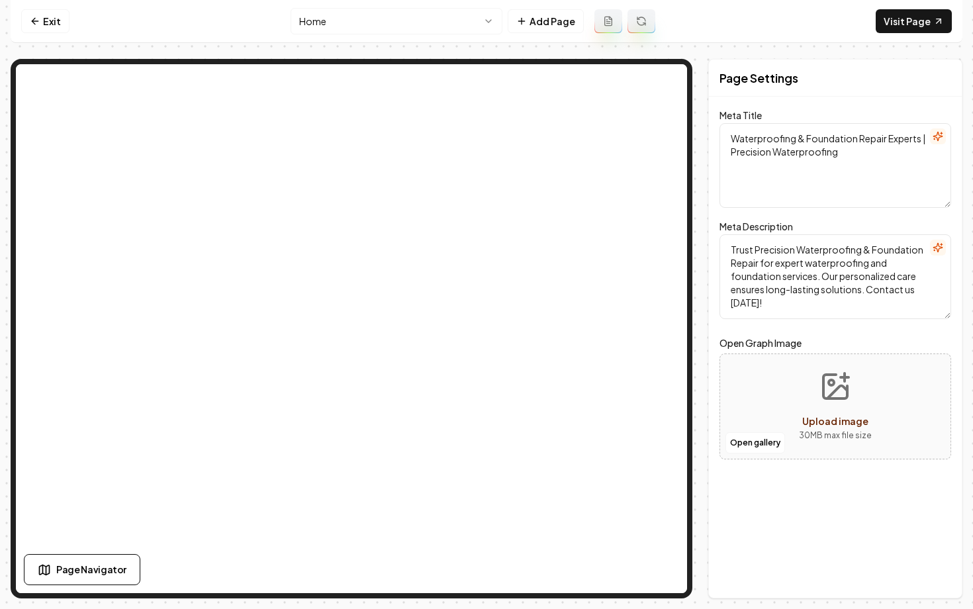
click at [373, 25] on html "Computer Required This feature is only available on a computer. Please switch t…" at bounding box center [486, 304] width 973 height 609
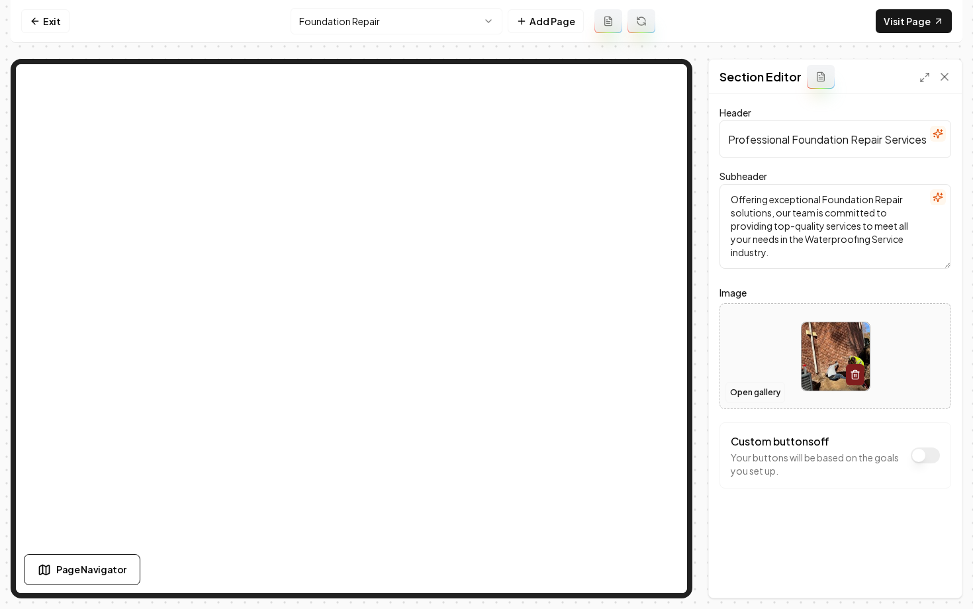
click at [747, 397] on button "Open gallery" at bounding box center [755, 392] width 60 height 21
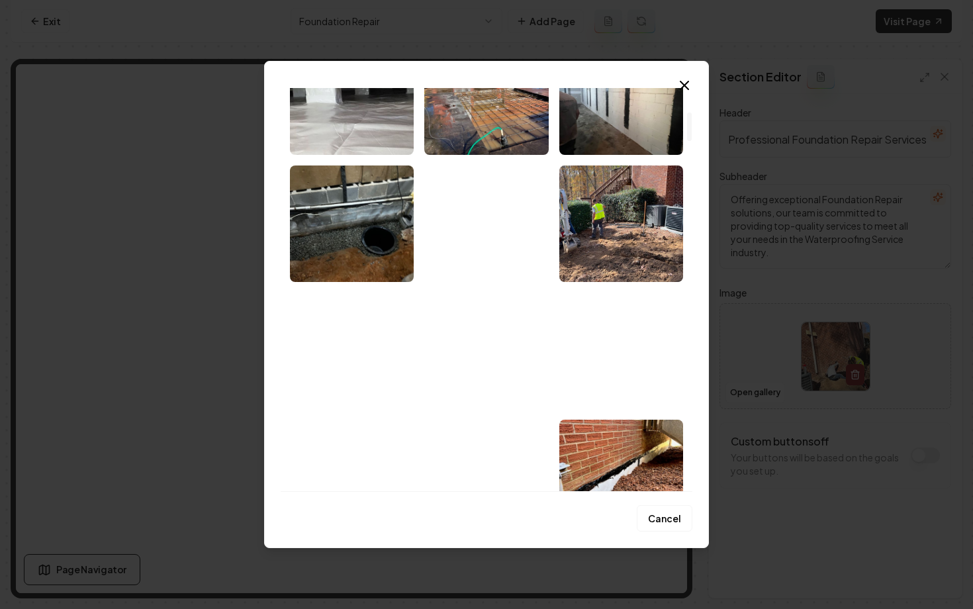
scroll to position [342, 0]
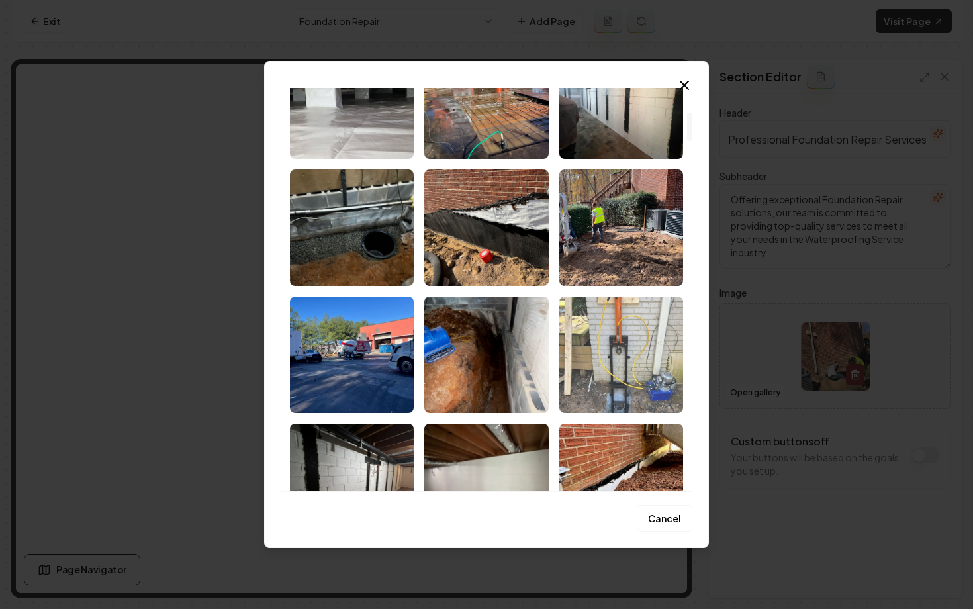
click at [603, 353] on img "Select image image_68bf1c9d5c7cd75eb8f85adf.jpeg" at bounding box center [621, 354] width 124 height 116
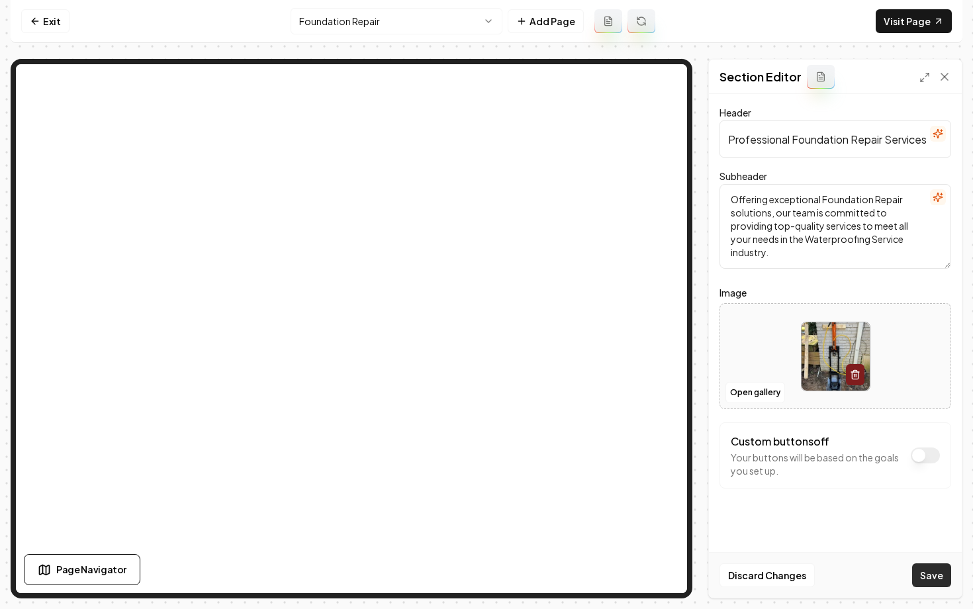
click at [923, 585] on button "Save" at bounding box center [931, 575] width 39 height 24
click at [376, 13] on html "Computer Required This feature is only available on a computer. Please switch t…" at bounding box center [486, 304] width 973 height 609
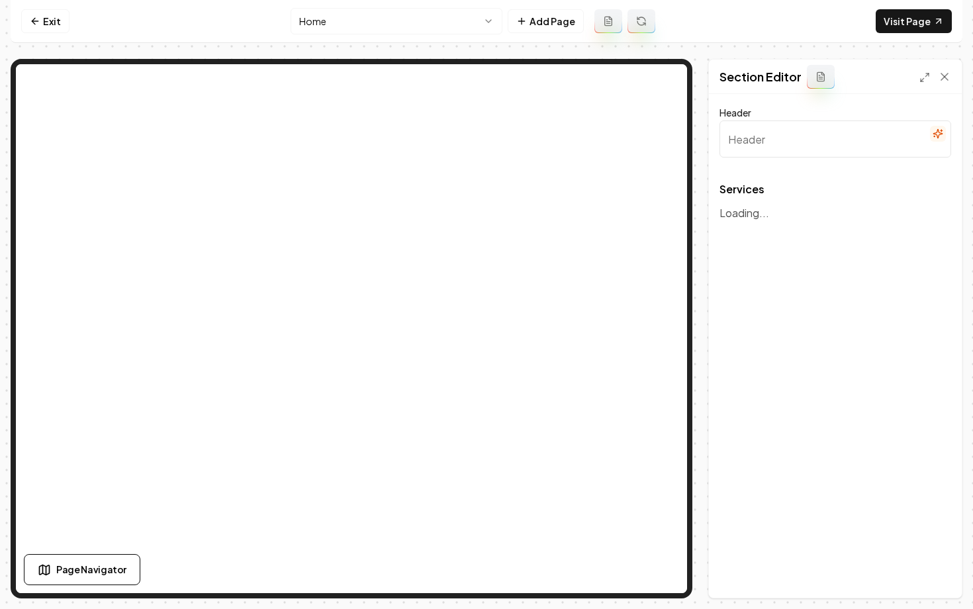
type input "Our Expert Waterproofing & Foundation Services"
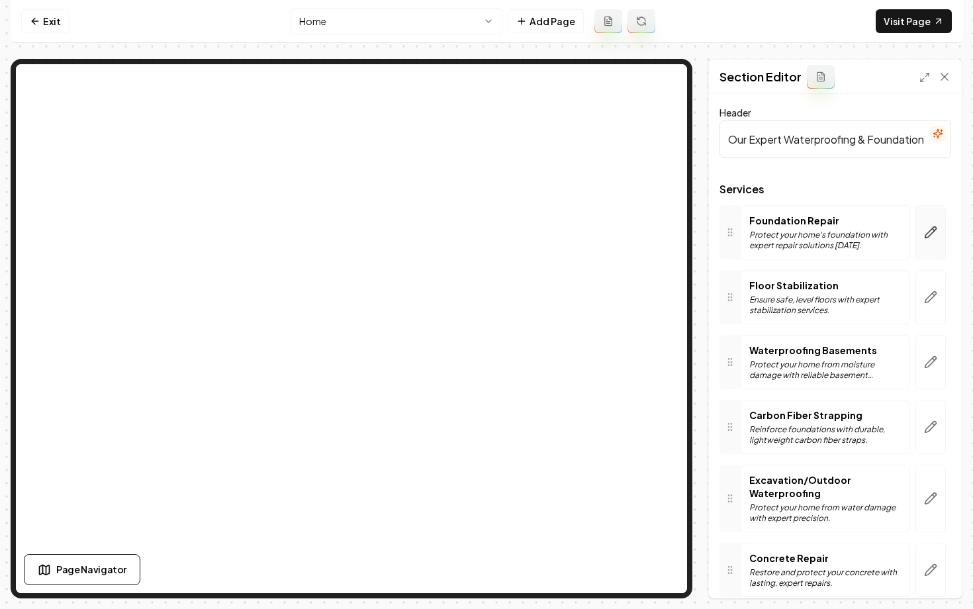
click at [928, 238] on icon "button" at bounding box center [930, 232] width 13 height 13
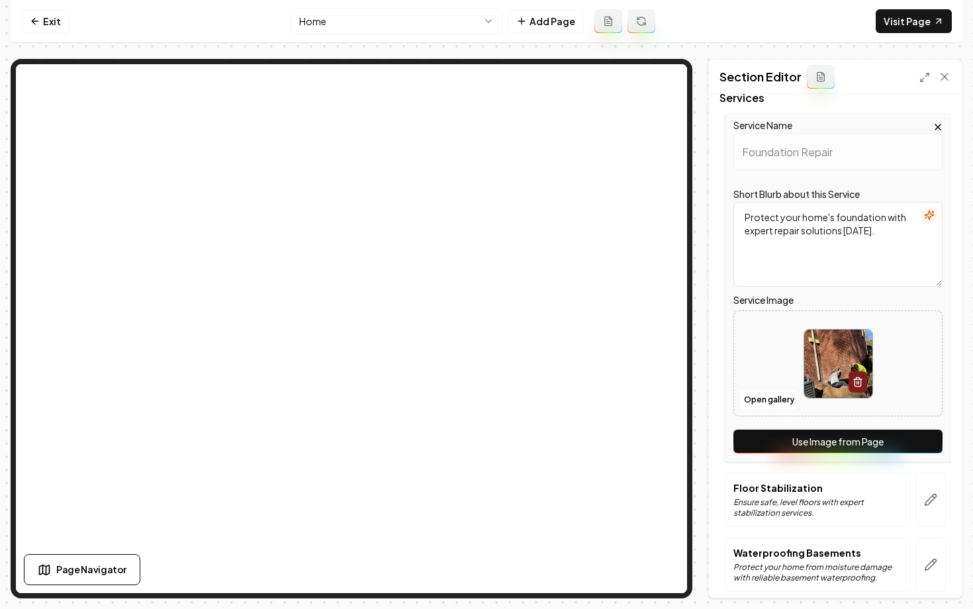
scroll to position [103, 0]
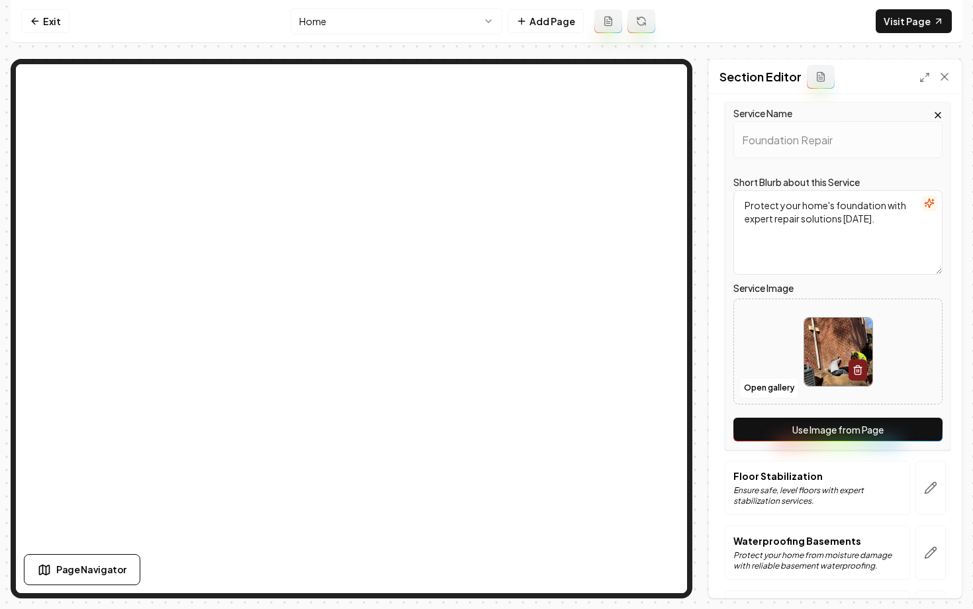
click at [806, 431] on button "Use Image from Page" at bounding box center [837, 429] width 209 height 24
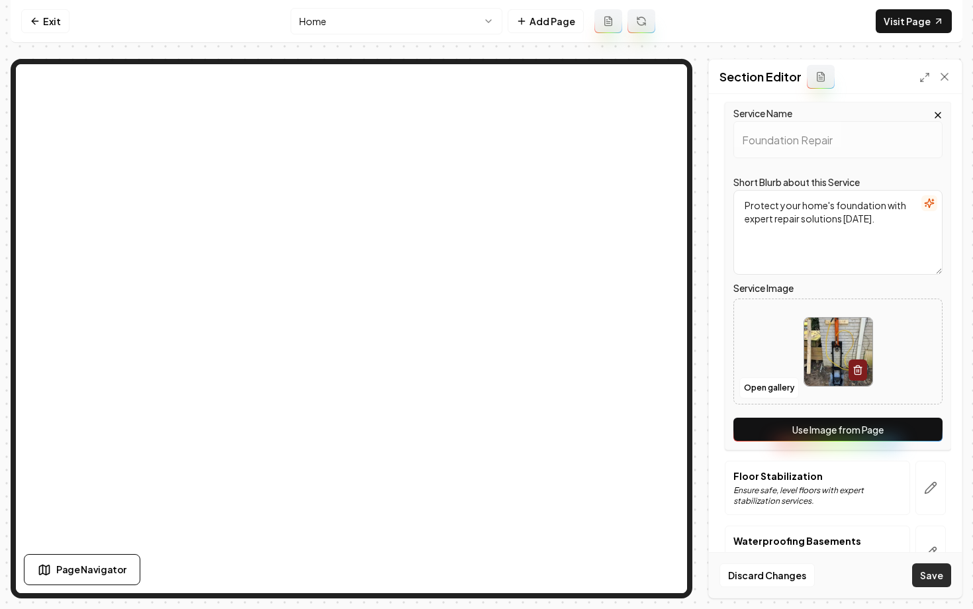
click at [933, 572] on button "Save" at bounding box center [931, 575] width 39 height 24
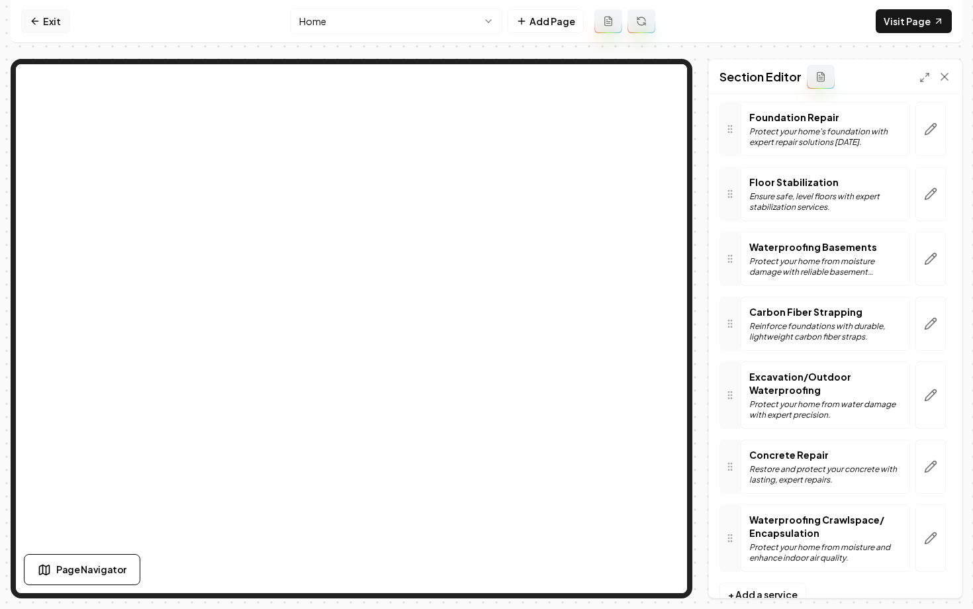
click at [46, 17] on link "Exit" at bounding box center [45, 21] width 48 height 24
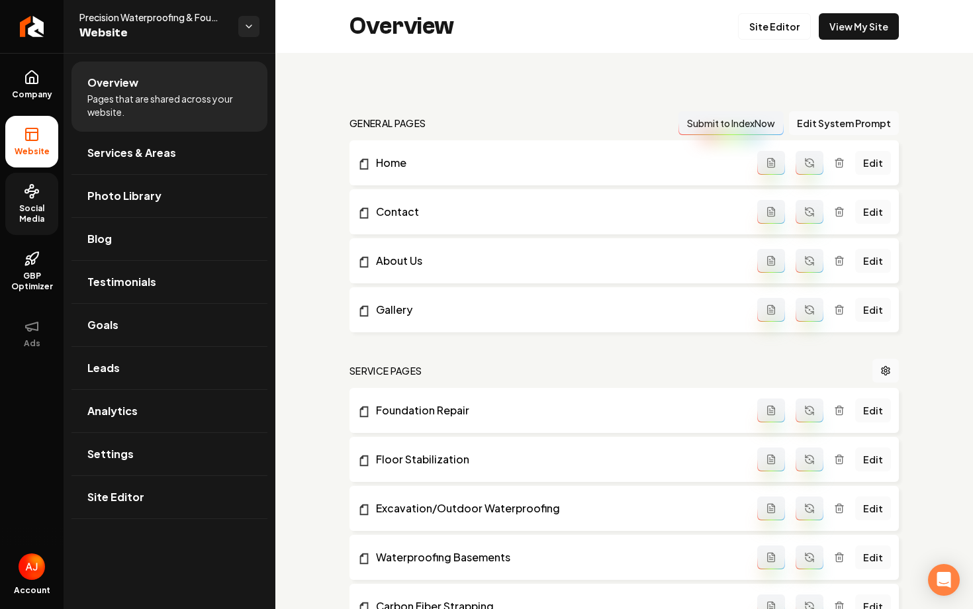
click at [40, 210] on span "Social Media" at bounding box center [31, 213] width 53 height 21
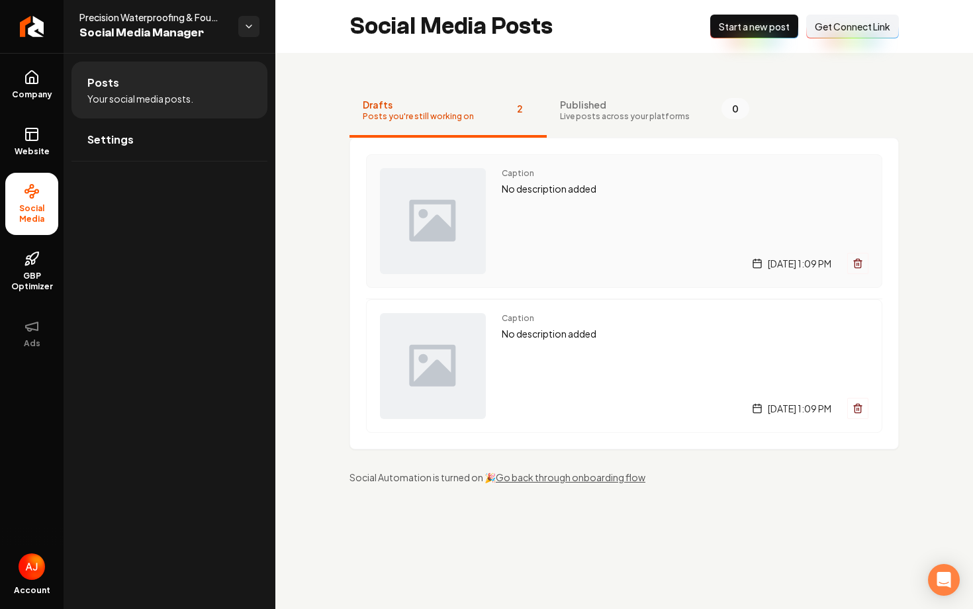
click at [609, 236] on div "Caption No description added Friday, September 12, 2025 | 1:09 PM" at bounding box center [684, 221] width 367 height 106
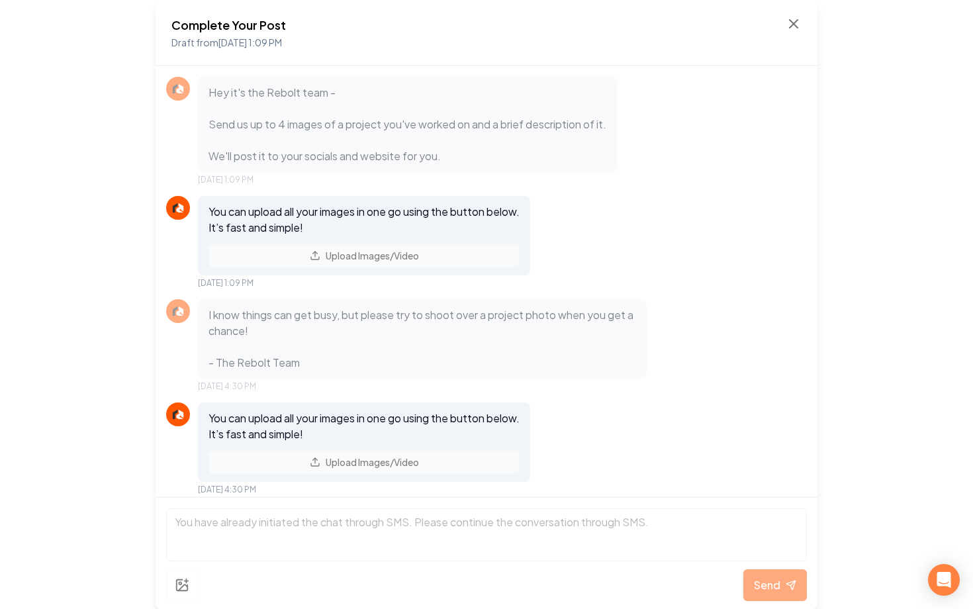
scroll to position [343, 0]
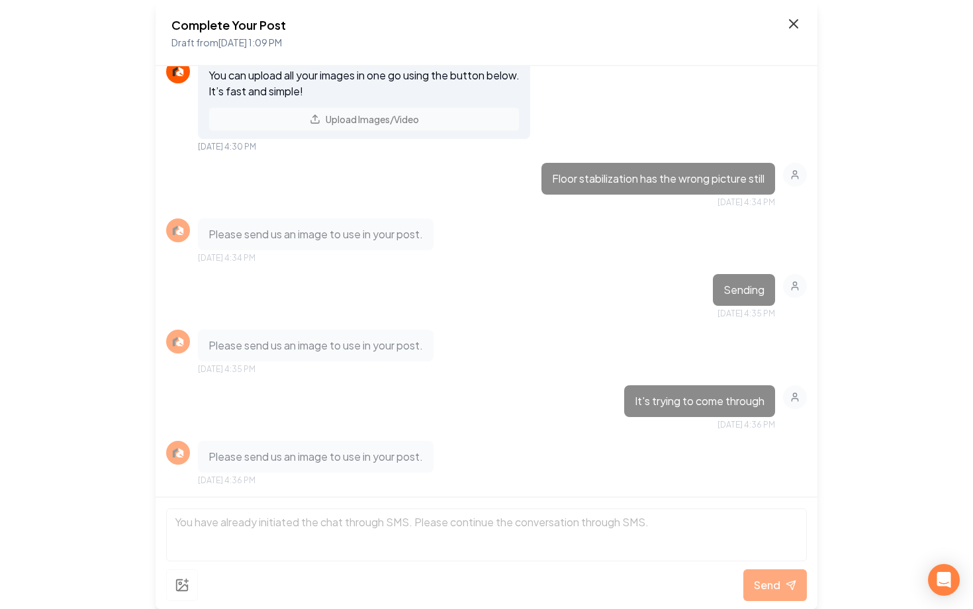
click at [788, 30] on icon at bounding box center [793, 24] width 16 height 16
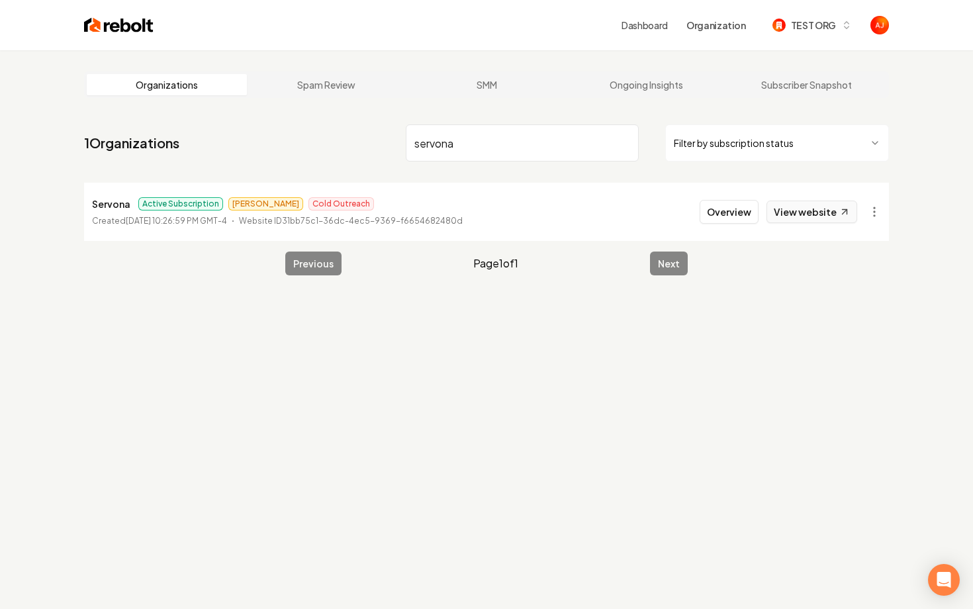
click at [814, 211] on link "View website" at bounding box center [811, 211] width 91 height 22
drag, startPoint x: 446, startPoint y: 150, endPoint x: 321, endPoint y: 150, distance: 125.0
click at [326, 150] on nav "1 Organizations servona Filter by subscription status" at bounding box center [486, 148] width 804 height 58
drag, startPoint x: 469, startPoint y: 144, endPoint x: 366, endPoint y: 142, distance: 103.2
click at [366, 142] on nav "1 Organizations servona Filter by subscription status" at bounding box center [486, 148] width 804 height 58
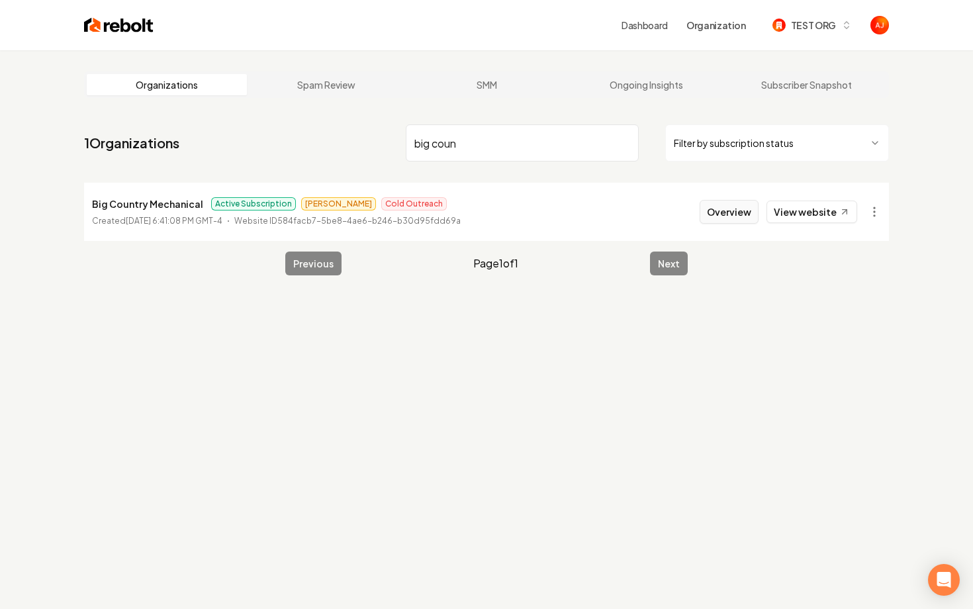
type input "big coun"
click at [712, 210] on button "Overview" at bounding box center [728, 212] width 59 height 24
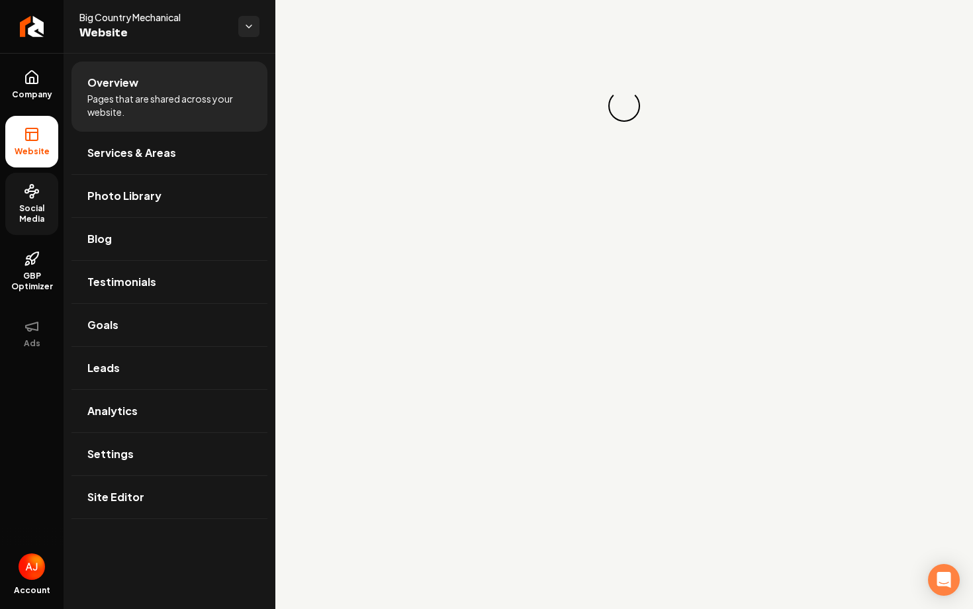
click at [28, 198] on icon at bounding box center [32, 191] width 16 height 16
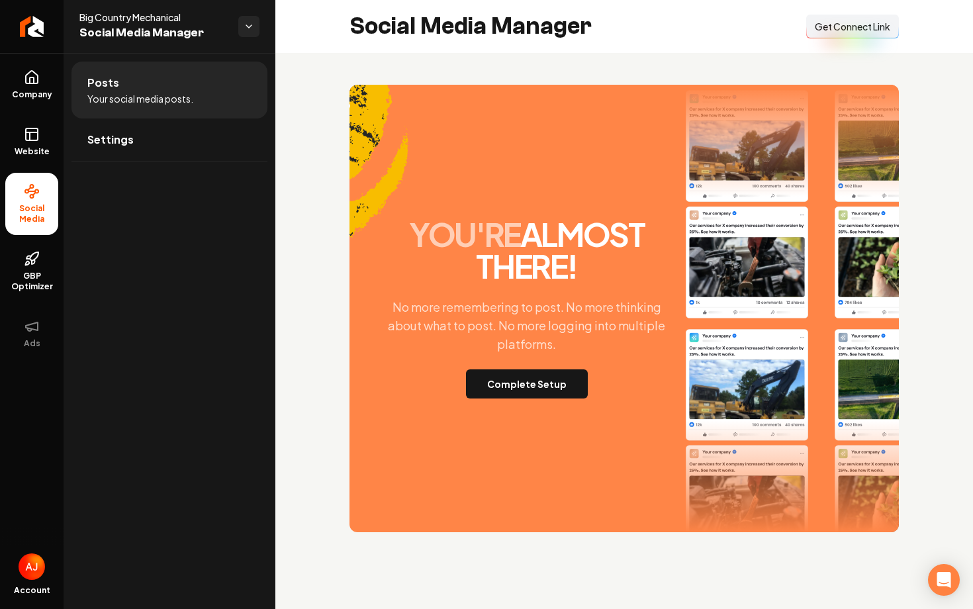
click at [542, 351] on p "No more remembering to post. No more thinking about what to post. No more loggi…" at bounding box center [526, 326] width 307 height 56
click at [538, 377] on button "Complete Setup" at bounding box center [527, 383] width 122 height 29
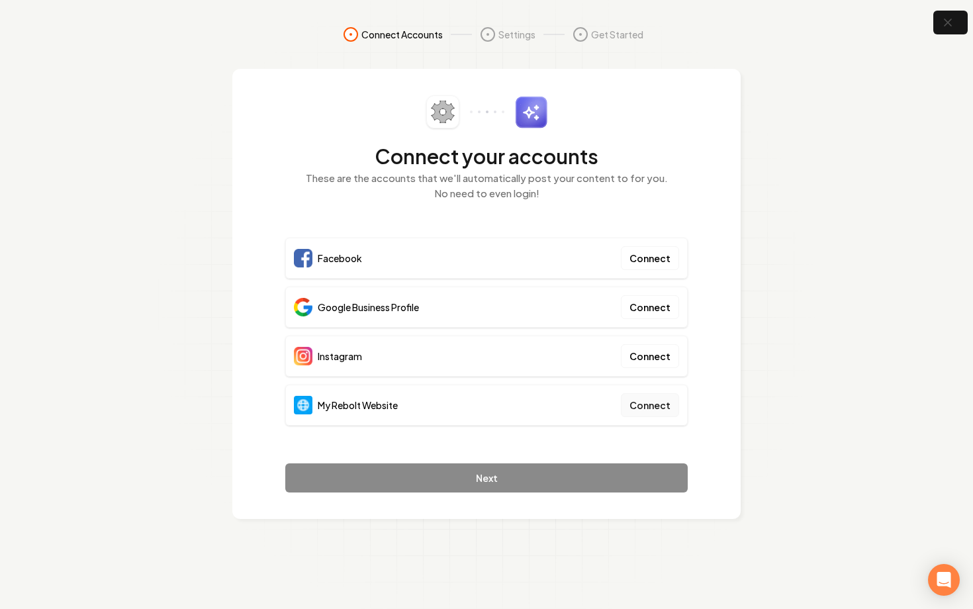
click at [640, 405] on button "Connect" at bounding box center [650, 405] width 58 height 24
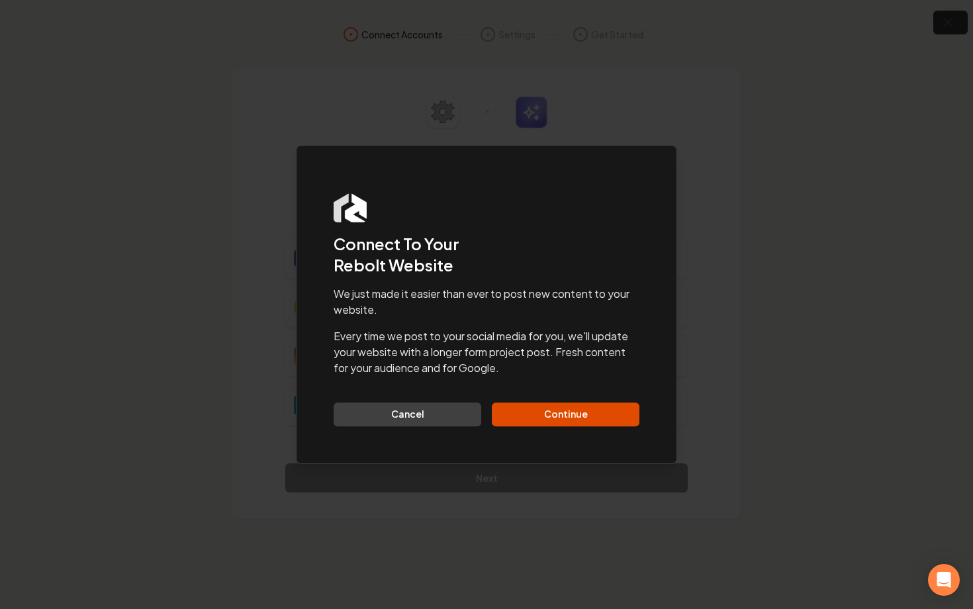
click at [592, 427] on div "Dialog Connect To Your Rebolt Website We just made it easier than ever to post …" at bounding box center [486, 304] width 381 height 319
click at [590, 423] on button "Continue" at bounding box center [566, 414] width 148 height 24
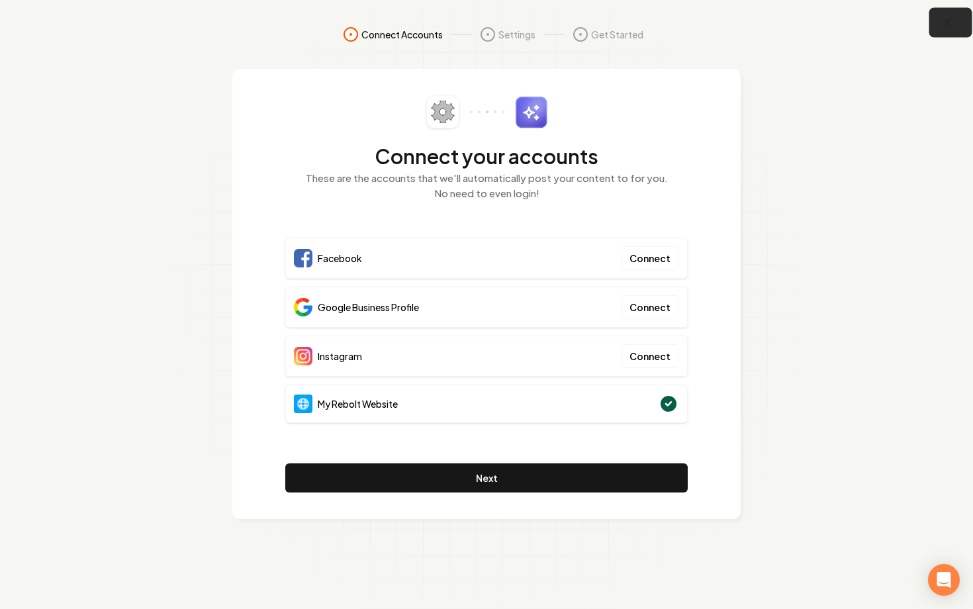
click at [939, 31] on button "button" at bounding box center [950, 23] width 43 height 30
